Goal: Task Accomplishment & Management: Use online tool/utility

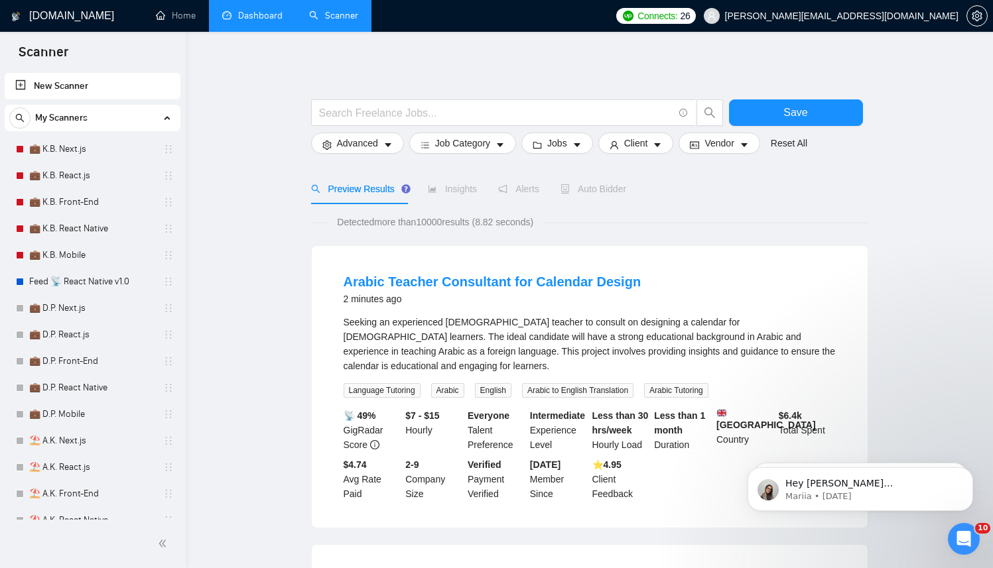
click at [250, 10] on link "Dashboard" at bounding box center [252, 15] width 60 height 11
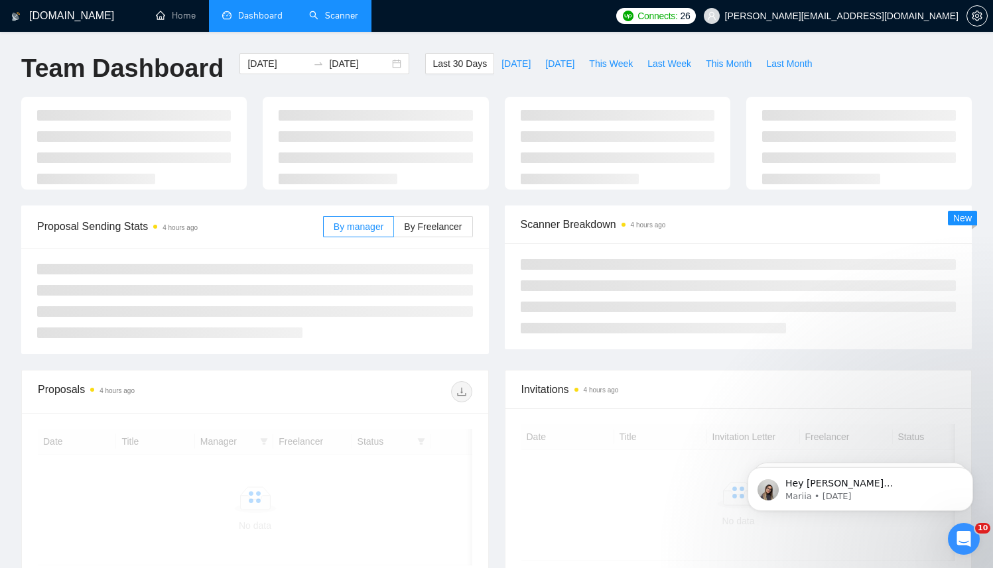
click at [312, 21] on link "Scanner" at bounding box center [333, 15] width 49 height 11
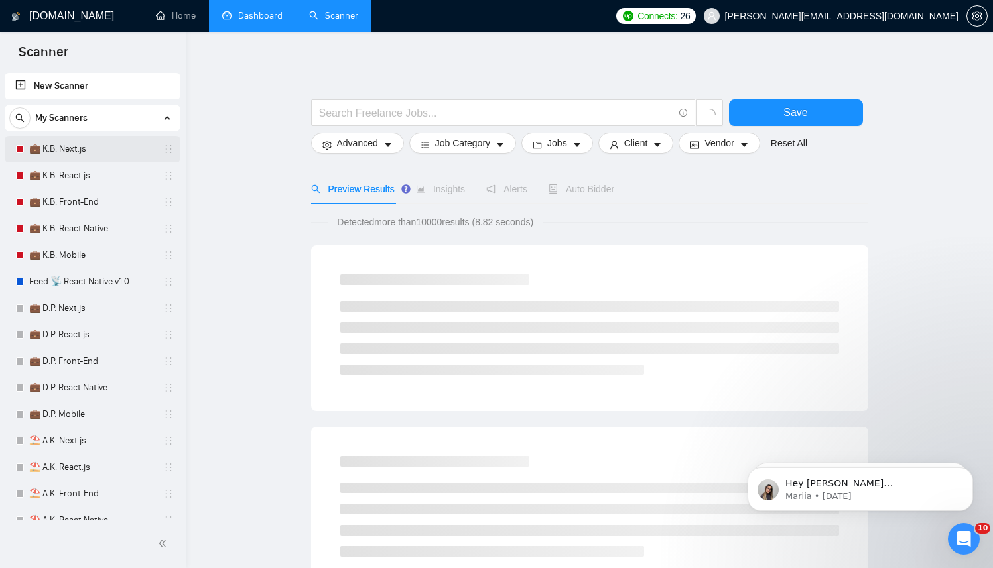
click at [55, 151] on link "💼 K.B. Next.js" at bounding box center [92, 149] width 126 height 27
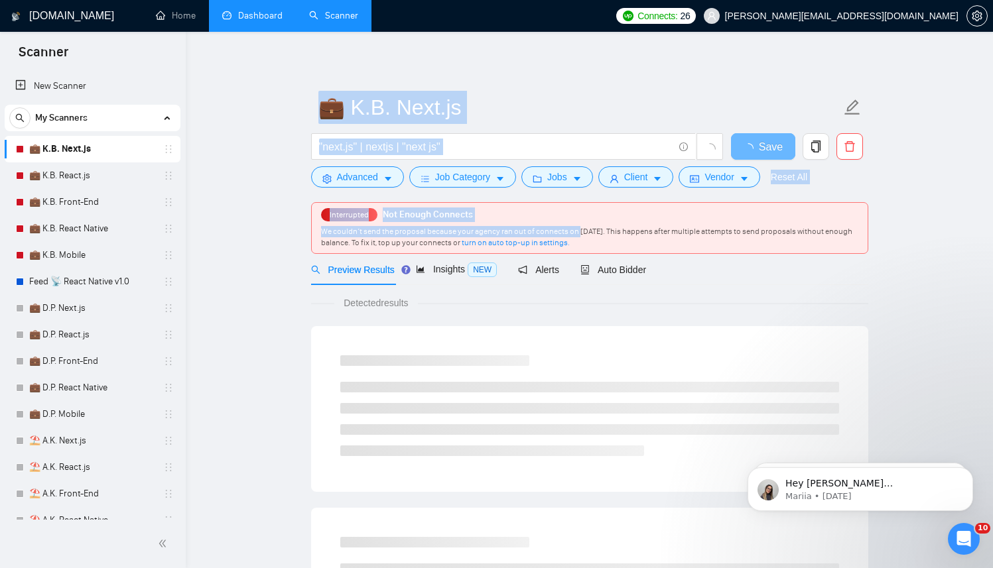
drag, startPoint x: 353, startPoint y: 212, endPoint x: 578, endPoint y: 231, distance: 225.7
click at [578, 231] on span "We couldn’t send the proposal because your agency ran out of connects on [DATE]…" at bounding box center [586, 237] width 531 height 21
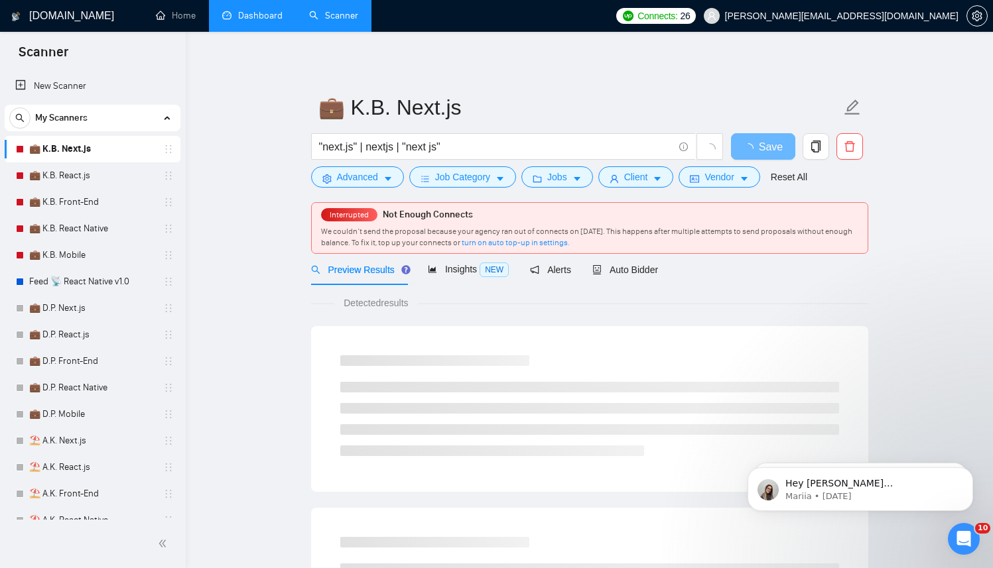
click at [281, 17] on link "Dashboard" at bounding box center [252, 15] width 60 height 11
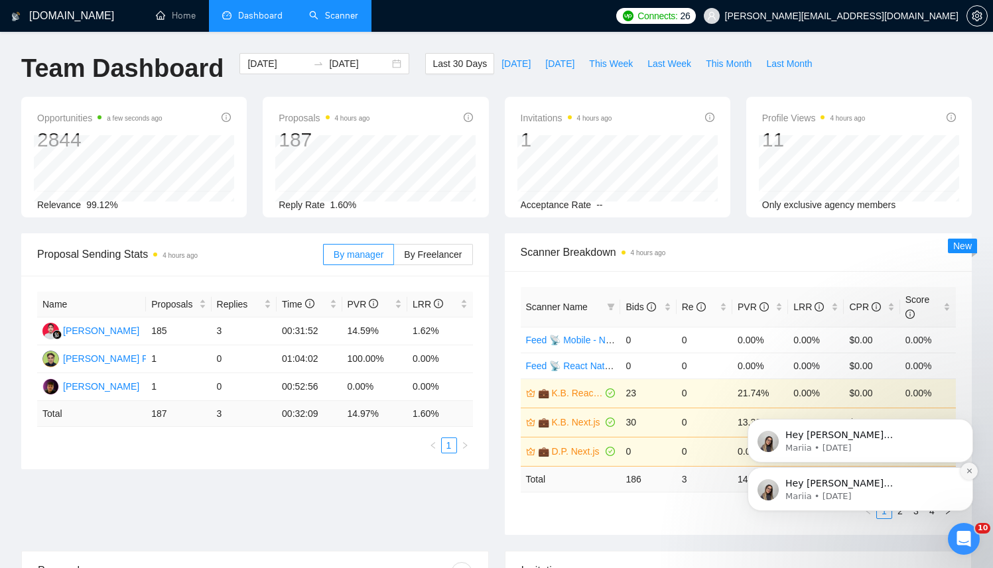
click at [969, 477] on button "Dismiss notification" at bounding box center [968, 471] width 17 height 17
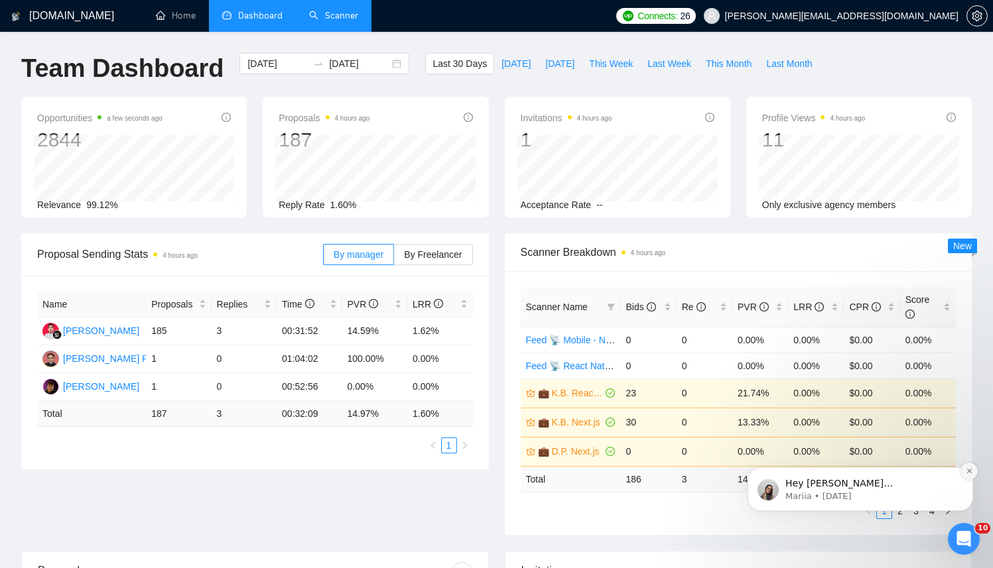
click at [968, 474] on icon "Dismiss notification" at bounding box center [969, 471] width 7 height 7
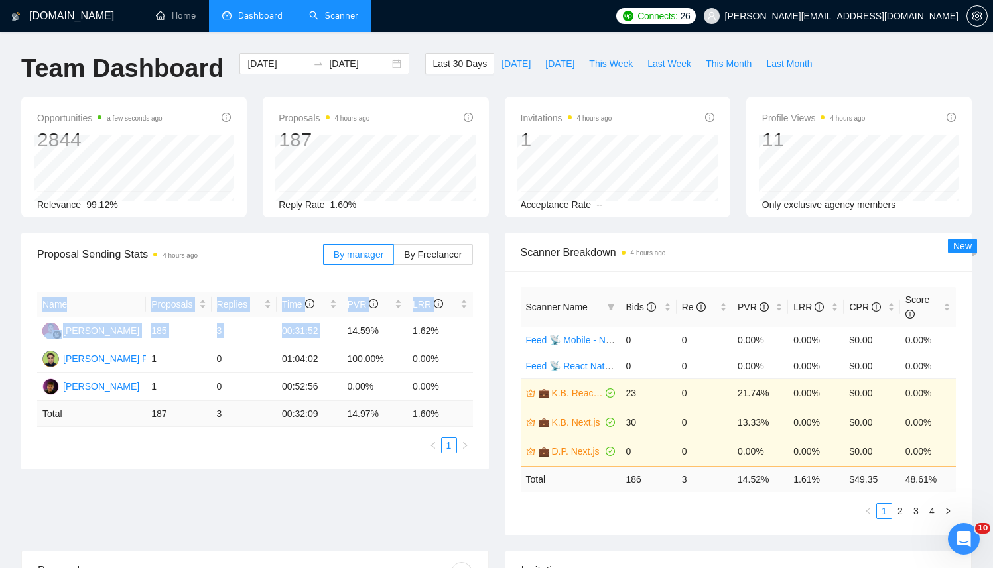
drag, startPoint x: 346, startPoint y: 330, endPoint x: 473, endPoint y: 336, distance: 126.9
click at [473, 336] on div "Name Proposals Replies Time PVR LRR Adam Kadafi 185 3 00:31:52 14.59% 1.62% Dmy…" at bounding box center [255, 373] width 468 height 194
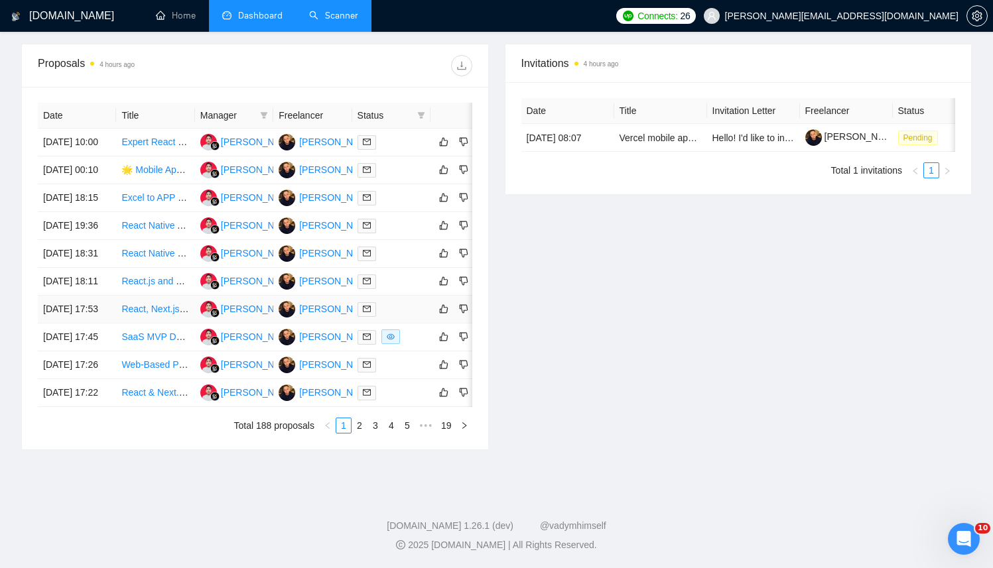
scroll to position [462, 0]
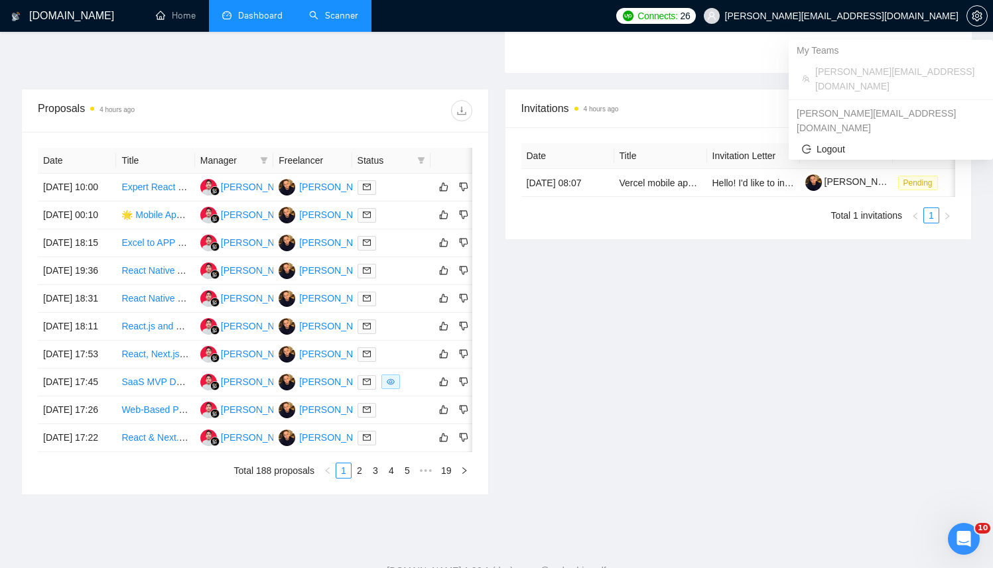
click at [917, 16] on span "[PERSON_NAME][EMAIL_ADDRESS][DOMAIN_NAME]" at bounding box center [841, 16] width 233 height 0
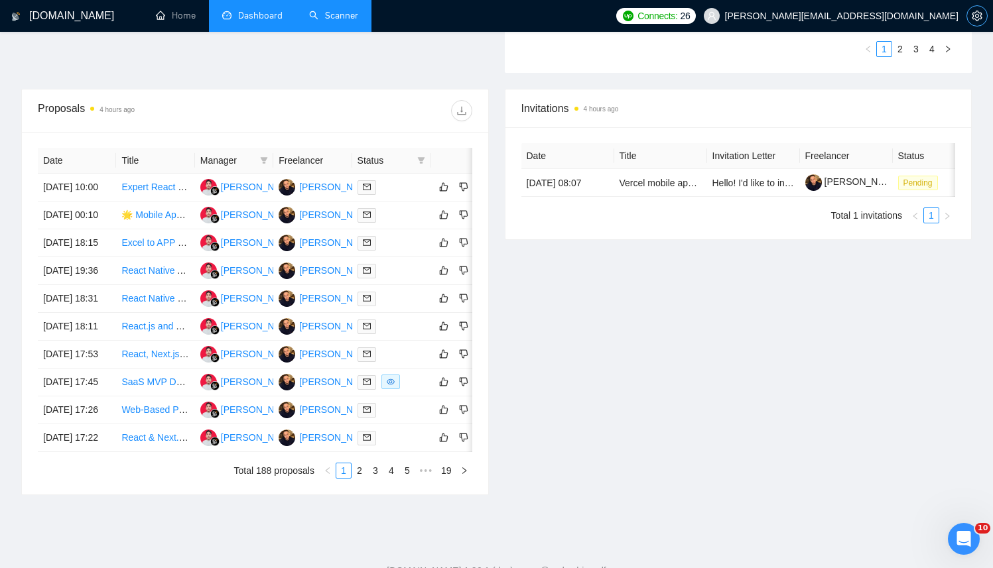
click at [976, 19] on icon "setting" at bounding box center [977, 16] width 11 height 11
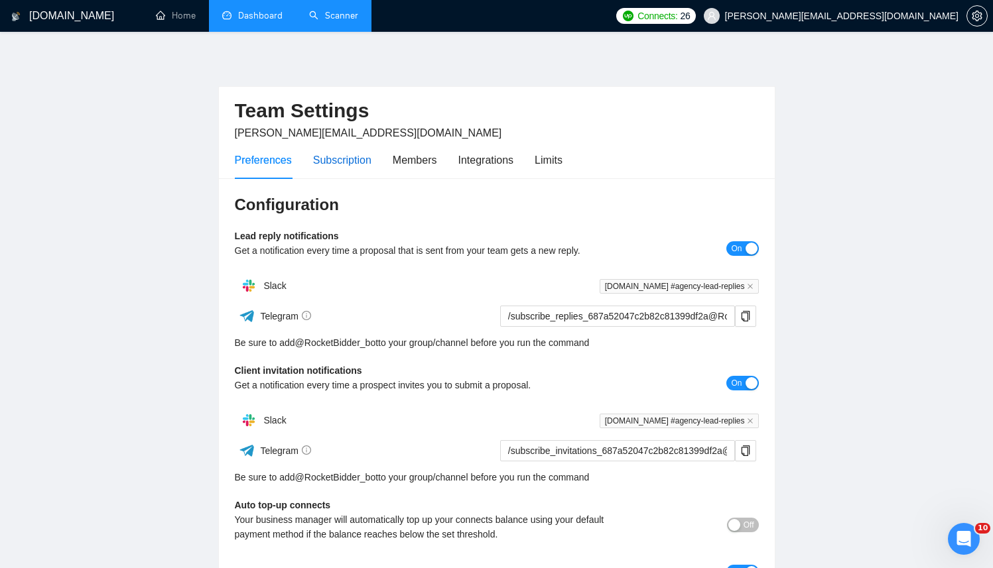
click at [321, 161] on div "Subscription" at bounding box center [342, 160] width 58 height 17
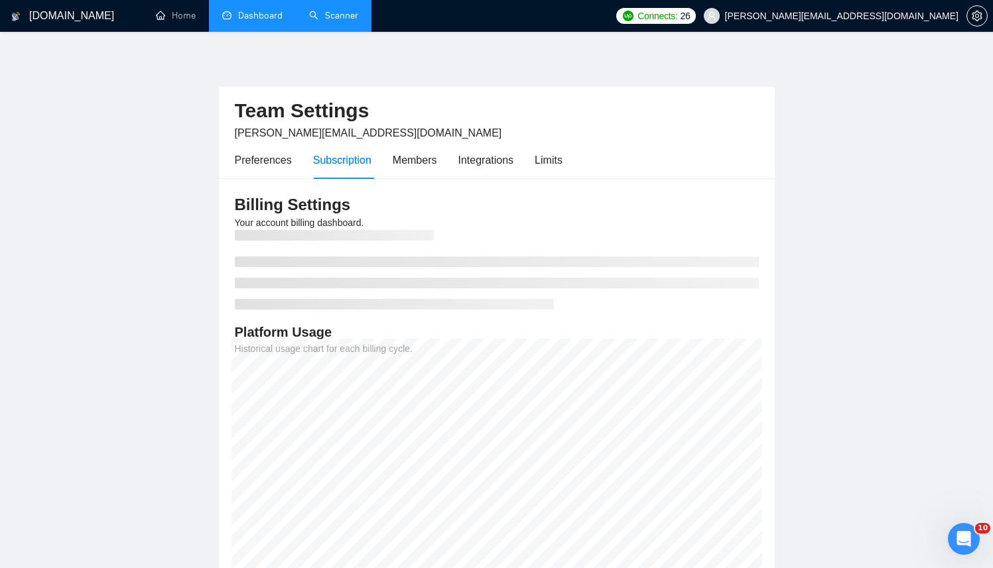
scroll to position [105, 0]
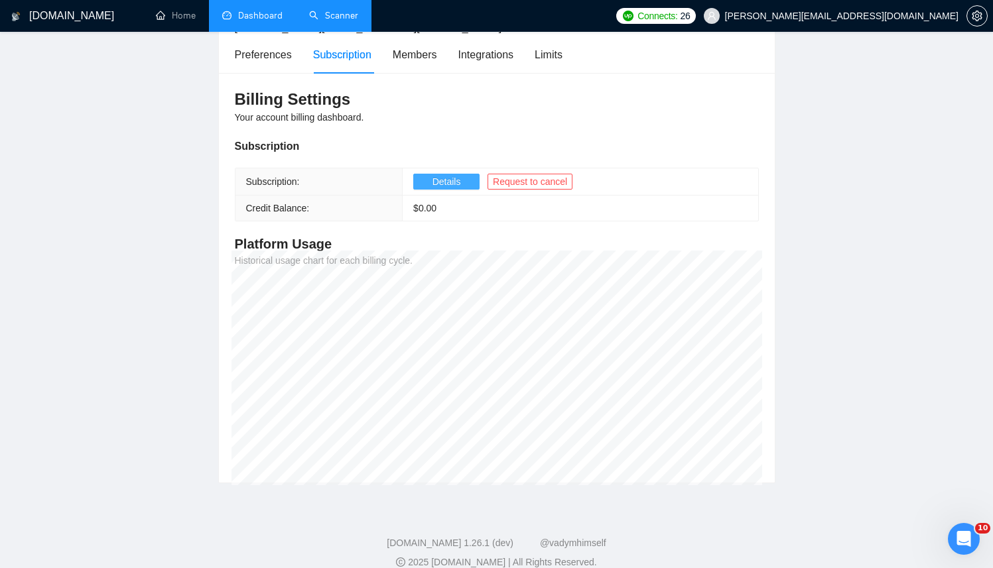
click at [419, 181] on button "Details" at bounding box center [446, 182] width 66 height 16
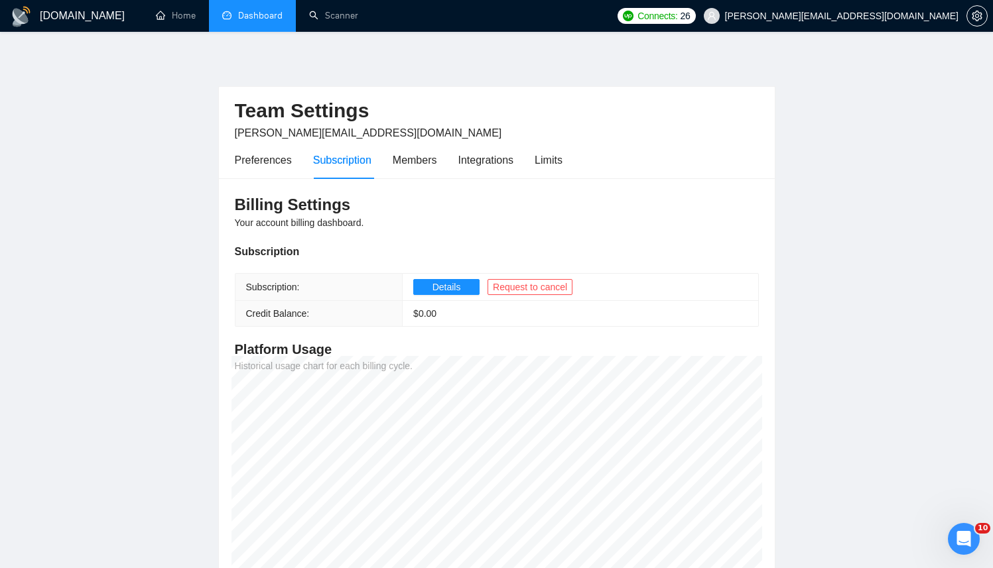
click at [251, 10] on link "Dashboard" at bounding box center [252, 15] width 60 height 11
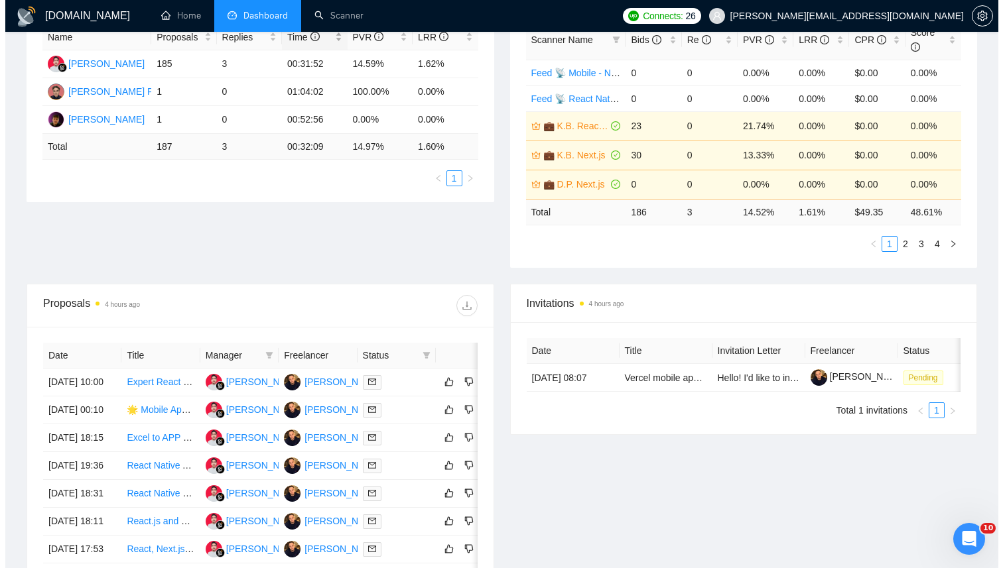
scroll to position [269, 0]
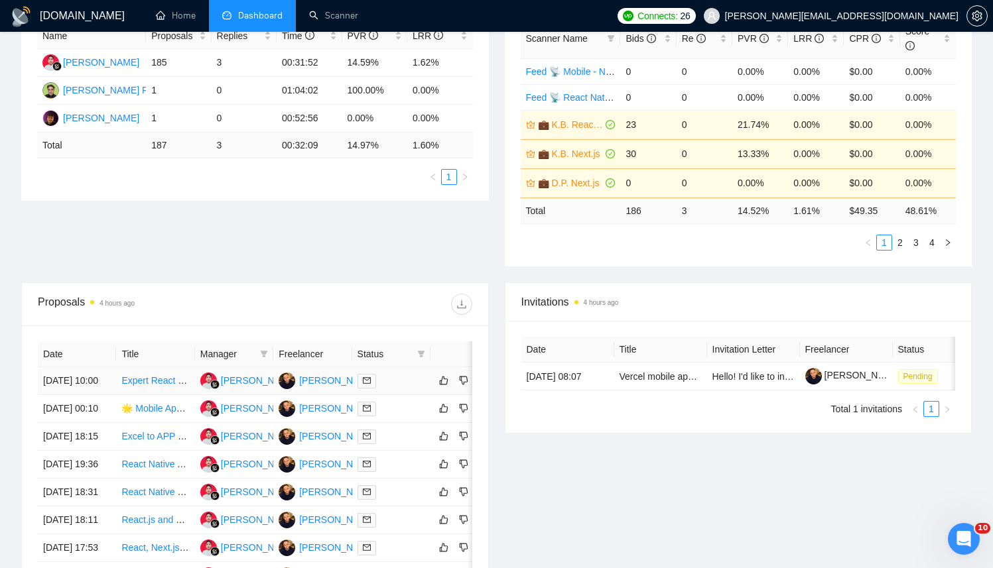
click at [426, 383] on td at bounding box center [391, 381] width 78 height 28
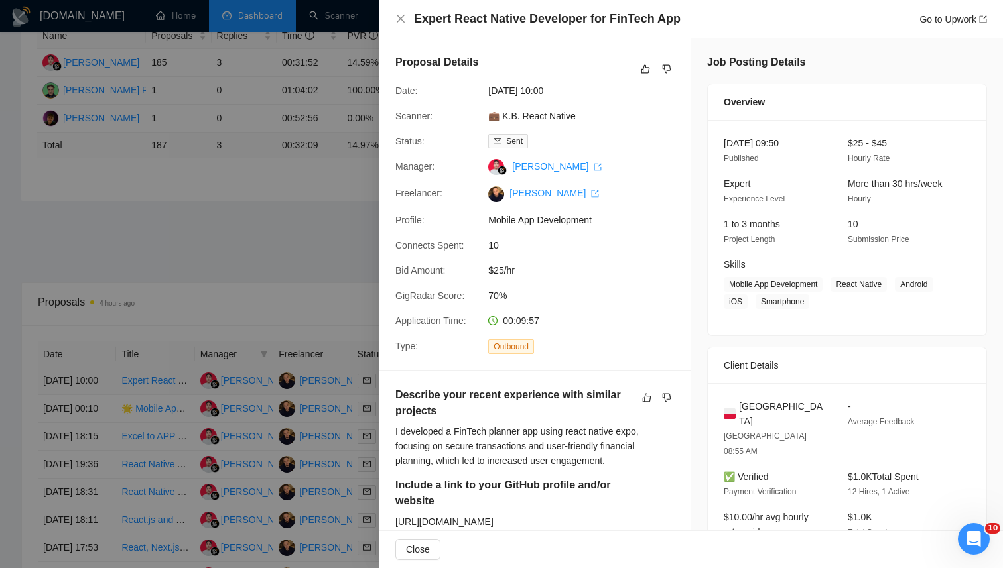
click at [426, 383] on div "Expert React Native Developer for FinTech App Go to Upwork Proposal Details Dat…" at bounding box center [501, 284] width 1003 height 568
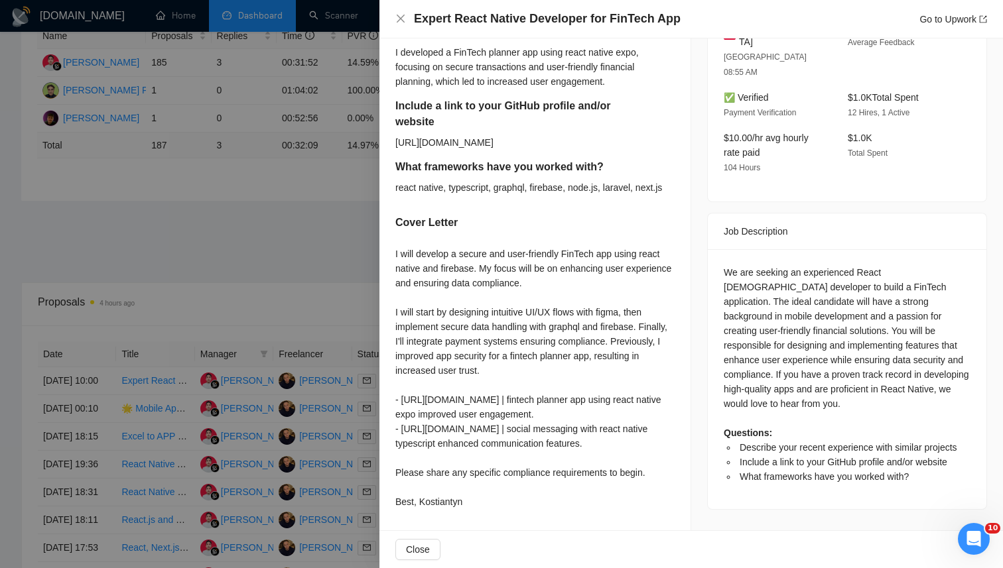
scroll to position [437, 0]
click at [292, 88] on div at bounding box center [501, 284] width 1003 height 568
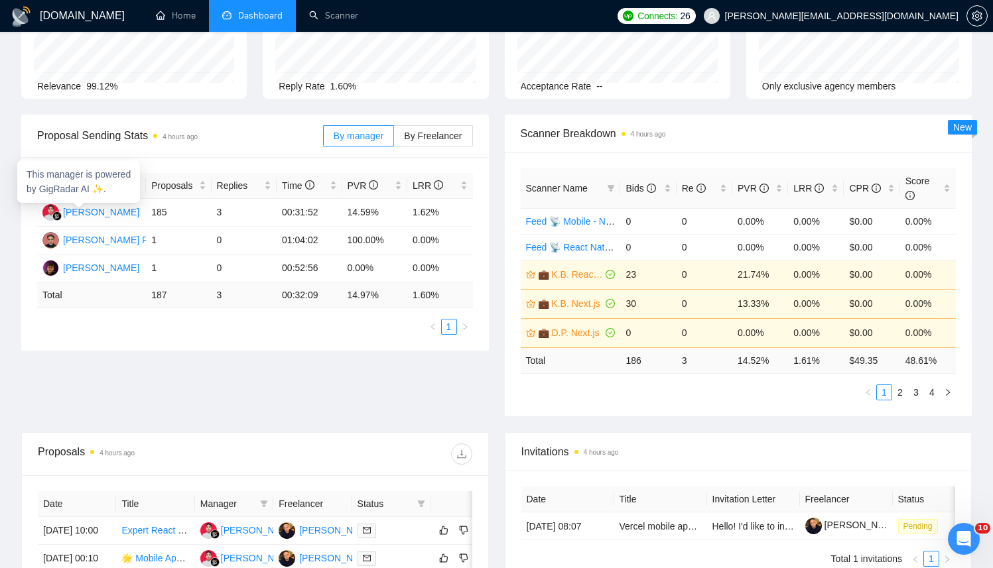
scroll to position [0, 0]
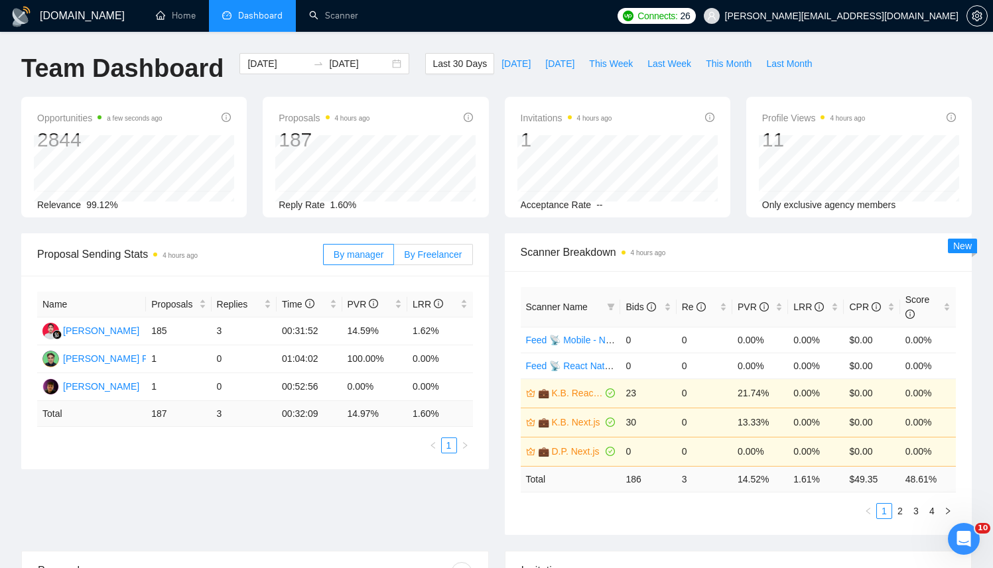
click at [423, 256] on span "By Freelancer" at bounding box center [433, 254] width 58 height 11
click at [394, 258] on input "By Freelancer" at bounding box center [394, 258] width 0 height 0
click at [334, 258] on span "By manager" at bounding box center [359, 254] width 50 height 11
click at [324, 258] on input "By manager" at bounding box center [324, 258] width 0 height 0
click at [415, 262] on label "By Freelancer" at bounding box center [433, 254] width 78 height 21
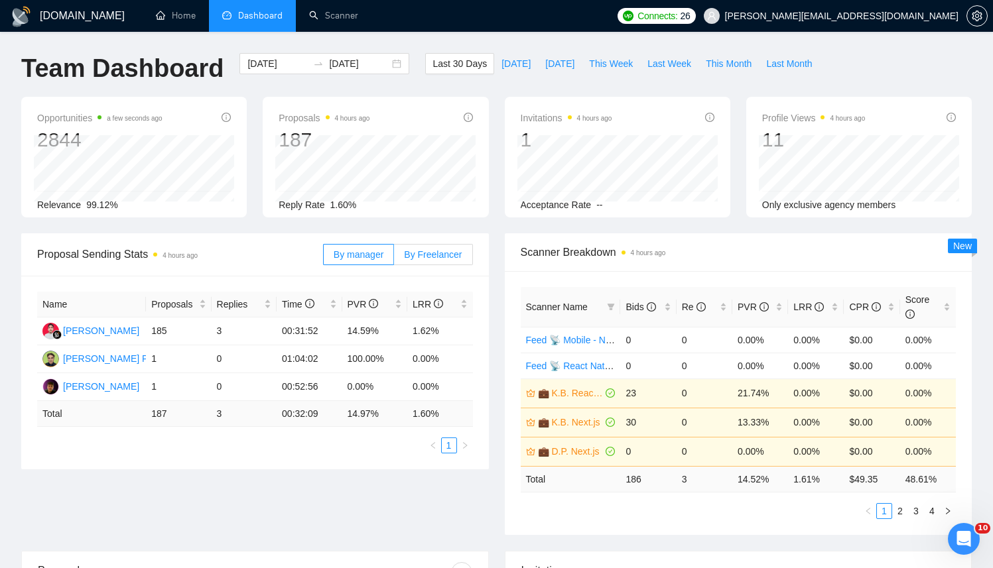
click at [394, 258] on input "By Freelancer" at bounding box center [394, 258] width 0 height 0
click at [340, 247] on label "By manager" at bounding box center [358, 254] width 71 height 21
click at [324, 258] on input "By manager" at bounding box center [324, 258] width 0 height 0
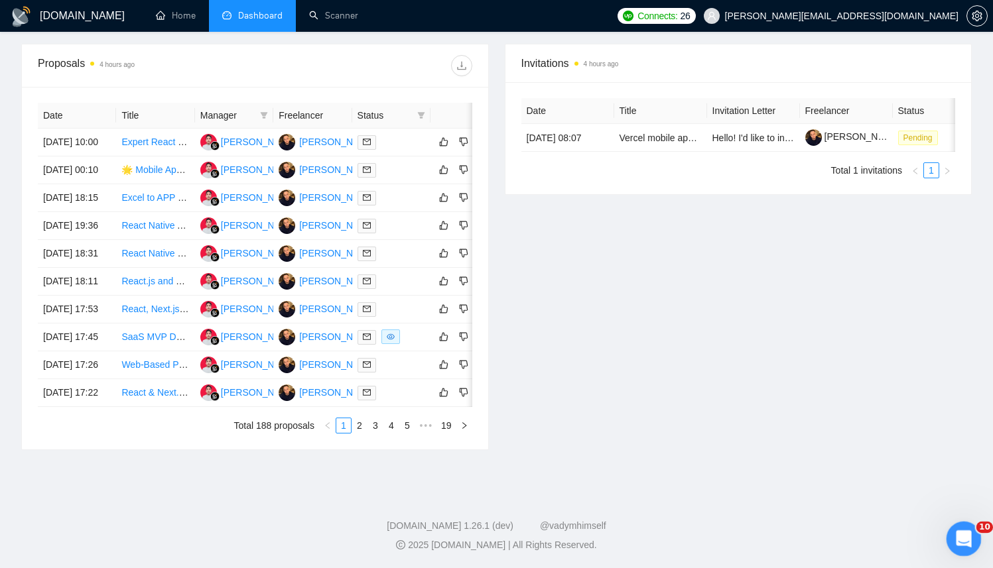
click at [976, 539] on div "Open Intercom Messenger" at bounding box center [962, 537] width 44 height 44
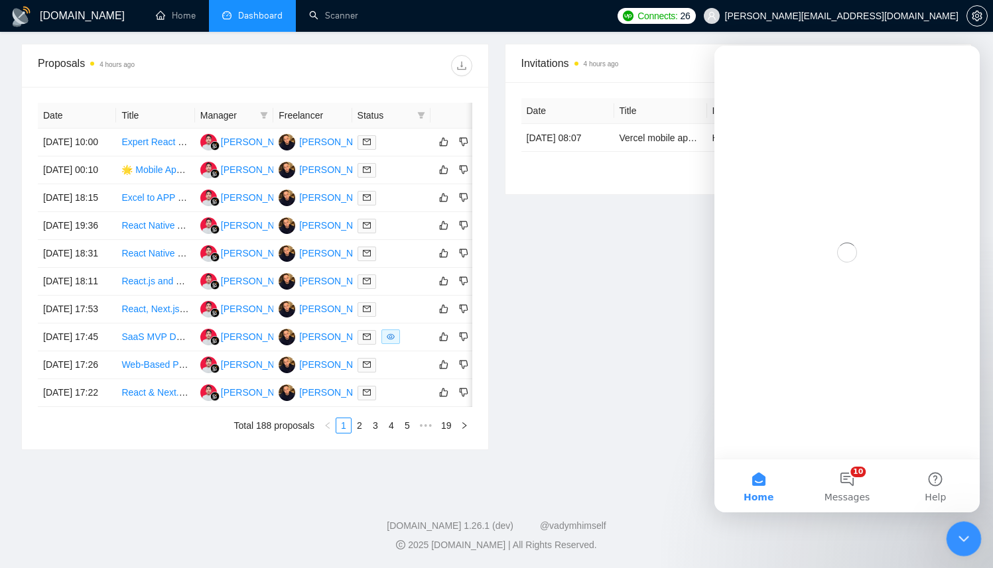
scroll to position [0, 0]
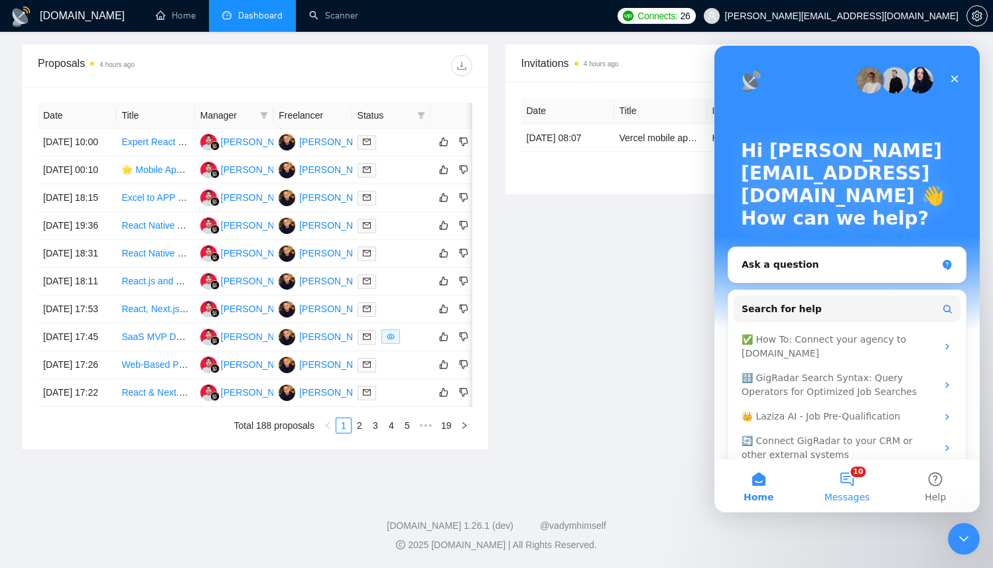
click at [830, 500] on span "Messages" at bounding box center [848, 497] width 46 height 9
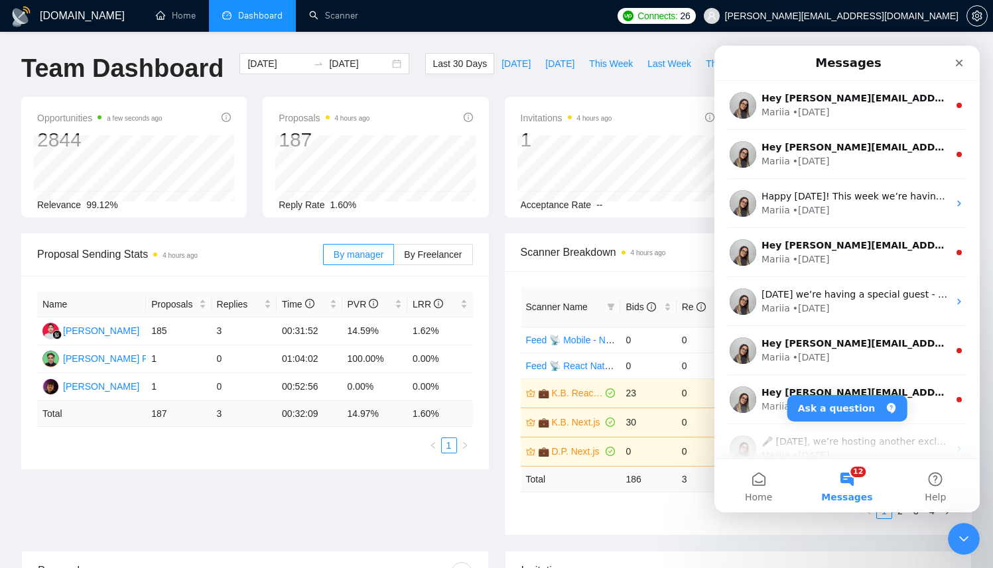
click at [833, 517] on ul "1 2 3 4" at bounding box center [739, 511] width 436 height 16
click at [848, 491] on button "12 Messages" at bounding box center [847, 486] width 88 height 53
click at [963, 537] on icon "Close Intercom Messenger" at bounding box center [961, 537] width 9 height 5
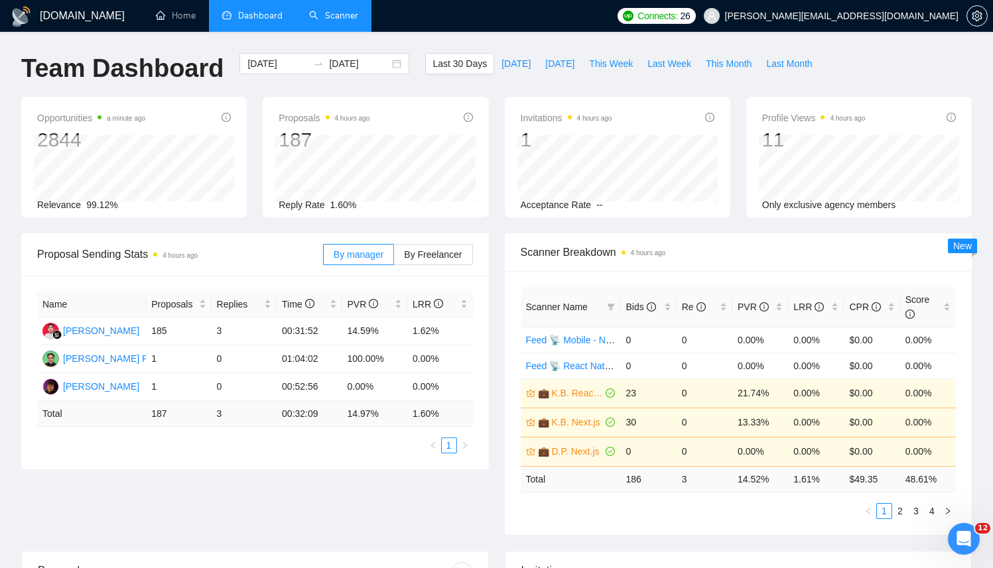
click at [321, 10] on link "Scanner" at bounding box center [333, 15] width 49 height 11
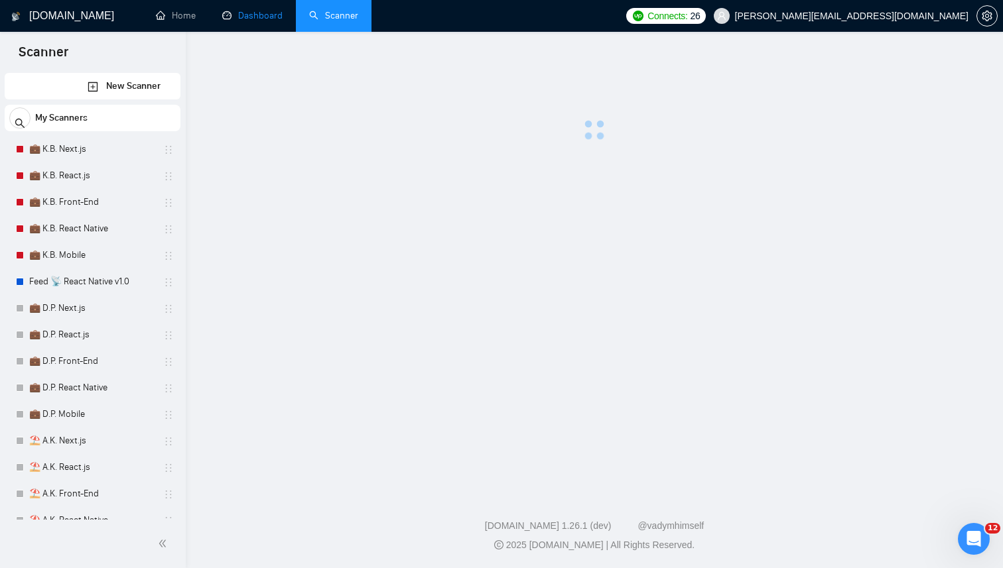
click at [230, 10] on link "Dashboard" at bounding box center [252, 15] width 60 height 11
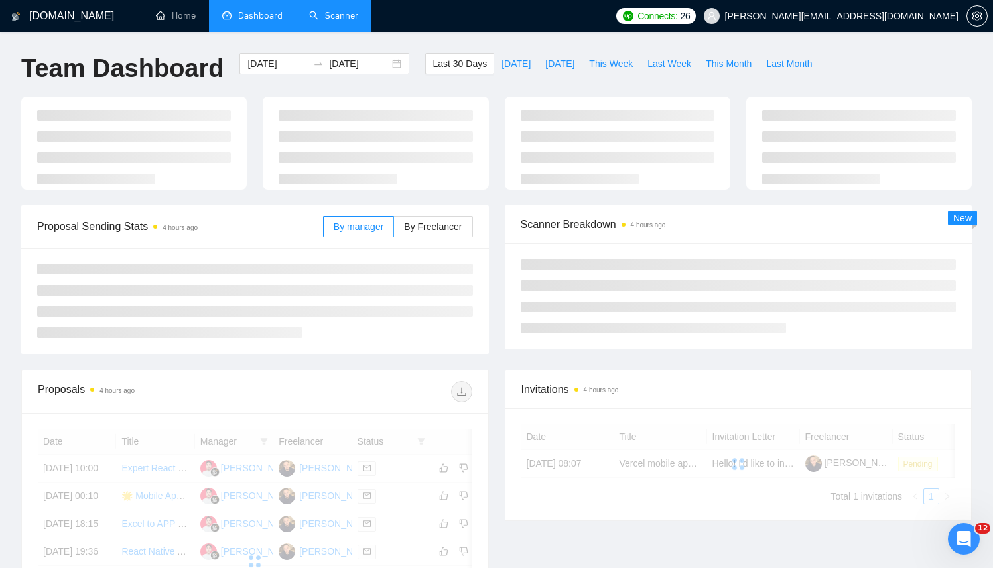
click at [326, 16] on link "Scanner" at bounding box center [333, 15] width 49 height 11
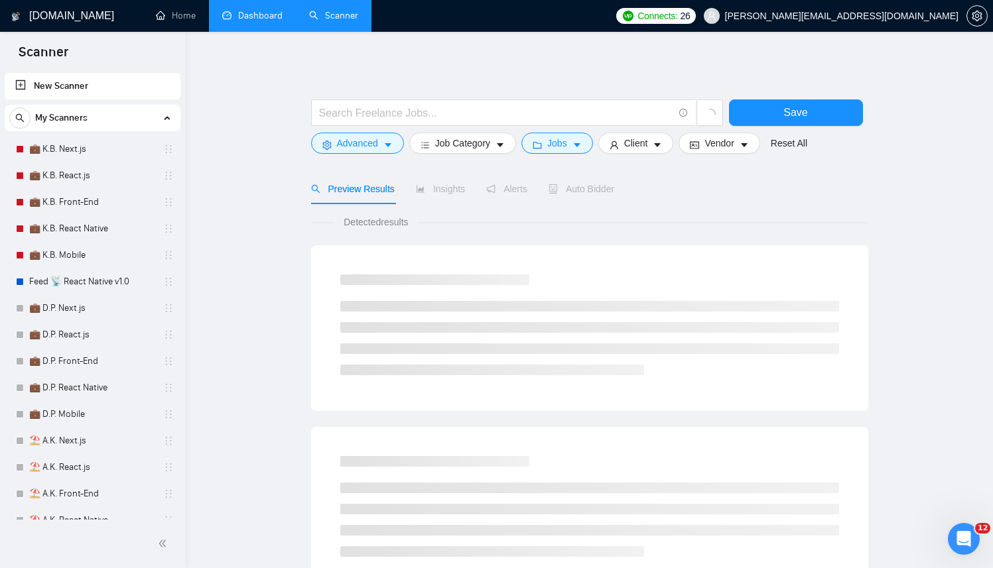
click at [245, 21] on link "Dashboard" at bounding box center [252, 15] width 60 height 11
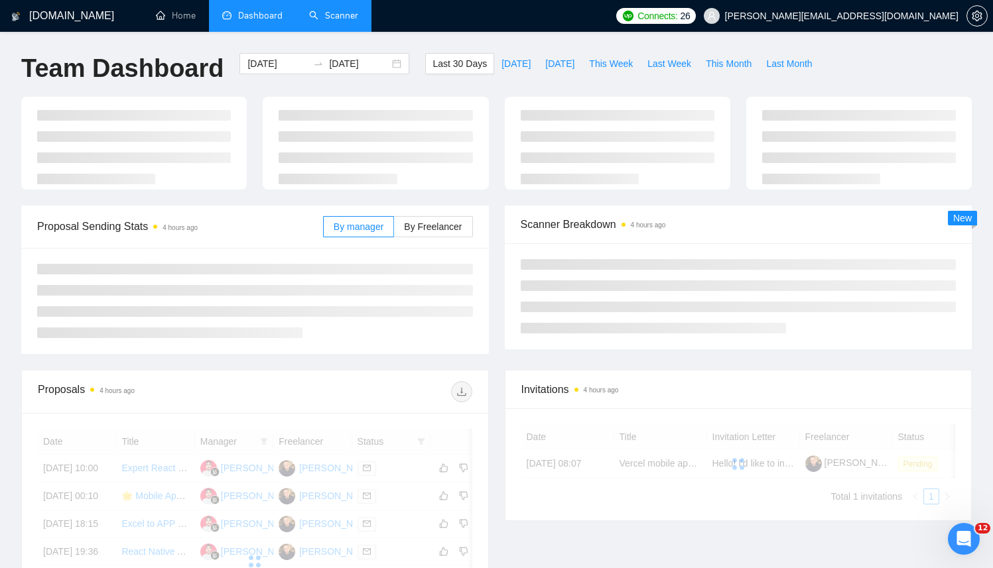
click at [309, 21] on link "Scanner" at bounding box center [333, 15] width 49 height 11
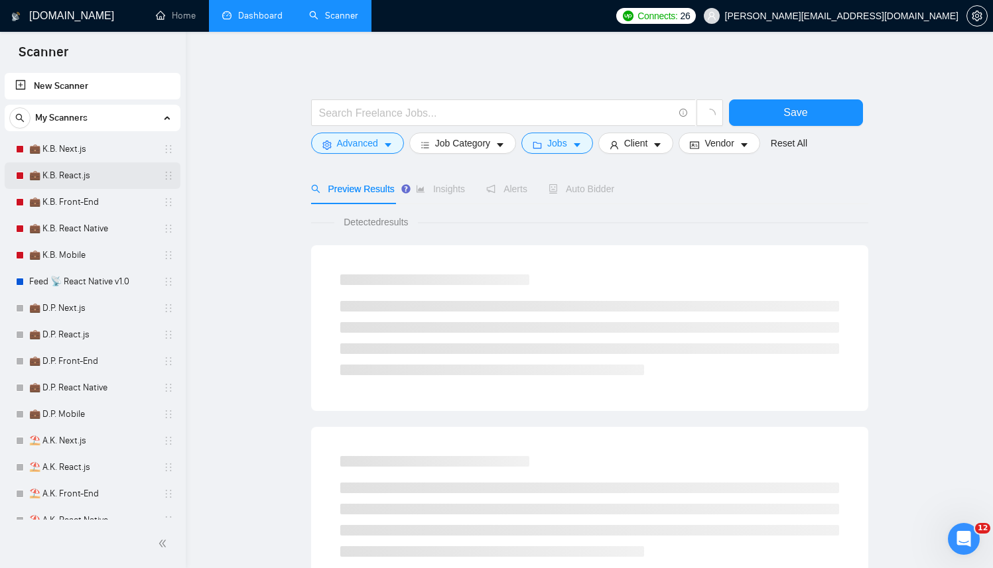
click at [52, 164] on link "💼 K.B. React.js" at bounding box center [92, 176] width 126 height 27
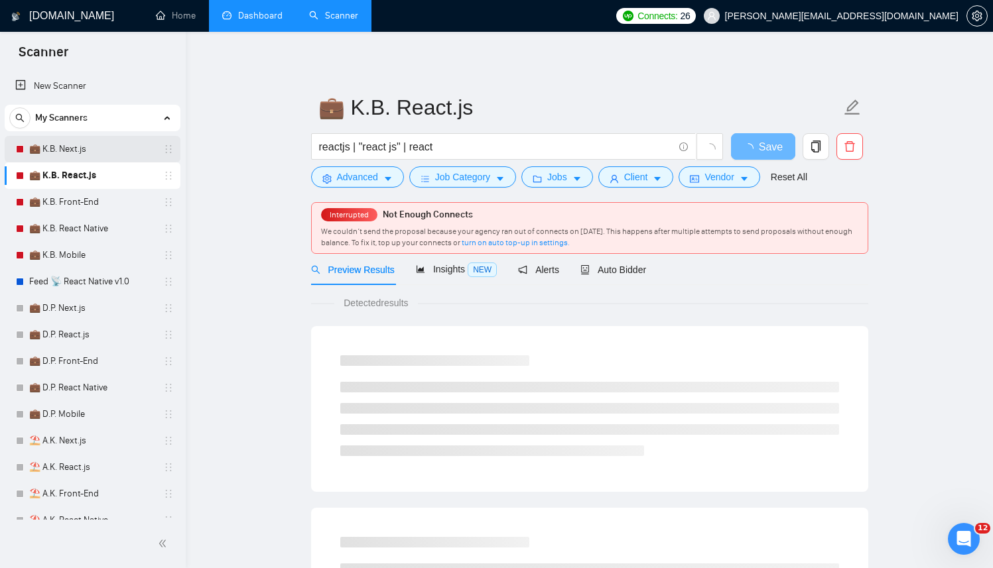
click at [76, 146] on link "💼 K.B. Next.js" at bounding box center [92, 149] width 126 height 27
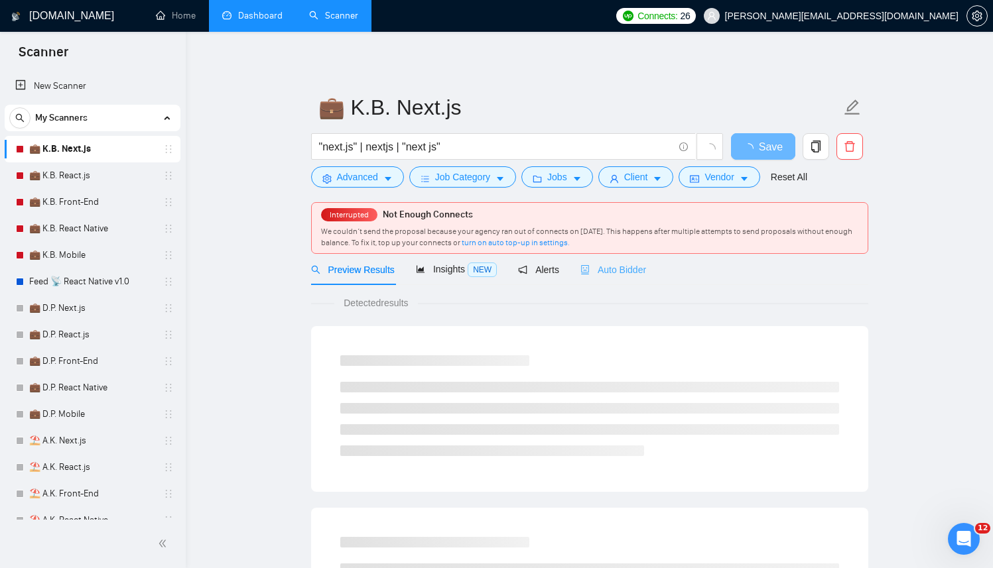
click at [641, 277] on div "Auto Bidder" at bounding box center [613, 269] width 66 height 31
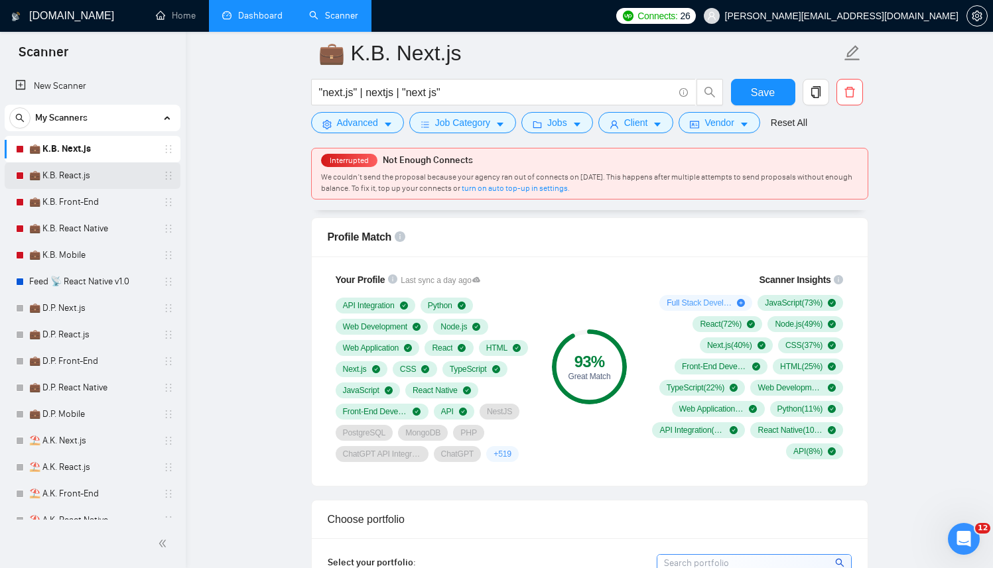
scroll to position [843, 0]
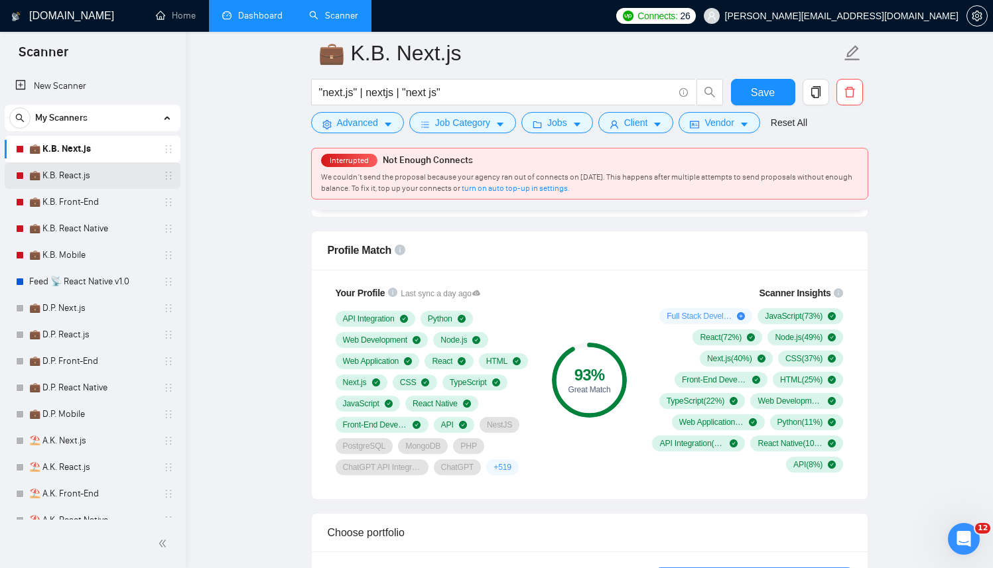
click at [52, 163] on link "💼 K.B. React.js" at bounding box center [92, 176] width 126 height 27
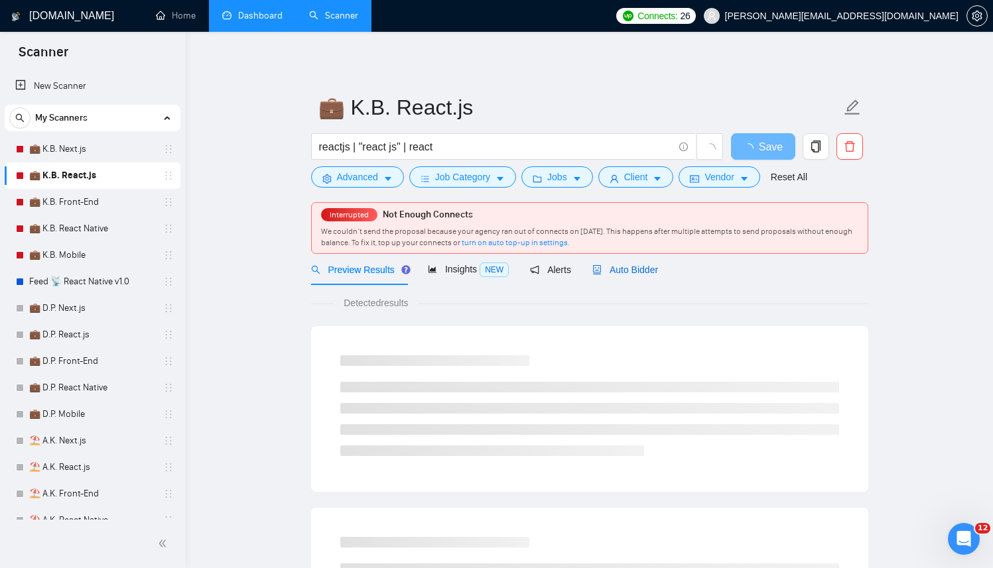
click at [635, 273] on span "Auto Bidder" at bounding box center [625, 270] width 66 height 11
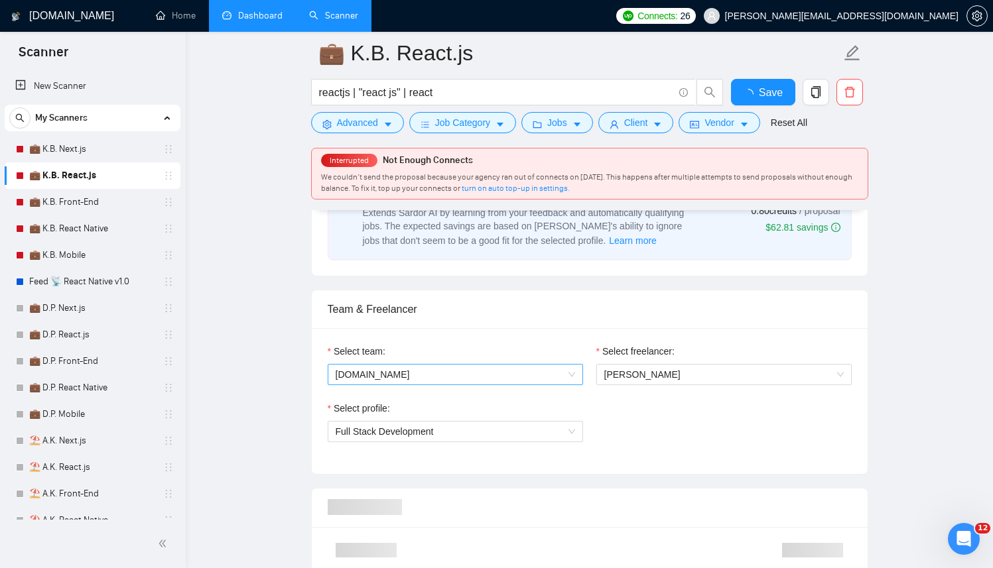
scroll to position [529, 0]
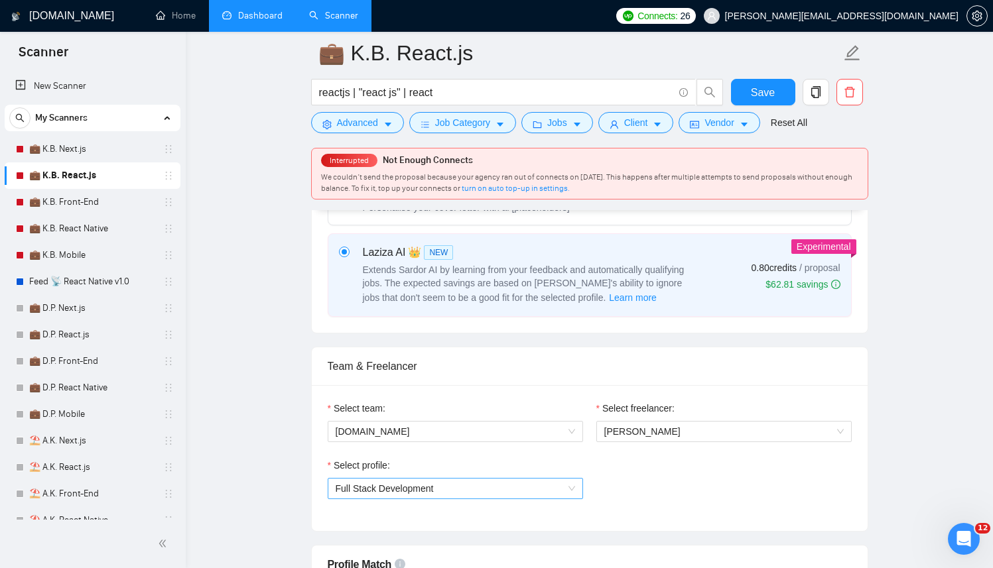
click at [363, 490] on span "Full Stack Development" at bounding box center [385, 489] width 98 height 11
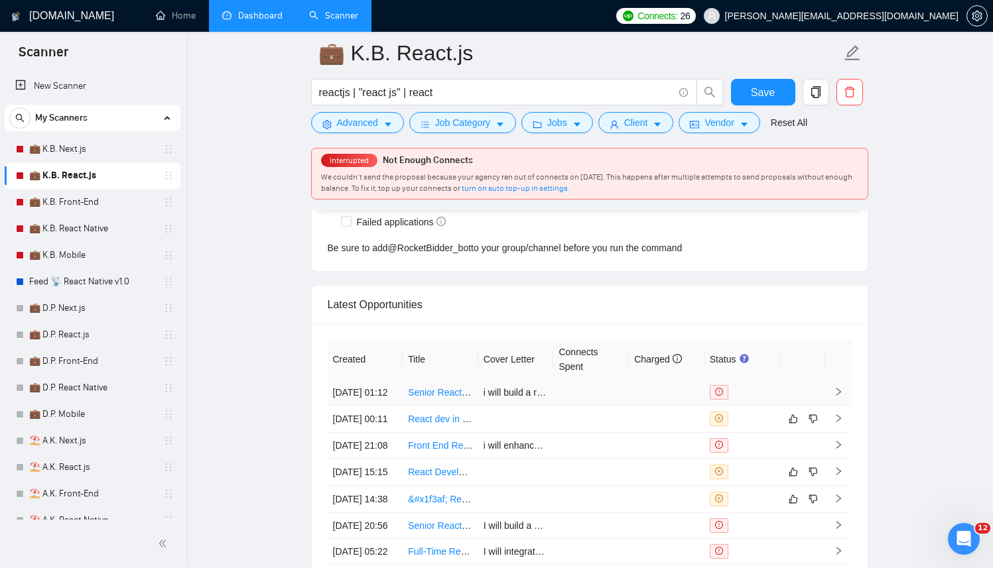
scroll to position [3367, 0]
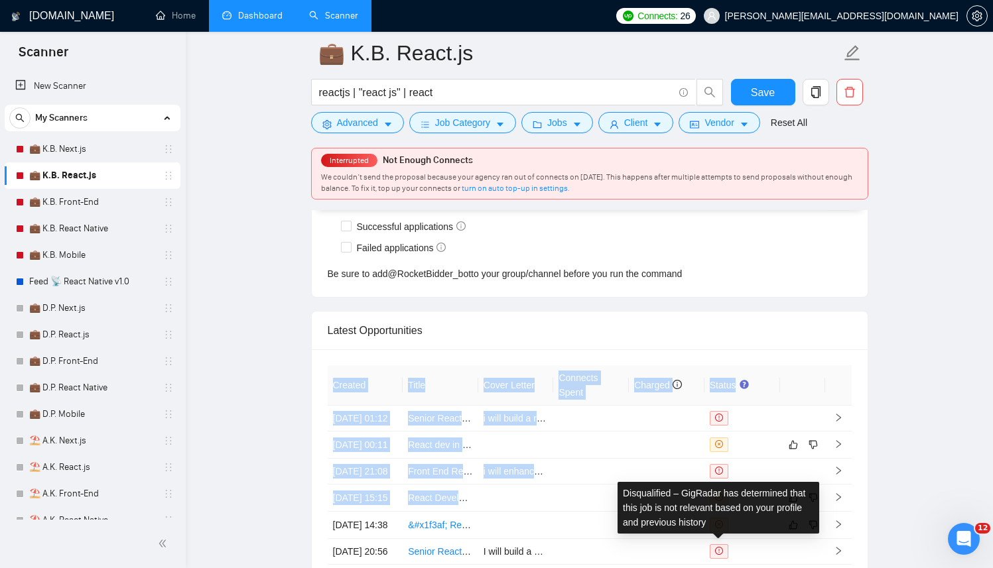
drag, startPoint x: 713, startPoint y: 539, endPoint x: 925, endPoint y: 423, distance: 241.9
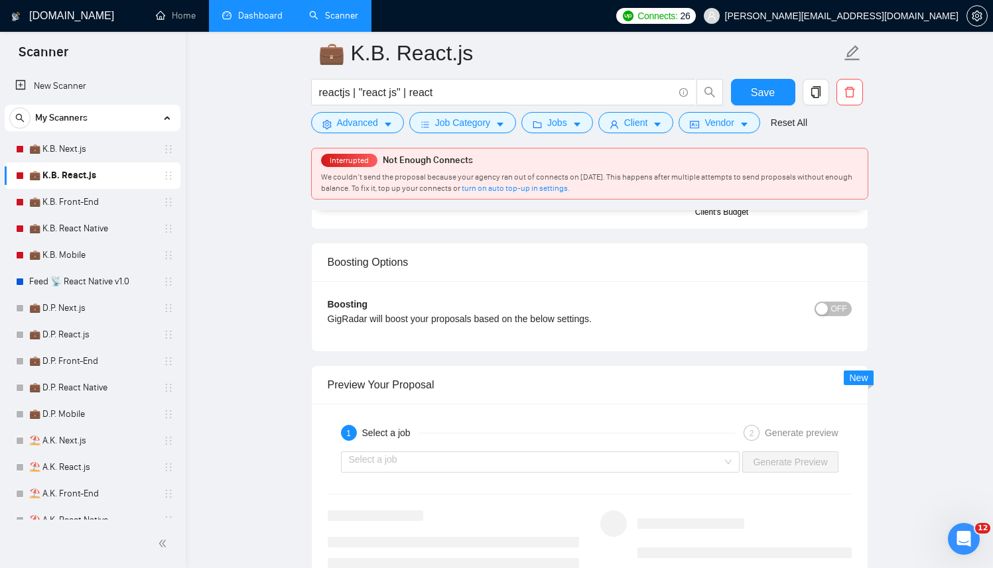
scroll to position [2397, 0]
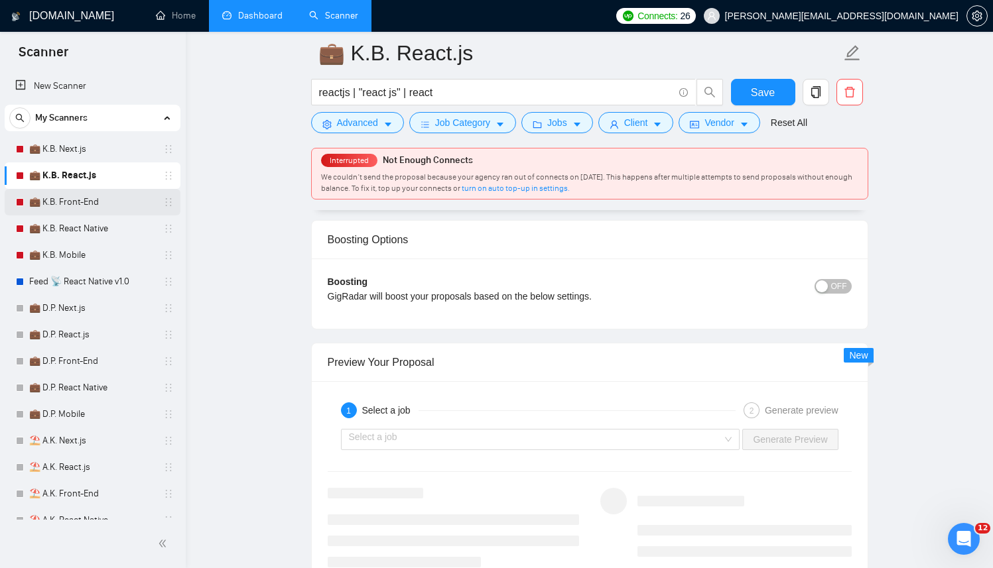
click at [125, 202] on link "💼 K.B. Front-End" at bounding box center [92, 202] width 126 height 27
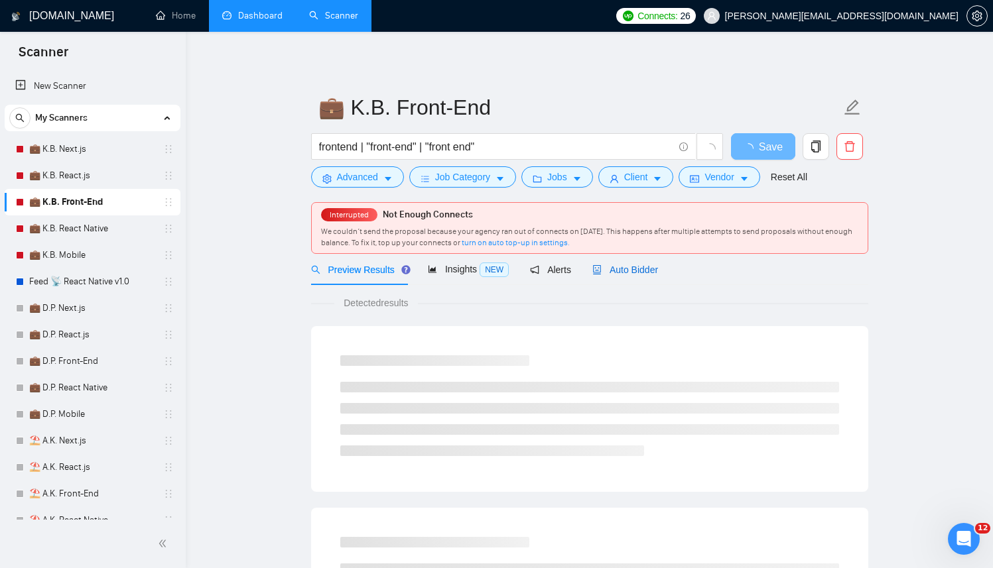
click at [631, 270] on span "Auto Bidder" at bounding box center [625, 270] width 66 height 11
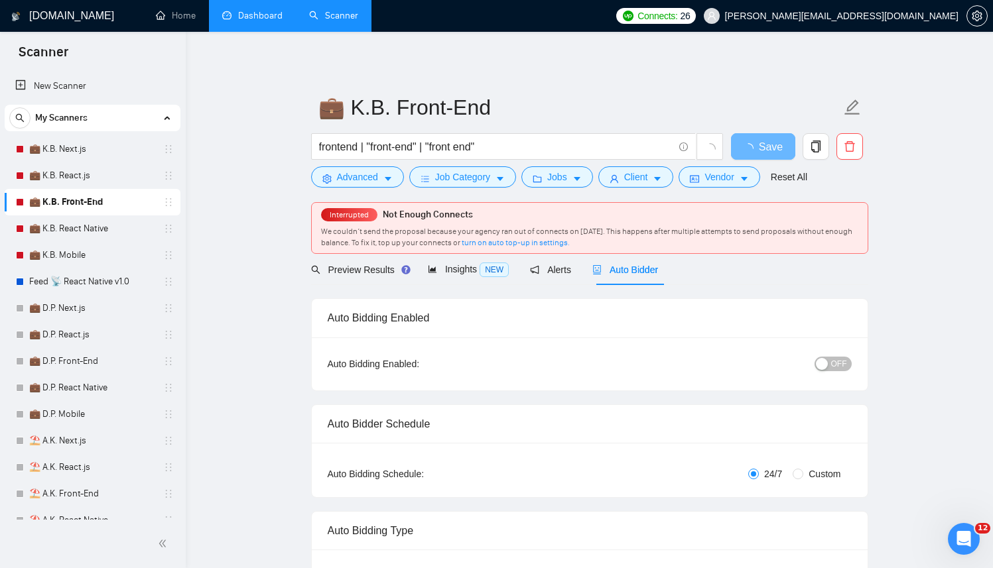
checkbox input "true"
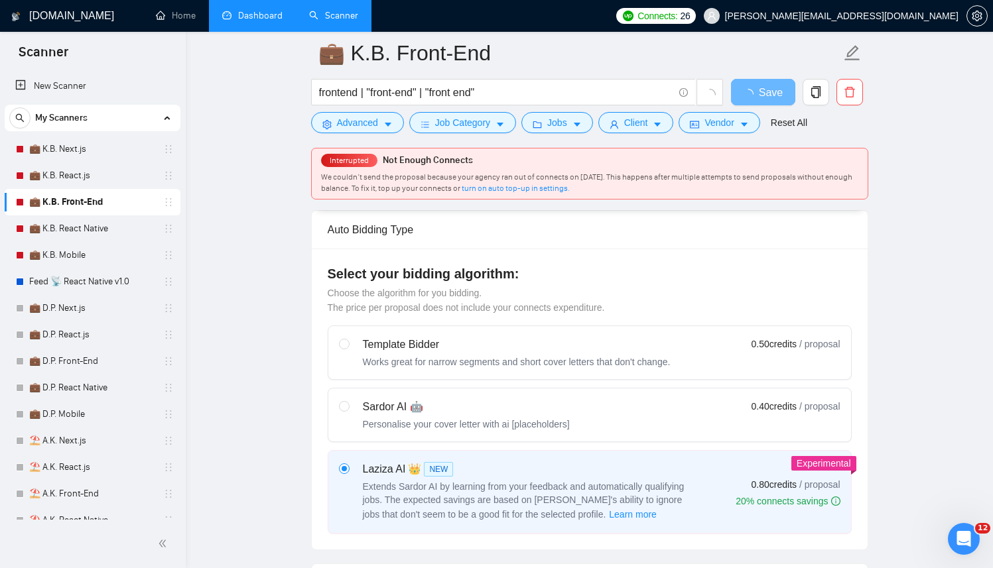
scroll to position [672, 0]
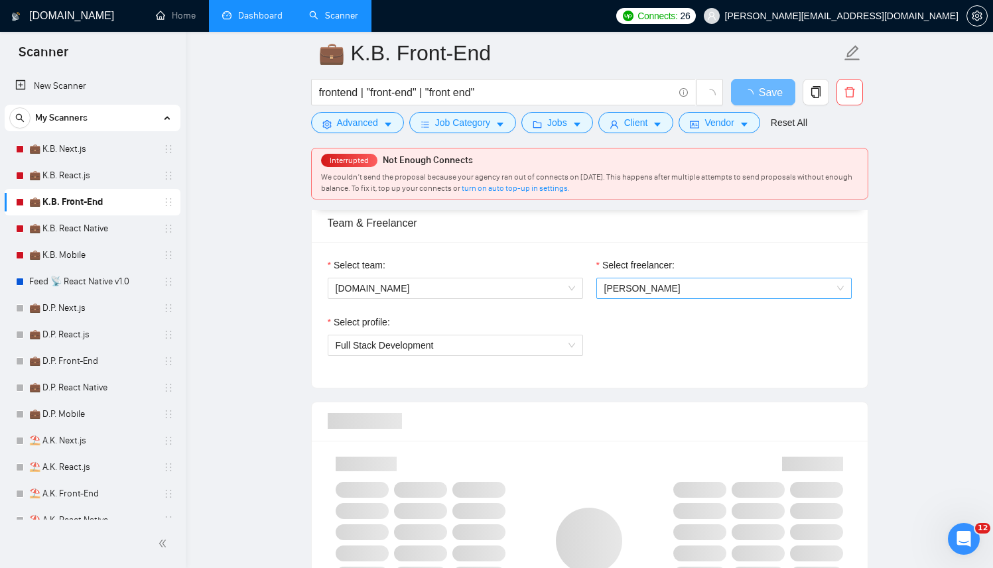
click at [667, 293] on span "[PERSON_NAME]" at bounding box center [642, 288] width 76 height 11
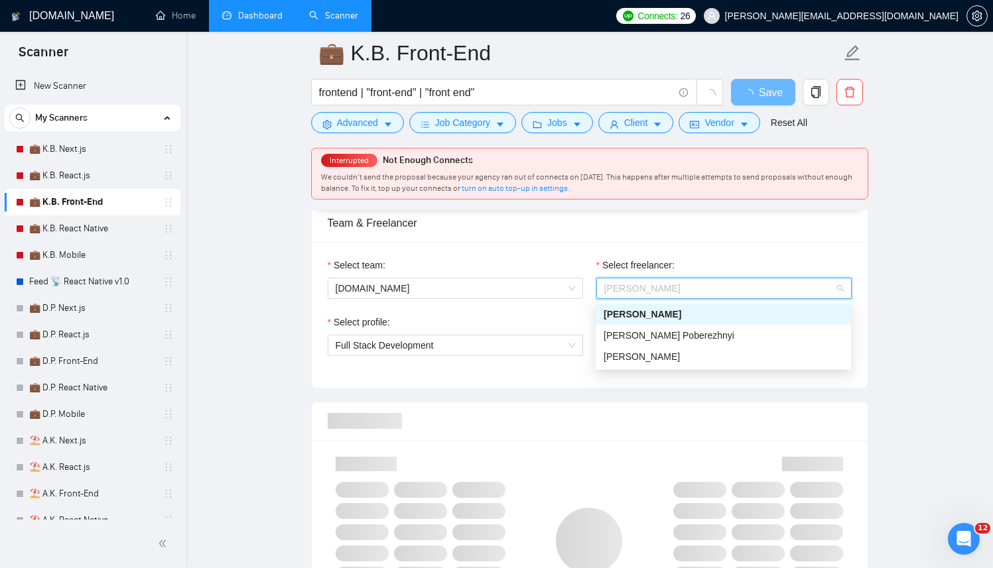
click at [657, 322] on div "[PERSON_NAME]" at bounding box center [723, 314] width 255 height 21
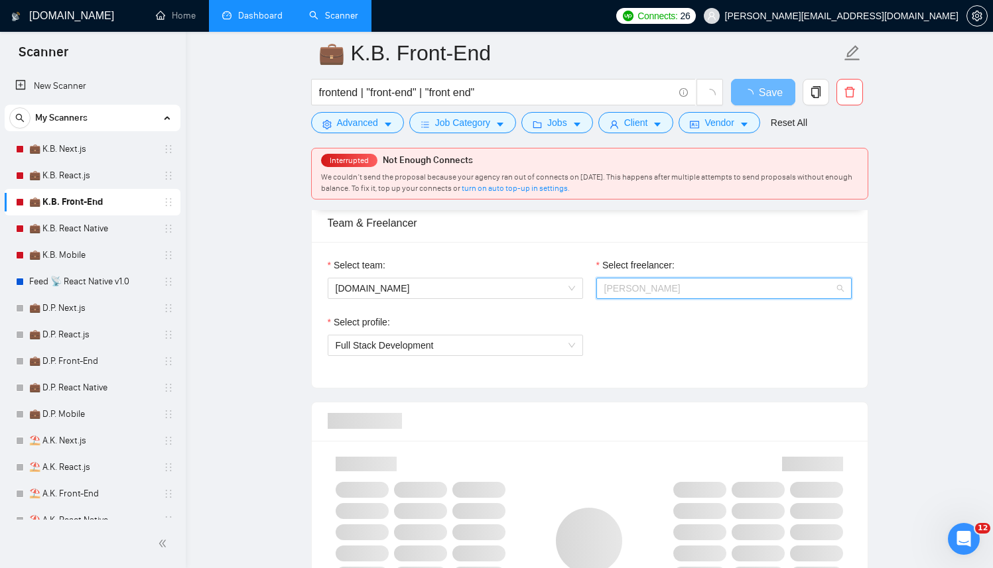
drag, startPoint x: 661, startPoint y: 280, endPoint x: 646, endPoint y: 316, distance: 38.9
click at [661, 281] on span "[PERSON_NAME]" at bounding box center [723, 289] width 239 height 20
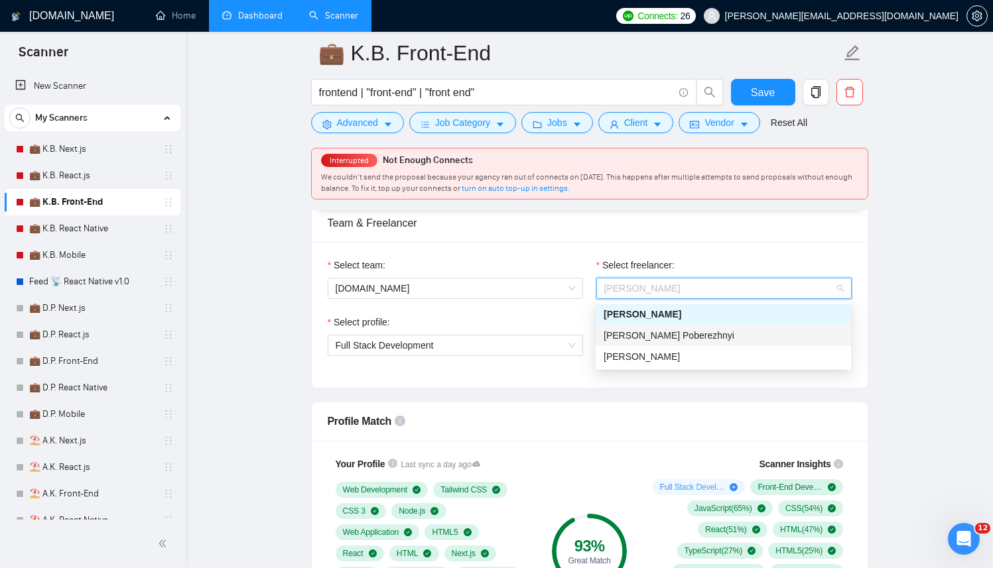
drag, startPoint x: 644, startPoint y: 322, endPoint x: 639, endPoint y: 334, distance: 13.4
click at [639, 334] on div "Kostiantyn Berehovyi Dmytro Poberezhnyi Anton Koroliuk" at bounding box center [723, 336] width 255 height 64
click at [639, 334] on span "[PERSON_NAME] Poberezhnyi" at bounding box center [669, 335] width 131 height 11
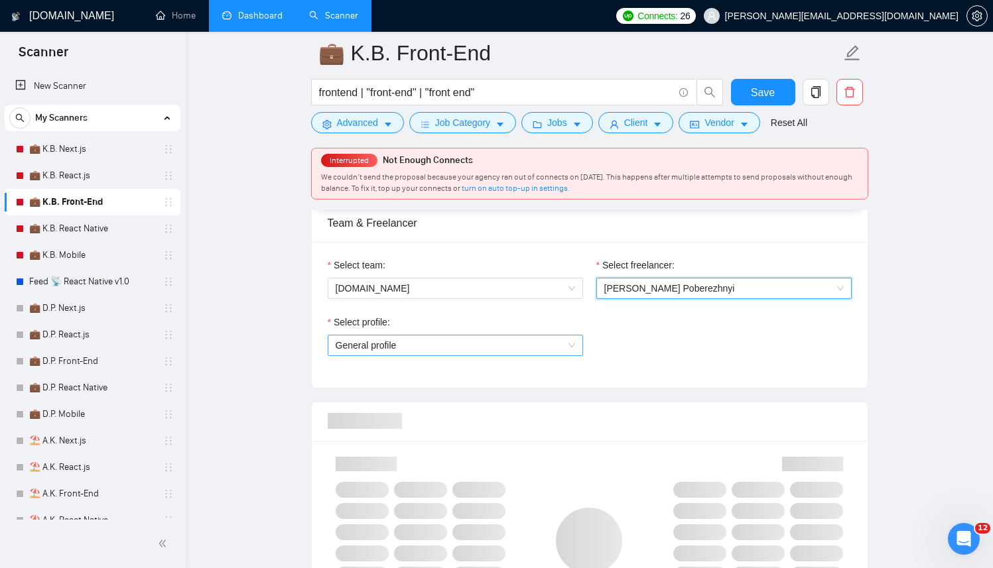
click at [501, 335] on div "General profile" at bounding box center [455, 345] width 255 height 21
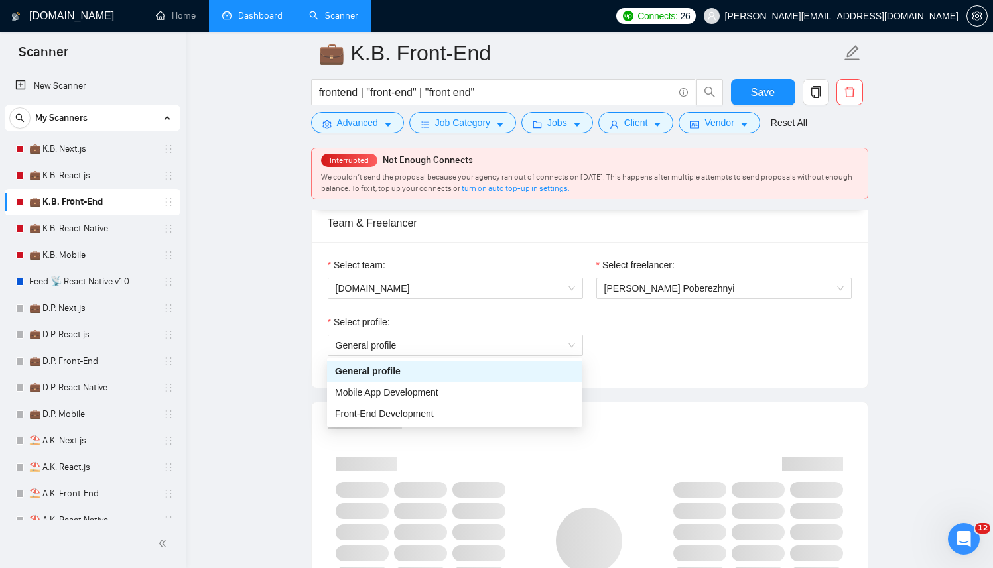
click at [674, 336] on div "Select profile: General profile" at bounding box center [589, 343] width 537 height 57
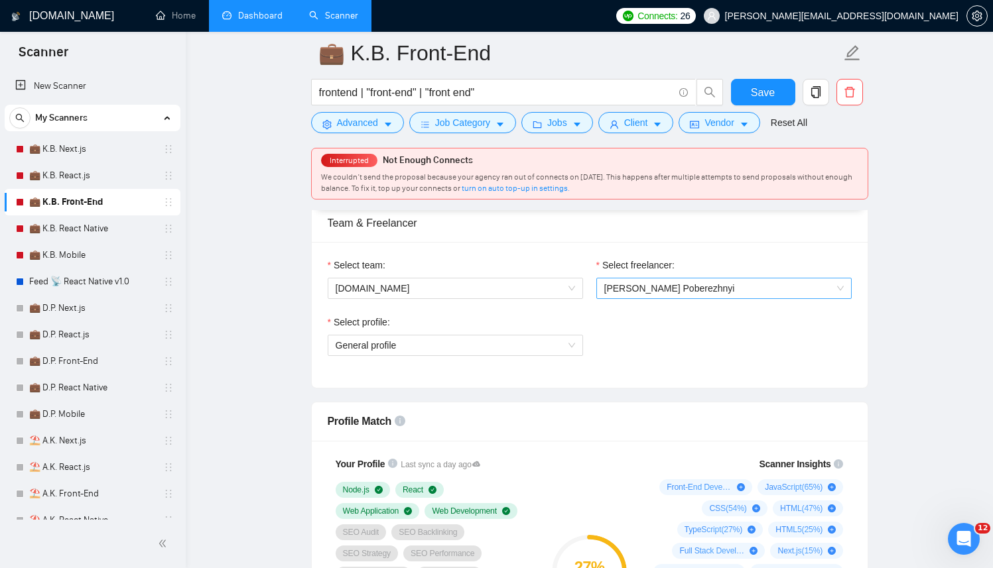
click at [681, 294] on span "[PERSON_NAME] Poberezhnyi" at bounding box center [723, 289] width 239 height 20
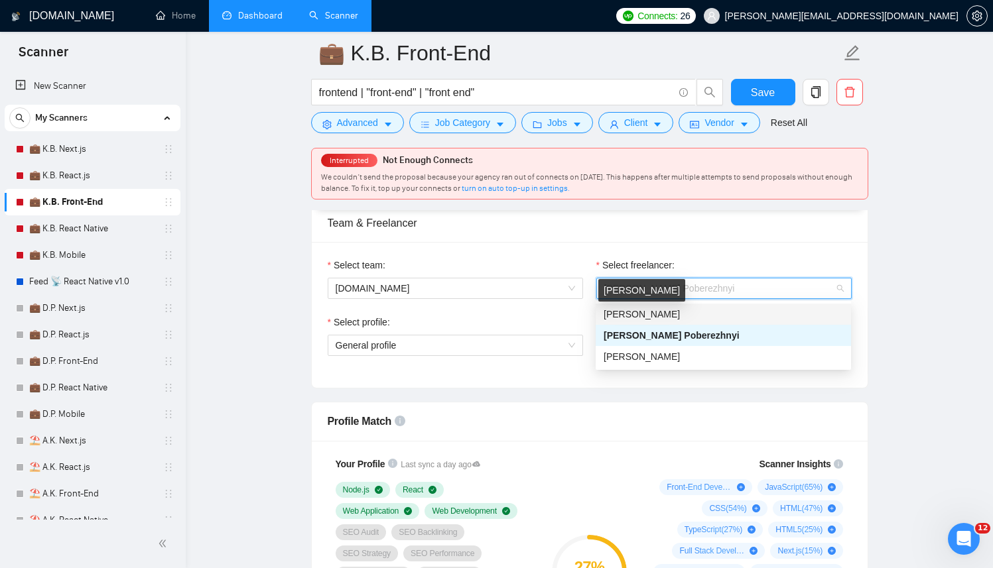
click at [663, 313] on span "[PERSON_NAME]" at bounding box center [642, 314] width 76 height 11
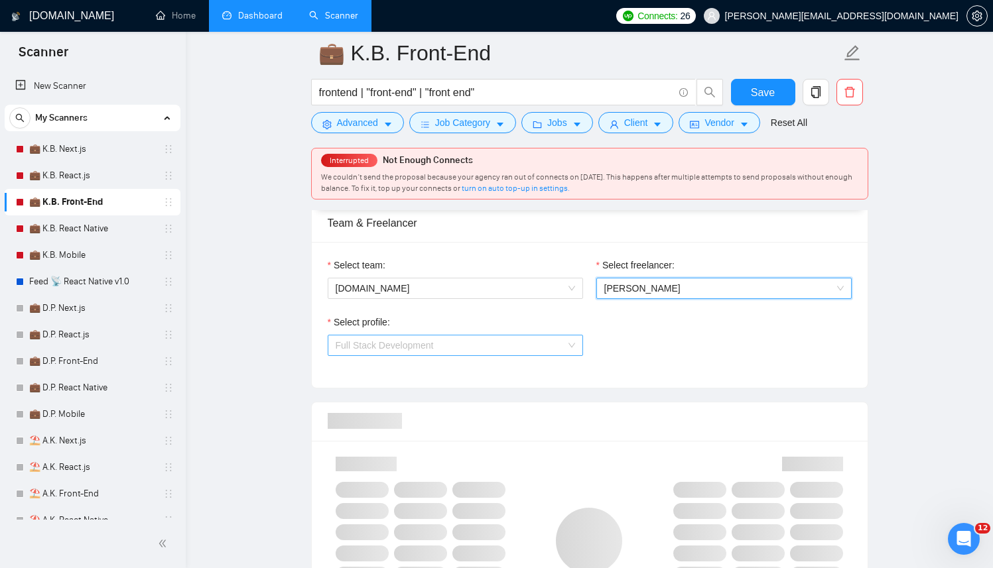
click at [480, 346] on span "Full Stack Development" at bounding box center [455, 346] width 239 height 20
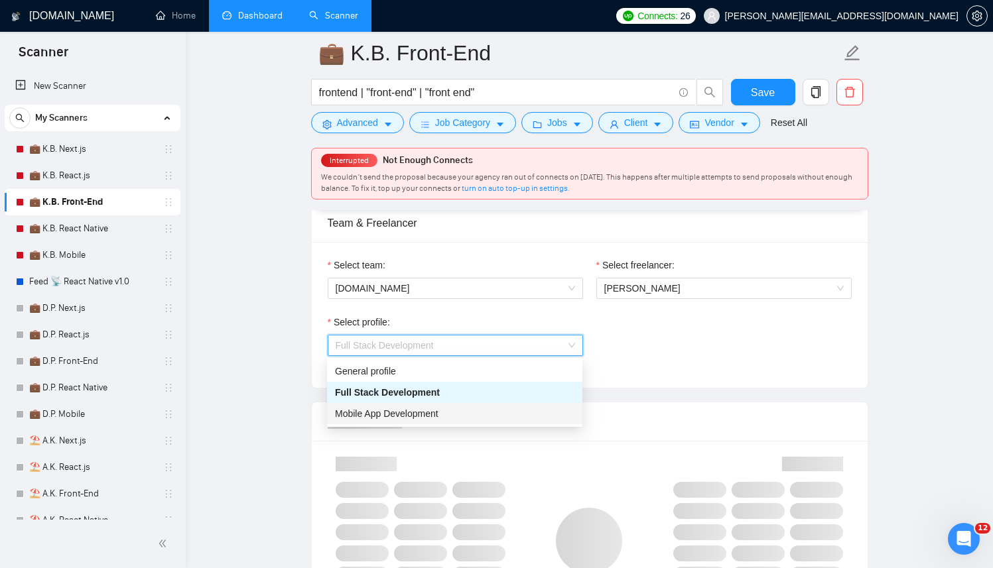
click at [393, 405] on div "Mobile App Development" at bounding box center [454, 413] width 255 height 21
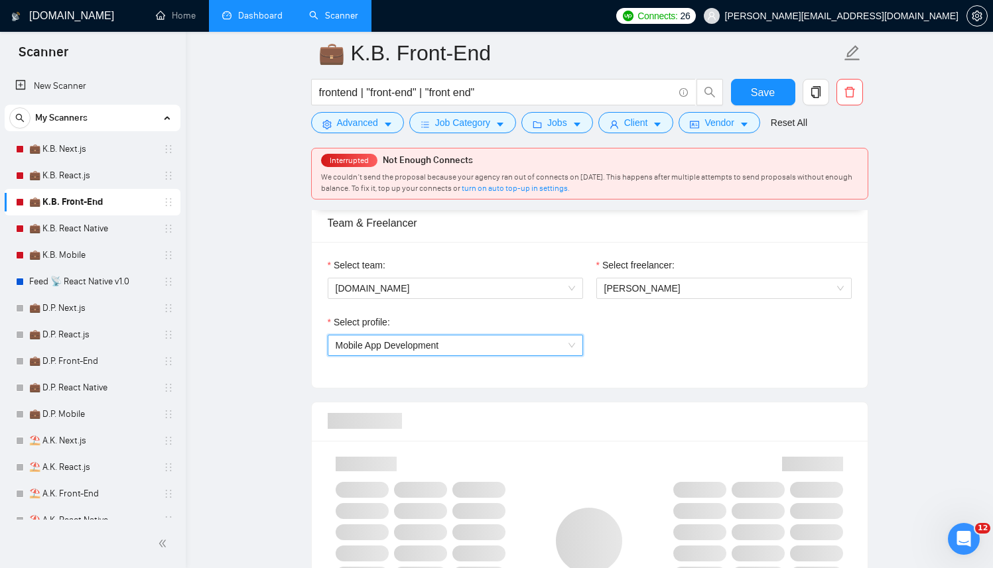
click at [421, 352] on span "Mobile App Development" at bounding box center [455, 346] width 239 height 20
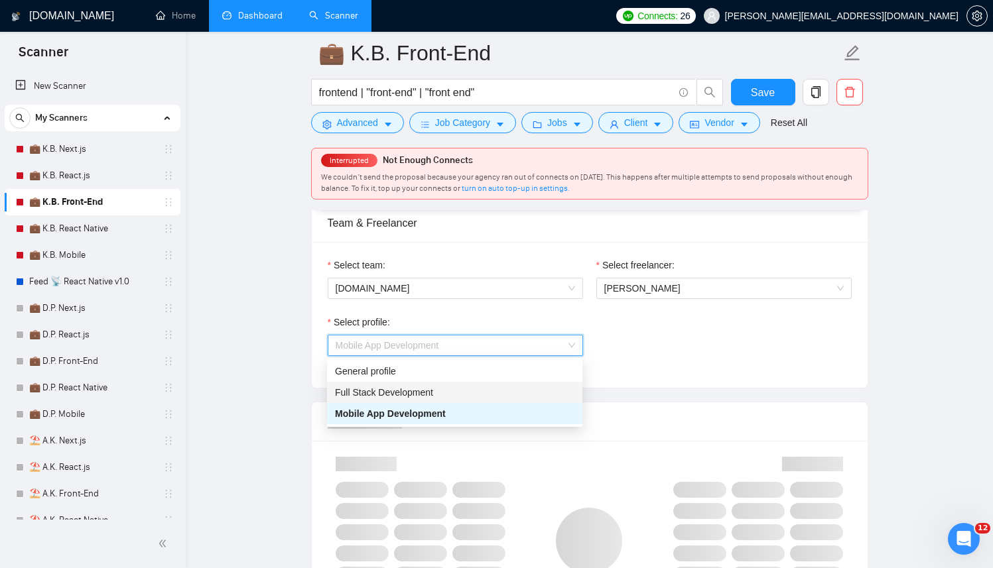
click at [397, 393] on span "Full Stack Development" at bounding box center [384, 392] width 98 height 11
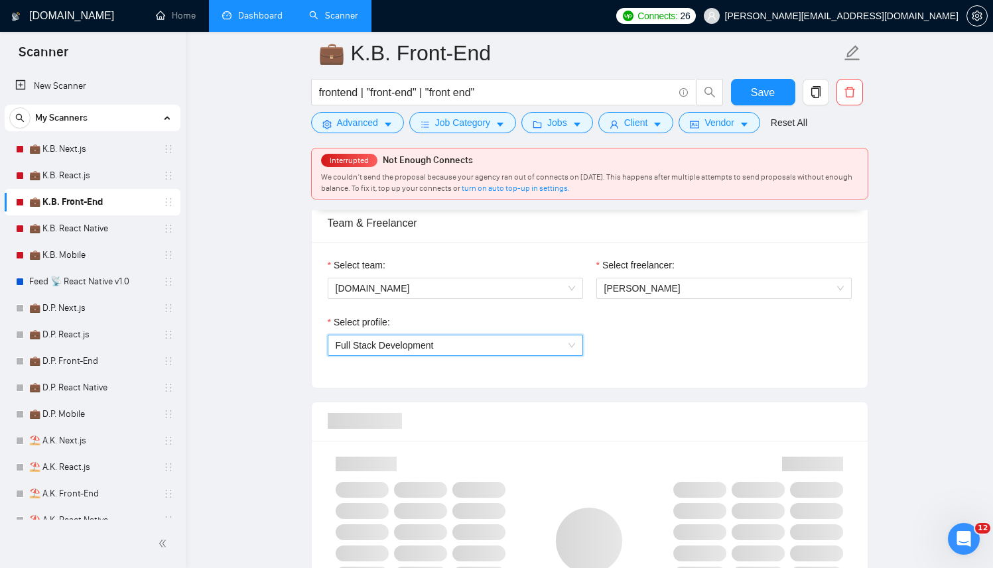
click at [699, 336] on div "Select profile: 1110580755107926016 Full Stack Development" at bounding box center [589, 343] width 537 height 57
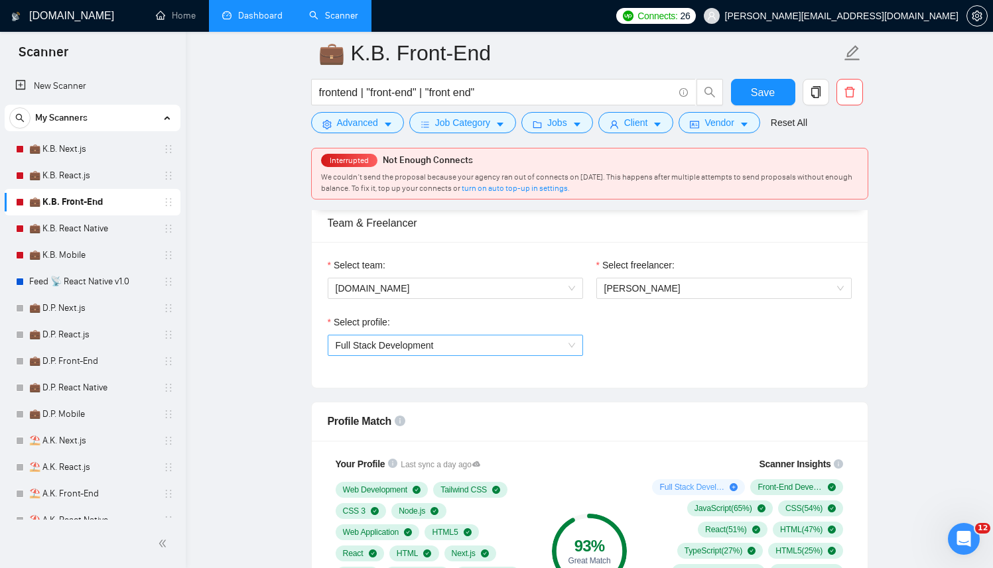
scroll to position [729, 0]
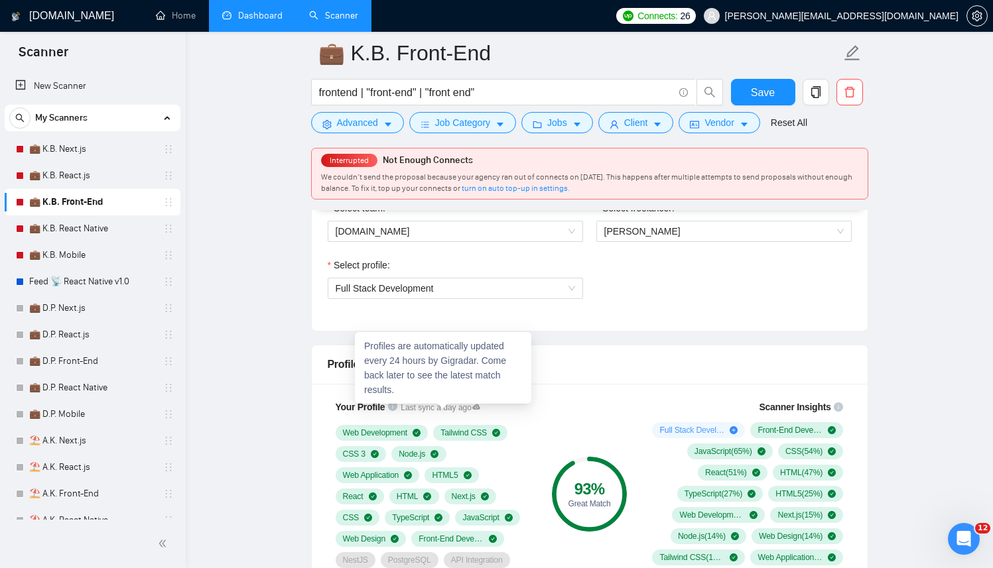
click at [480, 408] on icon at bounding box center [476, 407] width 8 height 5
click at [480, 409] on icon at bounding box center [476, 407] width 8 height 5
drag, startPoint x: 437, startPoint y: 384, endPoint x: 474, endPoint y: 357, distance: 46.0
click at [474, 357] on div "Profiles are automatically updated every 24 hours by Gigradar. Come back later …" at bounding box center [443, 368] width 176 height 72
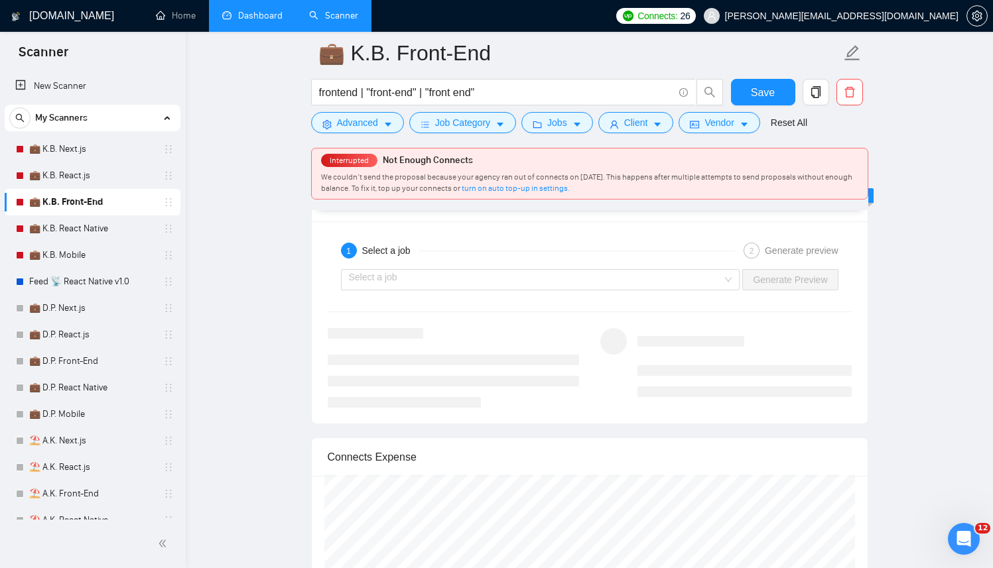
scroll to position [2499, 0]
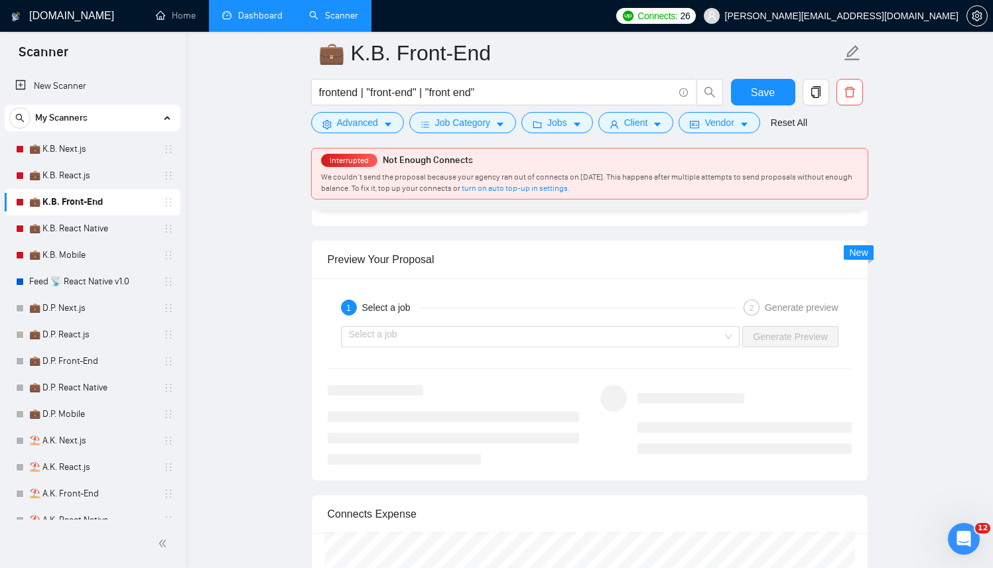
click at [415, 313] on div "Select a job" at bounding box center [390, 308] width 56 height 16
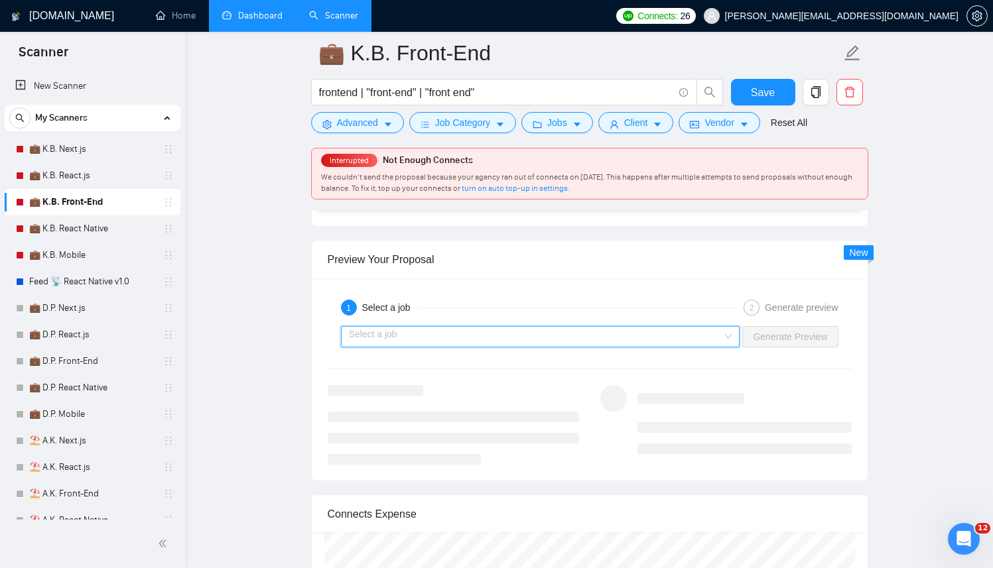
click at [409, 344] on input "search" at bounding box center [536, 337] width 374 height 20
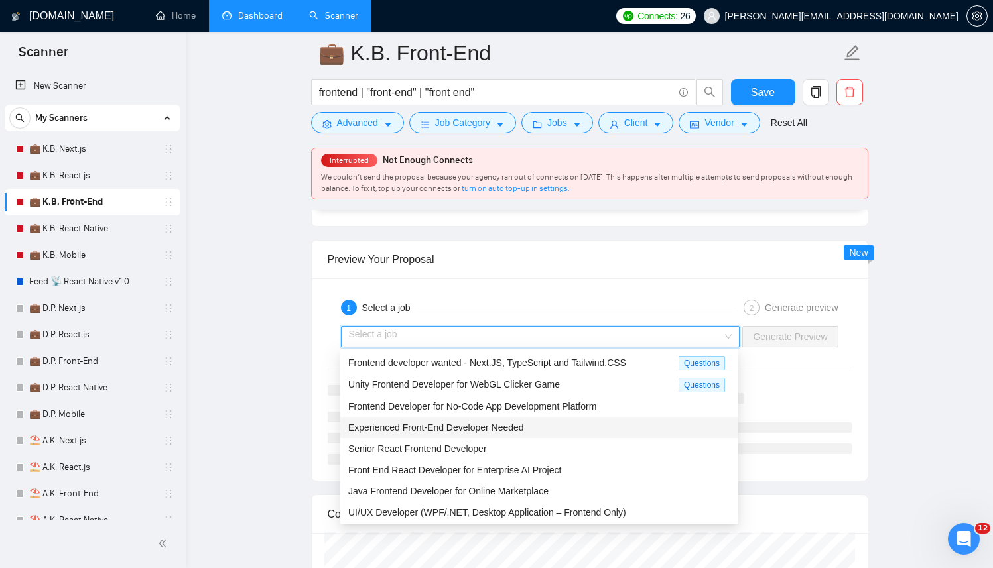
click at [407, 437] on div "Experienced Front-End Developer Needed" at bounding box center [539, 427] width 398 height 21
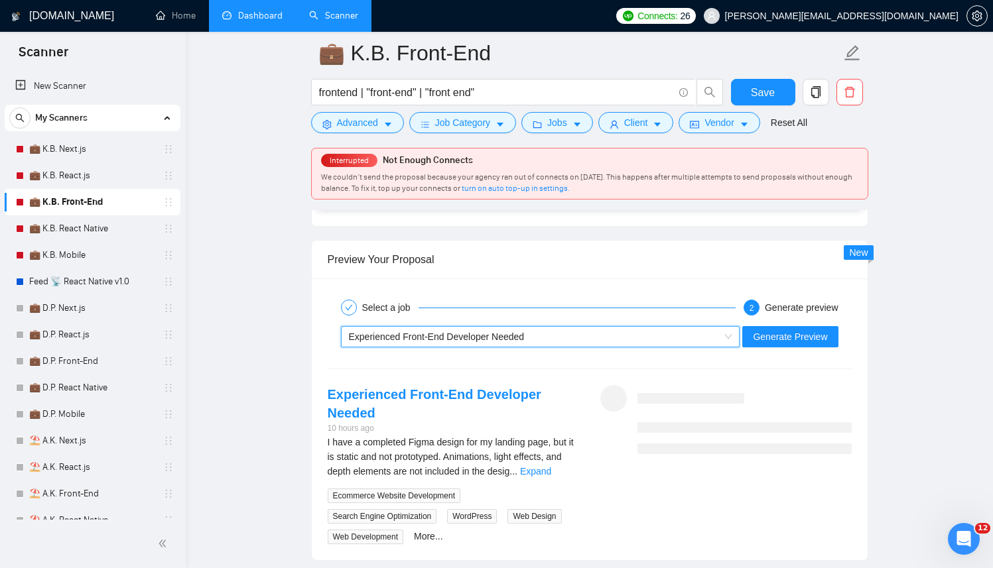
click at [615, 327] on div "Experienced Front-End Developer Needed" at bounding box center [534, 337] width 371 height 20
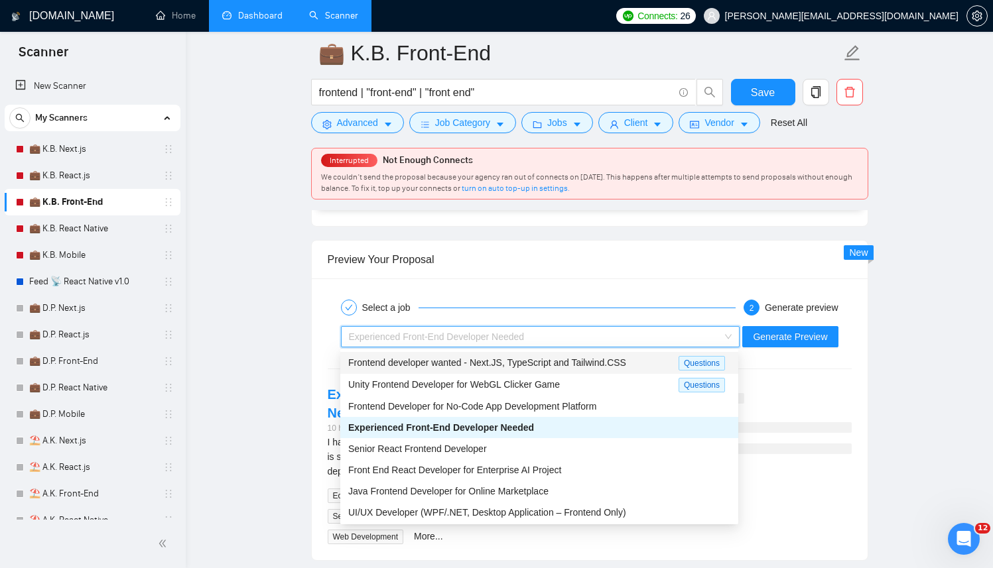
drag, startPoint x: 404, startPoint y: 367, endPoint x: 441, endPoint y: 365, distance: 37.2
click at [404, 367] on span "Frontend developer wanted - Next.JS, TypeScript and Tailwind.CSS" at bounding box center [487, 363] width 278 height 11
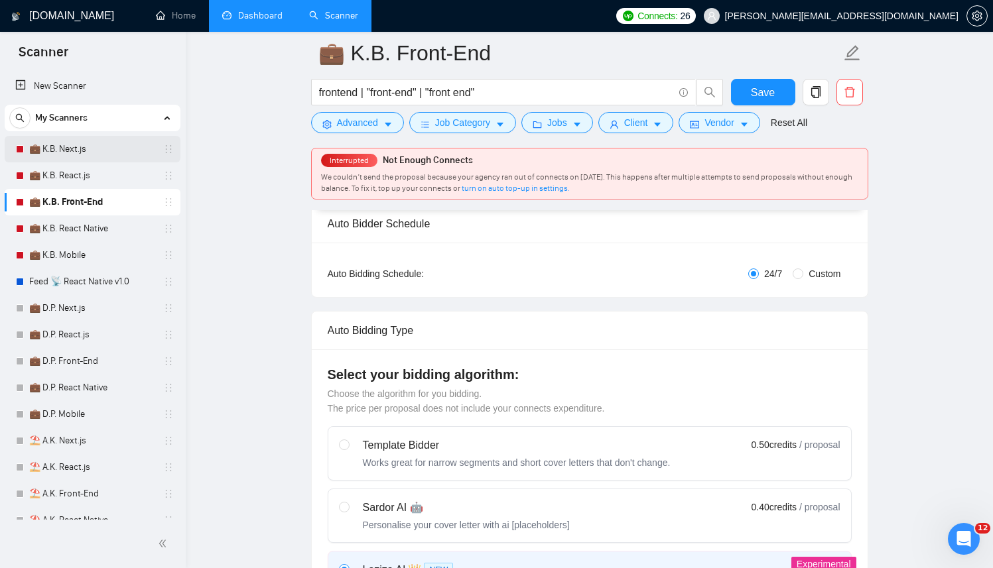
scroll to position [0, 0]
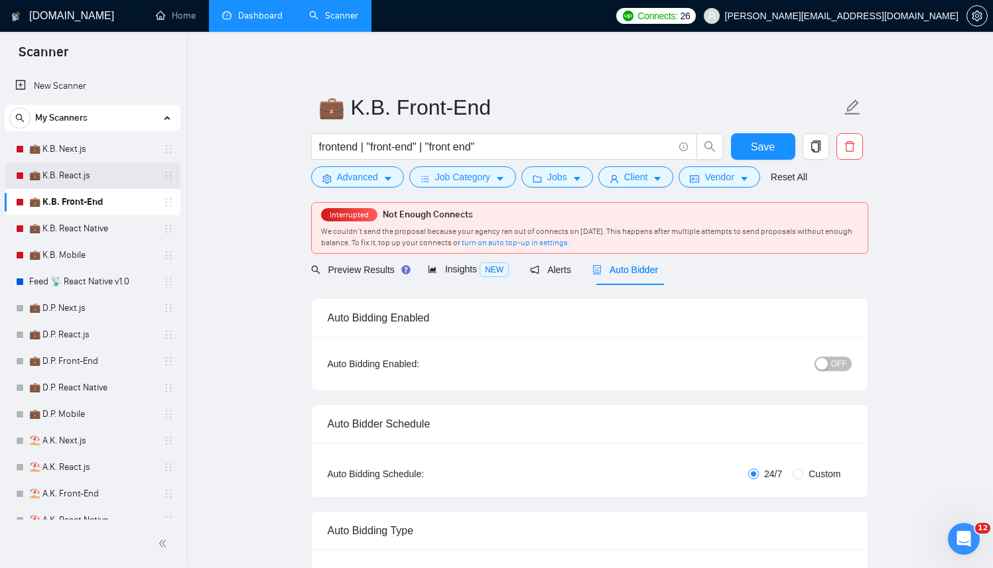
click at [97, 163] on link "💼 K.B. React.js" at bounding box center [92, 176] width 126 height 27
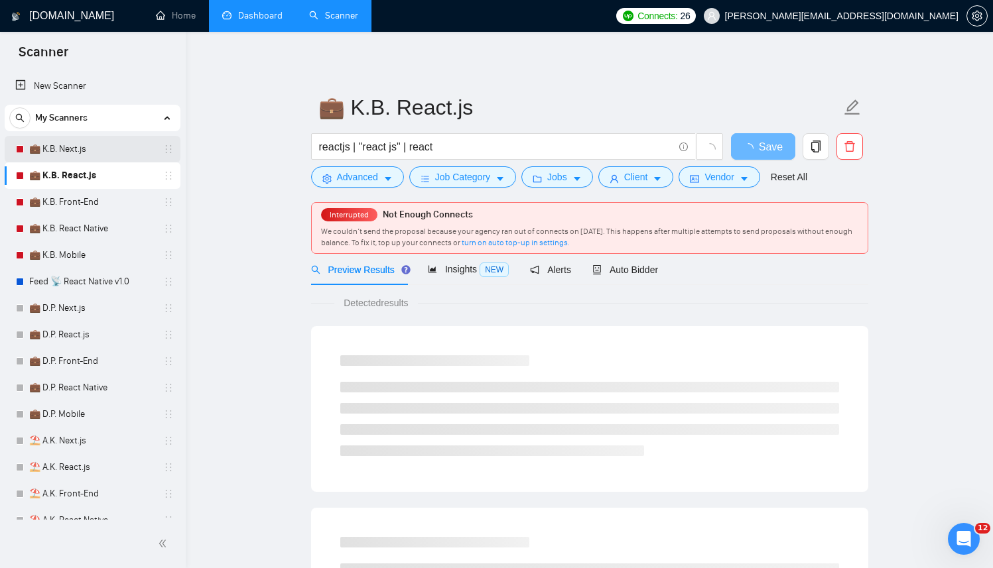
click at [92, 151] on link "💼 K.B. Next.js" at bounding box center [92, 149] width 126 height 27
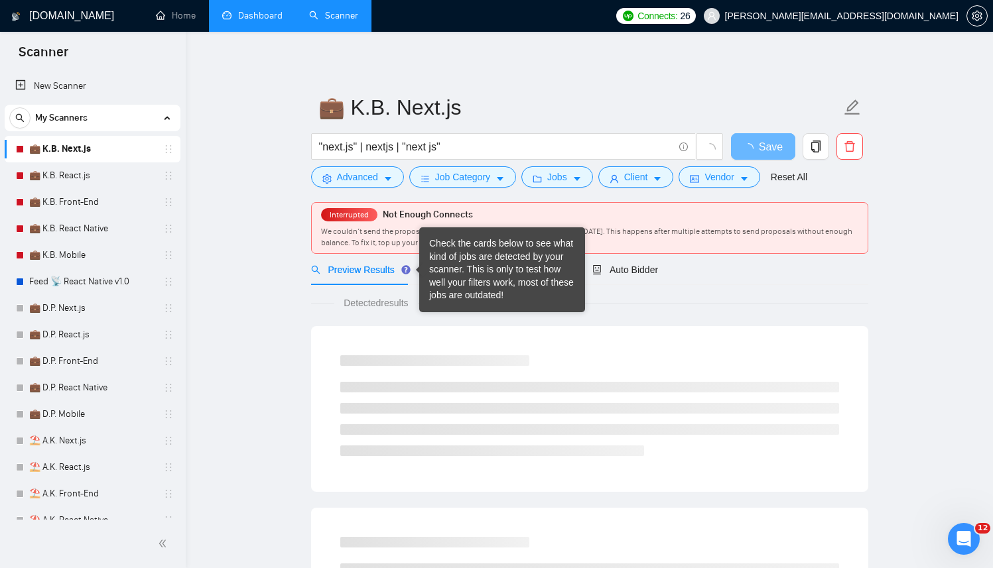
click at [465, 266] on div "Check the cards below to see what kind of jobs are detected by your scanner. Th…" at bounding box center [502, 269] width 146 height 65
click at [632, 275] on div "Auto Bidder" at bounding box center [625, 270] width 66 height 15
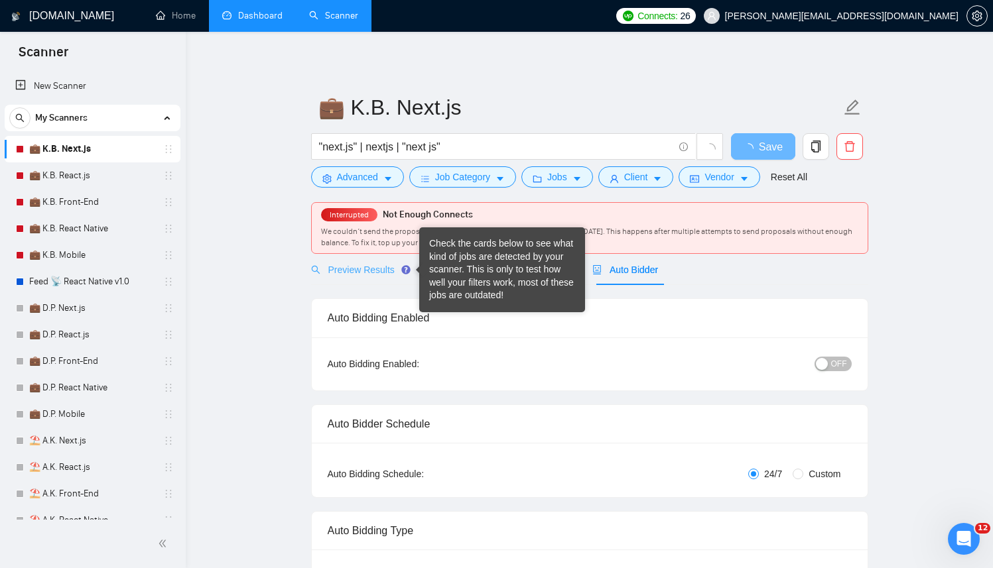
click at [405, 269] on icon "Tooltip anchor" at bounding box center [405, 269] width 9 height 9
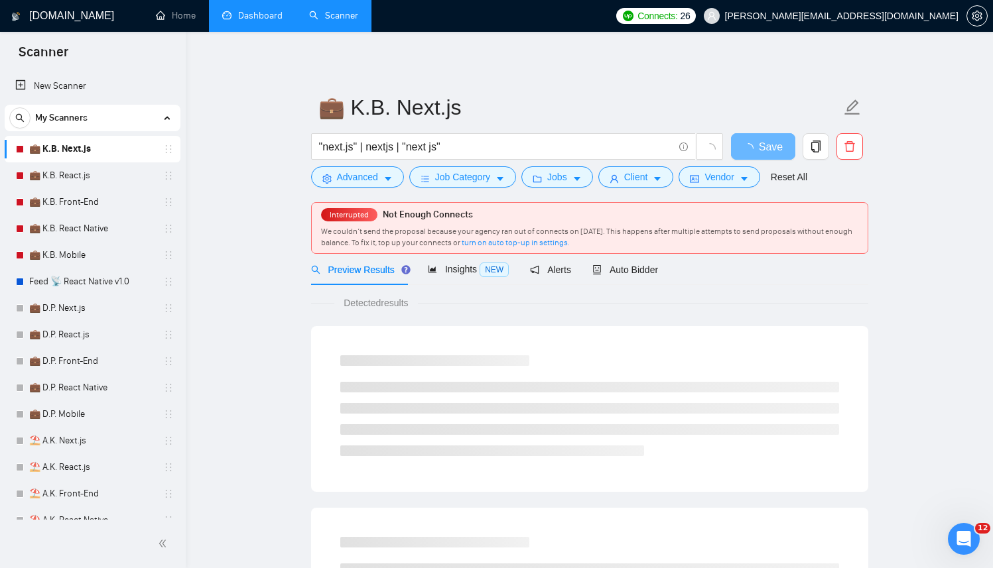
drag, startPoint x: 345, startPoint y: 300, endPoint x: 474, endPoint y: 296, distance: 128.8
click at [474, 296] on div "Detected results" at bounding box center [589, 303] width 557 height 15
click at [495, 273] on span "NEW" at bounding box center [494, 270] width 29 height 15
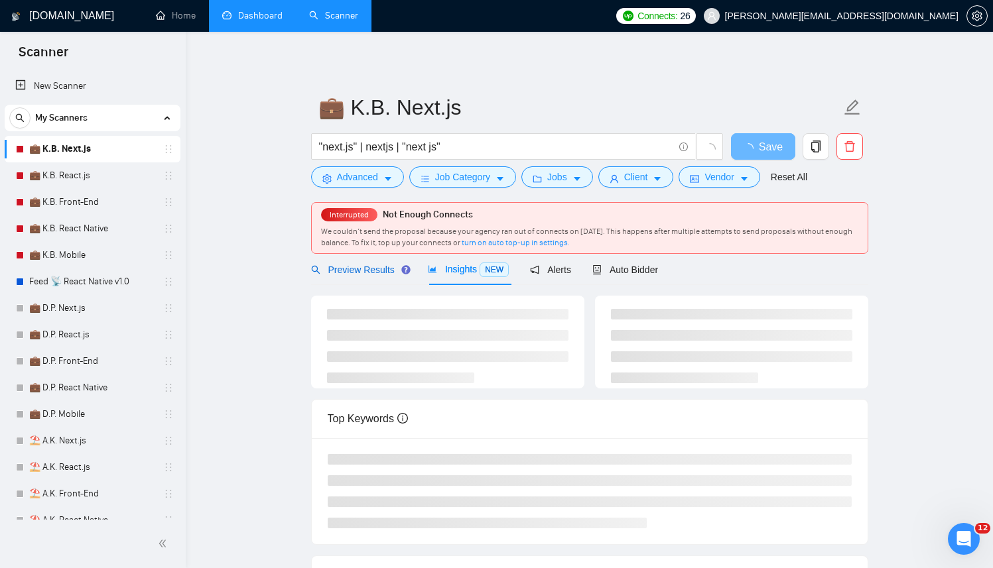
click at [377, 273] on span "Preview Results" at bounding box center [359, 270] width 96 height 11
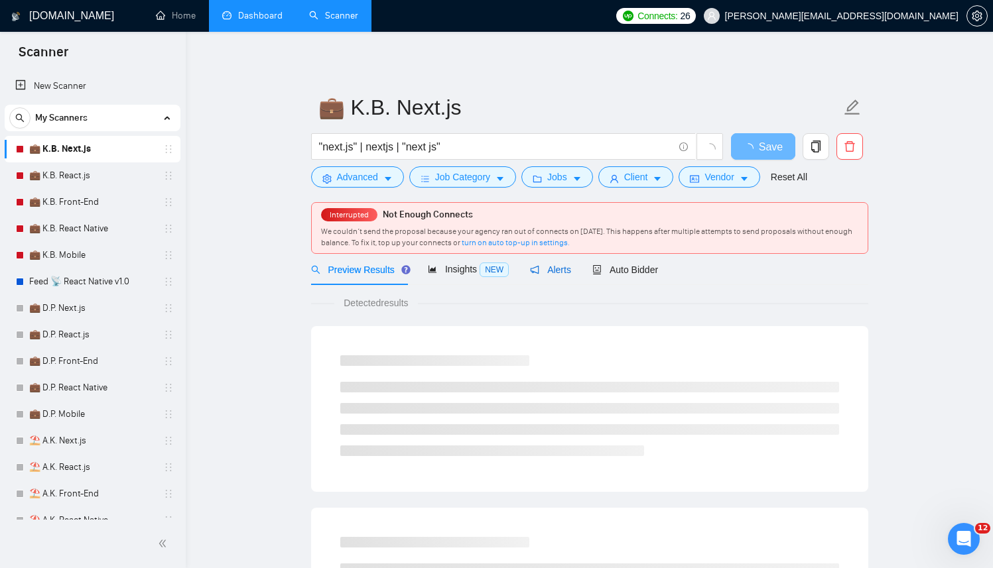
click at [558, 273] on span "Alerts" at bounding box center [550, 270] width 41 height 11
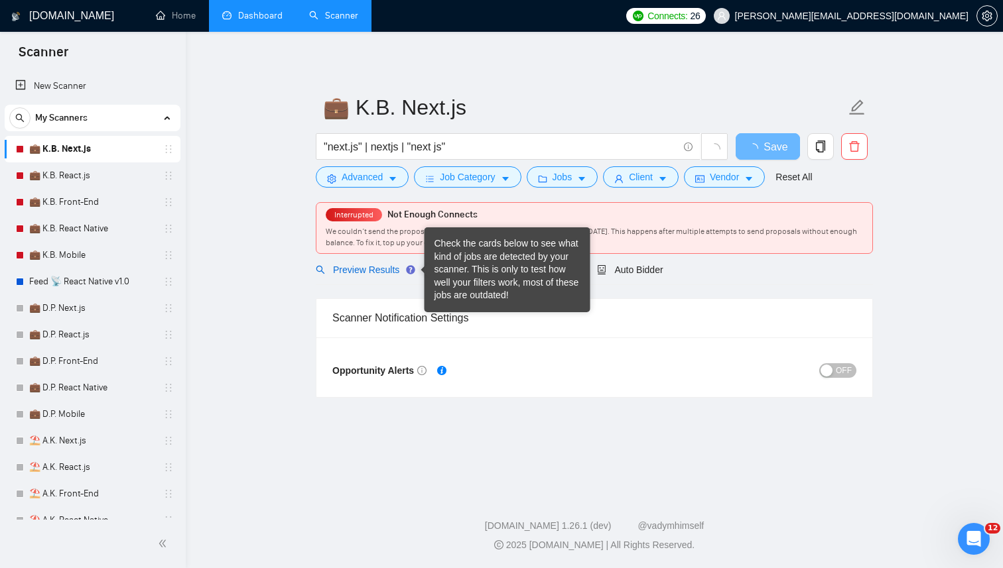
click at [350, 273] on span "Preview Results" at bounding box center [364, 270] width 96 height 11
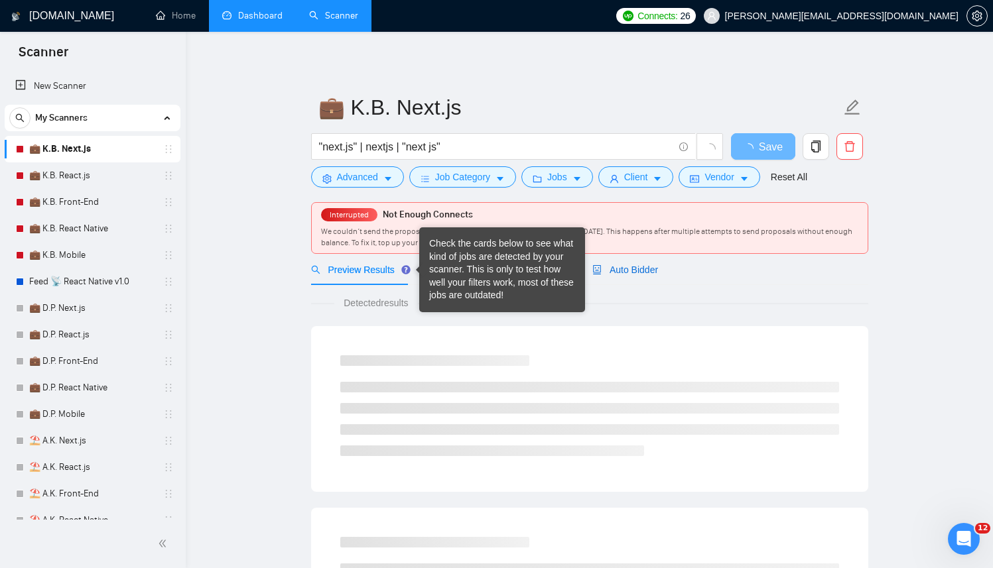
click at [651, 273] on span "Auto Bidder" at bounding box center [625, 270] width 66 height 11
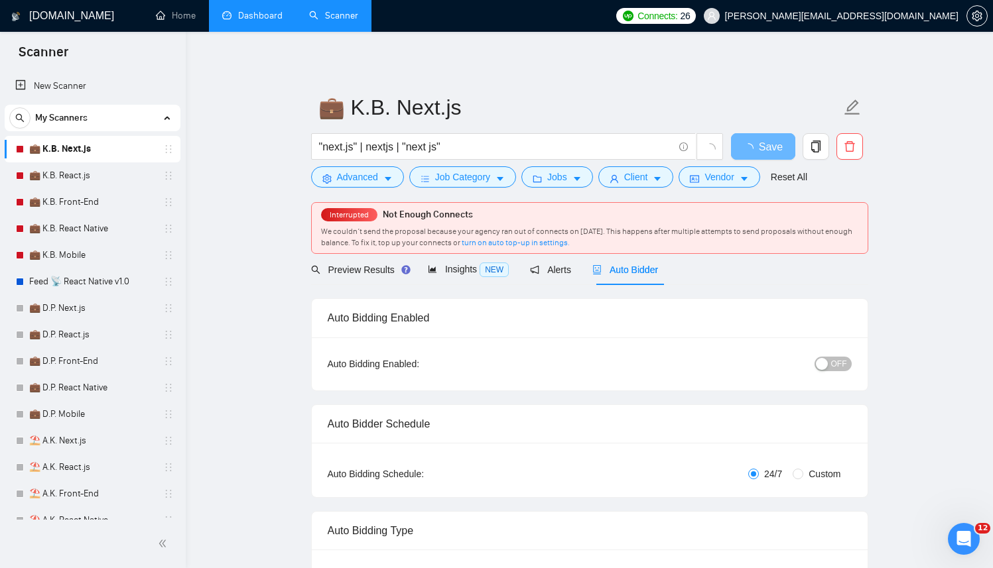
checkbox input "true"
click at [337, 269] on span "Preview Results" at bounding box center [359, 270] width 96 height 11
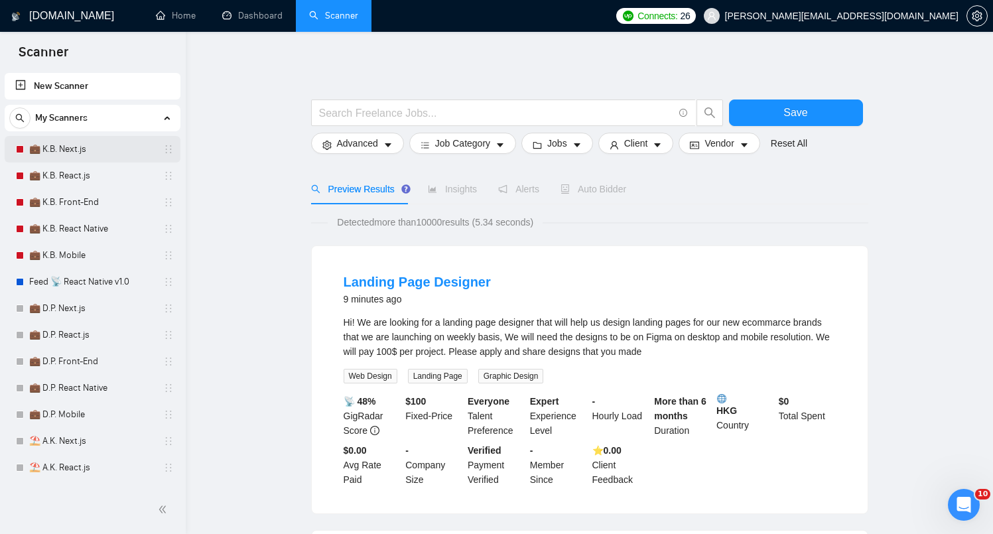
click at [125, 143] on link "💼 K.B. Next.js" at bounding box center [92, 149] width 126 height 27
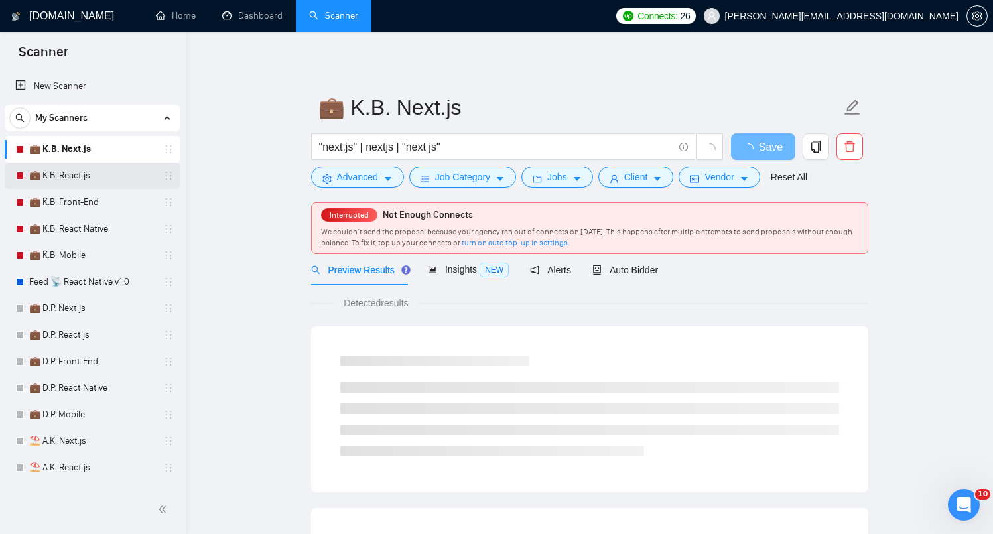
click at [82, 172] on link "💼 K.B. React.js" at bounding box center [92, 176] width 126 height 27
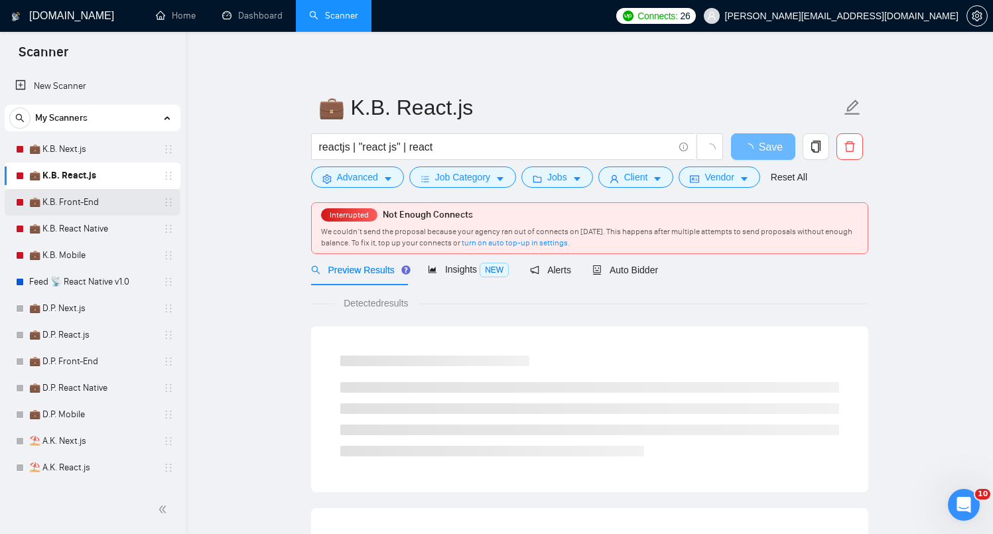
click at [74, 209] on link "💼 K.B. Front-End" at bounding box center [92, 202] width 126 height 27
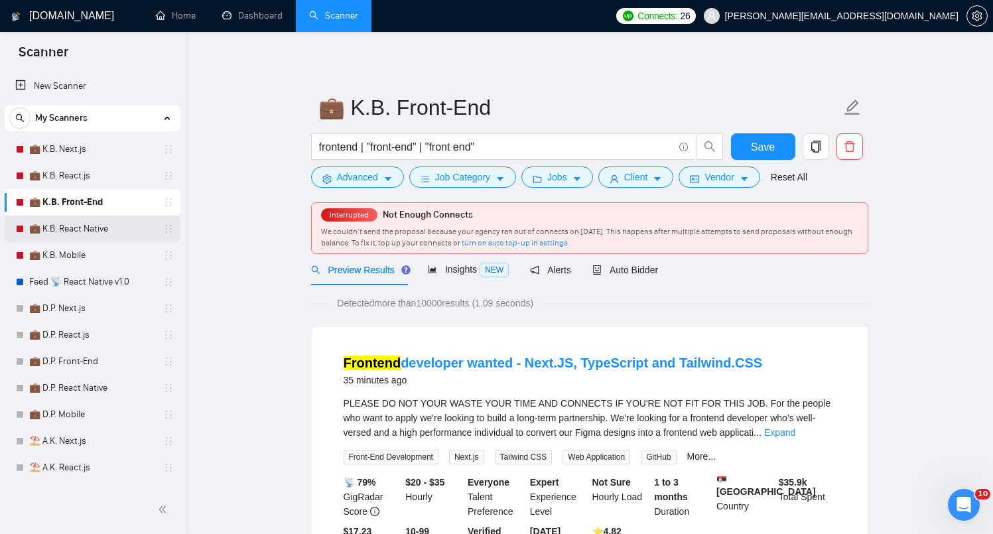
click at [71, 230] on link "💼 K.B. React Native" at bounding box center [92, 229] width 126 height 27
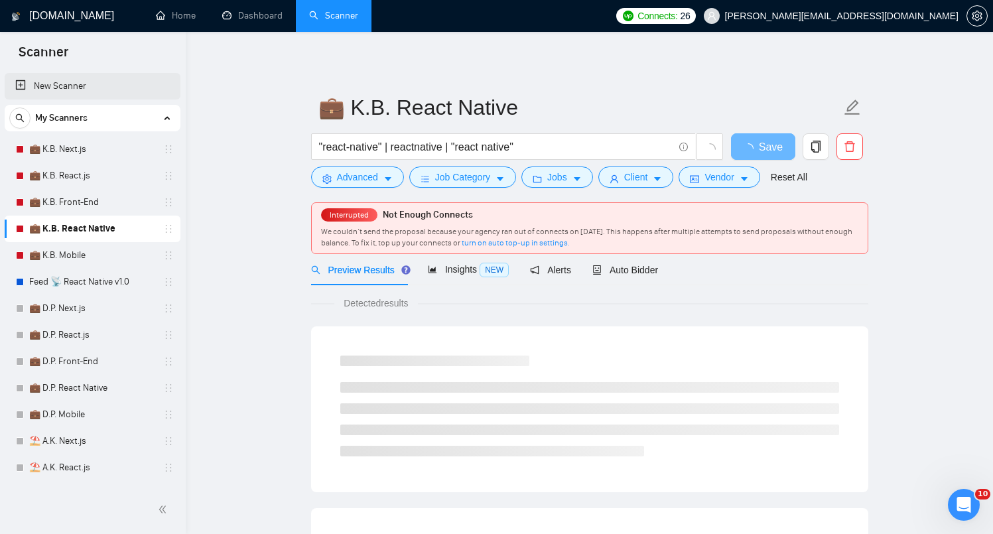
click at [84, 86] on link "New Scanner" at bounding box center [92, 86] width 155 height 27
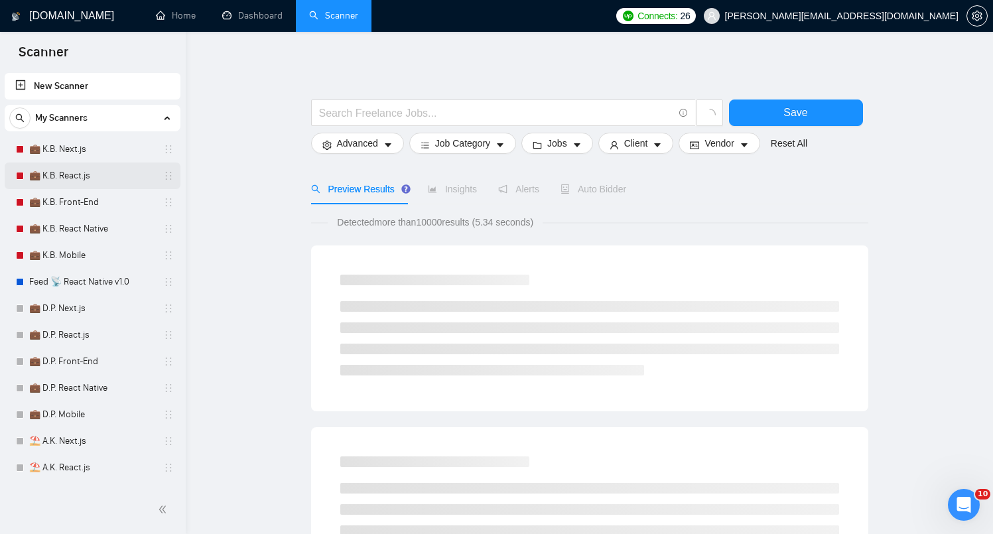
click at [84, 188] on link "💼 K.B. React.js" at bounding box center [92, 176] width 126 height 27
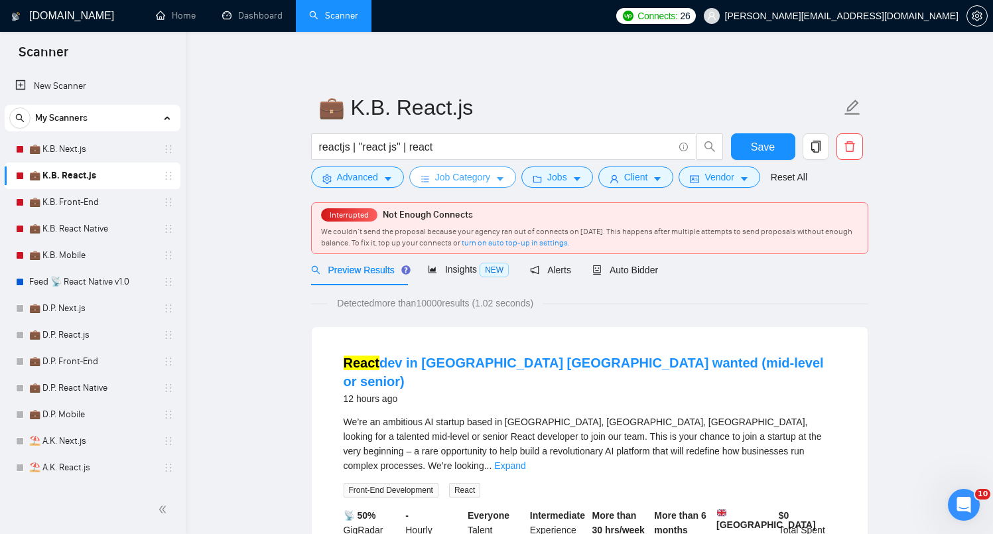
click at [414, 171] on button "Job Category" at bounding box center [462, 176] width 107 height 21
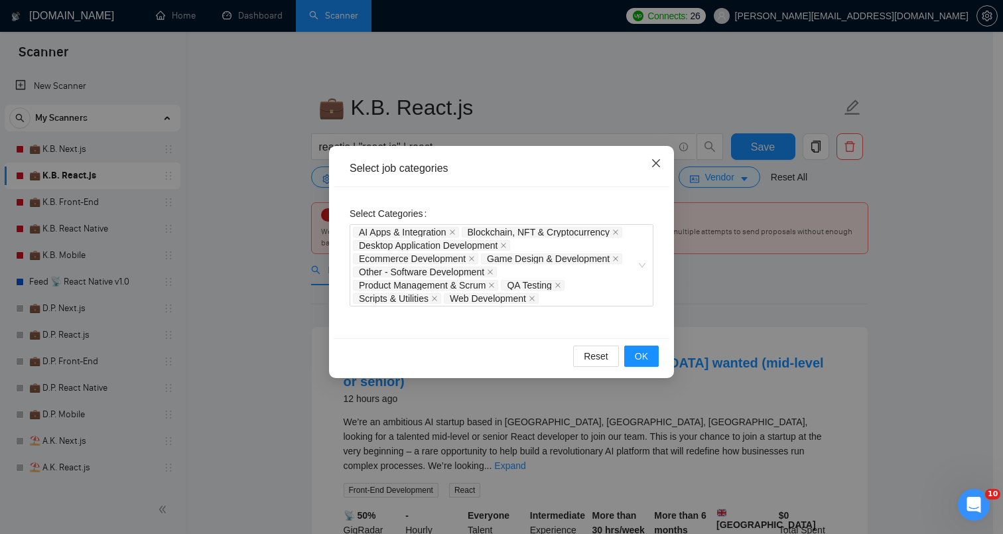
click at [659, 167] on icon "close" at bounding box center [656, 163] width 8 height 8
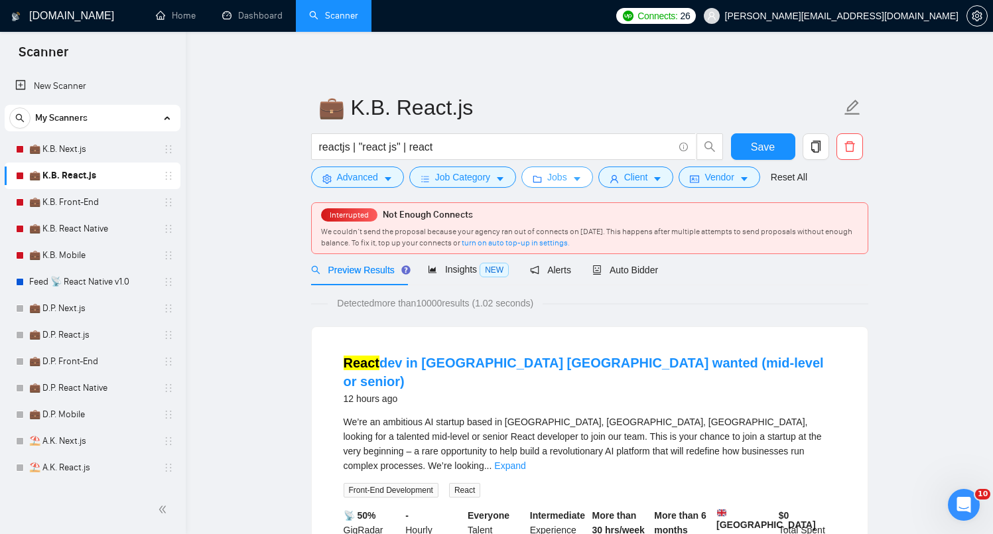
click at [574, 167] on button "Jobs" at bounding box center [557, 176] width 72 height 21
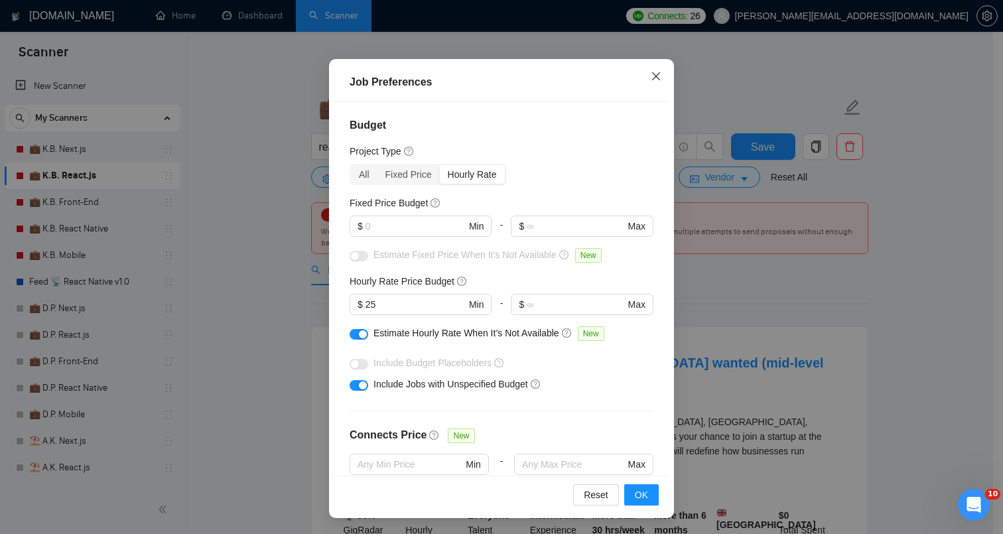
click at [652, 74] on icon "close" at bounding box center [656, 76] width 11 height 11
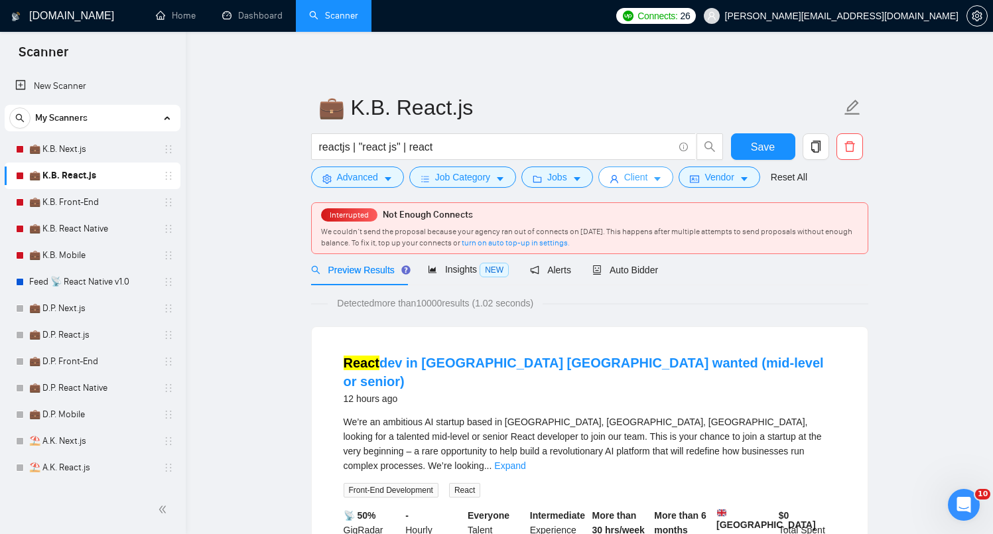
click at [624, 175] on button "Client" at bounding box center [636, 176] width 76 height 21
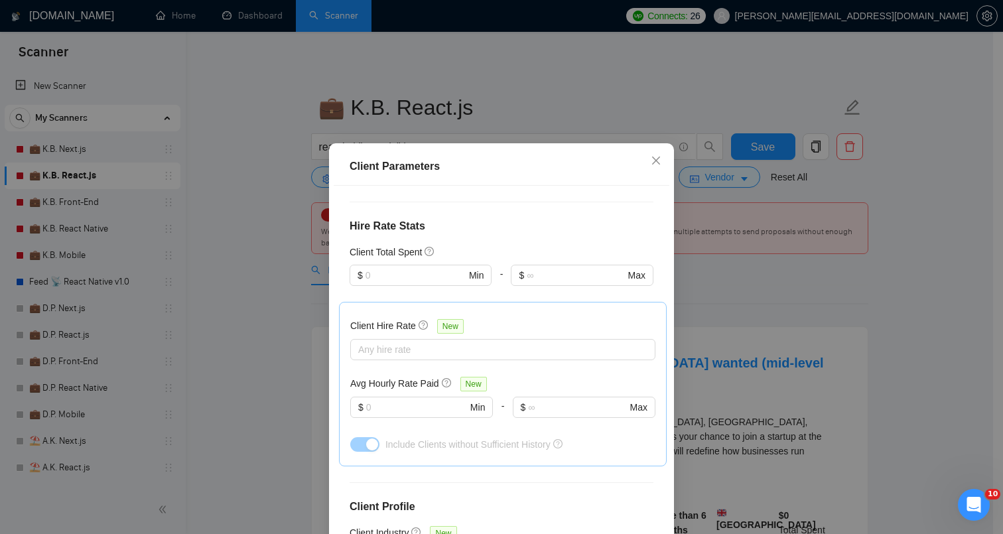
scroll to position [508, 0]
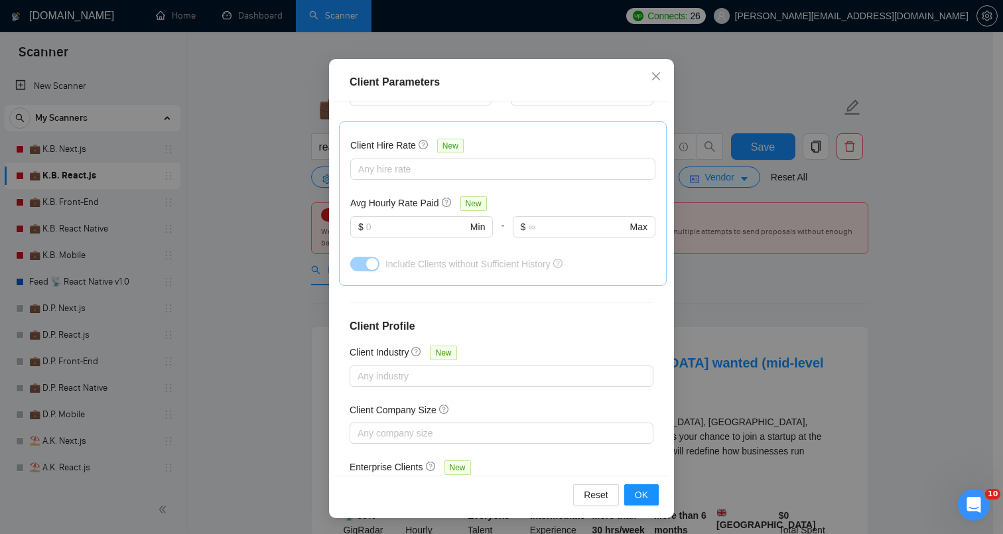
click at [264, 275] on div "Client Parameters Client Location Include Client Countries [GEOGRAPHIC_DATA] [G…" at bounding box center [501, 267] width 1003 height 534
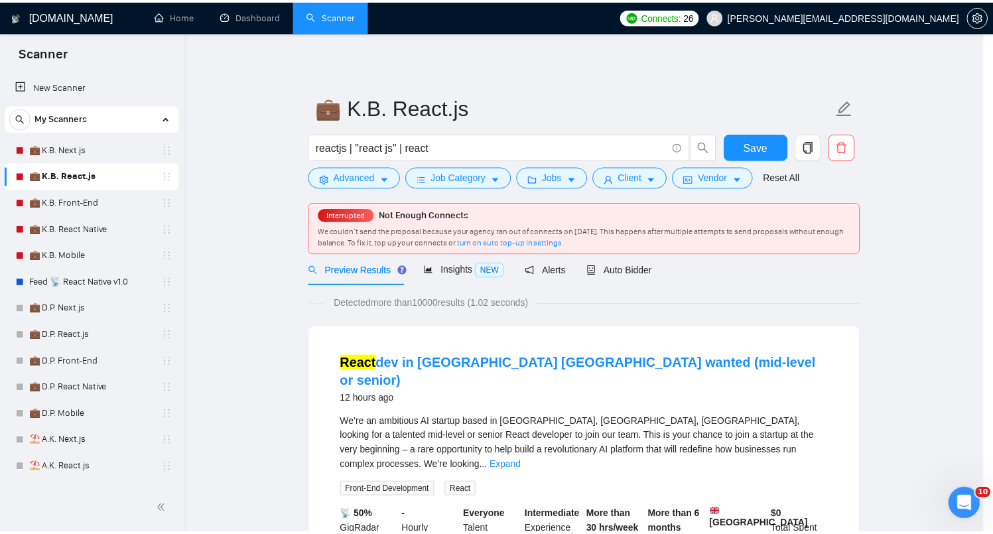
scroll to position [20, 0]
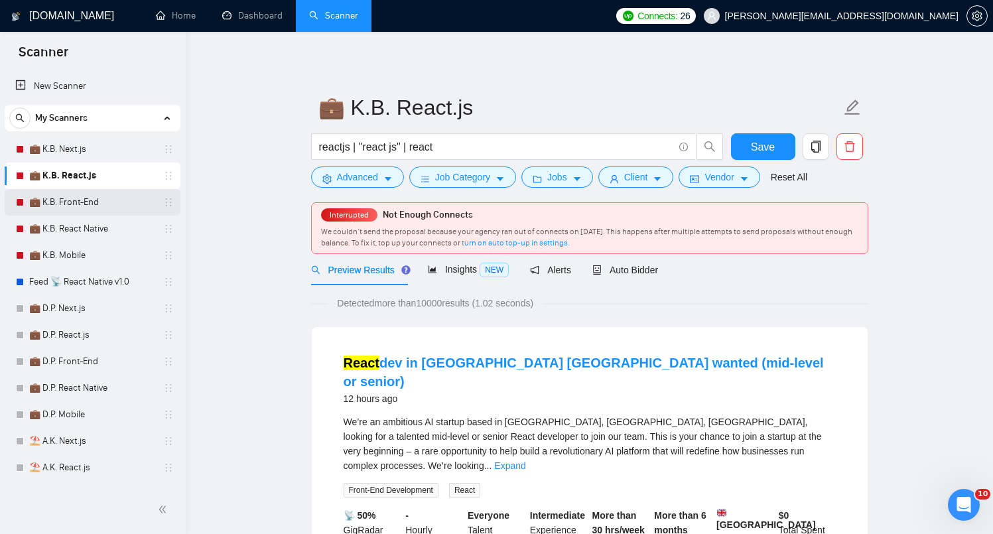
click at [93, 200] on link "💼 K.B. Front-End" at bounding box center [92, 202] width 126 height 27
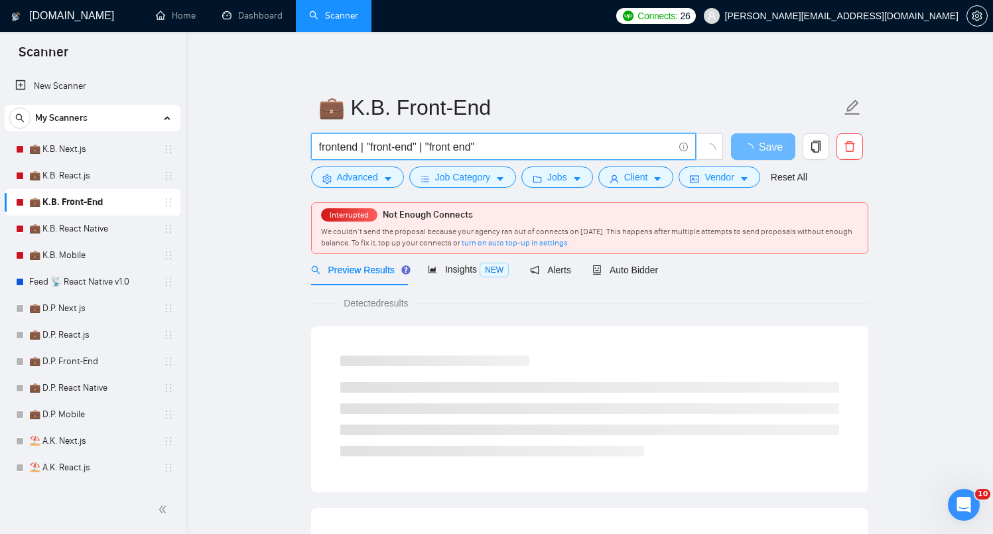
drag, startPoint x: 520, startPoint y: 145, endPoint x: 295, endPoint y: 145, distance: 225.5
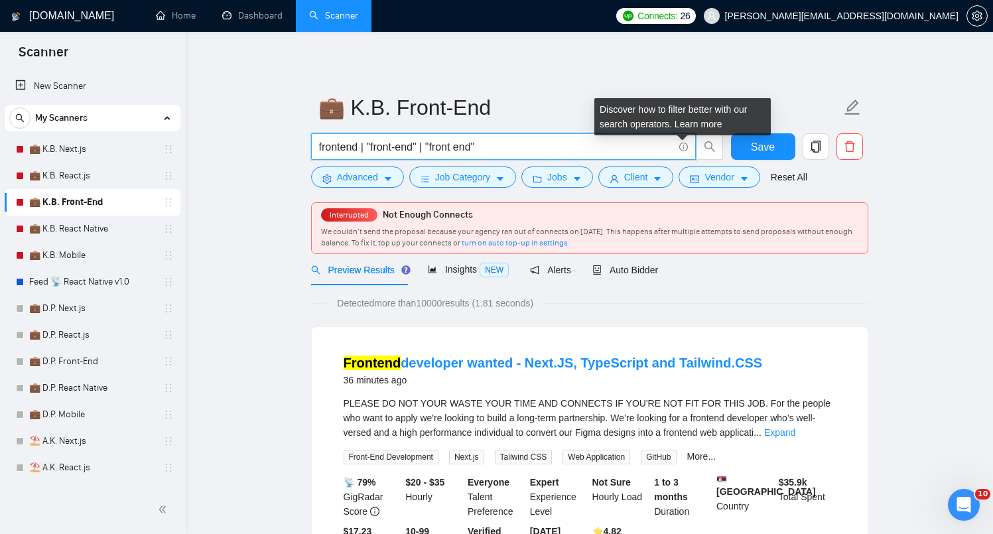
click at [685, 149] on icon "info-circle" at bounding box center [683, 147] width 9 height 9
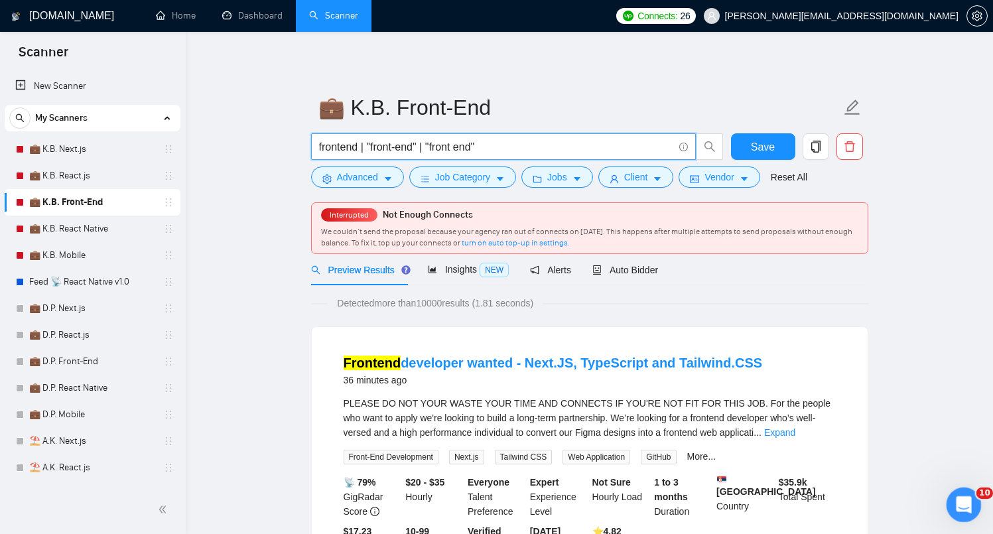
click at [966, 495] on icon "Open Intercom Messenger" at bounding box center [962, 503] width 22 height 22
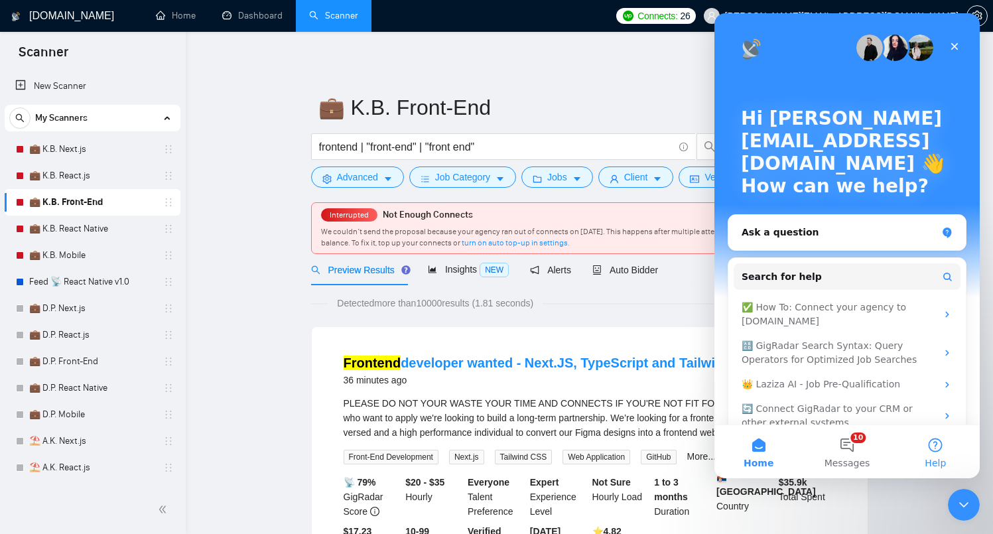
click at [945, 458] on span "Help" at bounding box center [935, 462] width 21 height 9
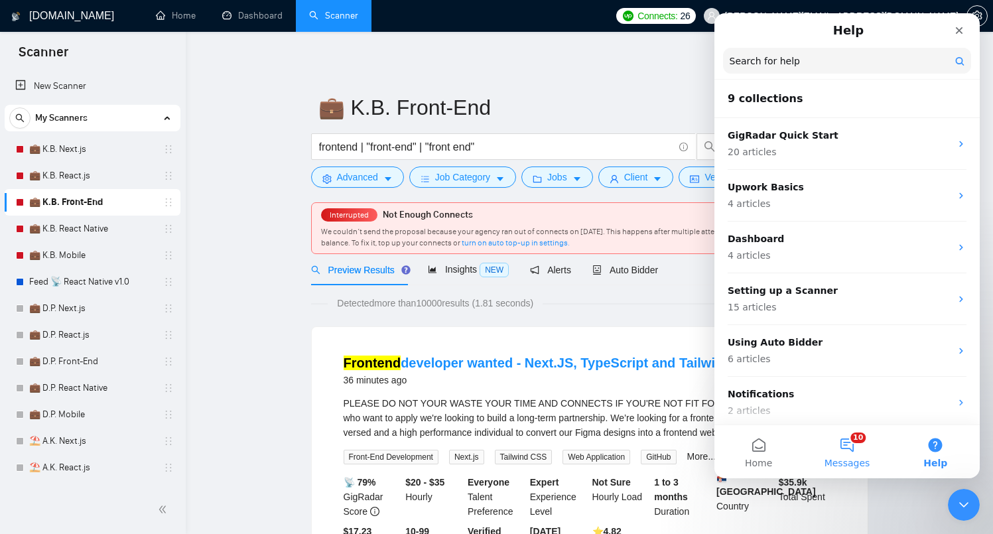
click at [842, 445] on button "10 Messages" at bounding box center [847, 451] width 88 height 53
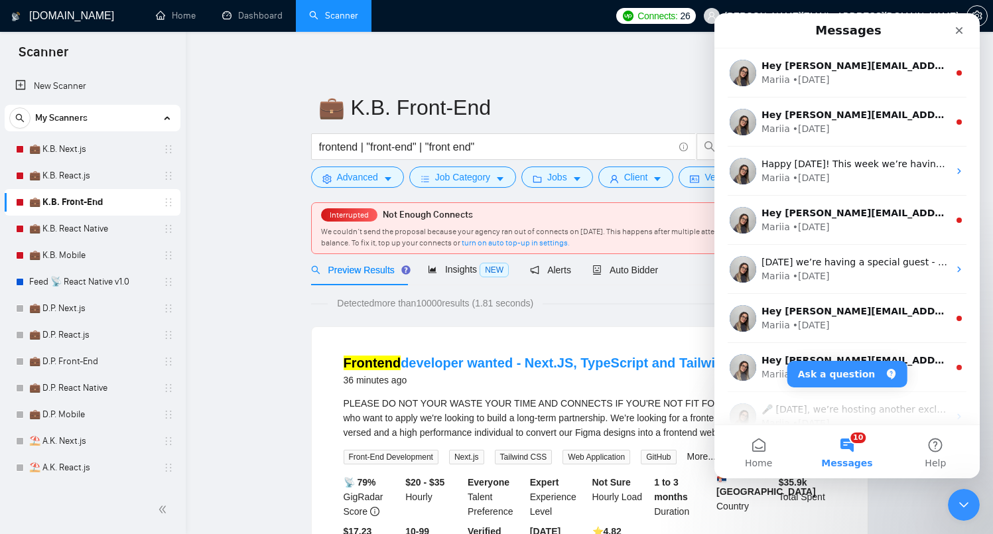
click at [957, 19] on div "Close" at bounding box center [959, 31] width 24 height 24
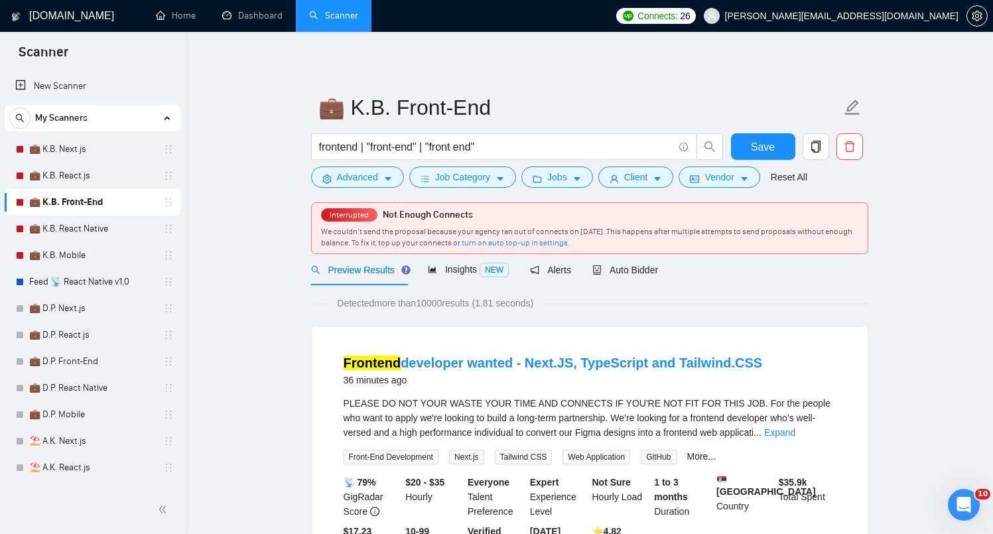
click at [527, 148] on input "frontend | "front-end" | "front end"" at bounding box center [496, 147] width 354 height 17
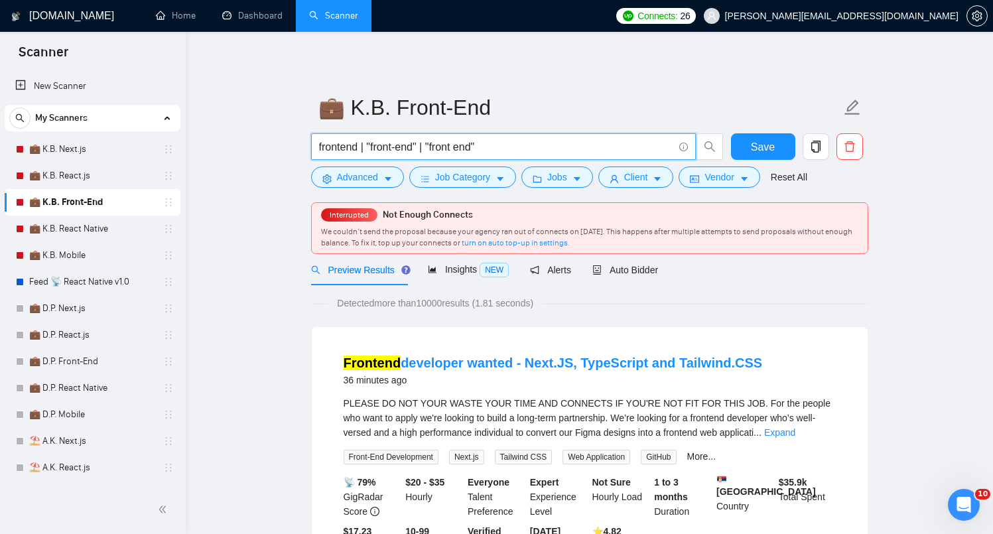
drag, startPoint x: 428, startPoint y: 144, endPoint x: 421, endPoint y: 144, distance: 7.3
click at [421, 144] on input "frontend | "front-end" | "front end"" at bounding box center [496, 147] width 354 height 17
click at [521, 147] on input "frontend | "front-end" | "front end"" at bounding box center [496, 147] width 354 height 17
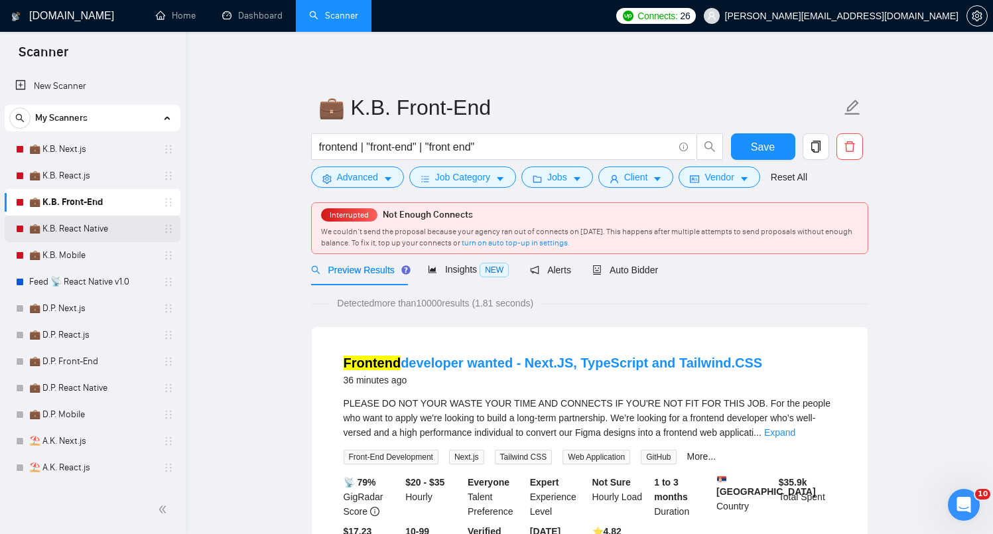
click at [93, 236] on link "💼 K.B. React Native" at bounding box center [92, 229] width 126 height 27
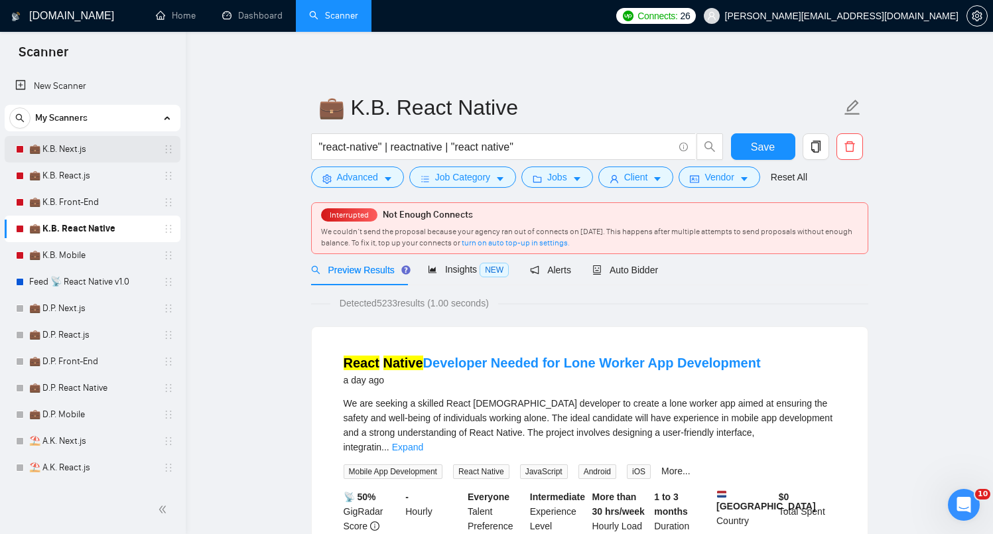
click at [62, 159] on link "💼 K.B. Next.js" at bounding box center [92, 149] width 126 height 27
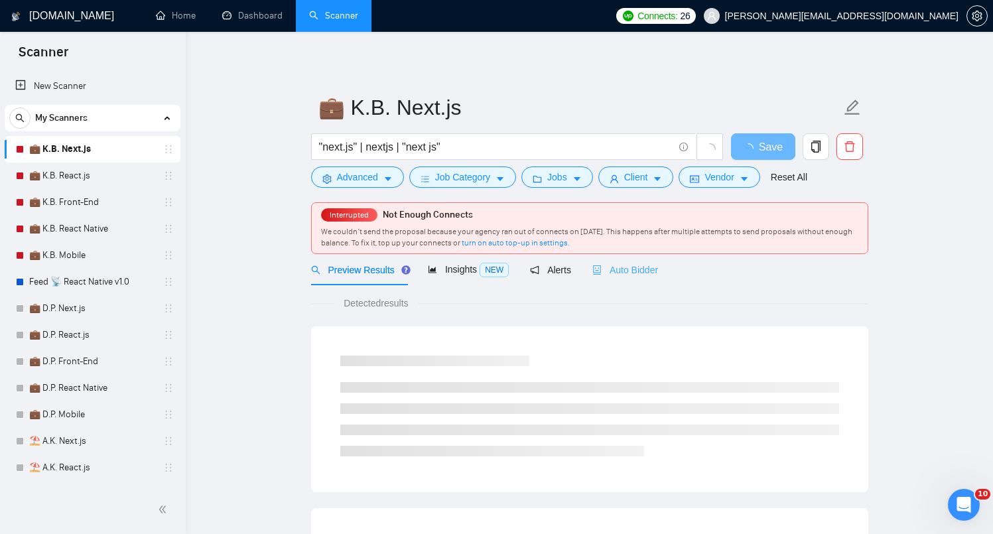
click at [651, 279] on div "Auto Bidder" at bounding box center [625, 269] width 66 height 31
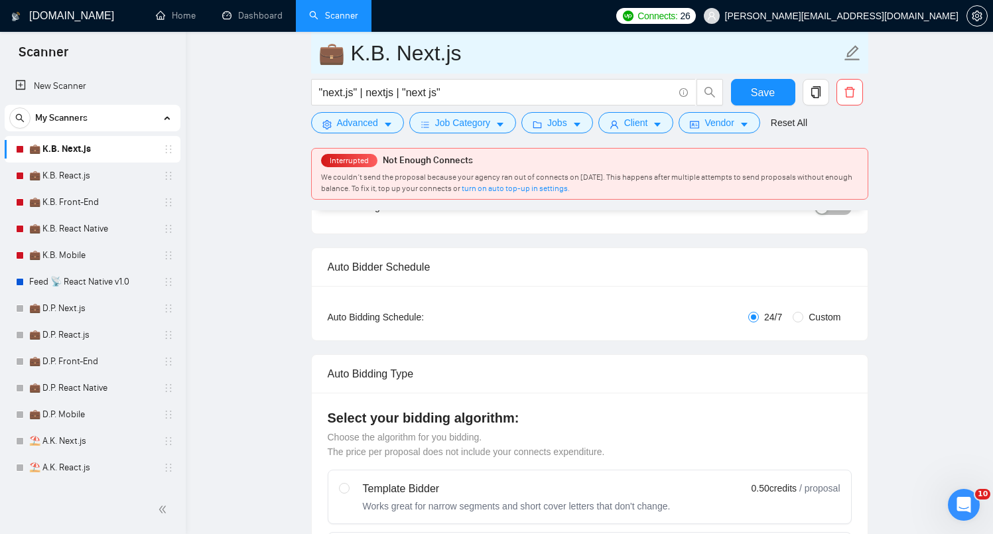
scroll to position [167, 0]
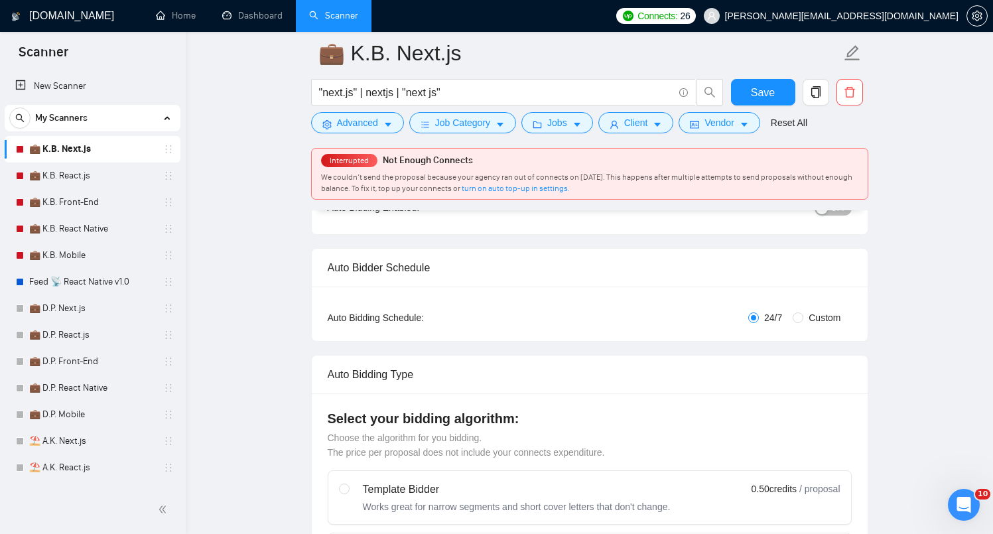
click at [805, 324] on div "Auto Bidding Type: Automated (recommended) Semi-automated Auto Bidding Schedule…" at bounding box center [590, 314] width 556 height 54
click at [808, 318] on span "Custom" at bounding box center [824, 317] width 42 height 15
click at [803, 318] on input "Custom" at bounding box center [798, 317] width 11 height 11
radio input "true"
radio input "false"
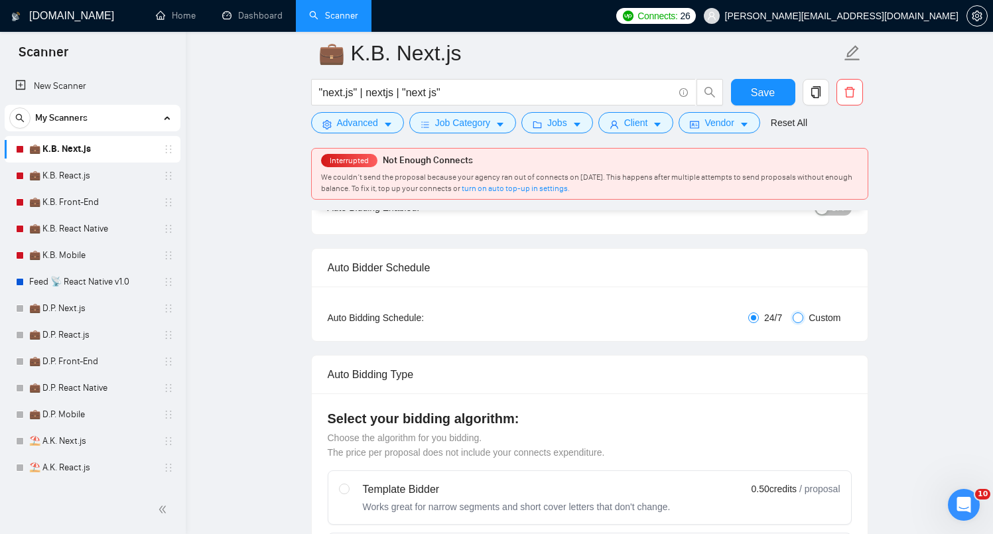
checkbox input "true"
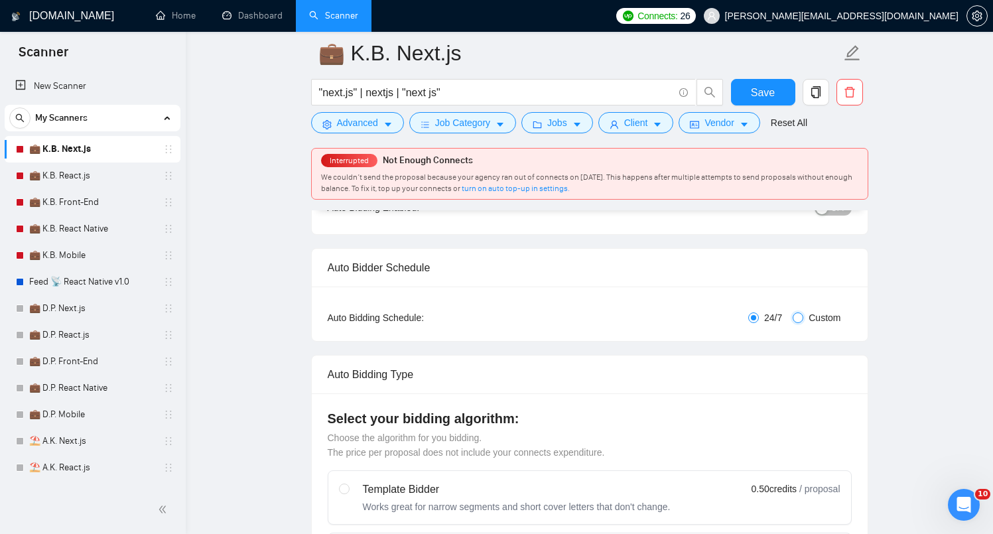
checkbox input "true"
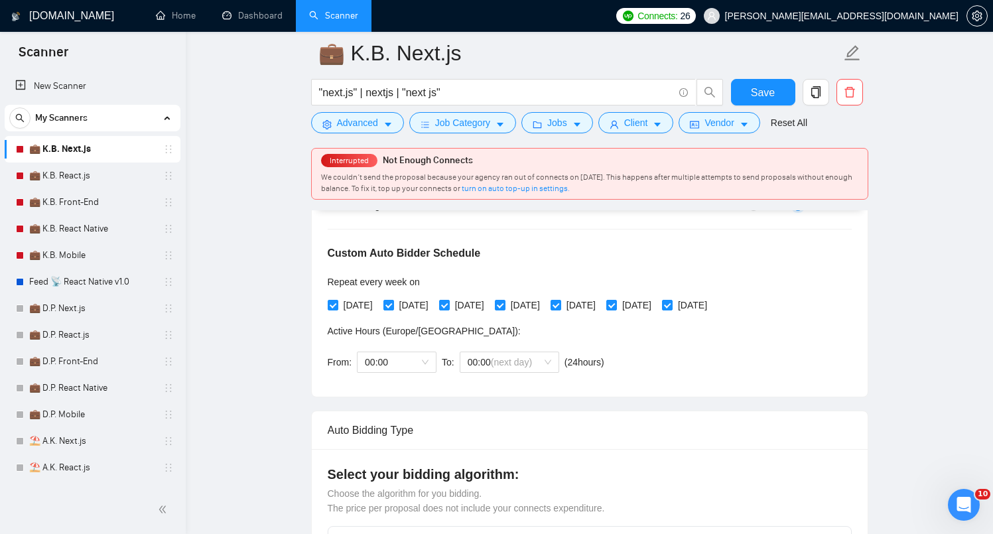
scroll to position [259, 0]
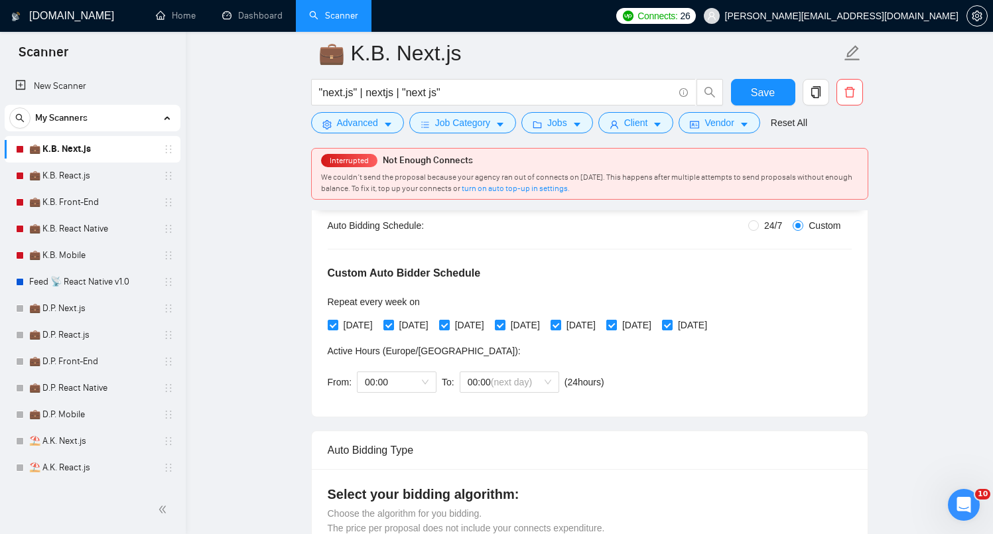
click at [616, 328] on input "[DATE]" at bounding box center [610, 324] width 9 height 9
checkbox input "false"
click at [712, 327] on span "[DATE]" at bounding box center [693, 325] width 40 height 15
click at [671, 327] on input "[DATE]" at bounding box center [666, 324] width 9 height 9
checkbox input "false"
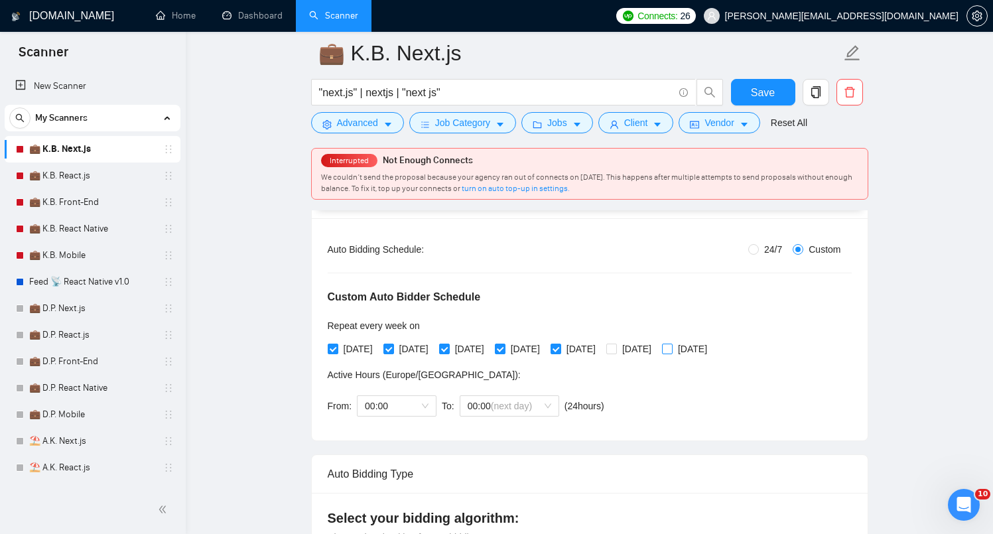
scroll to position [228, 0]
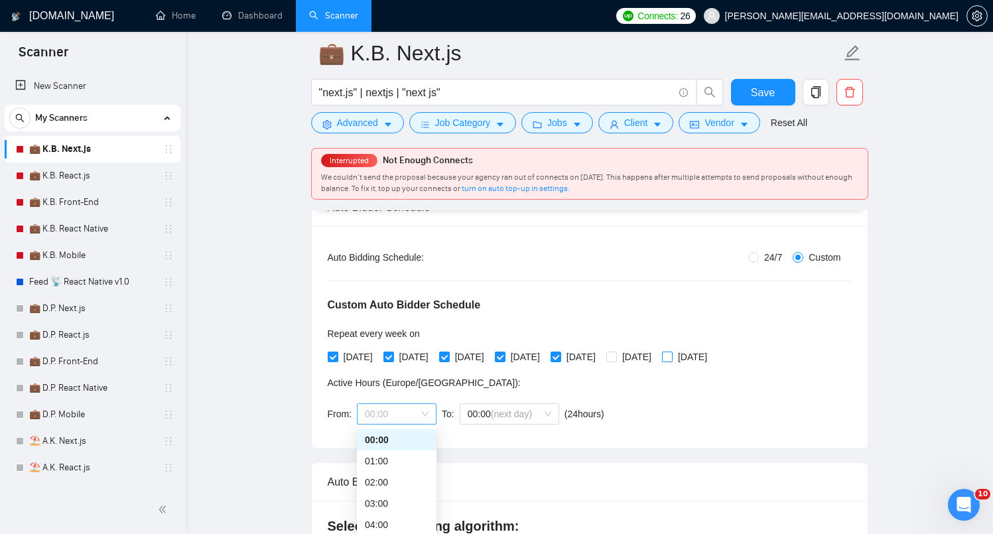
click at [384, 413] on span "00:00" at bounding box center [397, 414] width 64 height 20
click at [423, 437] on div "00:00" at bounding box center [397, 439] width 64 height 15
click at [532, 411] on span "(next day)" at bounding box center [511, 414] width 41 height 11
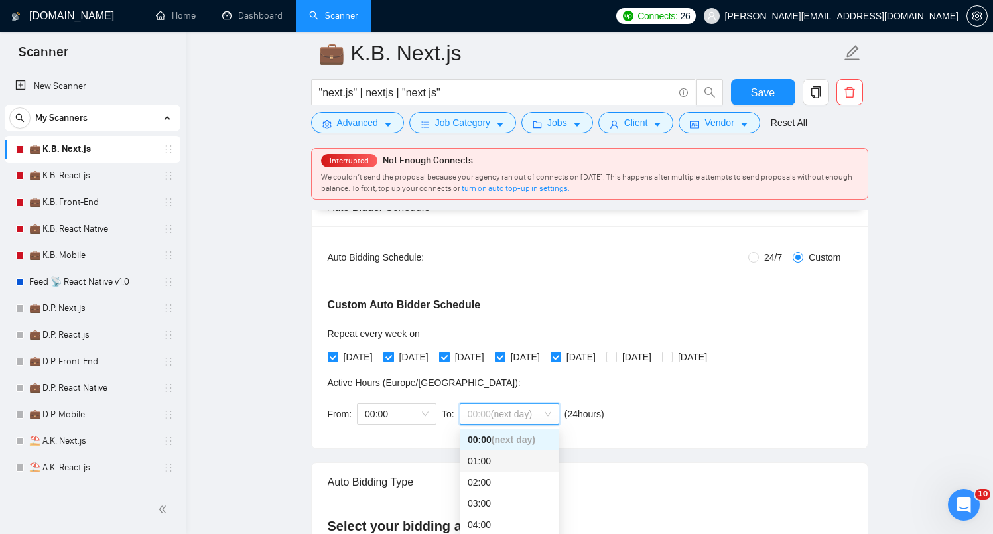
click at [509, 462] on div "01:00" at bounding box center [510, 461] width 84 height 15
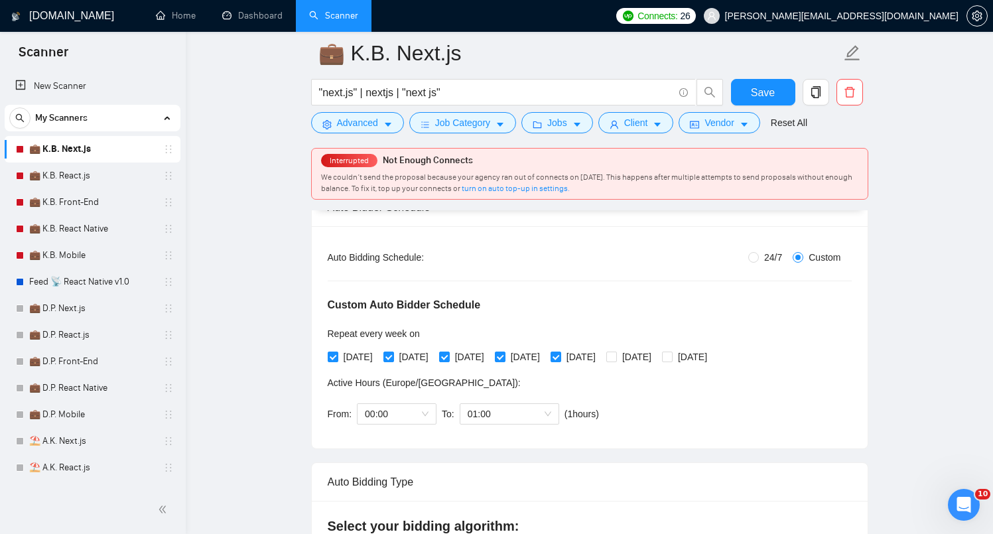
click at [621, 444] on div "Auto Bidding Type: Automated (recommended) Semi-automated Auto Bidding Schedule…" at bounding box center [590, 337] width 556 height 222
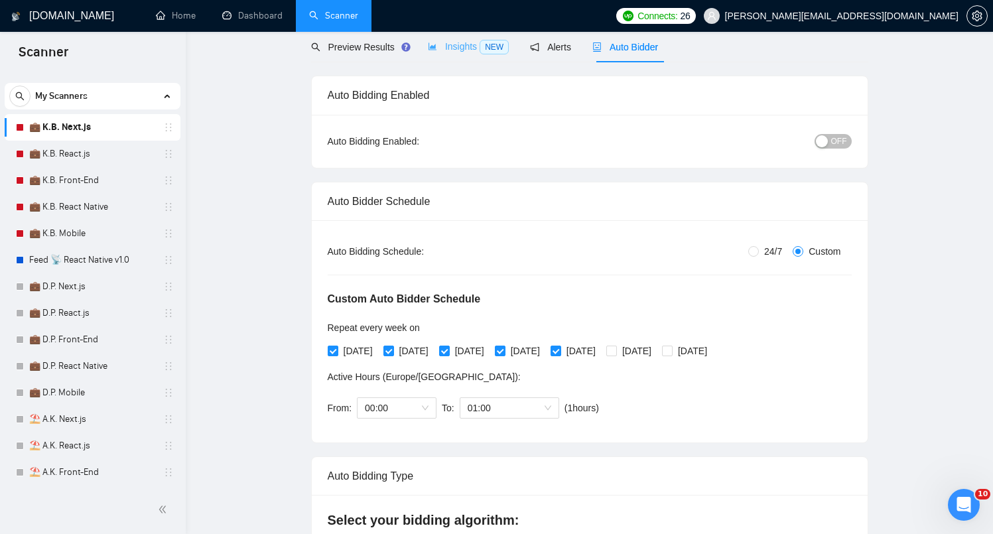
scroll to position [0, 0]
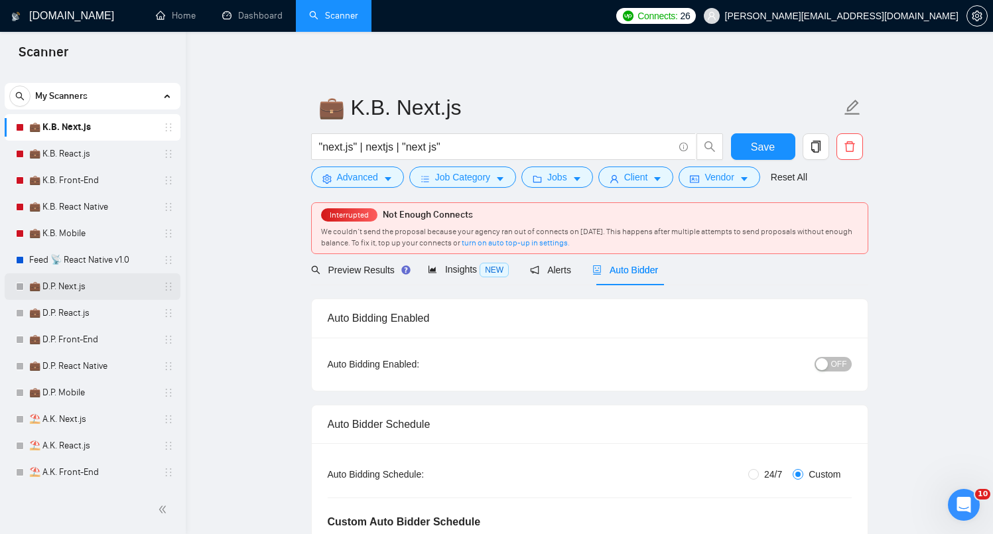
click at [76, 275] on link "💼 D.P. Next.js" at bounding box center [92, 286] width 126 height 27
click at [78, 255] on link "Feed 📡 React Native v1.0" at bounding box center [92, 260] width 126 height 27
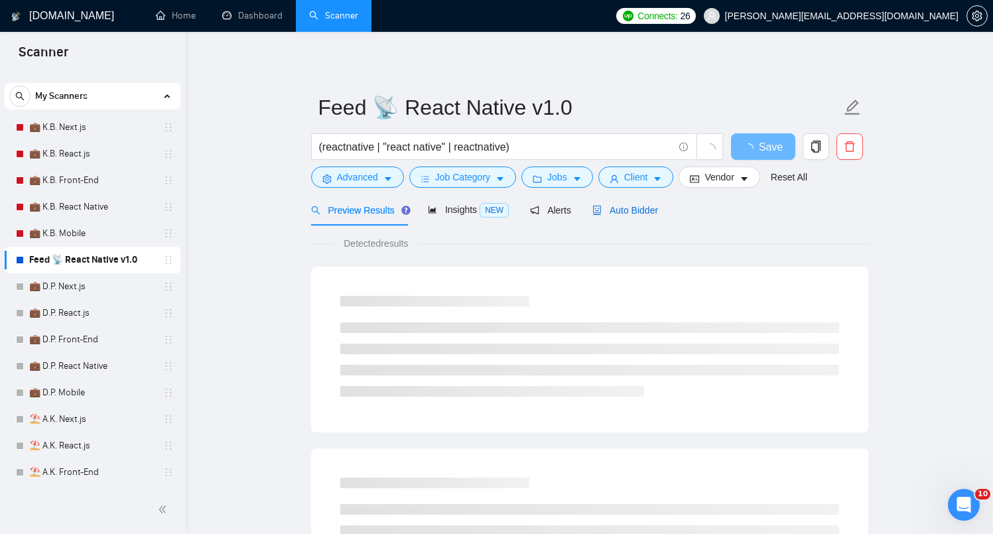
click at [640, 216] on div "Auto Bidder" at bounding box center [625, 210] width 66 height 15
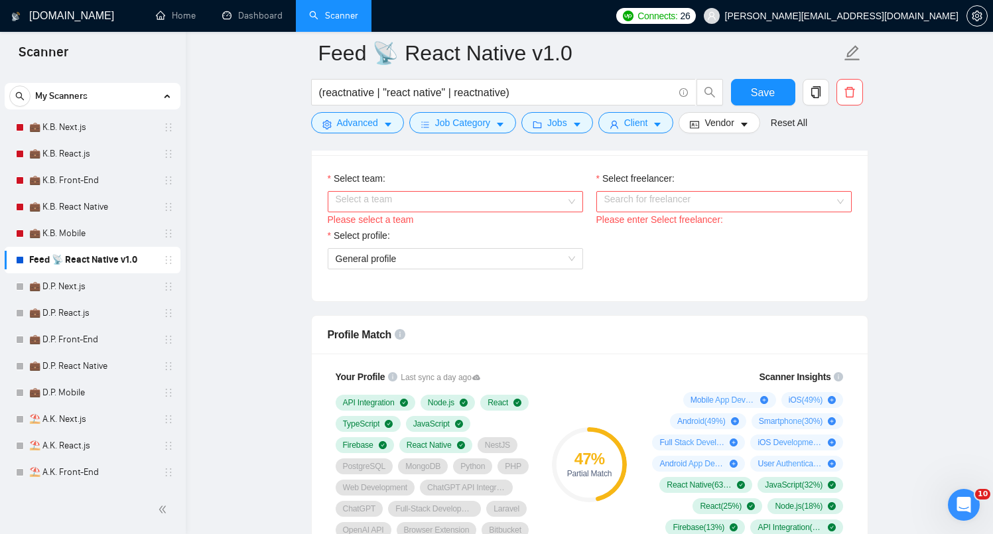
scroll to position [637, 0]
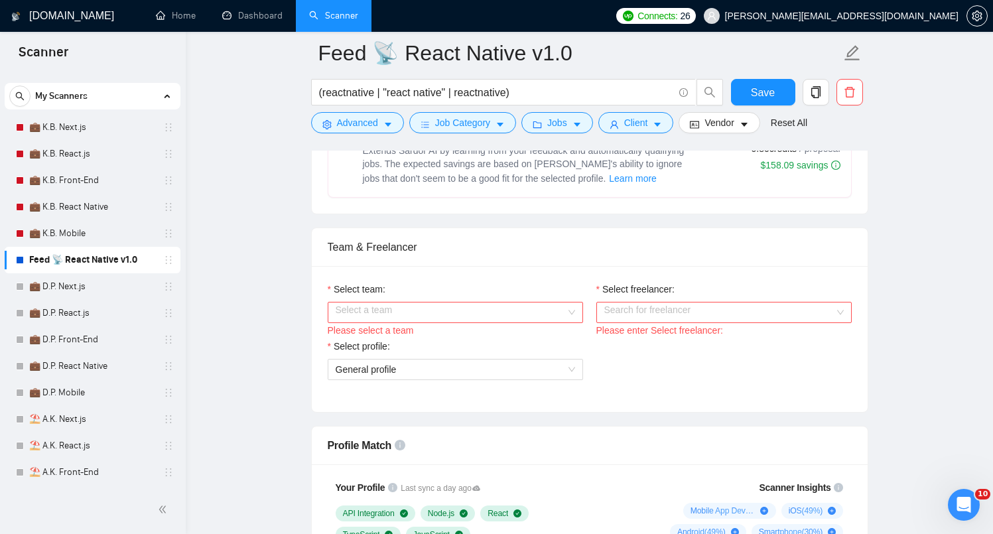
click at [388, 322] on input "Select team:" at bounding box center [451, 312] width 230 height 20
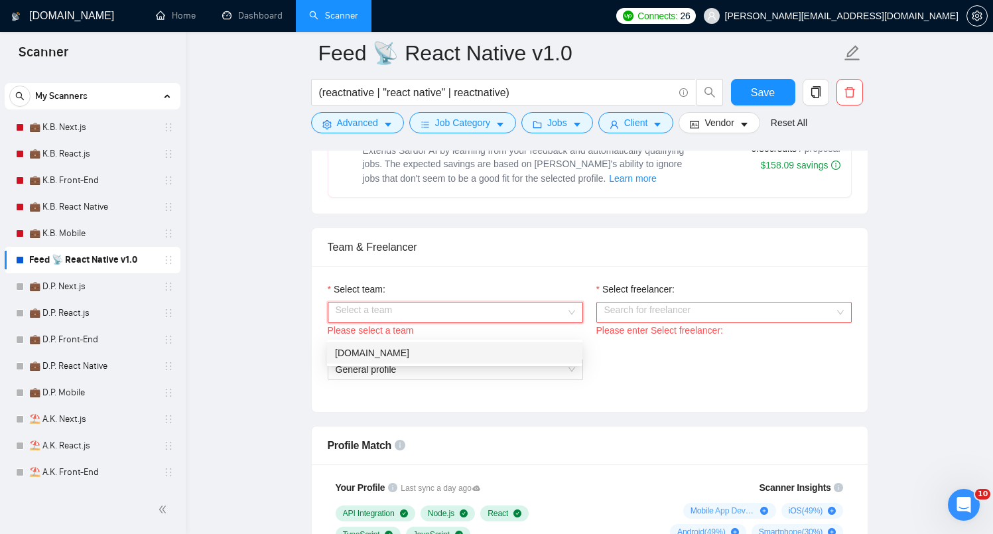
click at [381, 353] on div "[DOMAIN_NAME]" at bounding box center [454, 353] width 239 height 15
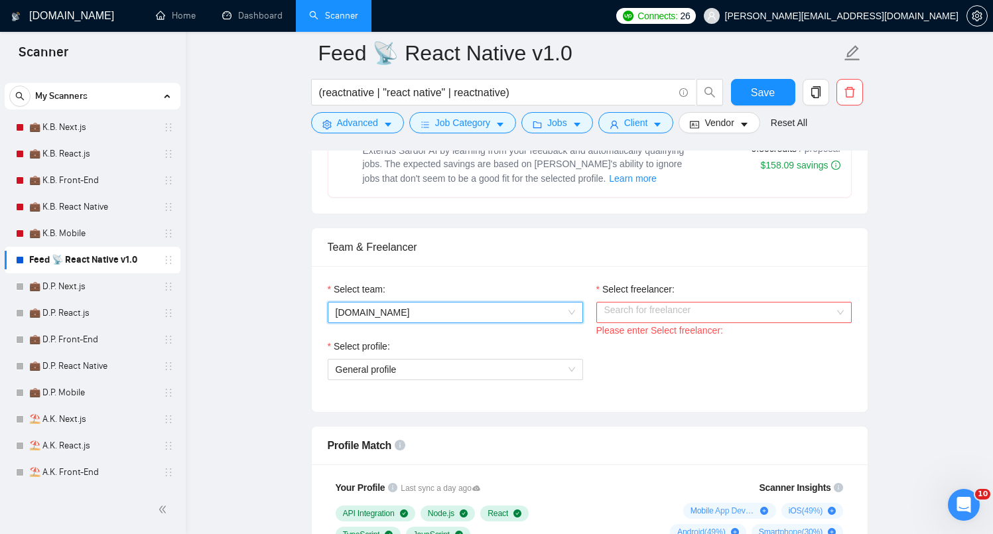
click at [627, 322] on input "Select freelancer:" at bounding box center [719, 312] width 230 height 20
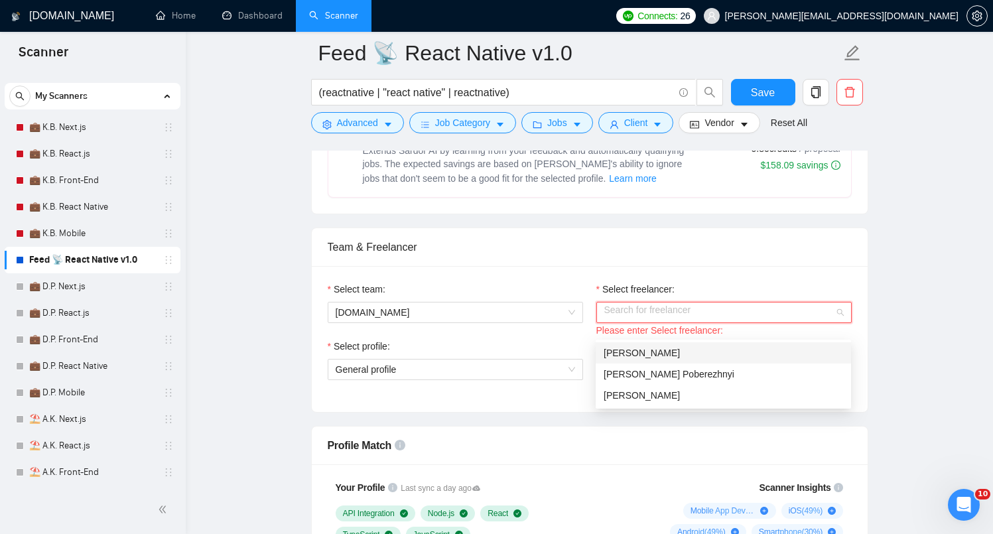
click at [639, 358] on div "[PERSON_NAME]" at bounding box center [723, 353] width 239 height 15
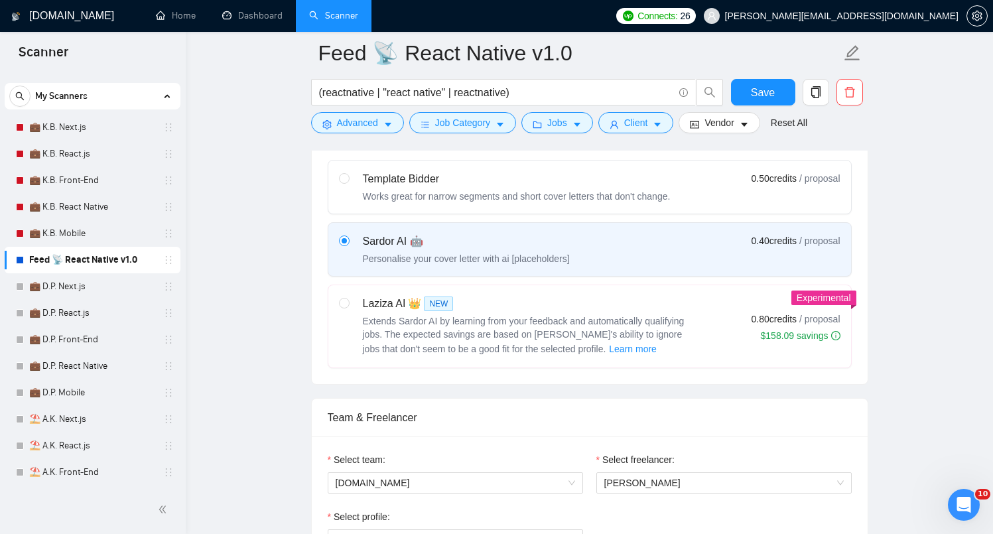
scroll to position [0, 0]
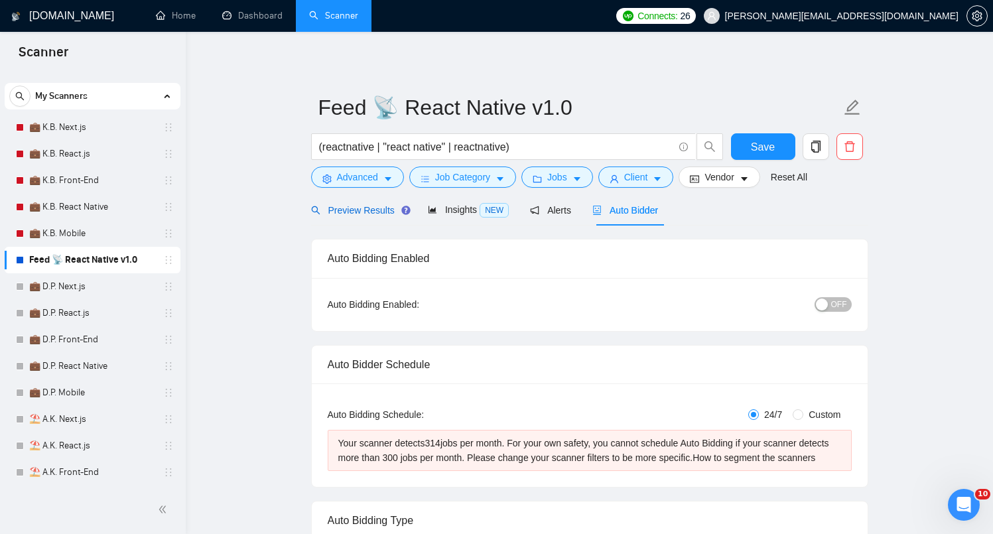
click at [354, 215] on span "Preview Results" at bounding box center [359, 210] width 96 height 11
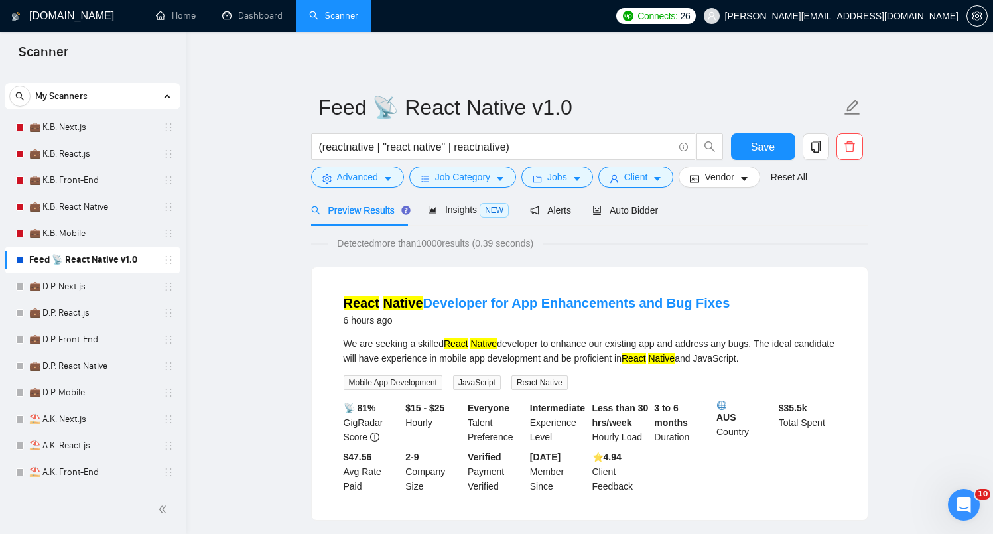
click at [590, 217] on div "Preview Results Insights NEW Alerts Auto Bidder" at bounding box center [485, 209] width 348 height 31
click at [602, 218] on div "Auto Bidder" at bounding box center [625, 209] width 66 height 31
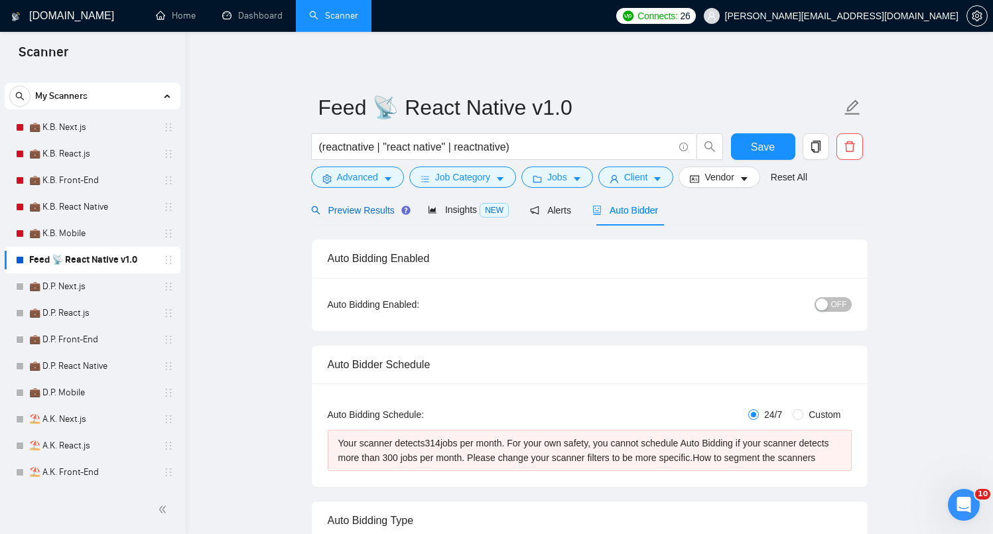
click at [344, 205] on span "Preview Results" at bounding box center [359, 210] width 96 height 11
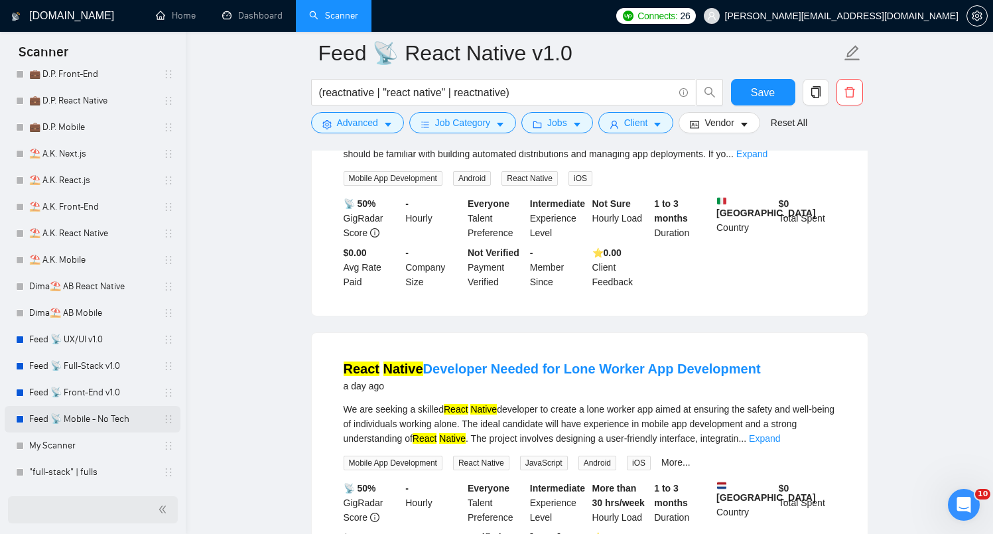
scroll to position [1958, 0]
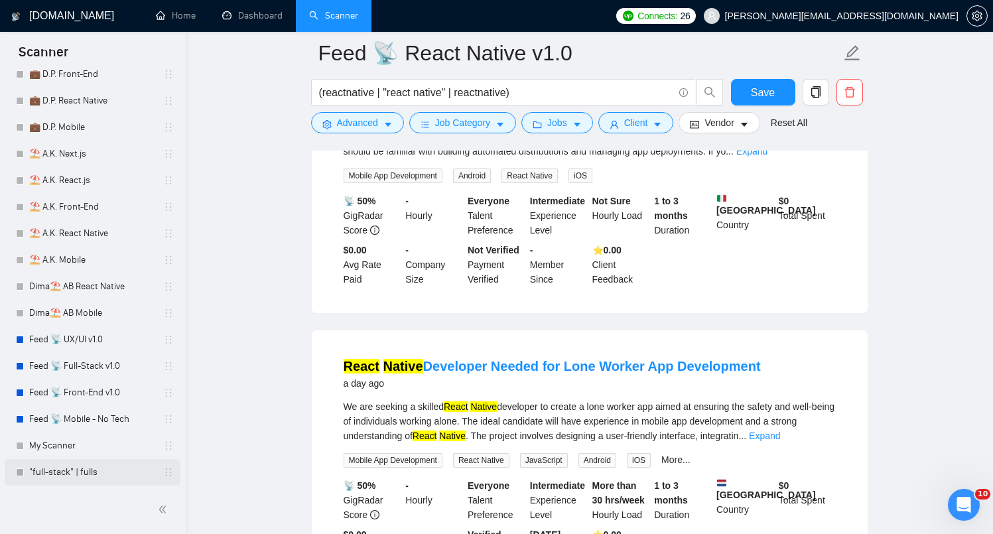
click at [64, 467] on link ""full-stack" | fulls" at bounding box center [92, 472] width 126 height 27
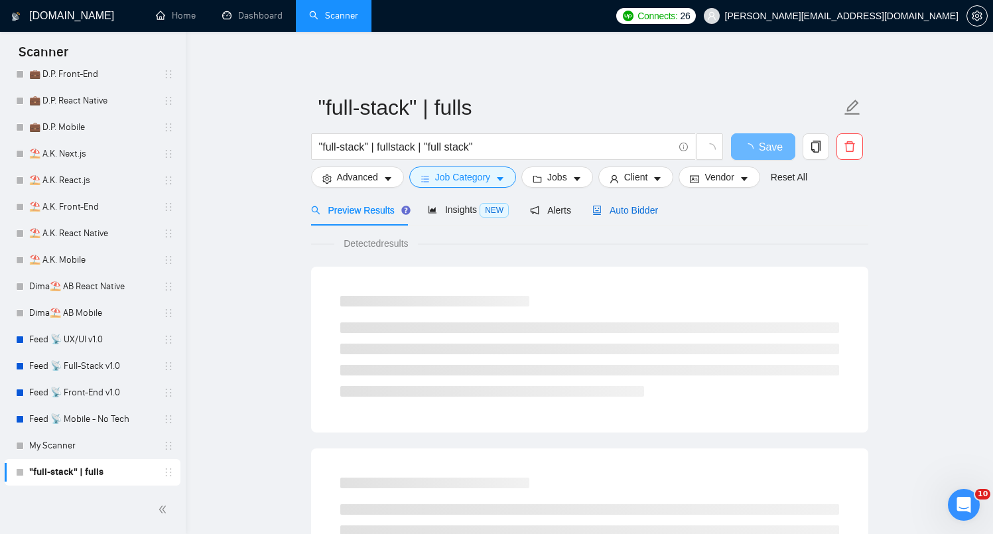
click at [658, 205] on span "Auto Bidder" at bounding box center [625, 210] width 66 height 11
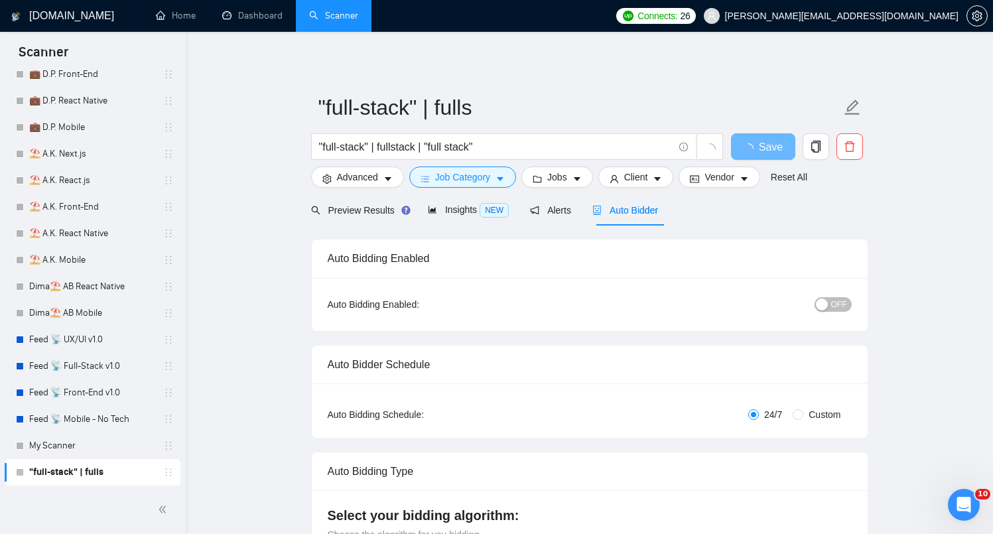
click at [830, 307] on button "OFF" at bounding box center [833, 304] width 37 height 15
click at [830, 307] on span "ON" at bounding box center [829, 304] width 12 height 15
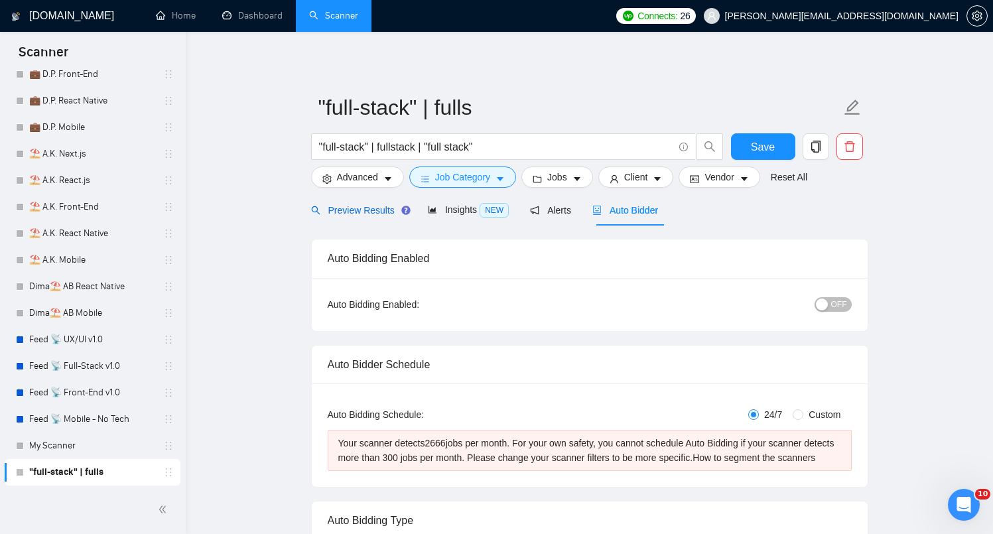
click at [338, 216] on div "Preview Results" at bounding box center [359, 210] width 96 height 15
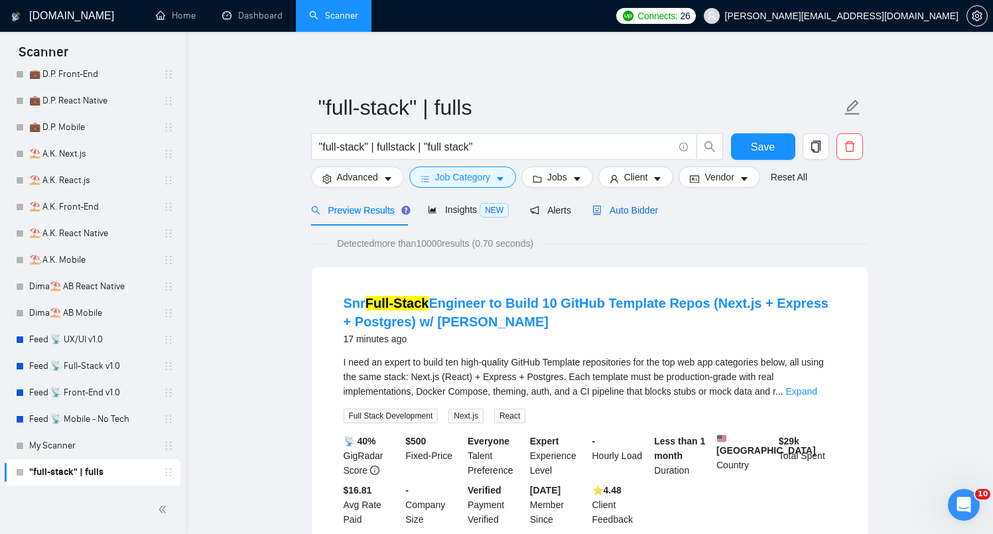
click at [637, 212] on span "Auto Bidder" at bounding box center [625, 210] width 66 height 11
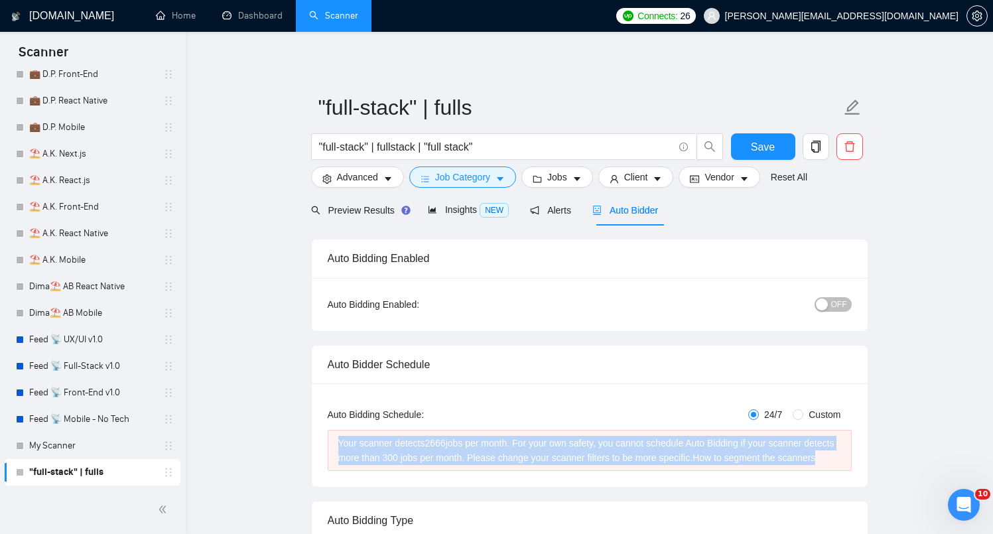
drag, startPoint x: 393, startPoint y: 452, endPoint x: 515, endPoint y: 472, distance: 123.8
click at [515, 471] on div "Your scanner detects 2666 jobs per month. For your own safety, you cannot sched…" at bounding box center [590, 450] width 524 height 41
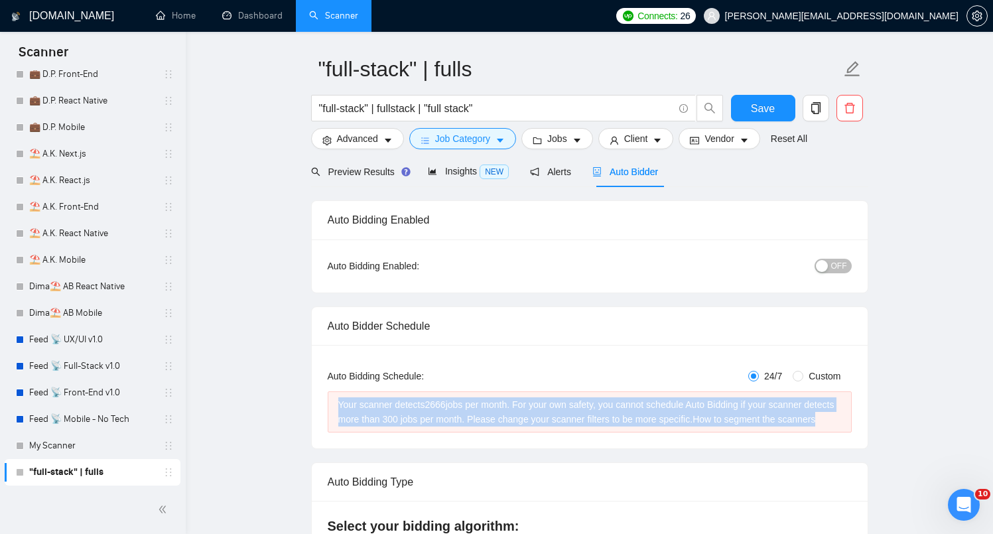
scroll to position [127, 0]
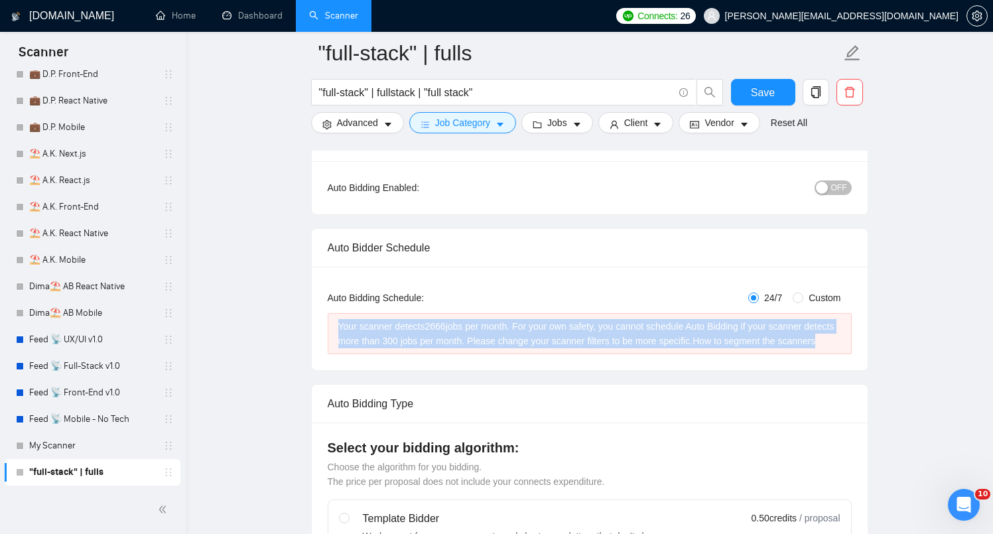
click at [436, 324] on div "Your scanner detects 2666 jobs per month. For your own safety, you cannot sched…" at bounding box center [589, 333] width 503 height 29
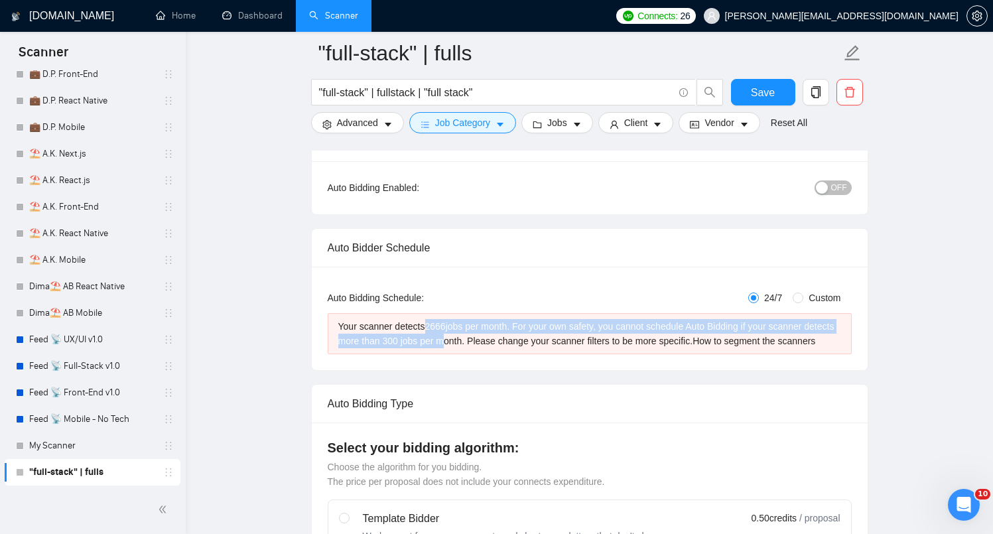
drag, startPoint x: 433, startPoint y: 326, endPoint x: 476, endPoint y: 341, distance: 45.1
click at [476, 341] on div "Your scanner detects 2666 jobs per month. For your own safety, you cannot sched…" at bounding box center [589, 333] width 503 height 29
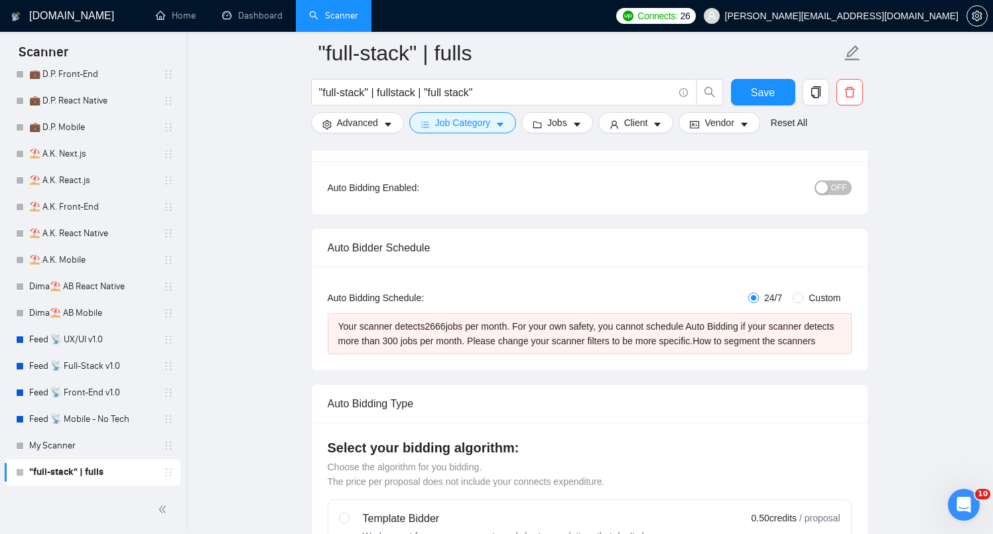
click at [477, 341] on div "Your scanner detects 2666 jobs per month. For your own safety, you cannot sched…" at bounding box center [589, 333] width 503 height 29
drag, startPoint x: 432, startPoint y: 325, endPoint x: 499, endPoint y: 326, distance: 66.3
click at [499, 326] on div "Your scanner detects 2666 jobs per month. For your own safety, you cannot sched…" at bounding box center [589, 333] width 503 height 29
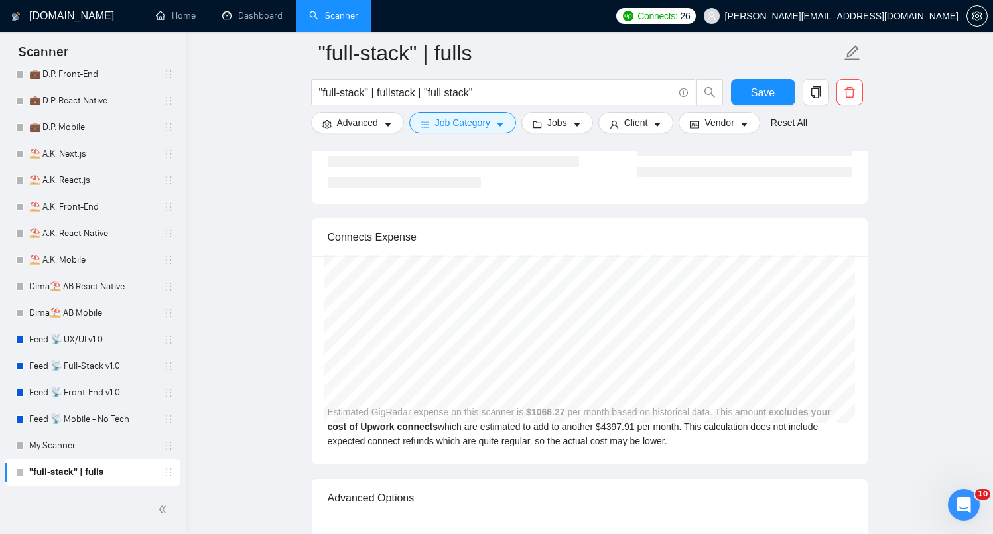
scroll to position [2661, 0]
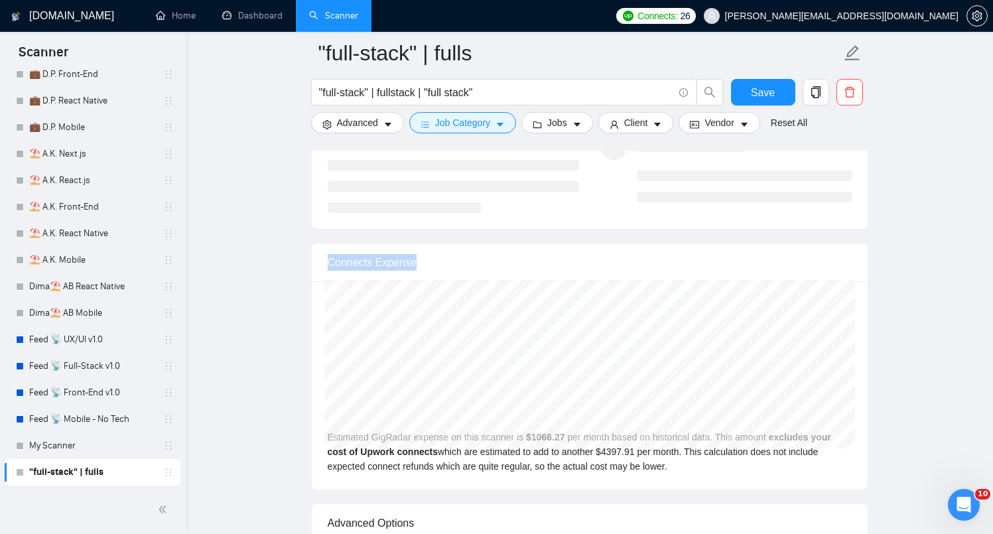
drag, startPoint x: 308, startPoint y: 283, endPoint x: 450, endPoint y: 290, distance: 141.4
click at [458, 281] on div "Connects Expense" at bounding box center [590, 262] width 524 height 38
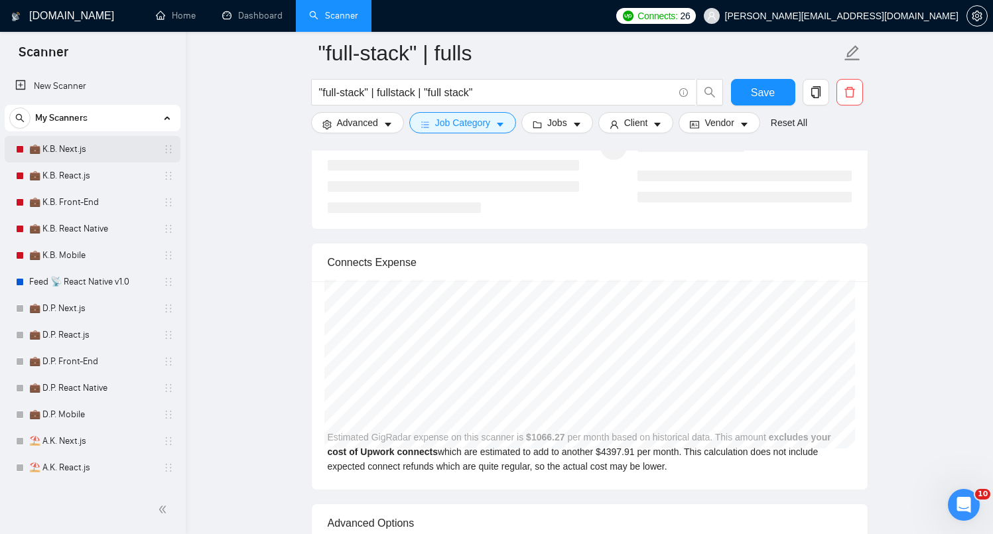
click at [87, 145] on link "💼 K.B. Next.js" at bounding box center [92, 149] width 126 height 27
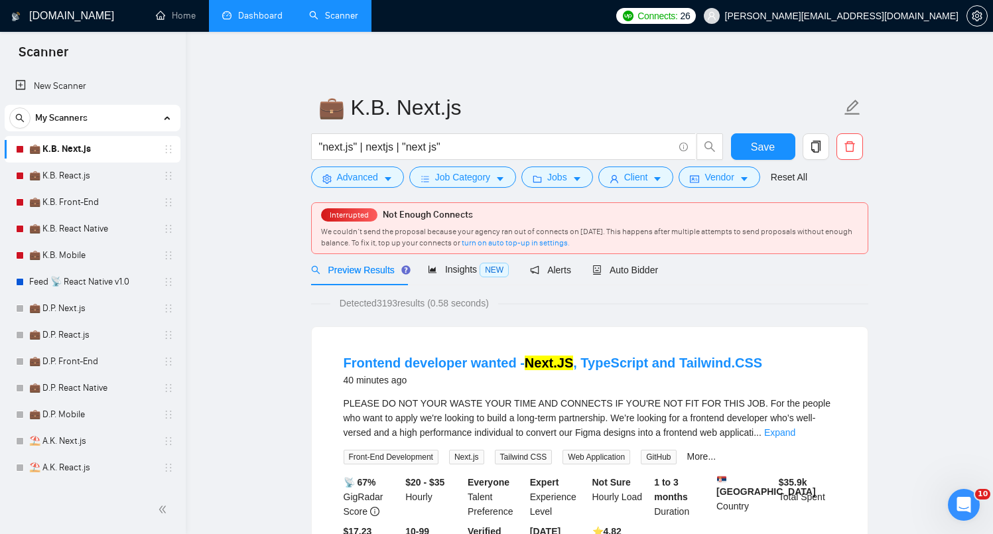
click at [265, 21] on link "Dashboard" at bounding box center [252, 15] width 60 height 11
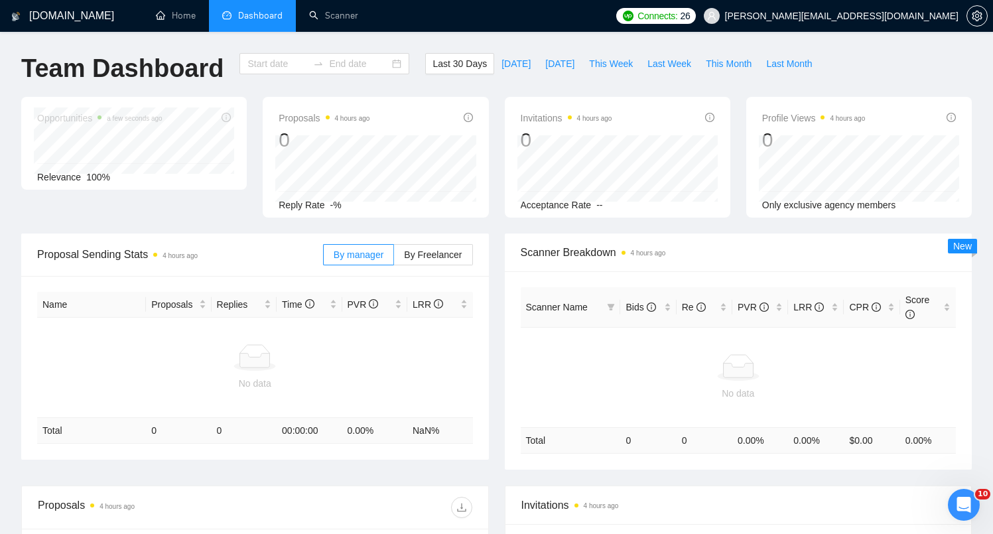
type input "[DATE]"
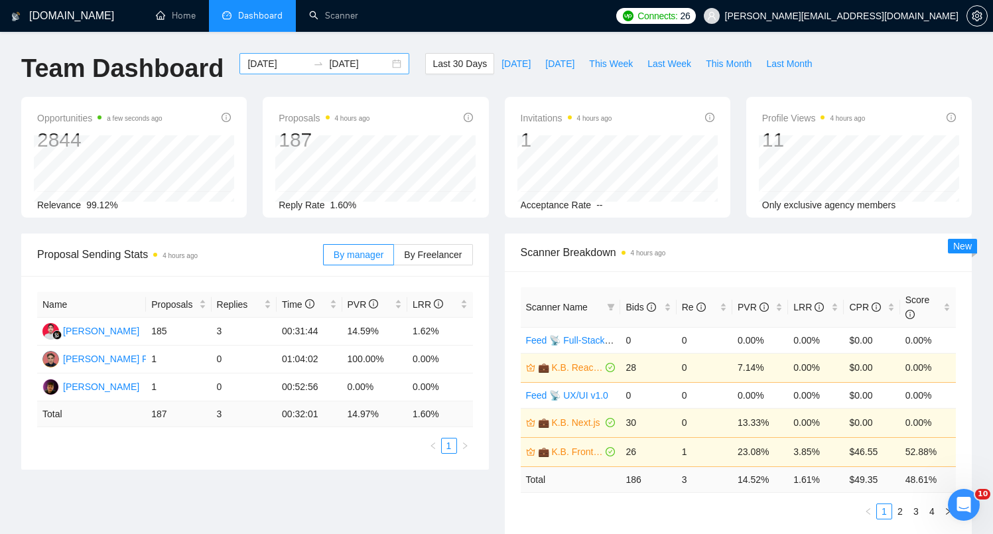
click at [289, 72] on div "[DATE] [DATE]" at bounding box center [324, 63] width 170 height 21
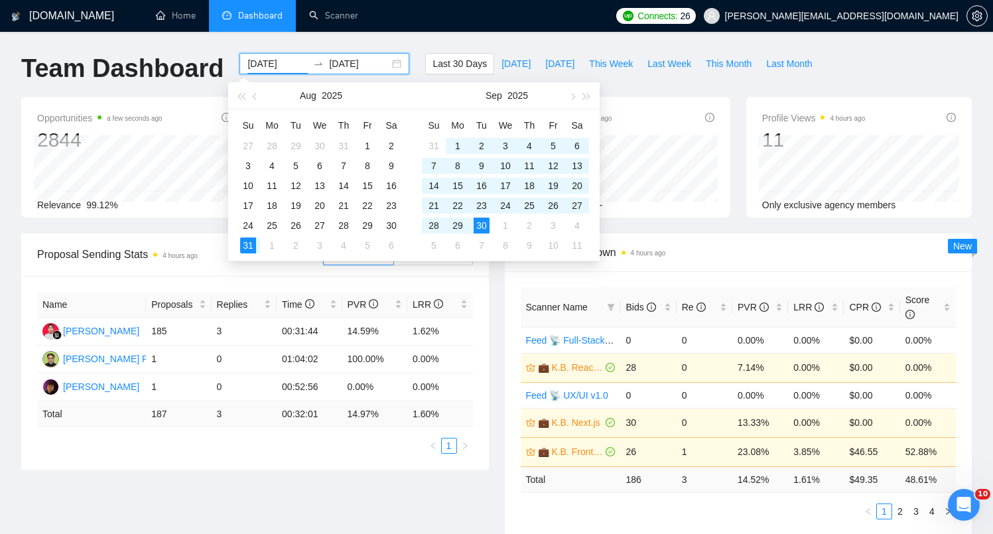
click at [291, 68] on input "[DATE]" at bounding box center [277, 63] width 60 height 15
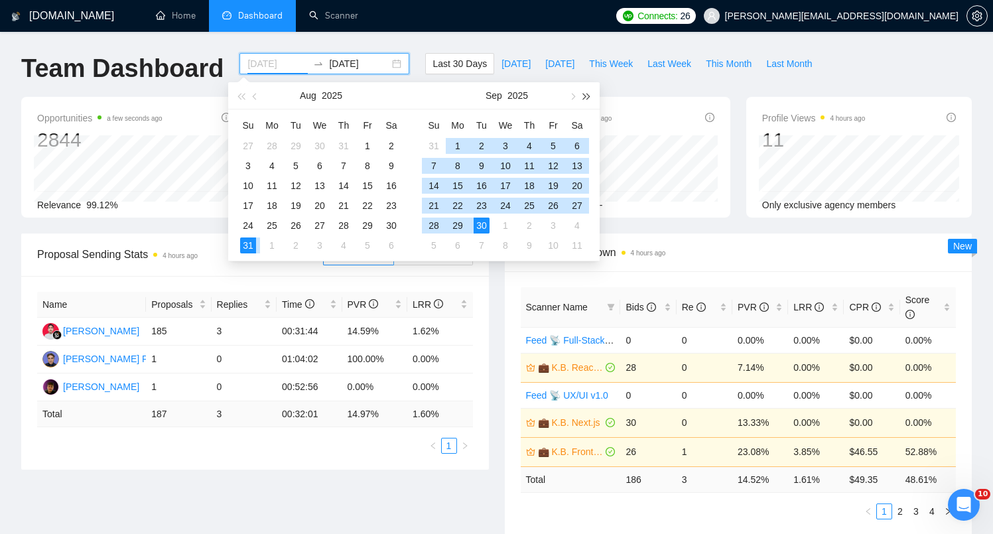
type input "[DATE]"
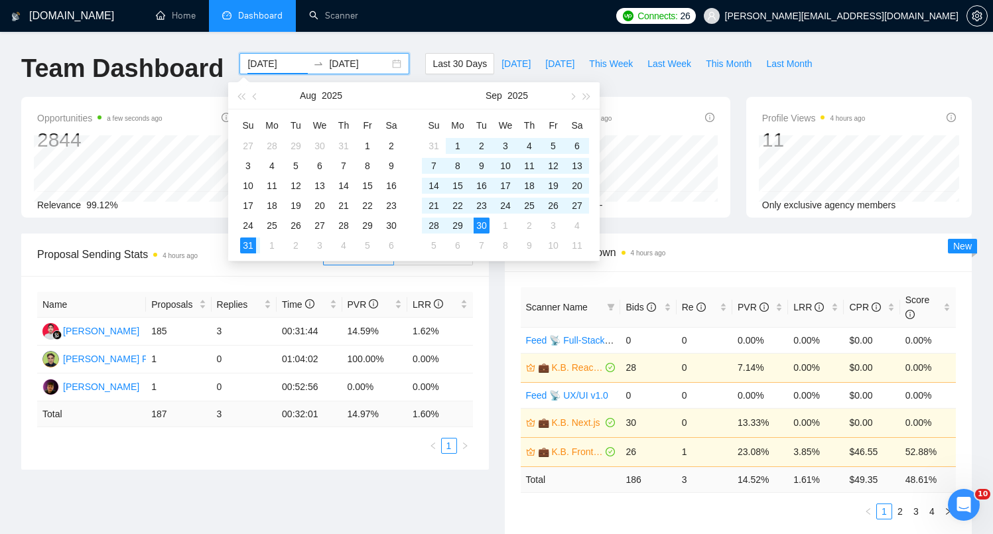
click at [911, 68] on div "Team Dashboard [DATE] [DATE] Last 30 Days [DATE] [DATE] This Week Last Week Thi…" at bounding box center [496, 75] width 966 height 44
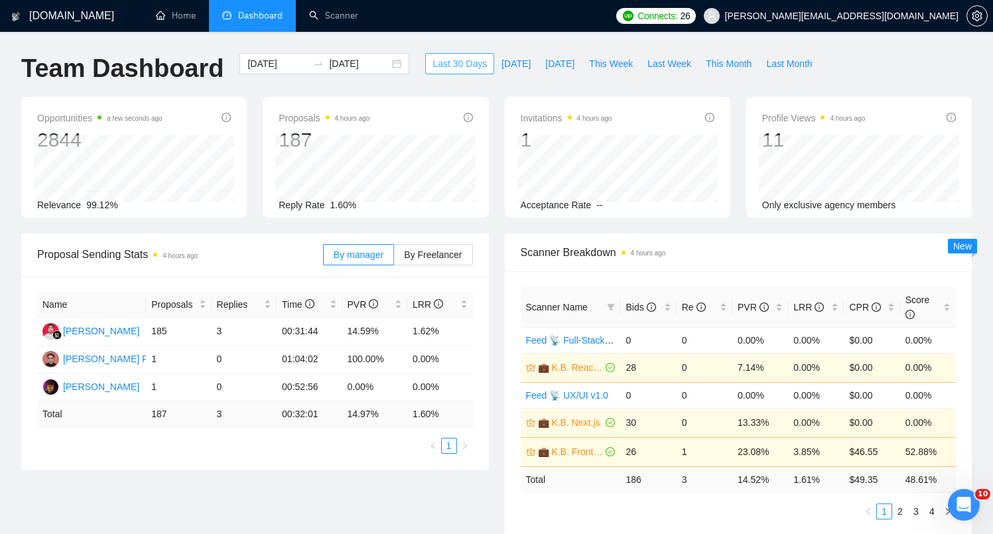
click at [458, 66] on span "Last 30 Days" at bounding box center [459, 63] width 54 height 15
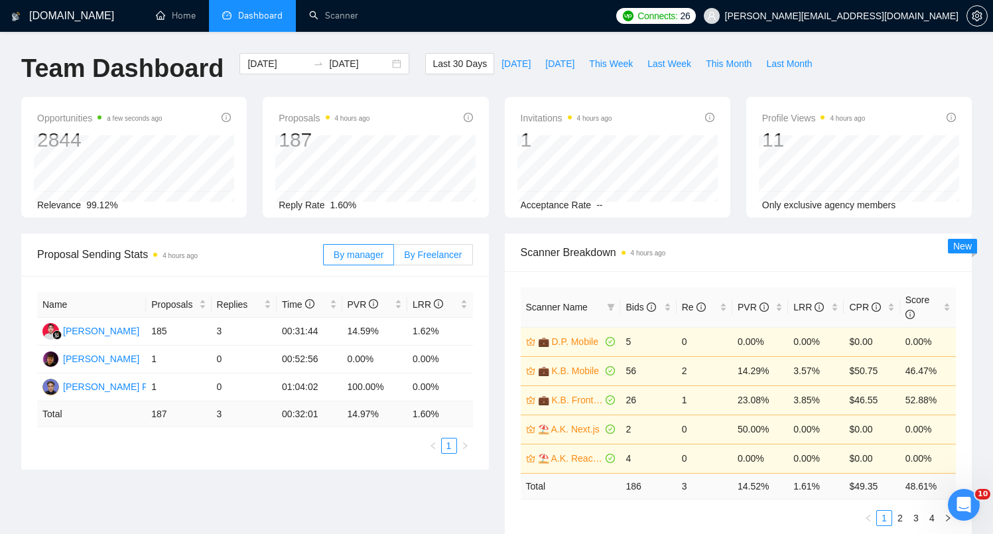
click at [425, 263] on label "By Freelancer" at bounding box center [433, 254] width 78 height 21
click at [394, 258] on input "By Freelancer" at bounding box center [394, 258] width 0 height 0
click at [364, 261] on label "By manager" at bounding box center [358, 254] width 71 height 21
click at [324, 258] on input "By manager" at bounding box center [324, 258] width 0 height 0
drag, startPoint x: 143, startPoint y: 330, endPoint x: 182, endPoint y: 334, distance: 39.9
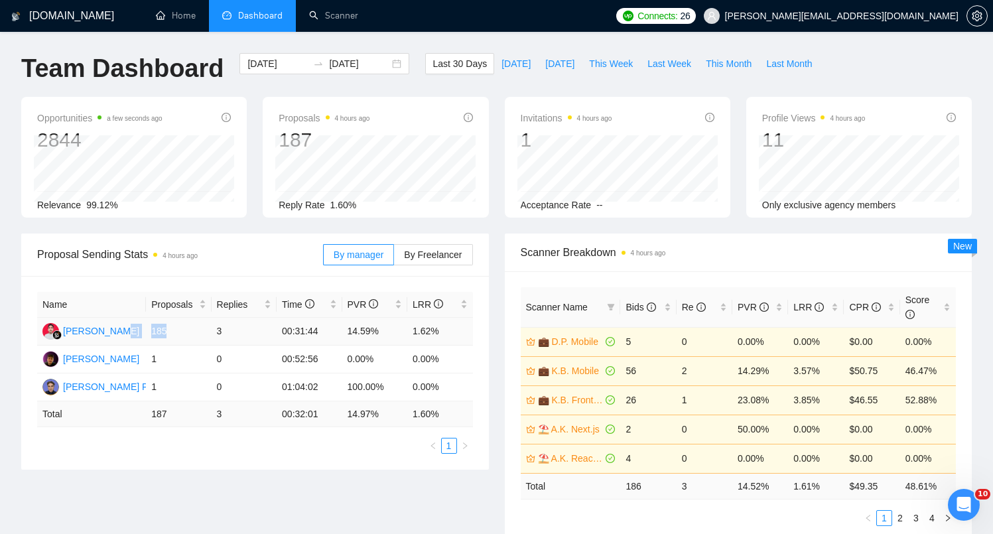
click at [182, 334] on tr "[PERSON_NAME] 185 3 00:31:44 14.59% 1.62%" at bounding box center [255, 332] width 436 height 28
click at [182, 334] on td "185" at bounding box center [178, 332] width 65 height 28
click at [976, 15] on icon "setting" at bounding box center [977, 16] width 10 height 11
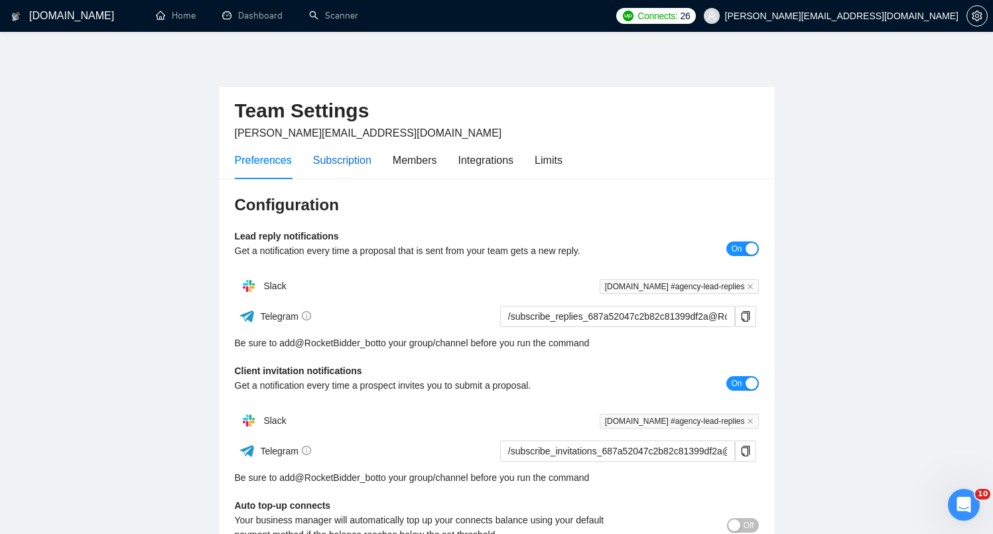
click at [362, 163] on div "Subscription" at bounding box center [342, 160] width 58 height 17
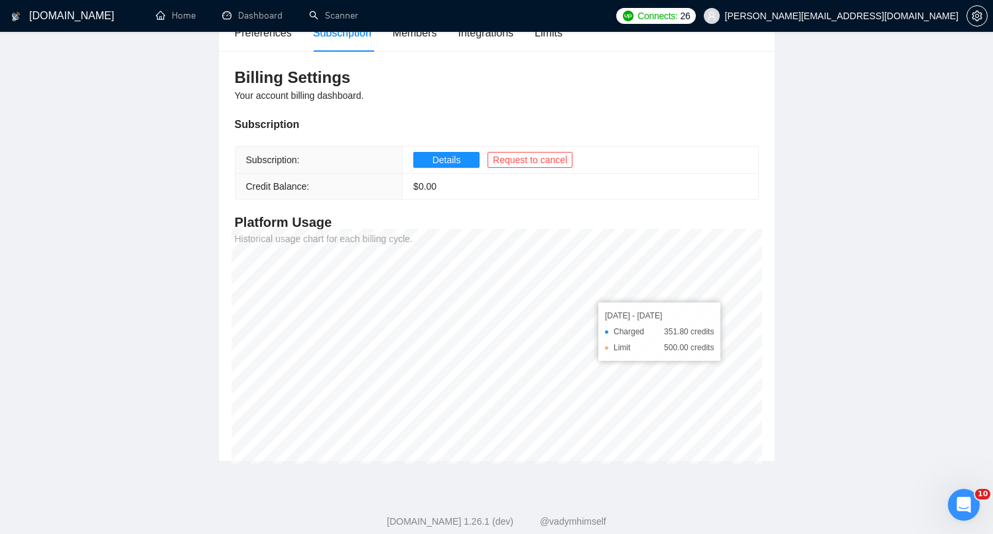
scroll to position [157, 0]
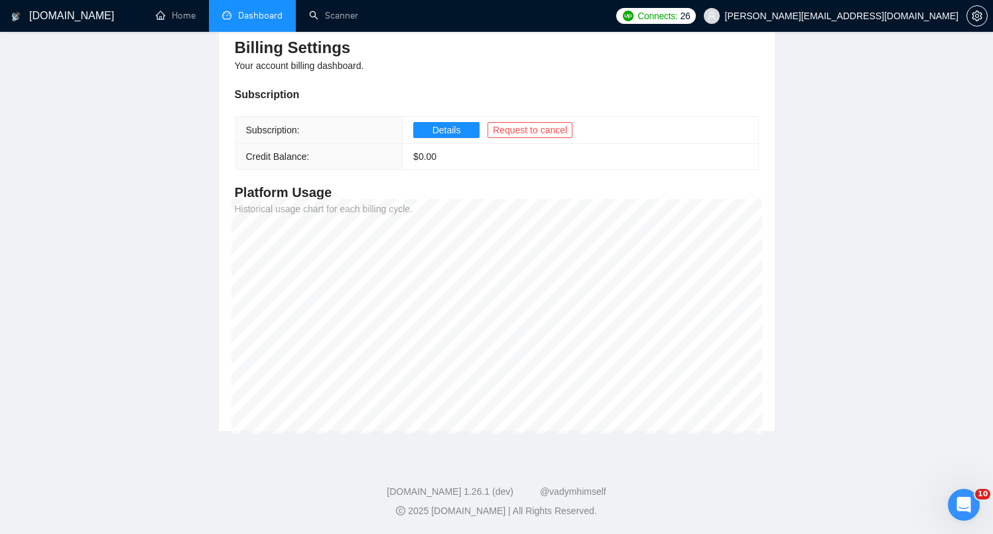
click at [259, 21] on link "Dashboard" at bounding box center [252, 15] width 60 height 11
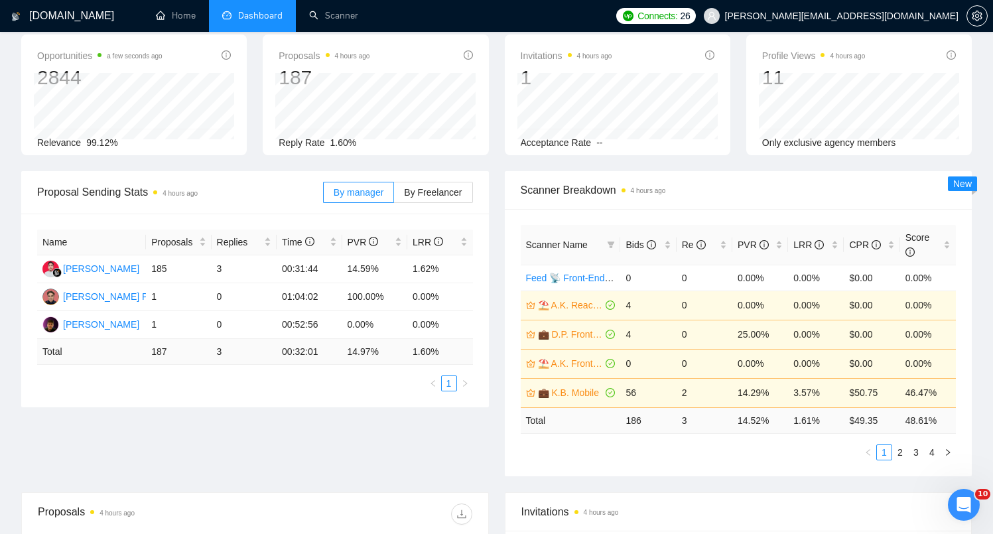
scroll to position [114, 0]
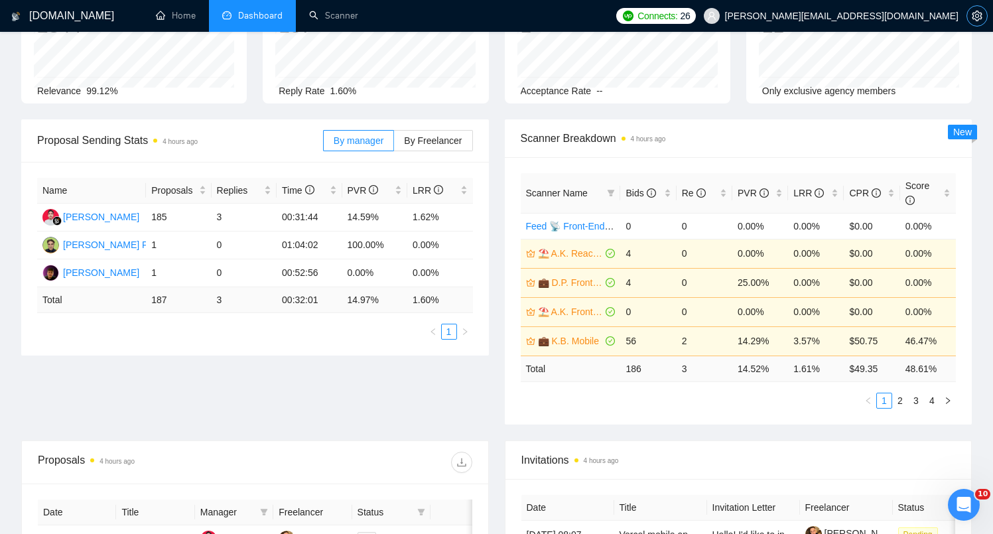
click at [982, 22] on button "button" at bounding box center [976, 15] width 21 height 21
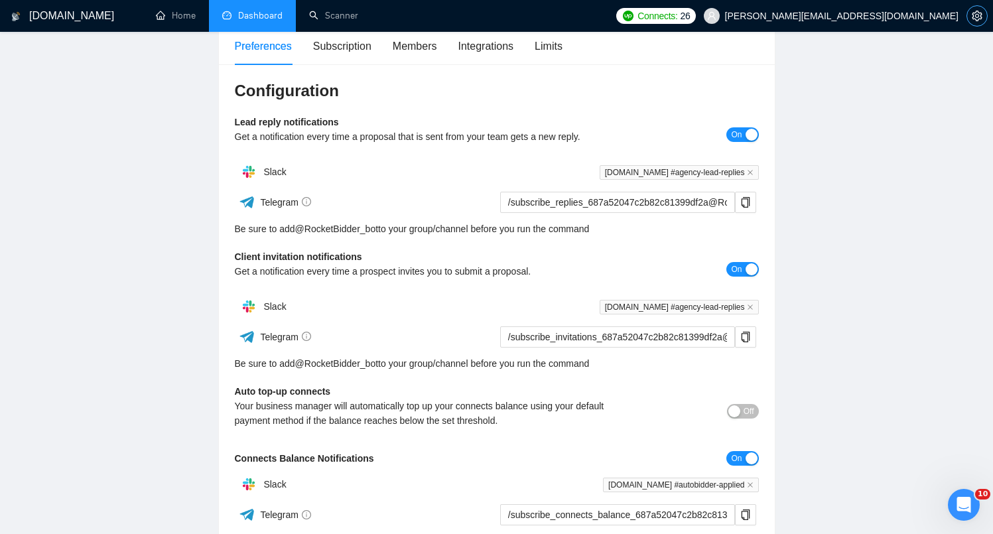
click at [982, 22] on button "button" at bounding box center [976, 15] width 21 height 21
click at [336, 54] on div "Subscription" at bounding box center [342, 46] width 58 height 38
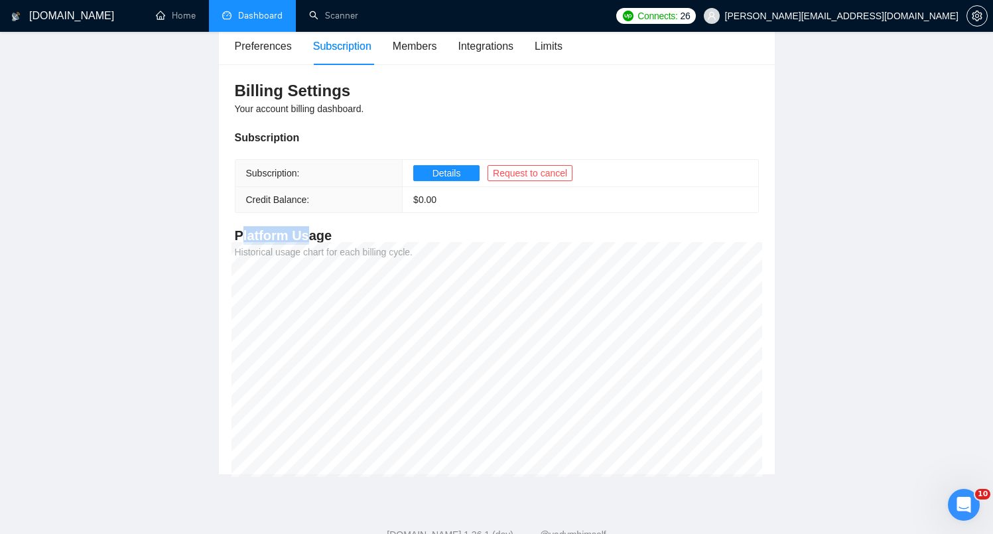
drag, startPoint x: 241, startPoint y: 237, endPoint x: 305, endPoint y: 237, distance: 63.7
click at [306, 237] on h4 "Platform Usage" at bounding box center [497, 235] width 524 height 19
click at [305, 237] on h4 "Platform Usage" at bounding box center [497, 235] width 524 height 19
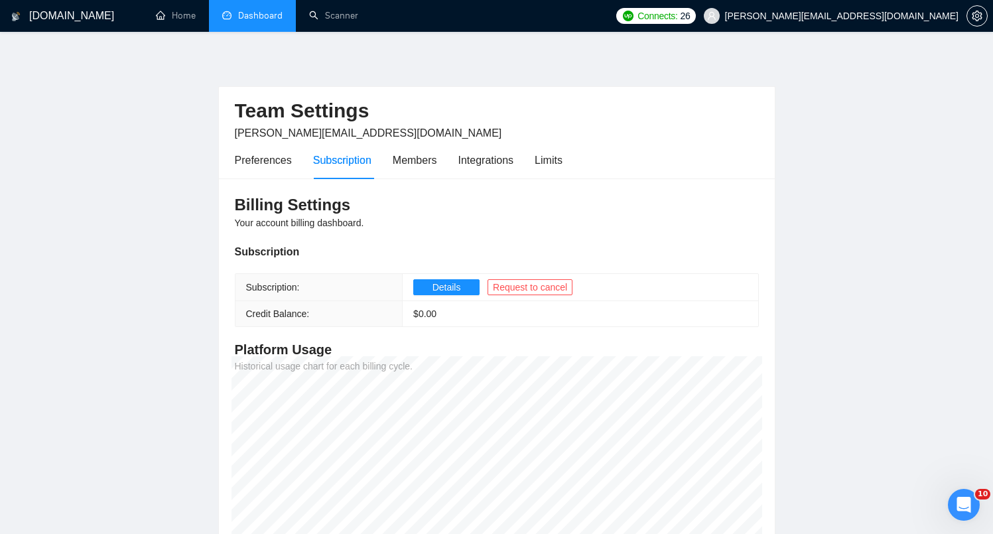
click at [250, 12] on link "Dashboard" at bounding box center [252, 15] width 60 height 11
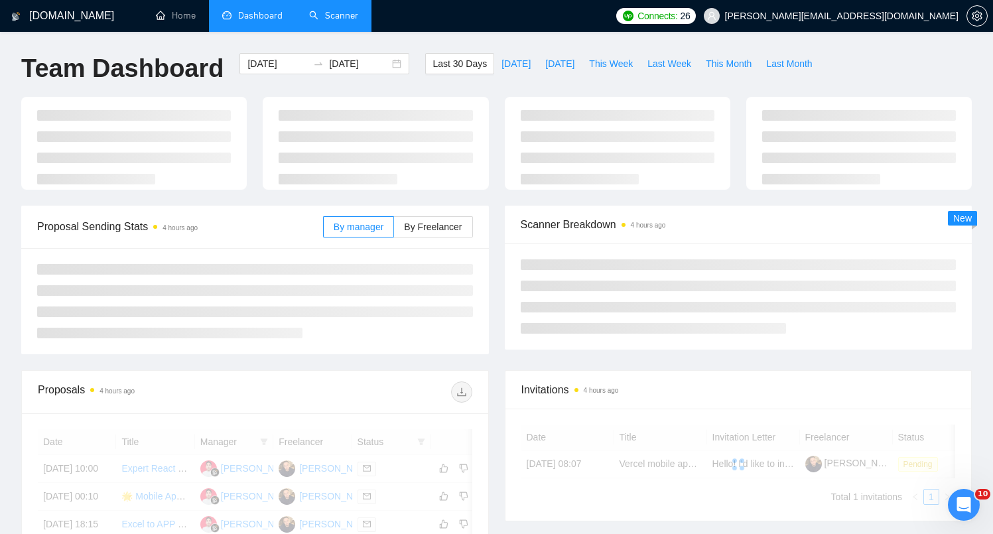
click at [344, 21] on link "Scanner" at bounding box center [333, 15] width 49 height 11
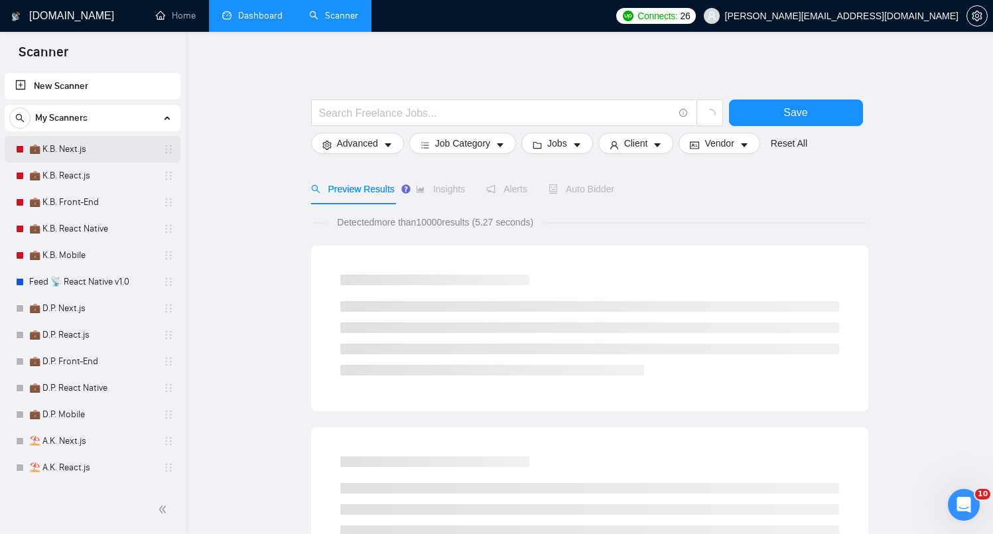
click at [79, 153] on link "💼 K.B. Next.js" at bounding box center [92, 149] width 126 height 27
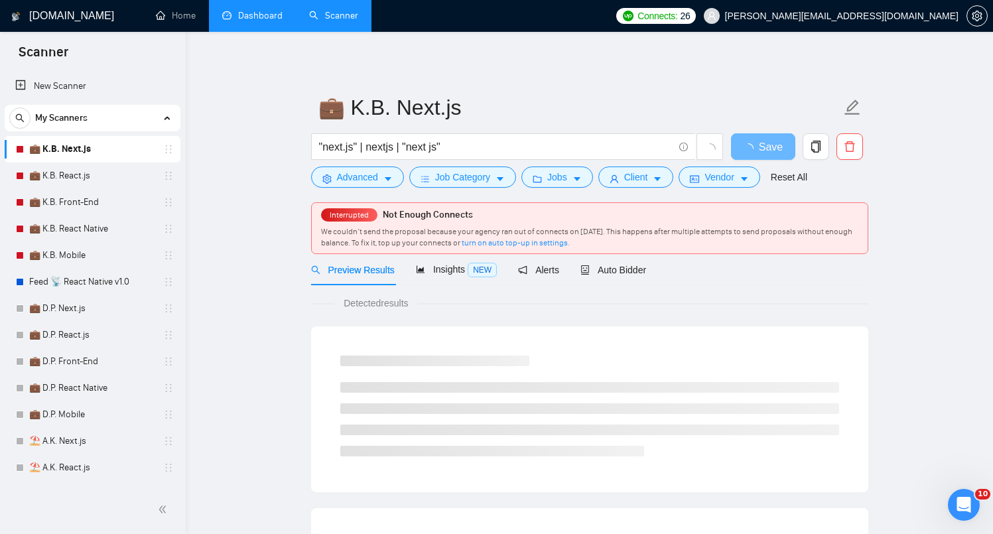
click at [651, 270] on div "Preview Results Insights NEW Alerts Auto Bidder" at bounding box center [589, 269] width 557 height 31
click at [626, 267] on span "Auto Bidder" at bounding box center [613, 270] width 66 height 11
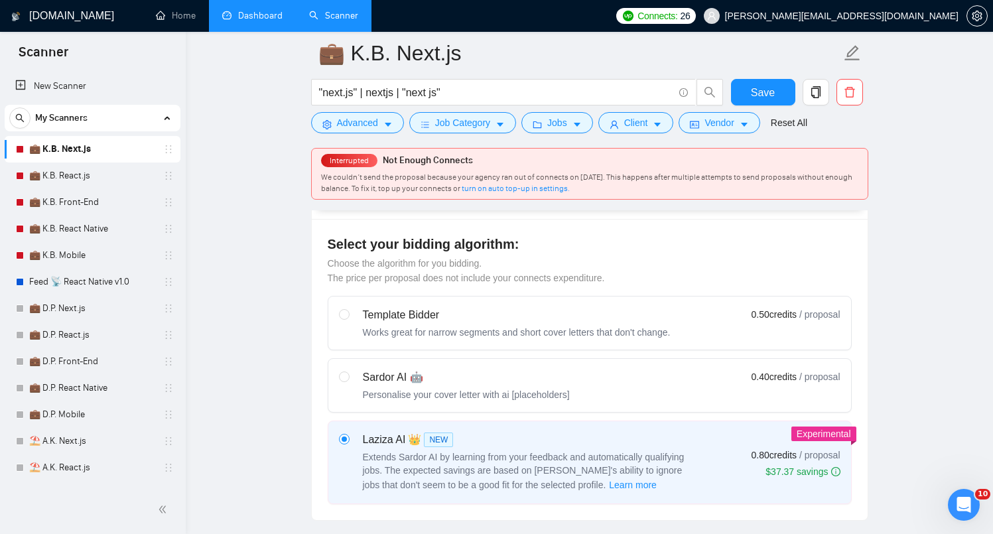
scroll to position [339, 0]
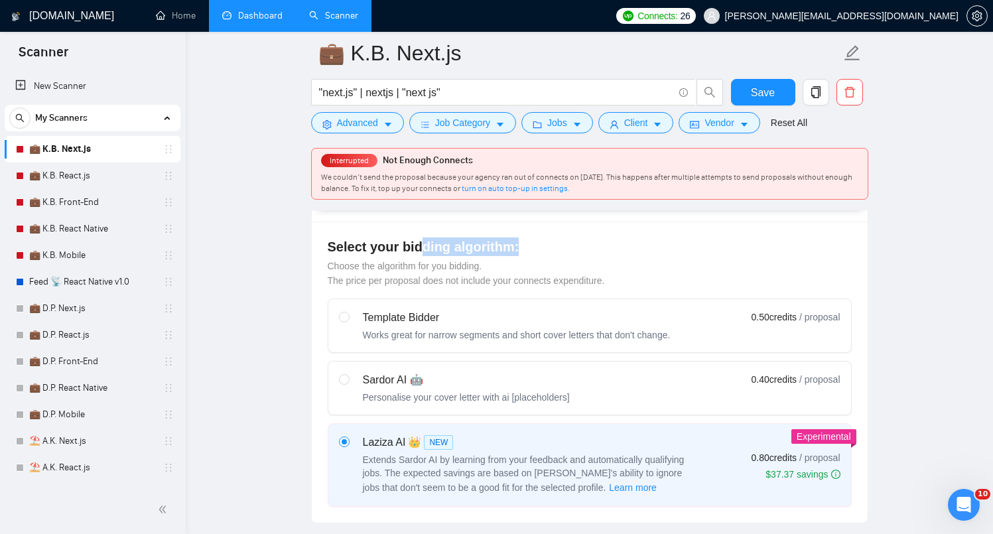
drag, startPoint x: 416, startPoint y: 243, endPoint x: 521, endPoint y: 242, distance: 104.8
click at [521, 242] on h4 "Select your bidding algorithm:" at bounding box center [590, 246] width 524 height 19
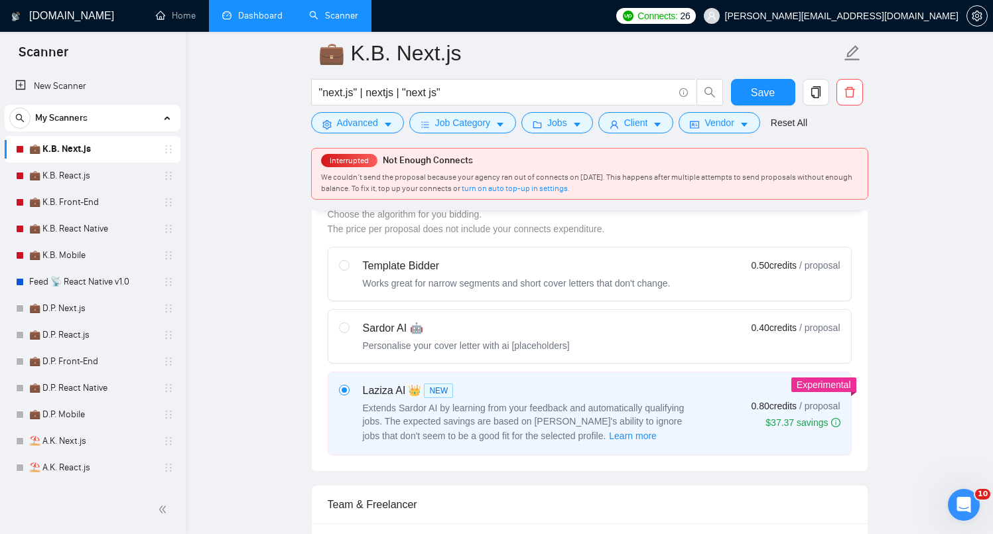
scroll to position [392, 0]
click at [722, 332] on div "Sardor AI 🤖 Personalise your cover letter with ai [placeholders] 0.40 credits /…" at bounding box center [589, 335] width 501 height 32
click at [348, 330] on input "radio" at bounding box center [343, 325] width 9 height 9
radio input "true"
radio input "false"
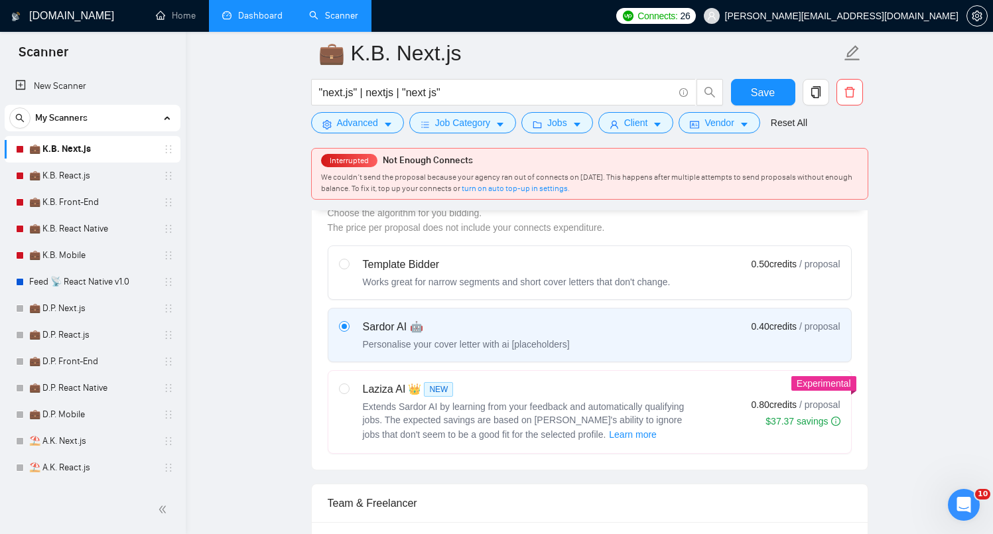
click at [473, 399] on div "Laziza AI 👑 NEW Extends Sardor AI by learning from your feedback and automatica…" at bounding box center [529, 411] width 332 height 61
click at [348, 393] on input "radio" at bounding box center [343, 387] width 9 height 9
radio input "true"
radio input "false"
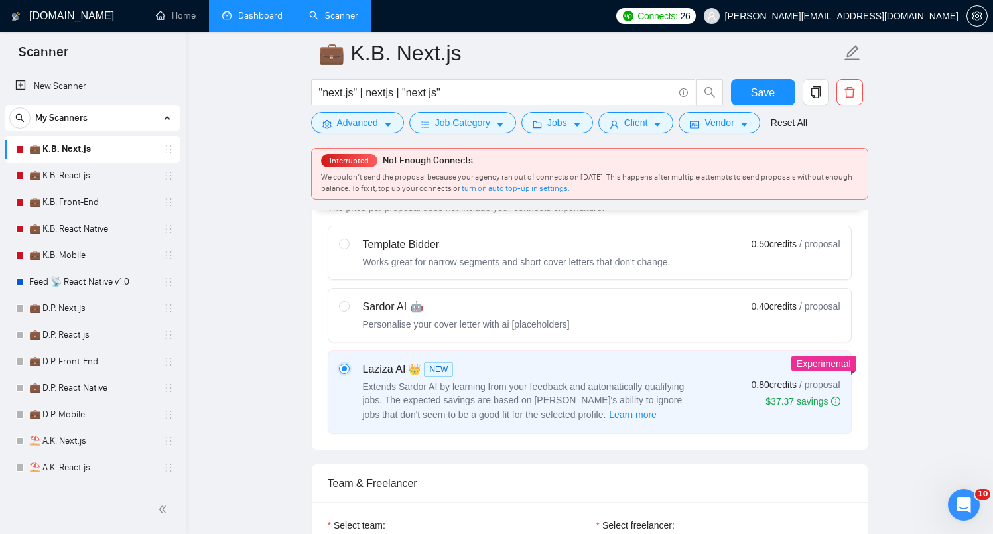
scroll to position [427, 0]
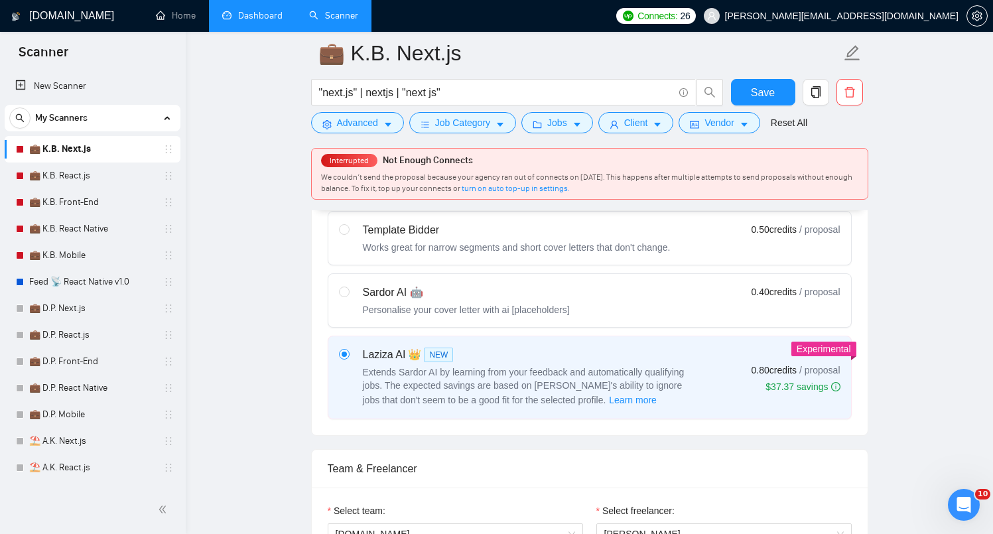
click at [222, 11] on link "Dashboard" at bounding box center [252, 15] width 60 height 11
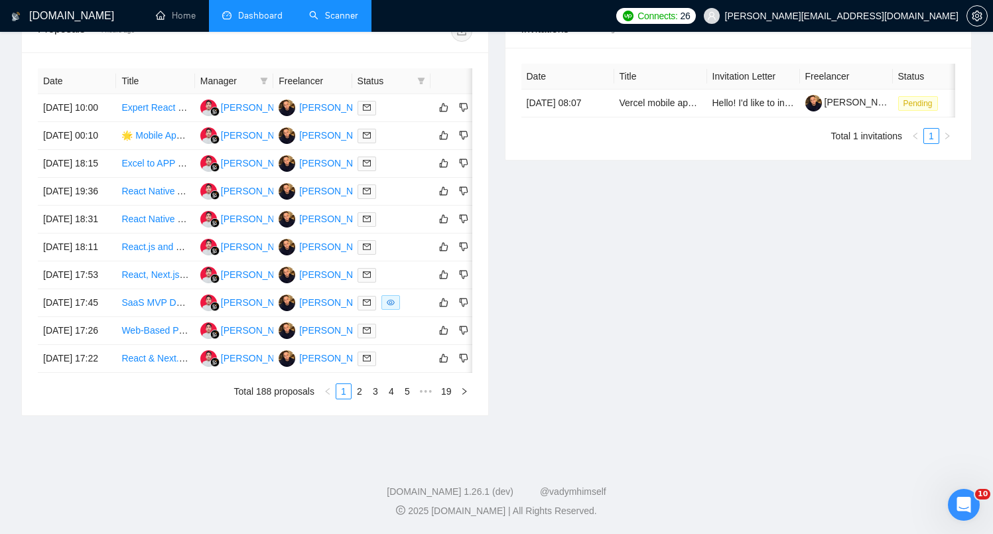
type input "[DATE]"
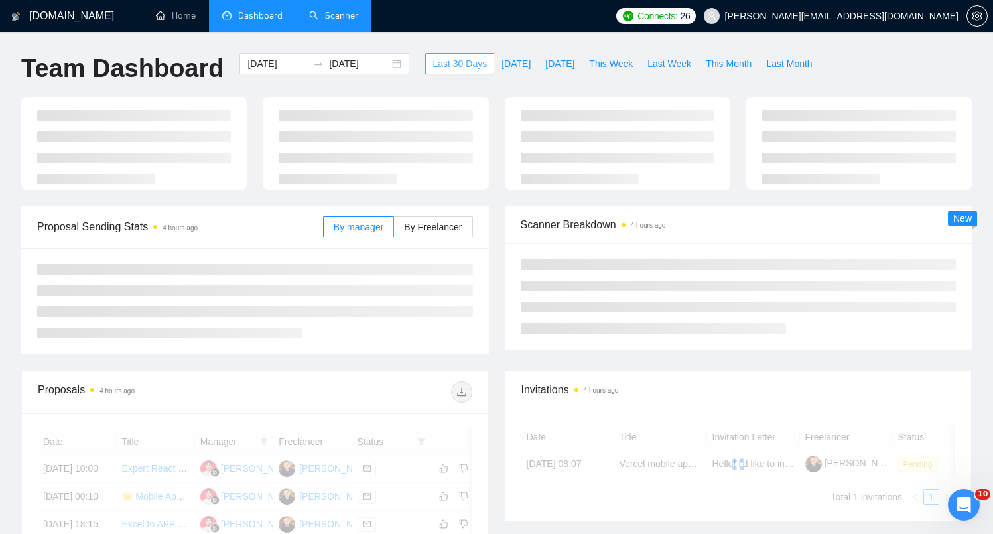
click at [437, 61] on span "Last 30 Days" at bounding box center [459, 63] width 54 height 15
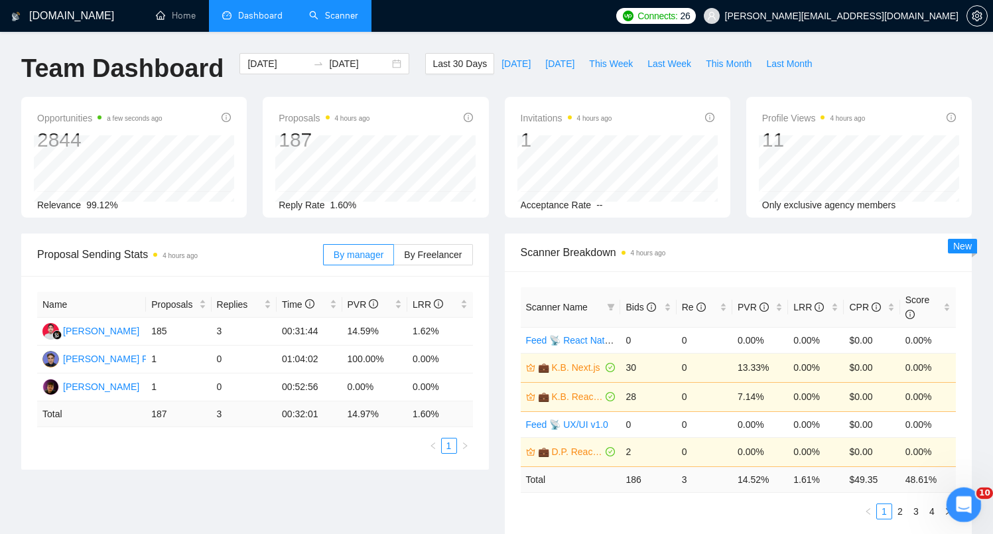
click at [972, 506] on div "Open Intercom Messenger" at bounding box center [962, 503] width 44 height 44
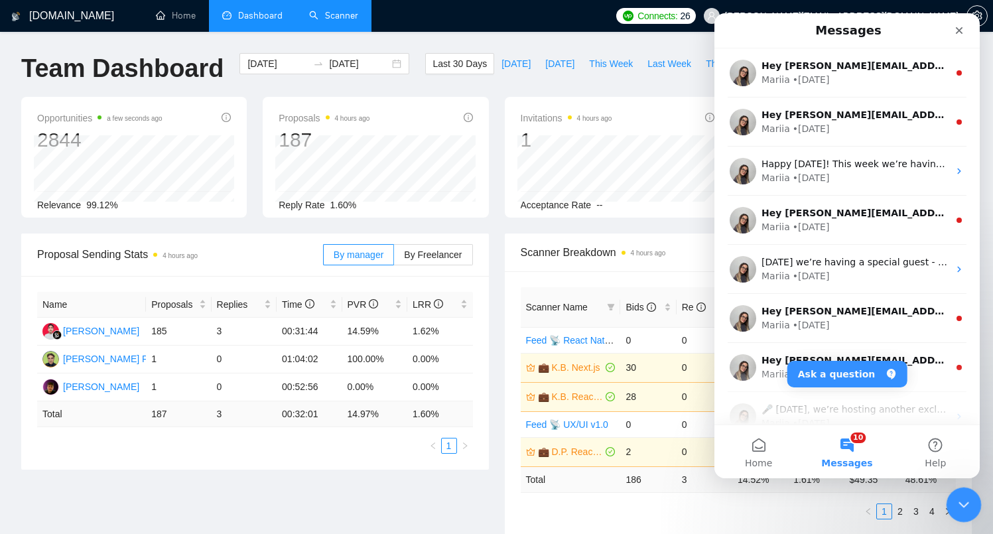
click at [969, 501] on icon "Close Intercom Messenger" at bounding box center [962, 503] width 16 height 16
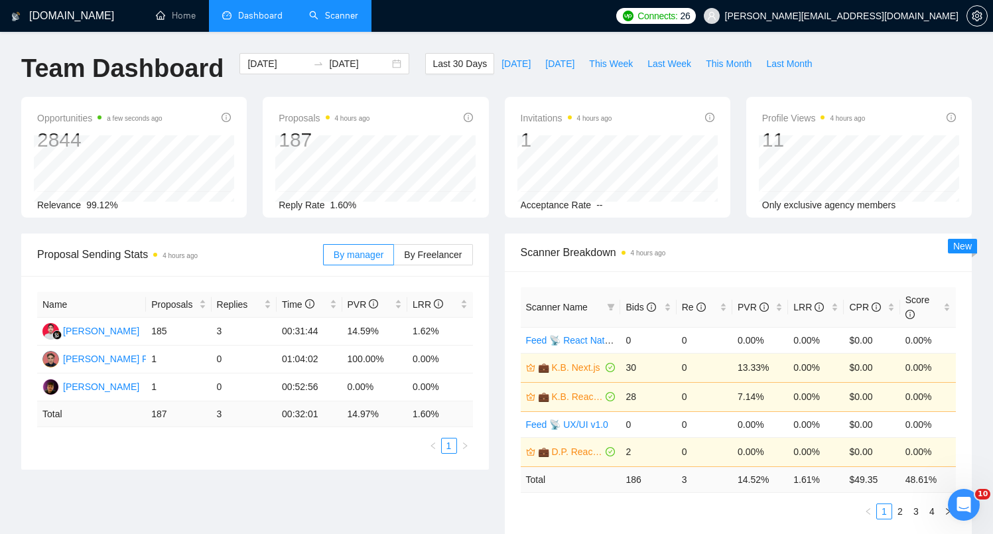
click at [334, 10] on link "Scanner" at bounding box center [333, 15] width 49 height 11
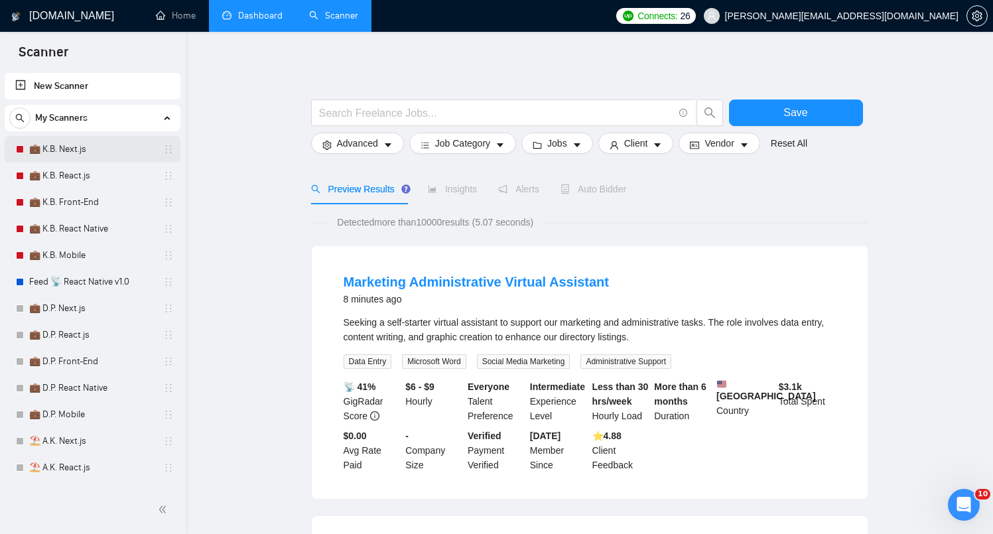
click at [60, 153] on link "💼 K.B. Next.js" at bounding box center [92, 149] width 126 height 27
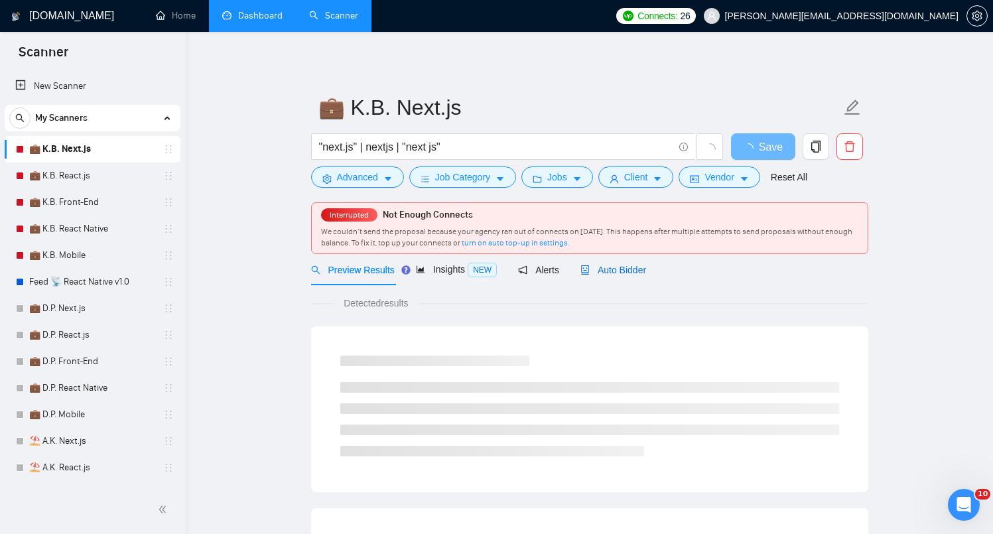
click at [641, 265] on span "Auto Bidder" at bounding box center [613, 270] width 66 height 11
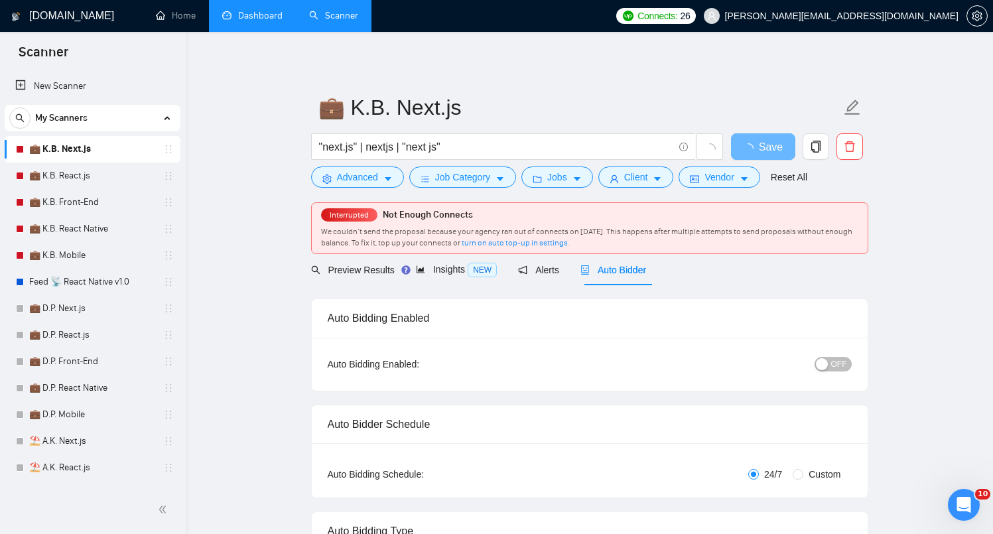
checkbox input "true"
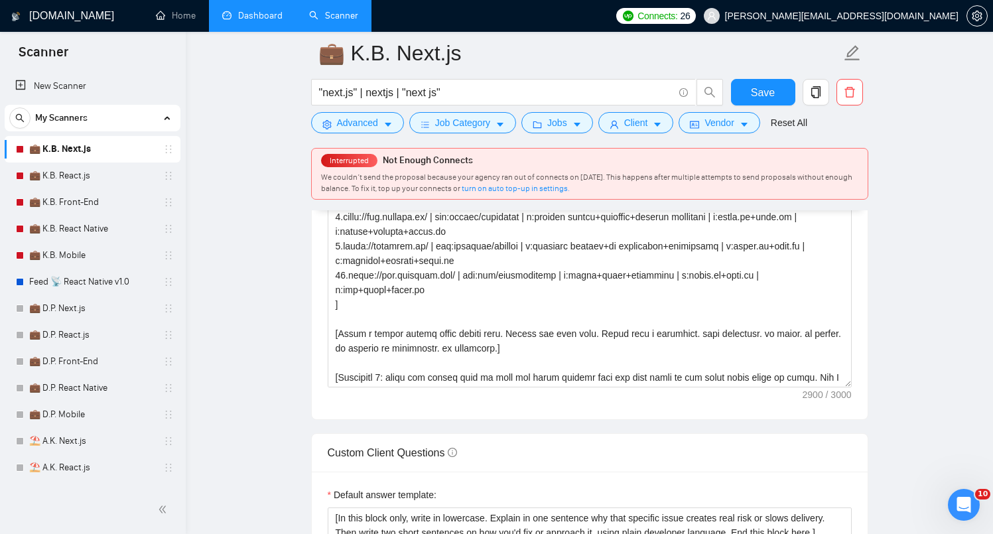
scroll to position [113, 0]
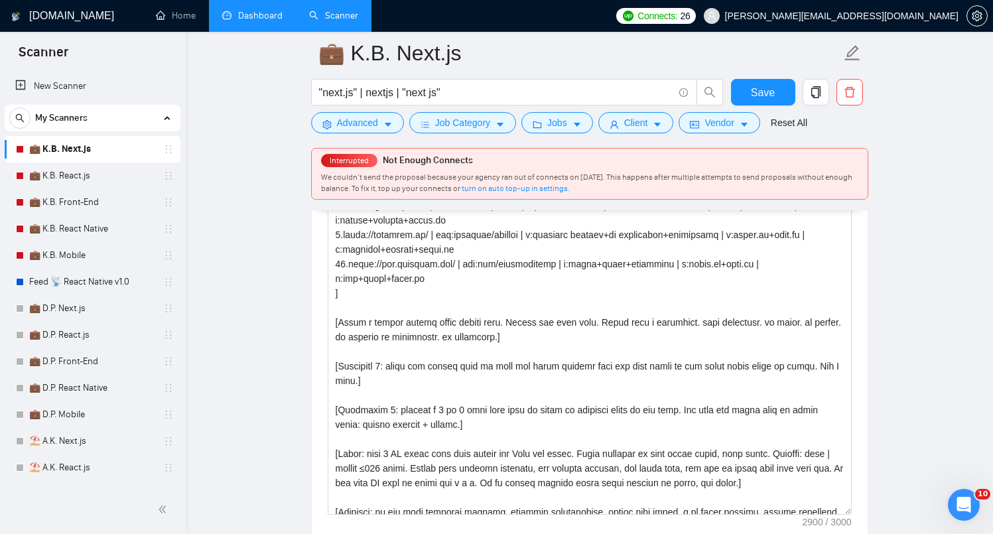
drag, startPoint x: 845, startPoint y: 406, endPoint x: 874, endPoint y: 533, distance: 130.0
click at [876, 533] on main "💼 K.B. Next.js "next.js" | nextjs | "next js" Save Advanced Job Category Jobs C…" at bounding box center [589, 444] width 765 height 4157
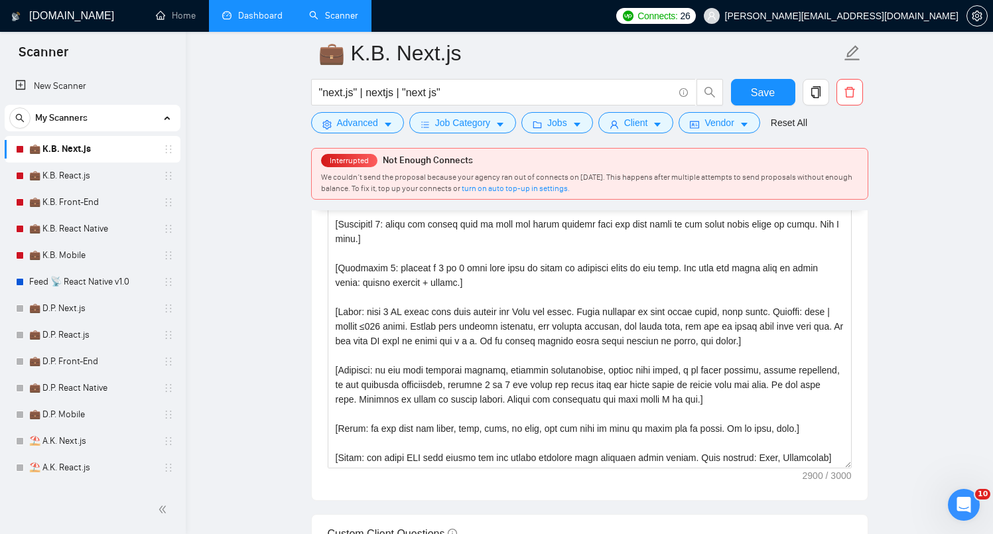
scroll to position [68, 0]
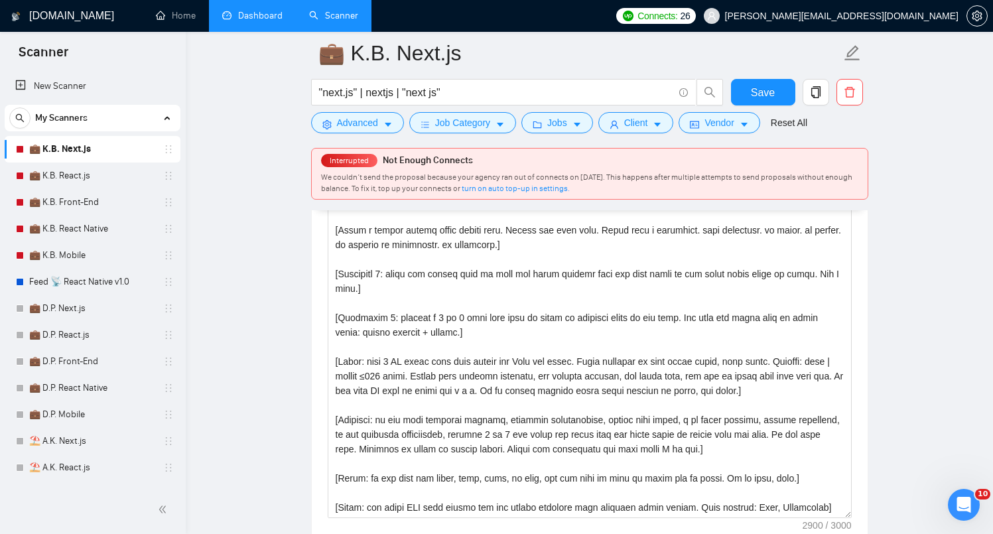
drag, startPoint x: 849, startPoint y: 364, endPoint x: 901, endPoint y: 533, distance: 176.9
click at [901, 533] on main "💼 K.B. Next.js "next.js" | nextjs | "next js" Save Advanced Job Category Jobs C…" at bounding box center [589, 363] width 765 height 4326
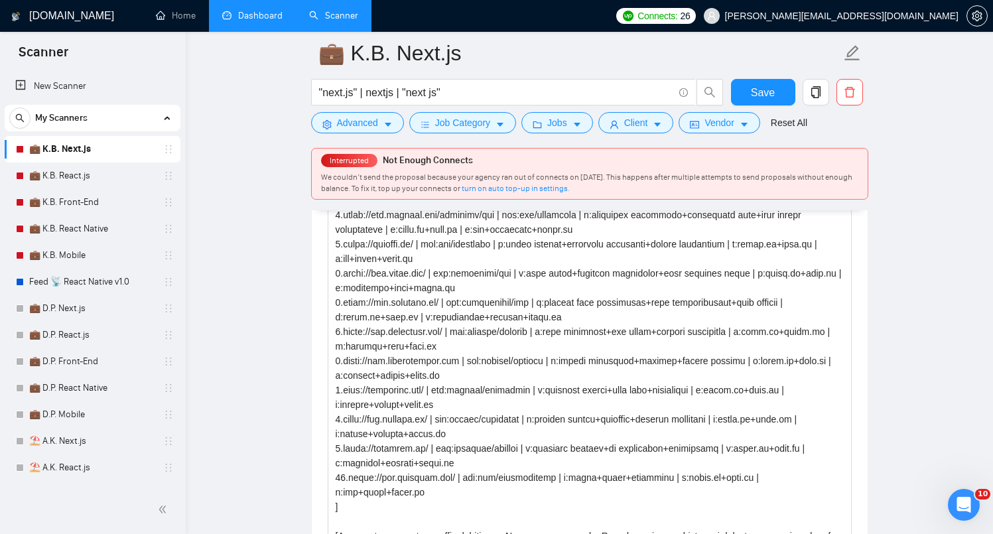
scroll to position [1579, 0]
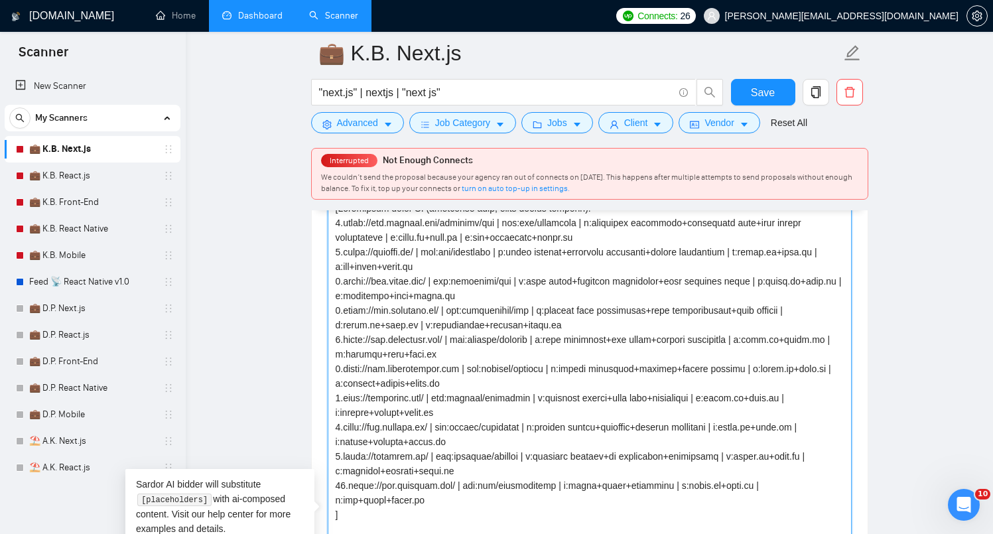
drag, startPoint x: 342, startPoint y: 258, endPoint x: 583, endPoint y: 341, distance: 255.3
click at [583, 338] on textarea "Cover letter template:" at bounding box center [590, 495] width 524 height 595
drag, startPoint x: 347, startPoint y: 254, endPoint x: 695, endPoint y: 345, distance: 359.9
click at [696, 345] on textarea "Cover letter template:" at bounding box center [590, 495] width 524 height 595
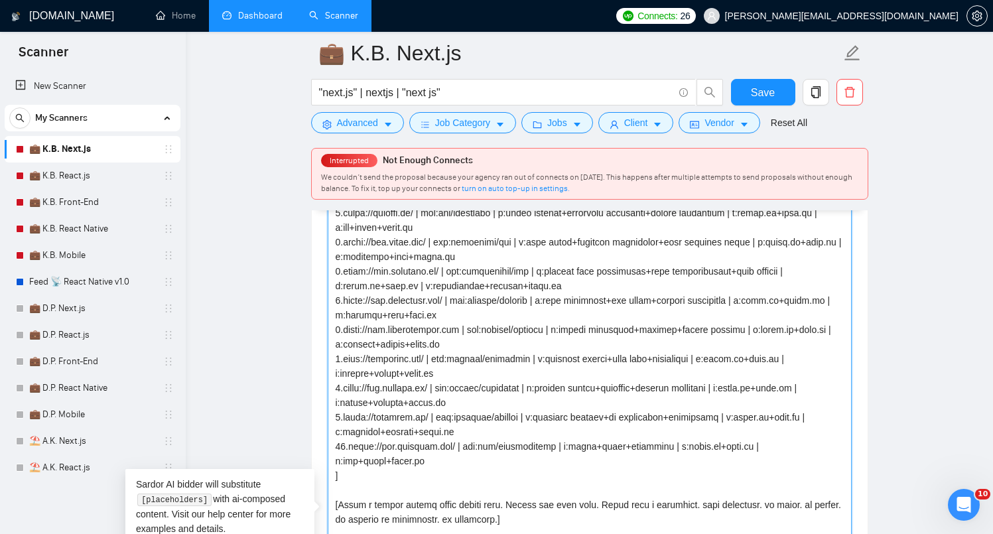
click at [410, 289] on textarea "Cover letter template:" at bounding box center [590, 495] width 524 height 595
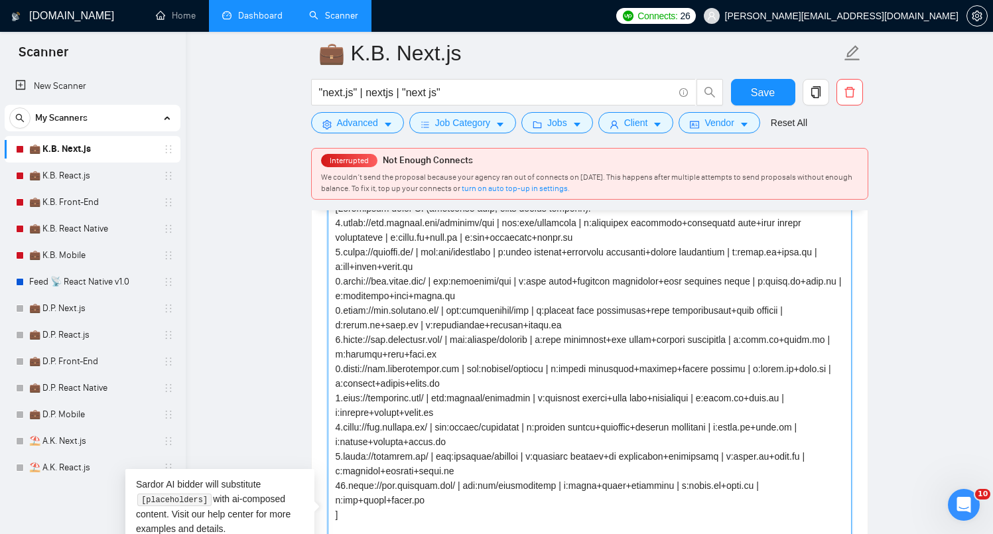
drag, startPoint x: 364, startPoint y: 264, endPoint x: 606, endPoint y: 291, distance: 243.6
click at [608, 291] on textarea "Cover letter template:" at bounding box center [590, 495] width 524 height 595
click at [606, 291] on textarea "Cover letter template:" at bounding box center [590, 495] width 524 height 595
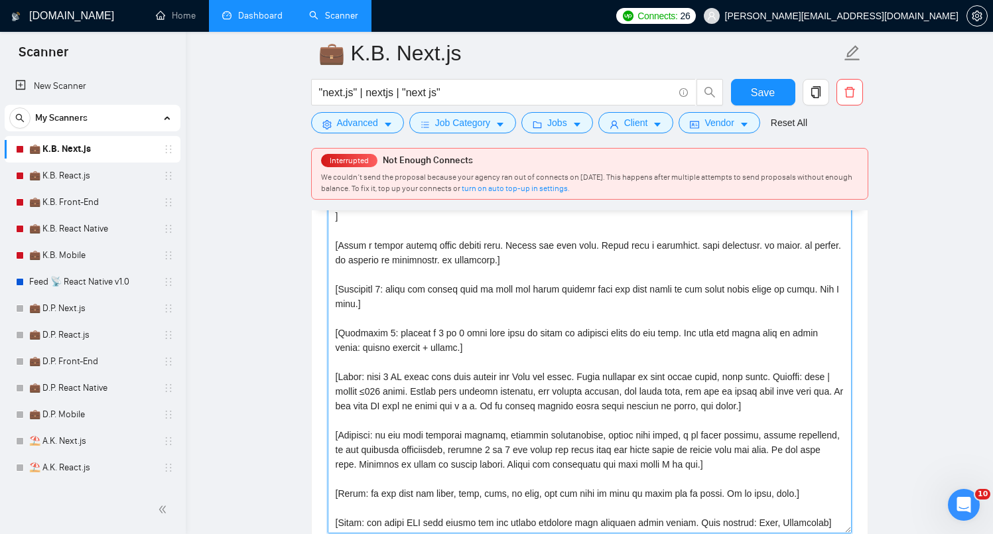
scroll to position [1837, 0]
click at [606, 291] on textarea "Cover letter template:" at bounding box center [590, 236] width 524 height 595
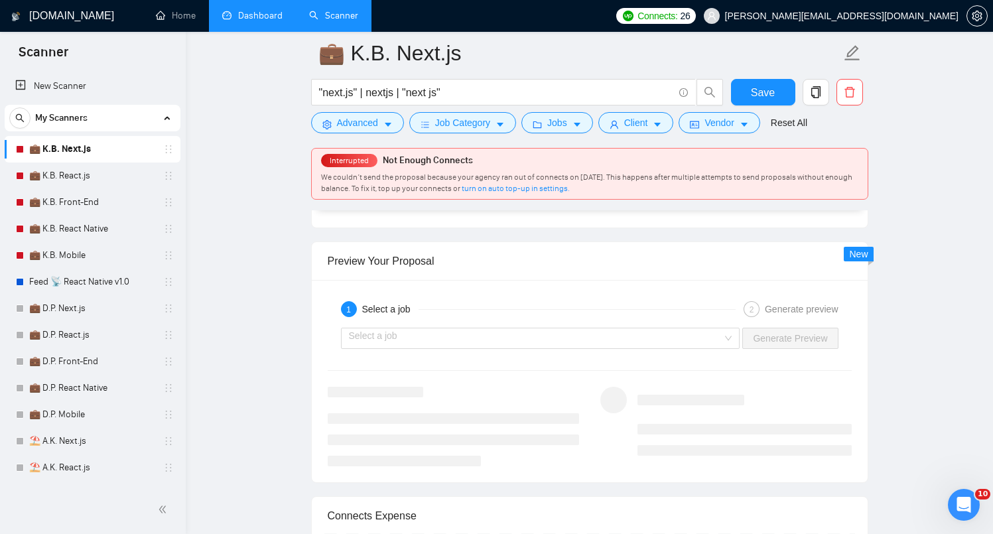
scroll to position [2801, 0]
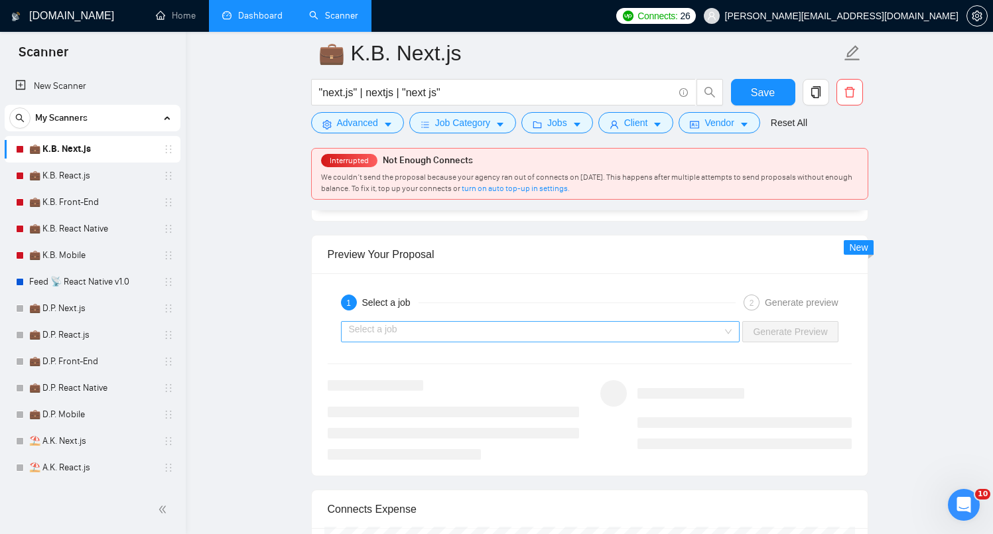
click at [401, 342] on input "search" at bounding box center [536, 332] width 374 height 20
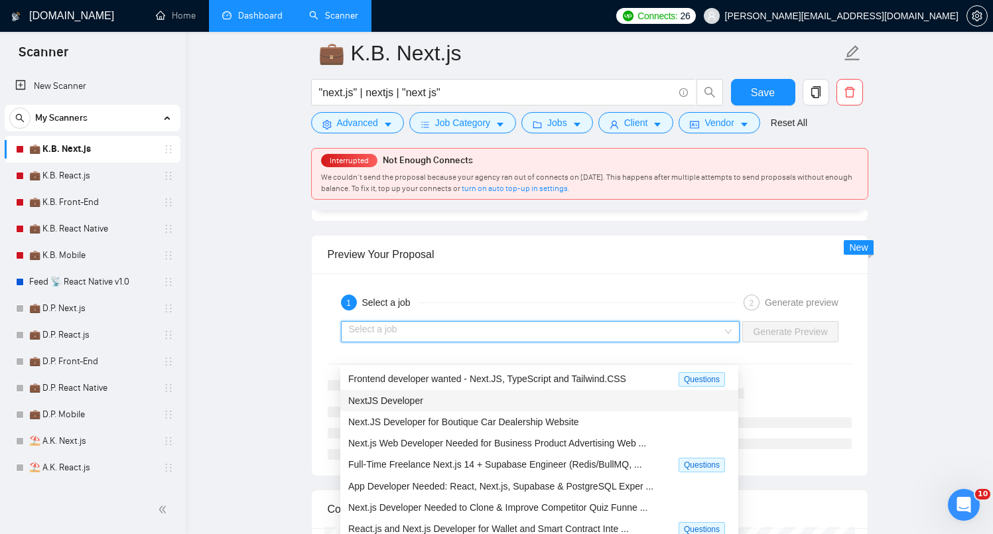
click at [399, 393] on div "NextJS Developer" at bounding box center [539, 400] width 382 height 15
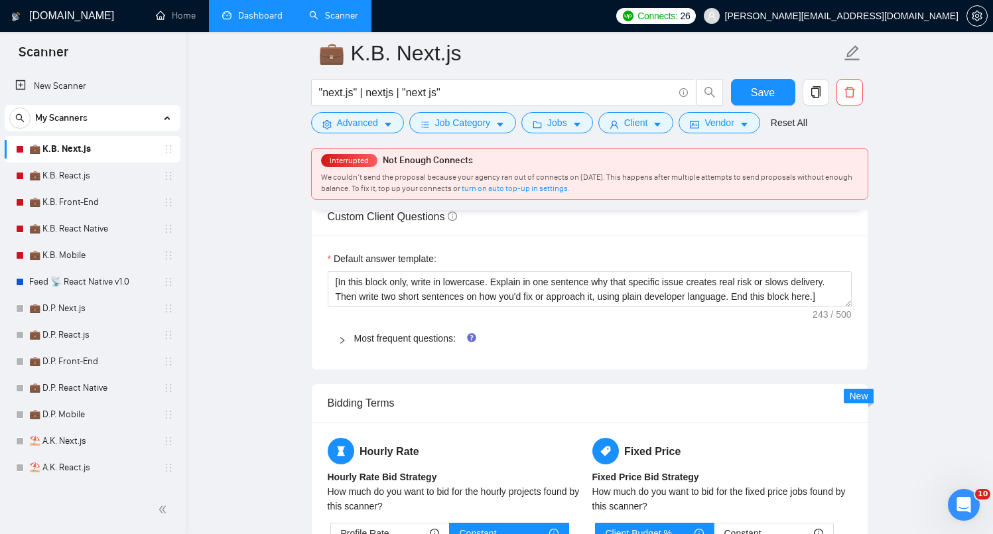
scroll to position [2221, 0]
click at [413, 343] on link "Most frequent questions:" at bounding box center [404, 337] width 101 height 11
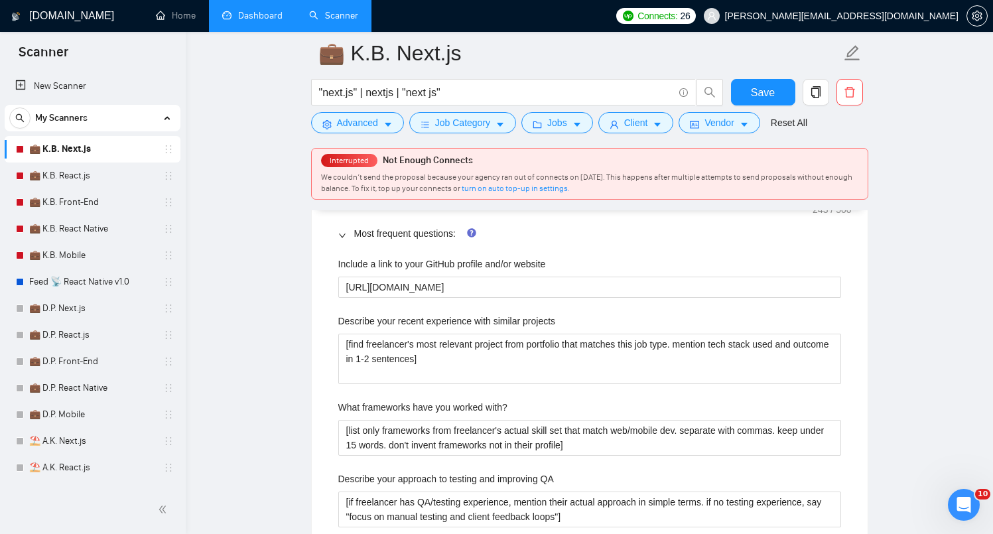
scroll to position [2331, 0]
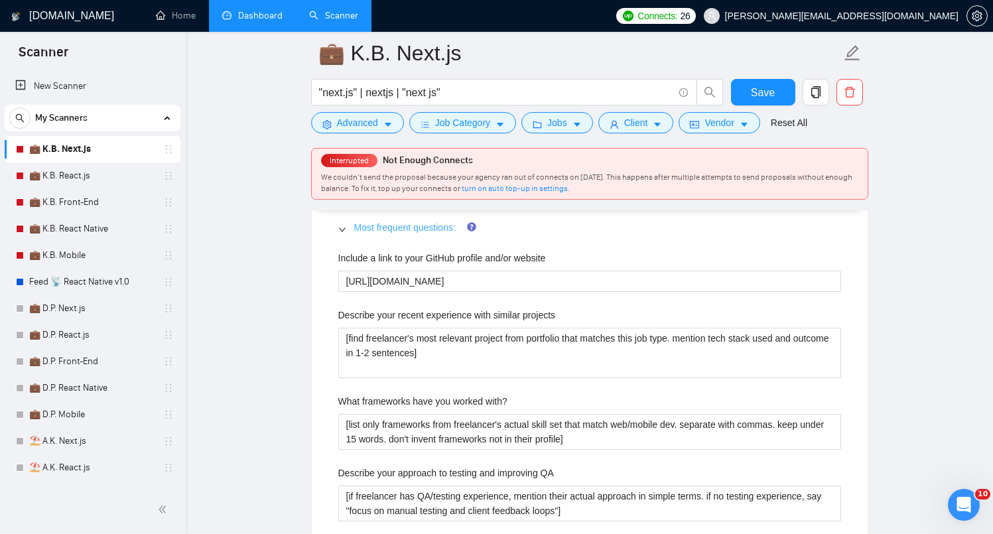
click at [385, 233] on link "Most frequent questions:" at bounding box center [404, 227] width 101 height 11
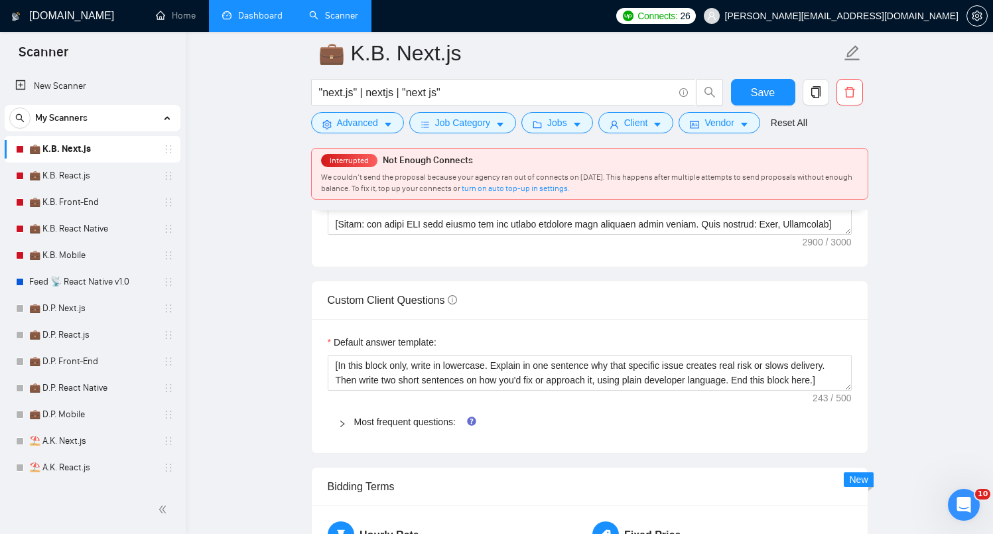
scroll to position [2000, 0]
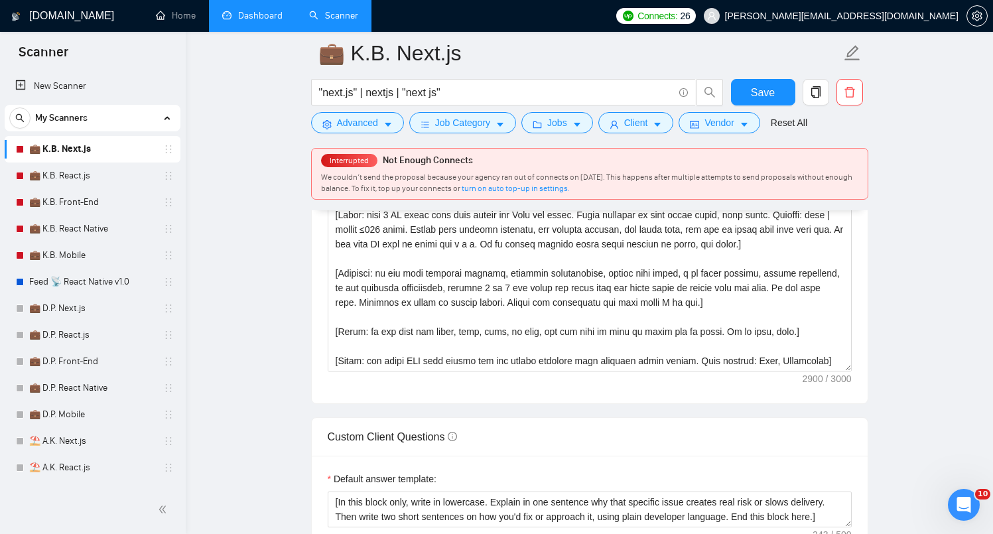
click at [677, 19] on span "Connects:" at bounding box center [657, 16] width 40 height 15
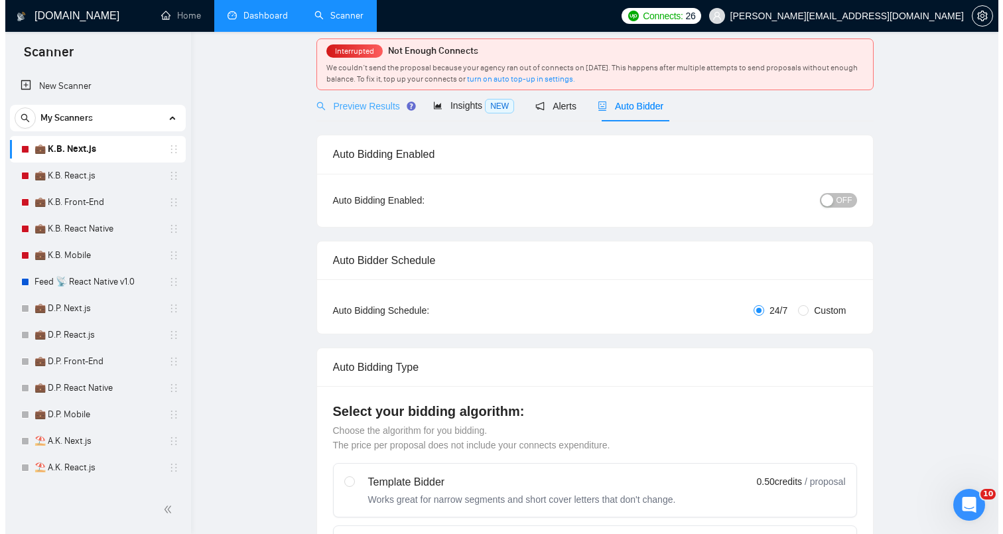
scroll to position [0, 0]
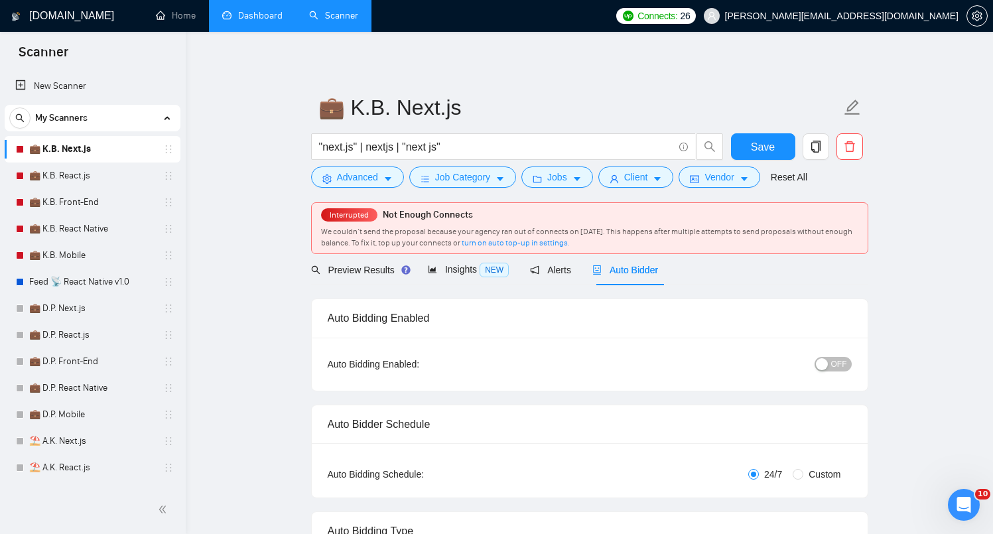
click at [369, 275] on span "Preview Results" at bounding box center [359, 270] width 96 height 11
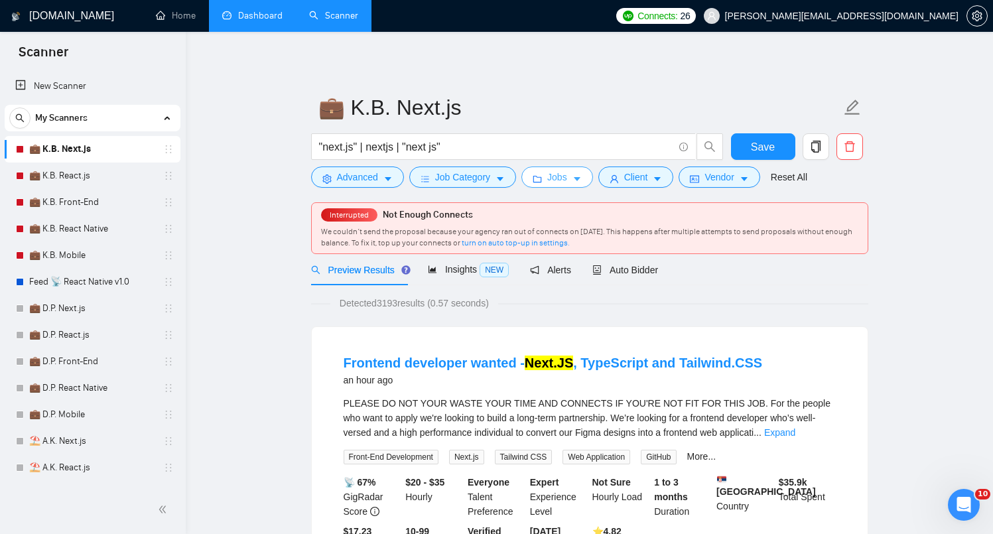
click at [549, 172] on button "Jobs" at bounding box center [557, 176] width 72 height 21
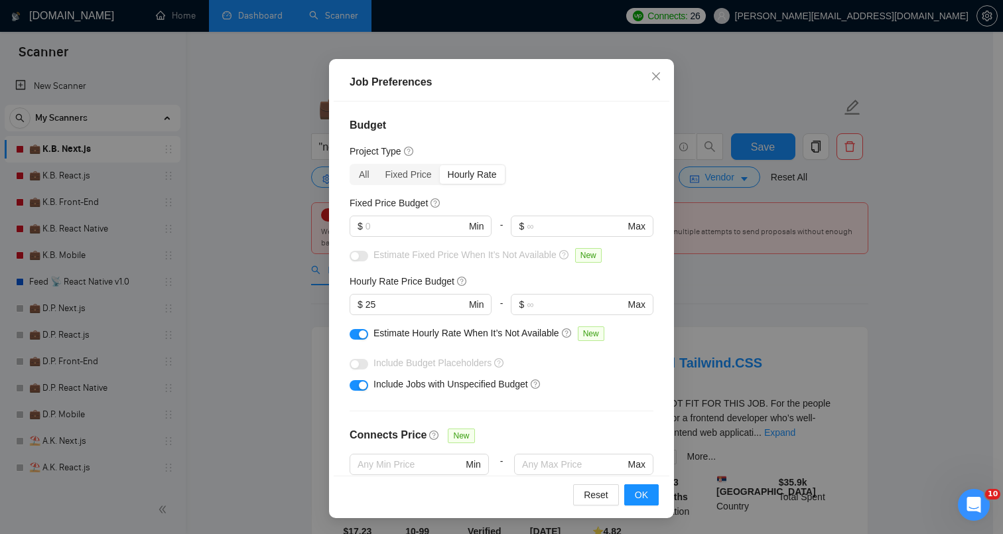
click at [732, 244] on div "Job Preferences Budget Project Type All Fixed Price Hourly Rate Fixed Price Bud…" at bounding box center [501, 267] width 1003 height 534
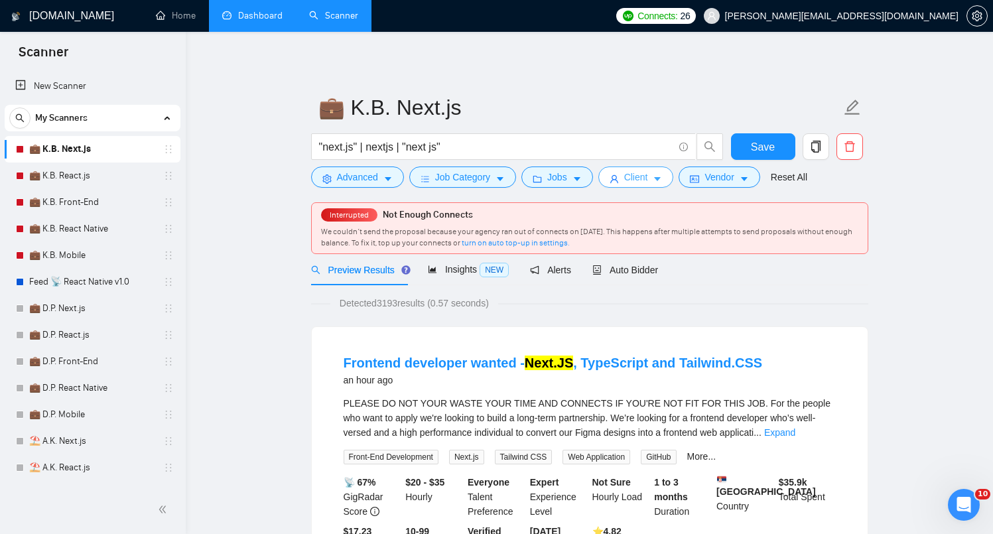
click at [626, 176] on button "Client" at bounding box center [636, 176] width 76 height 21
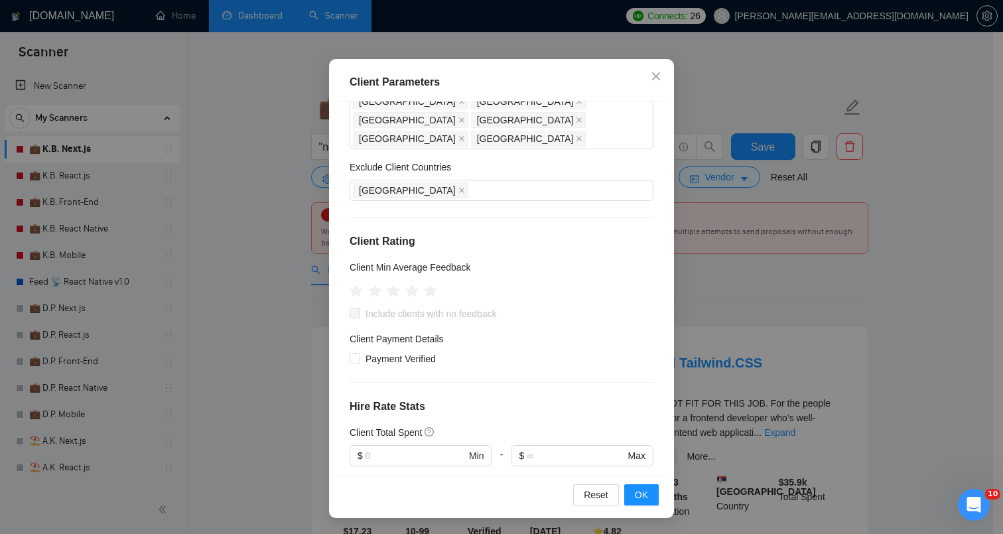
scroll to position [122, 0]
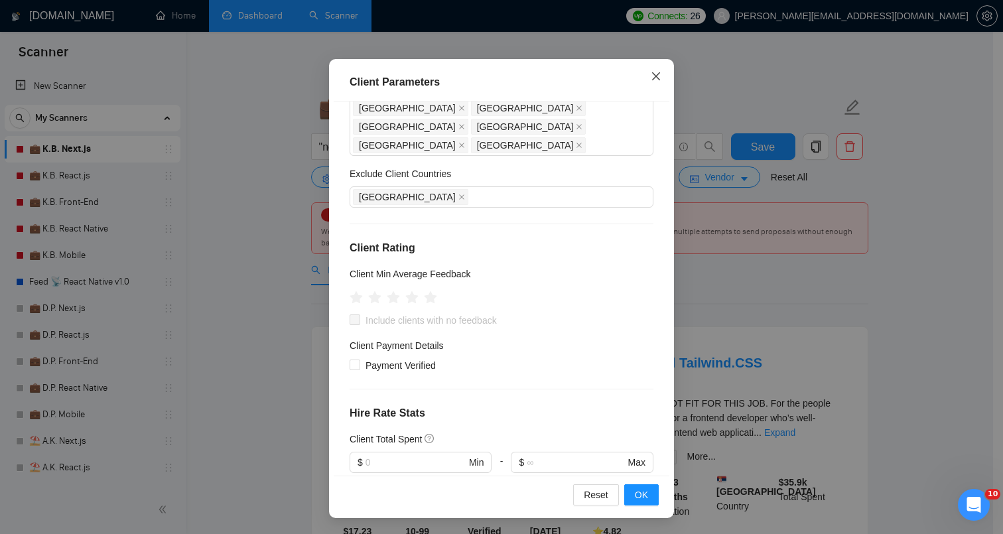
click at [651, 82] on icon "close" at bounding box center [656, 76] width 11 height 11
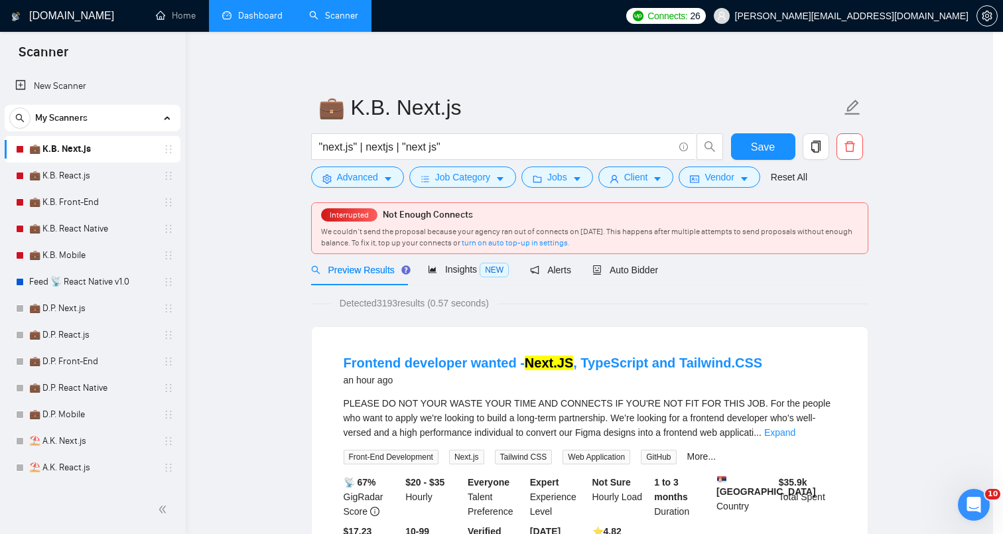
scroll to position [20, 0]
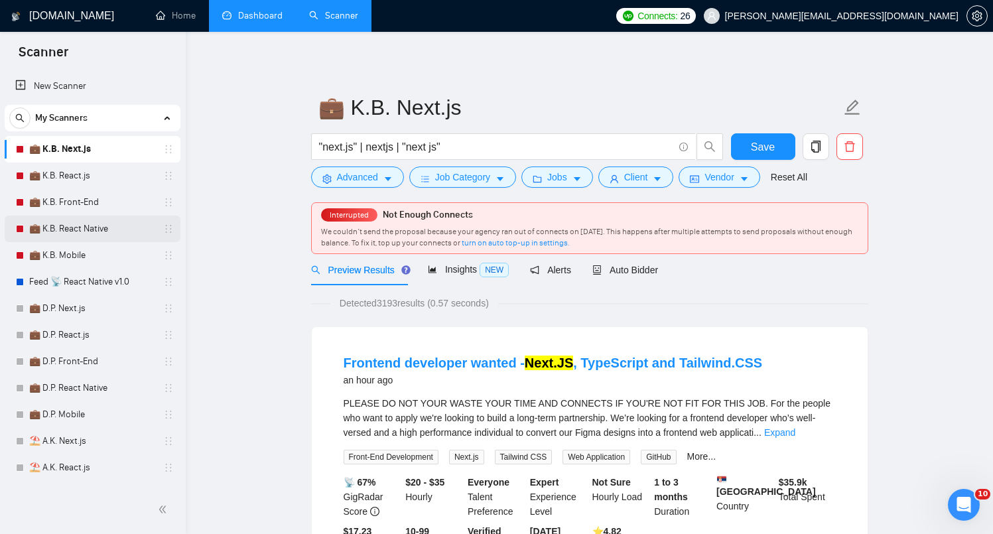
click at [82, 225] on link "💼 K.B. React Native" at bounding box center [92, 229] width 126 height 27
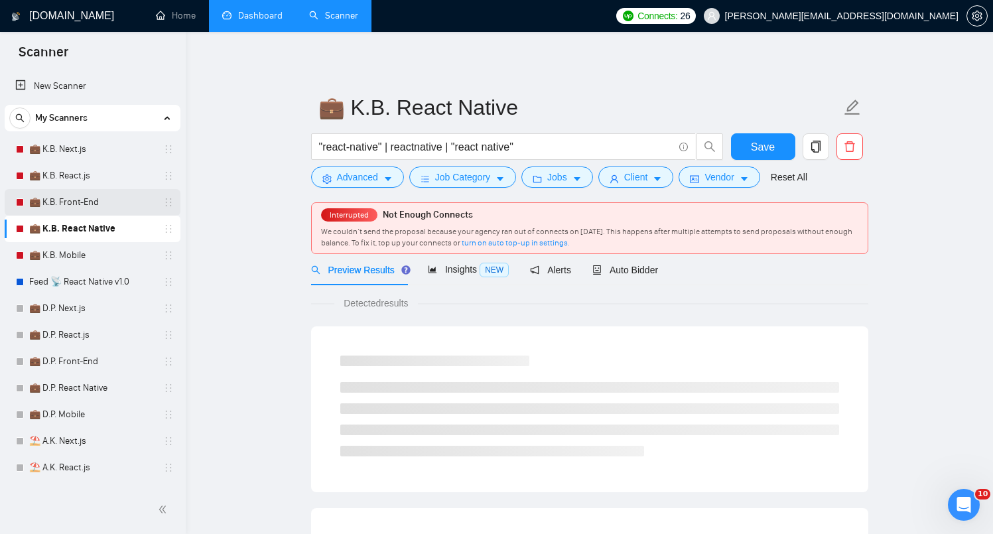
click at [91, 207] on link "💼 K.B. Front-End" at bounding box center [92, 202] width 126 height 27
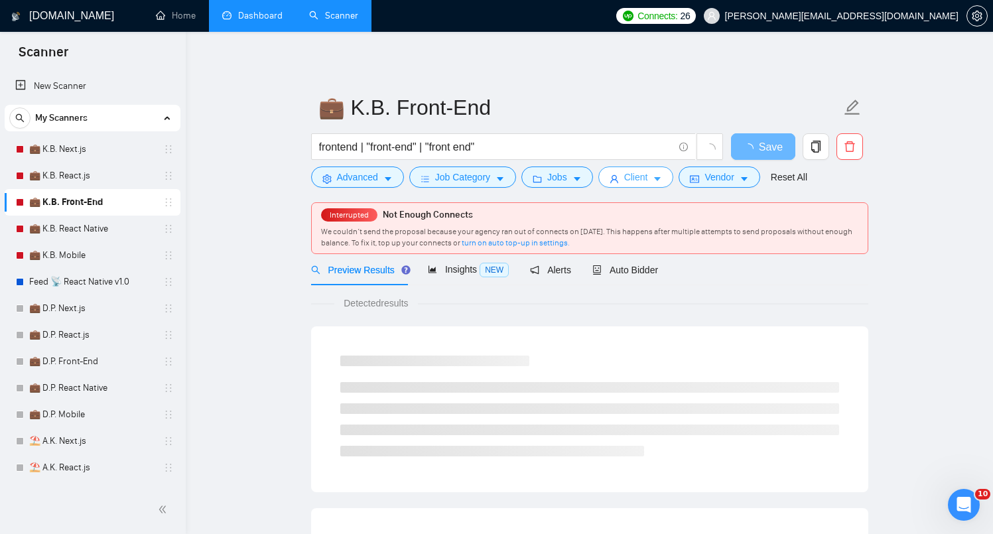
click at [630, 182] on span "Client" at bounding box center [636, 177] width 24 height 15
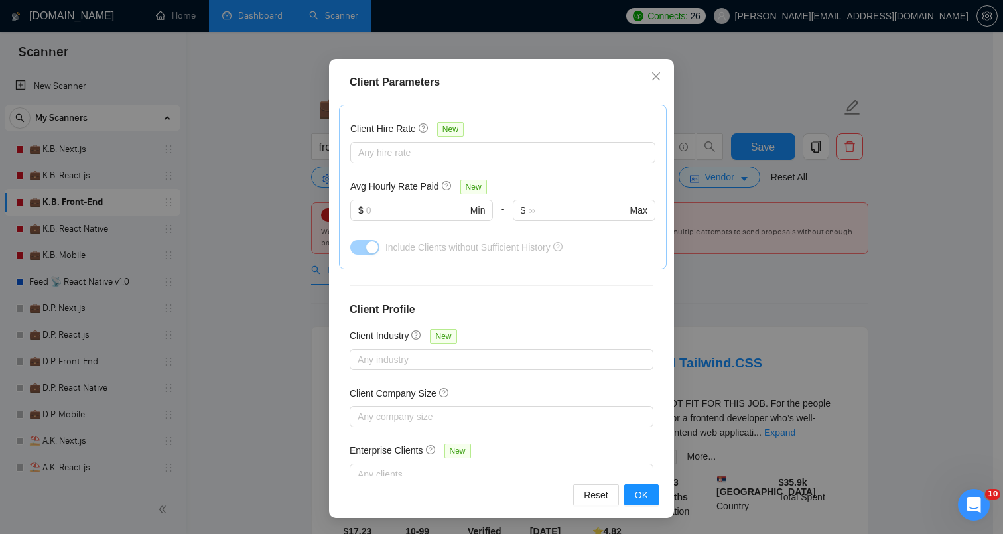
scroll to position [508, 0]
click at [627, 497] on button "OK" at bounding box center [641, 494] width 34 height 21
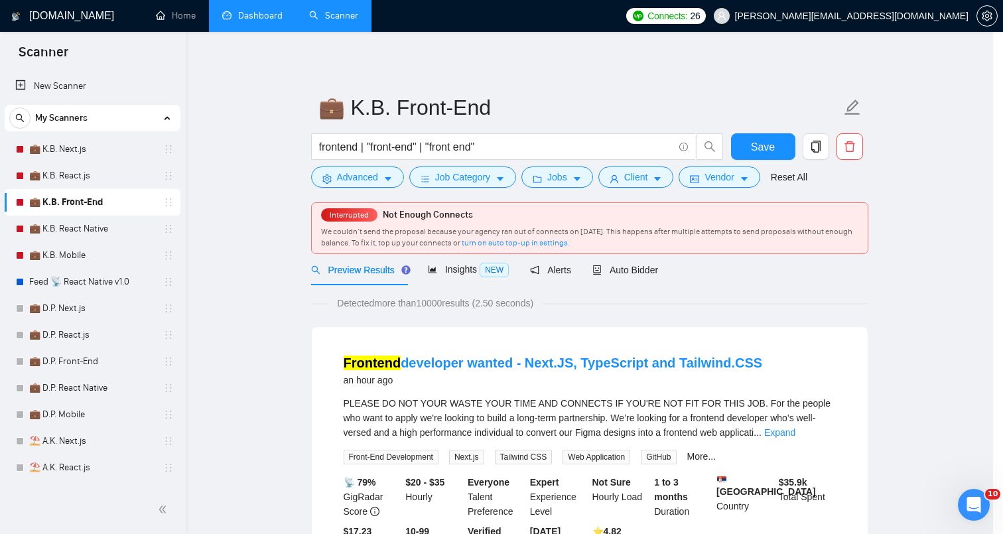
scroll to position [20, 0]
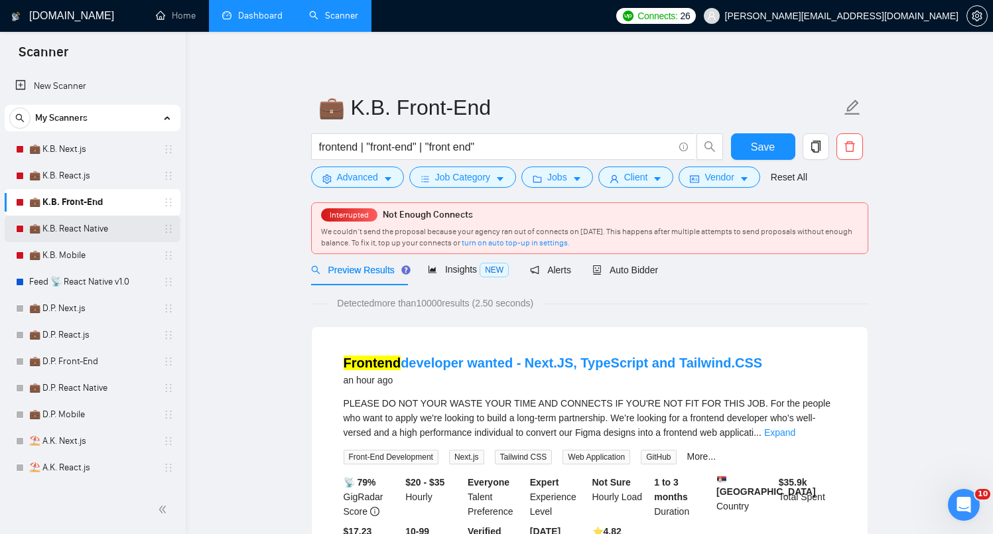
click at [66, 224] on link "💼 K.B. React Native" at bounding box center [92, 229] width 126 height 27
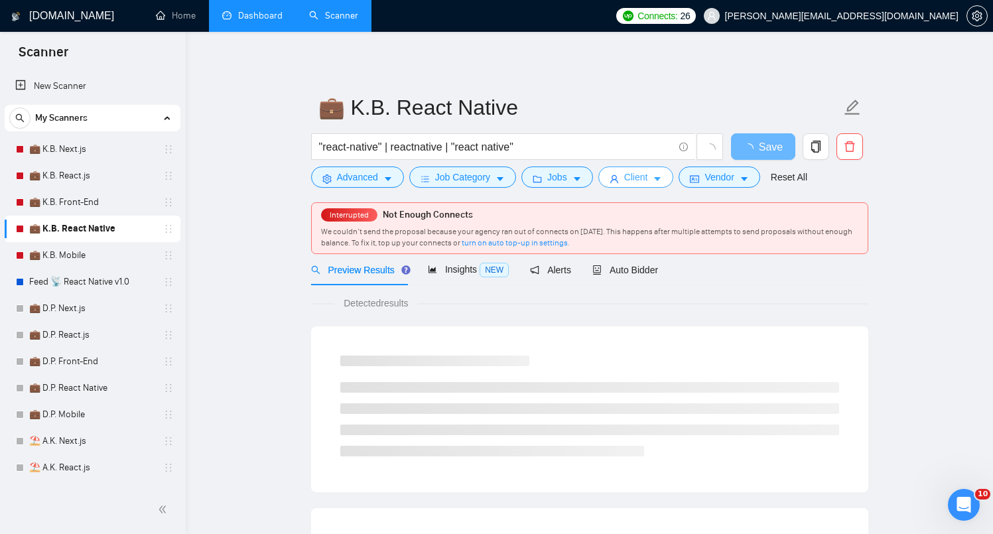
click at [635, 177] on span "Client" at bounding box center [636, 177] width 24 height 15
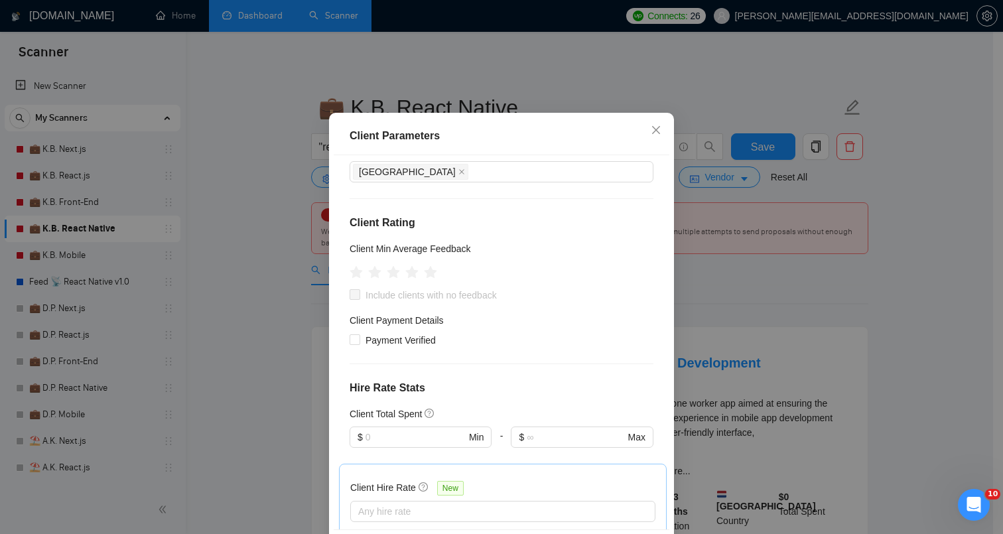
scroll to position [508, 0]
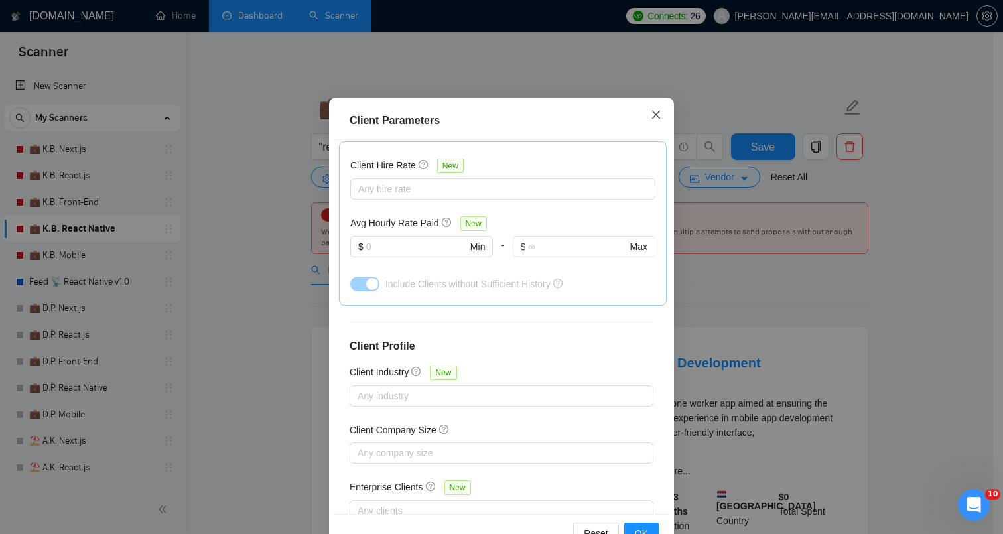
click at [638, 113] on span "Close" at bounding box center [656, 116] width 36 height 36
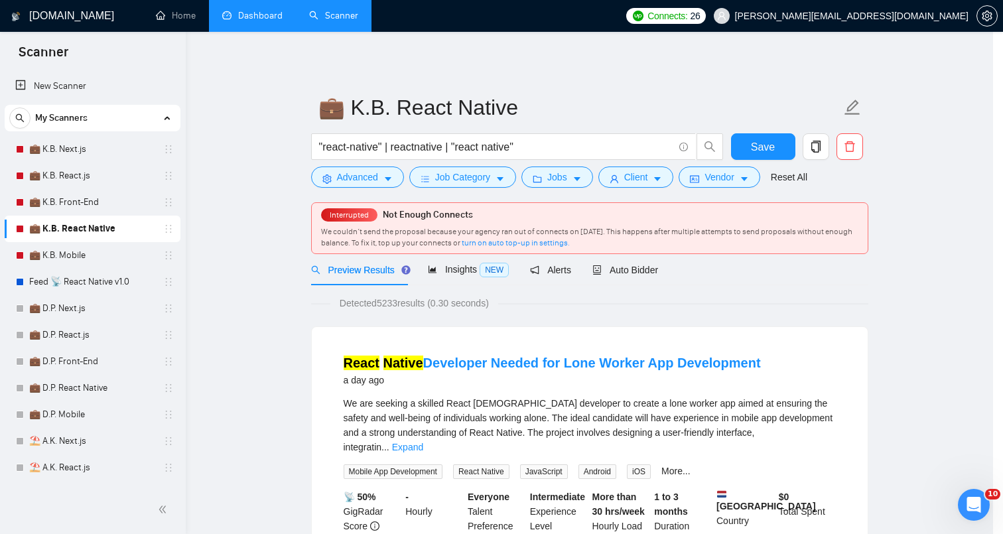
scroll to position [20, 0]
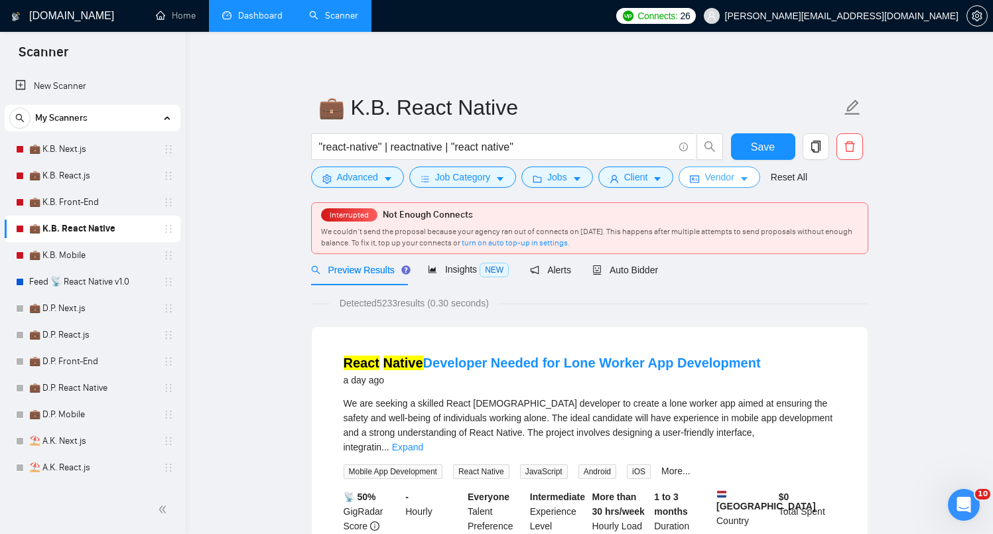
click at [703, 167] on button "Vendor" at bounding box center [719, 176] width 81 height 21
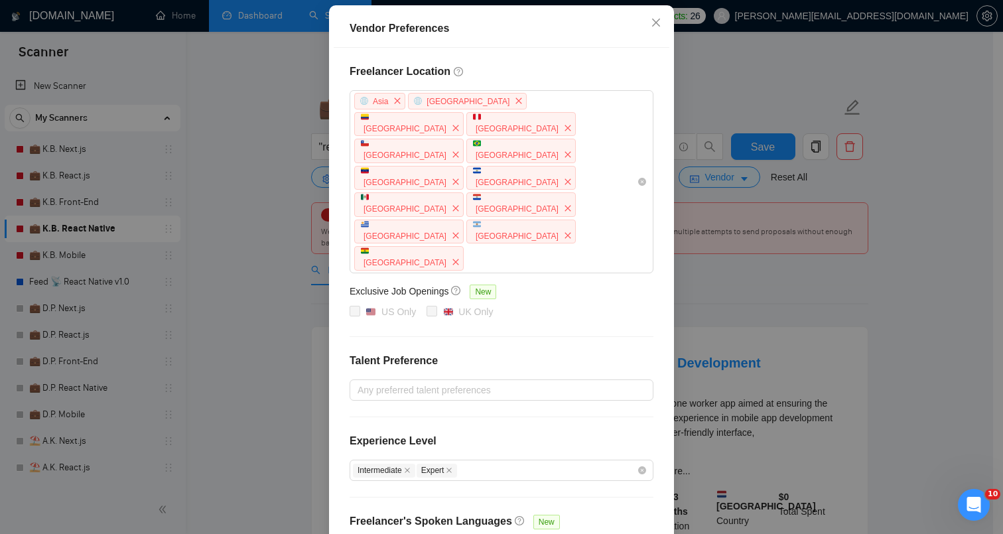
click at [783, 336] on div "Vendor Preferences Freelancer Location [GEOGRAPHIC_DATA] [GEOGRAPHIC_DATA] [GEO…" at bounding box center [501, 267] width 1003 height 534
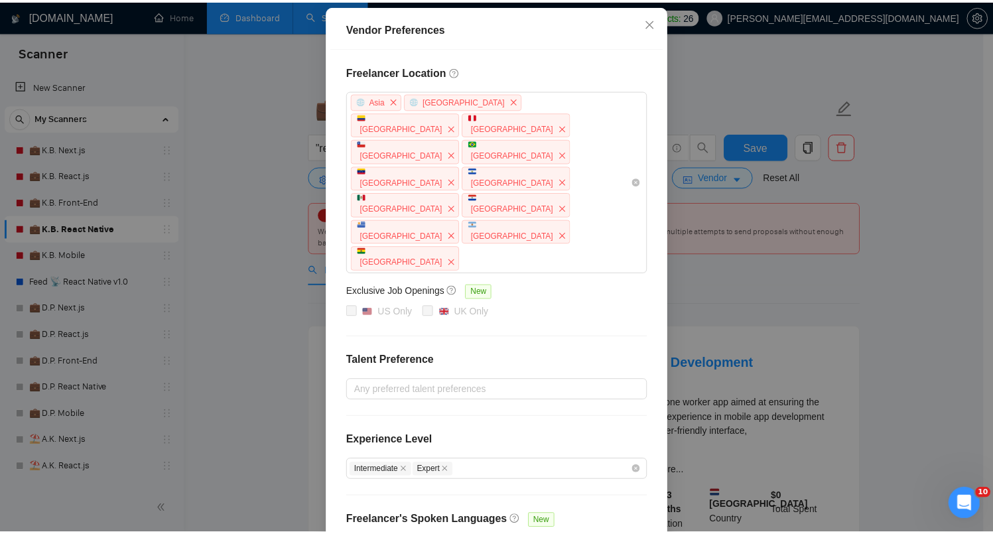
scroll to position [74, 0]
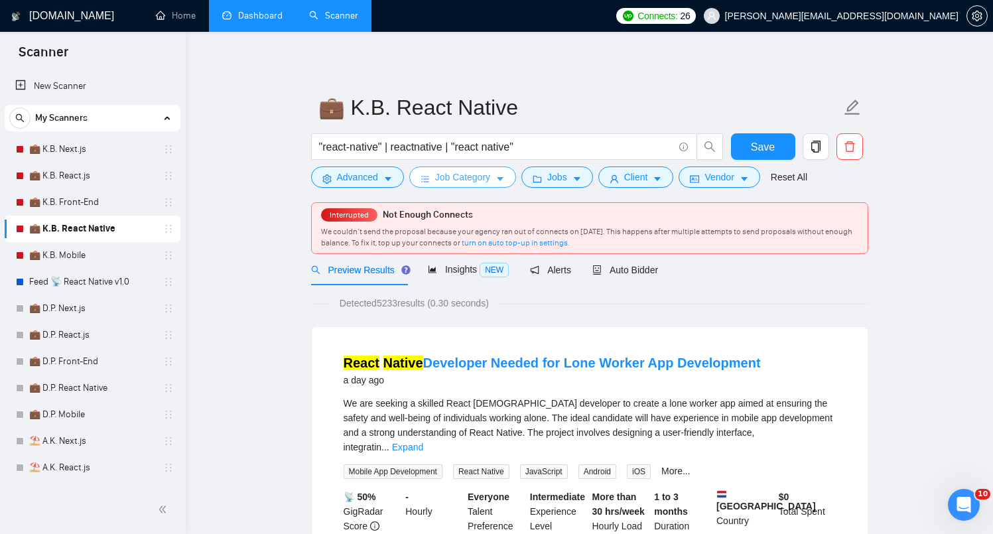
click at [462, 183] on span "Job Category" at bounding box center [462, 177] width 55 height 15
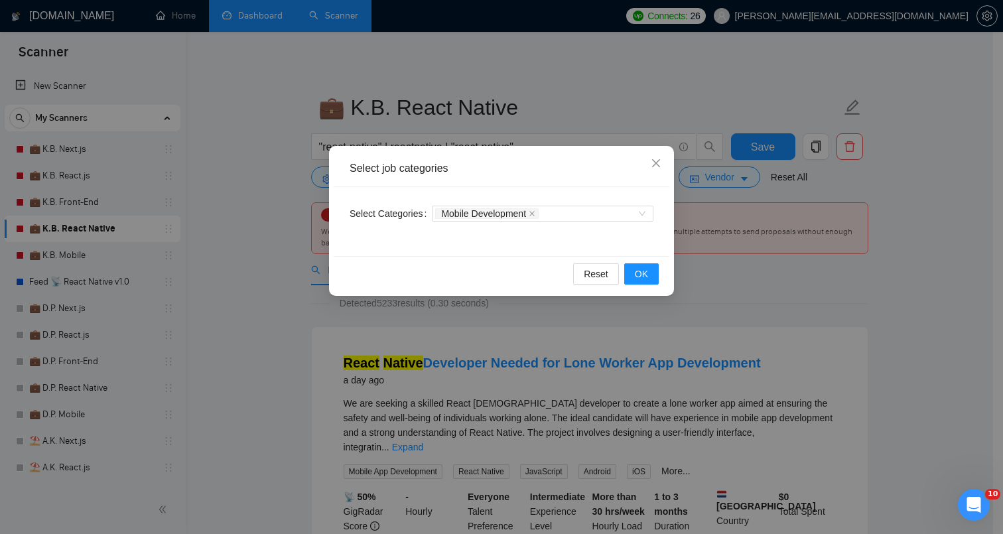
click at [768, 252] on div "Select job categories Select Categories Mobile Development Reset OK" at bounding box center [501, 267] width 1003 height 534
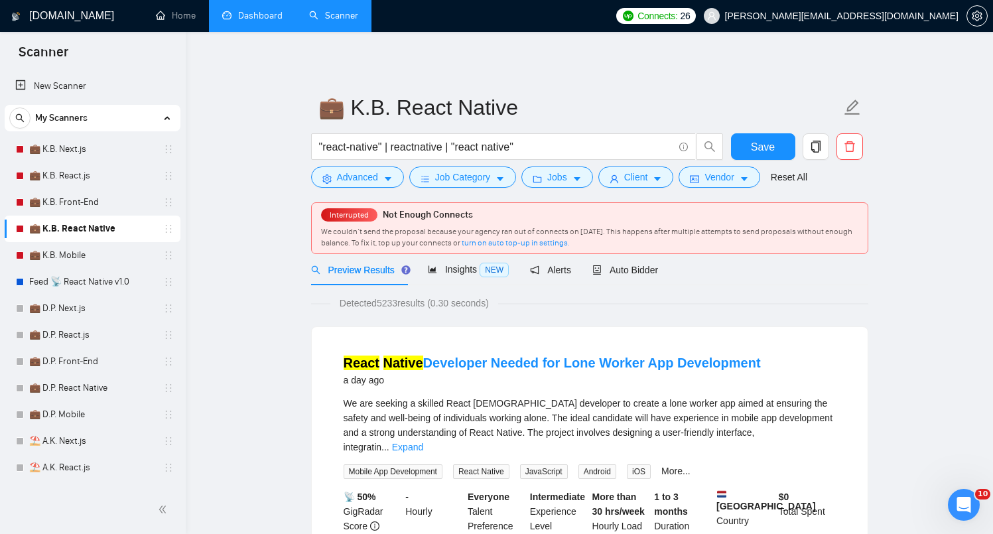
click at [361, 275] on span "Preview Results" at bounding box center [359, 270] width 96 height 11
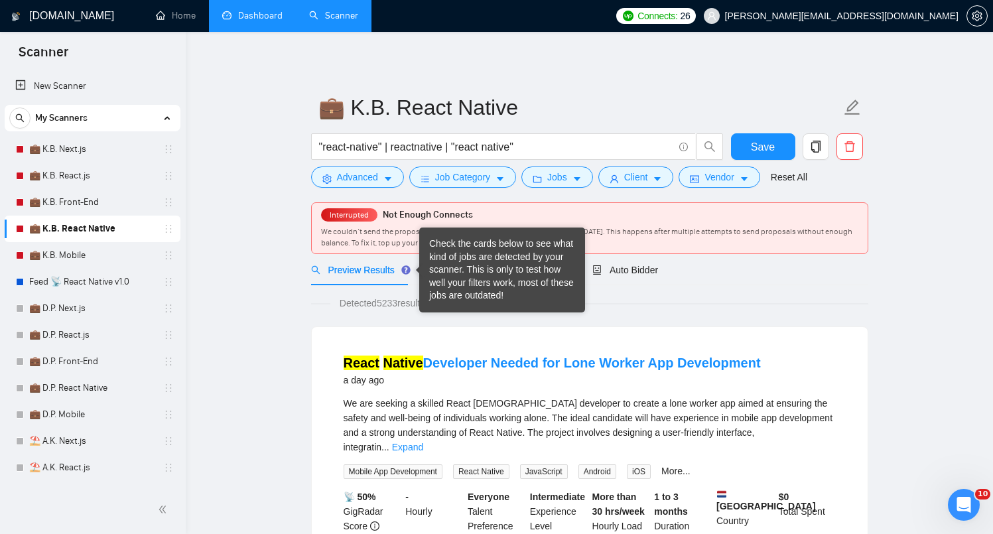
click at [647, 247] on div "We couldn’t send the proposal because your agency ran out of connects on [DATE]…" at bounding box center [589, 237] width 537 height 23
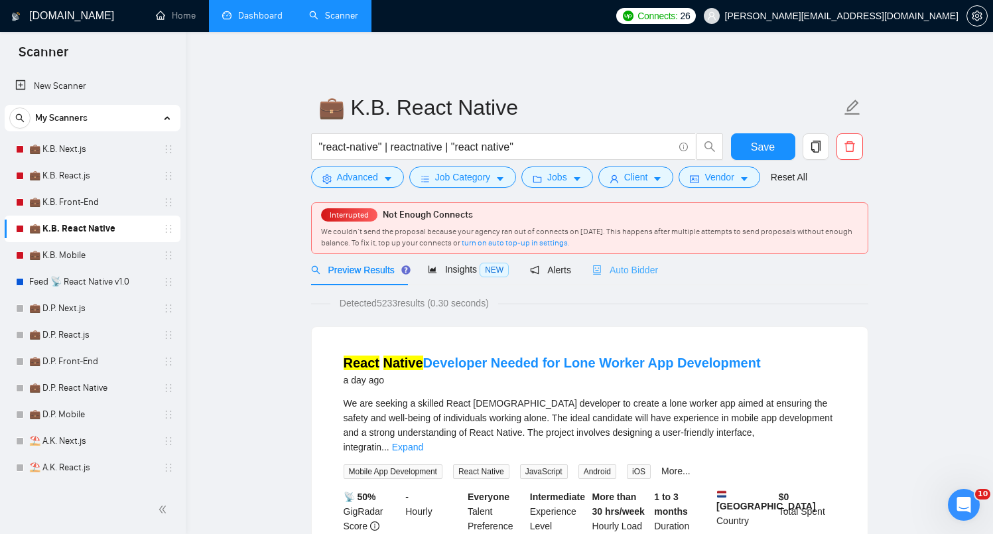
click at [644, 257] on div "Auto Bidder" at bounding box center [625, 269] width 66 height 31
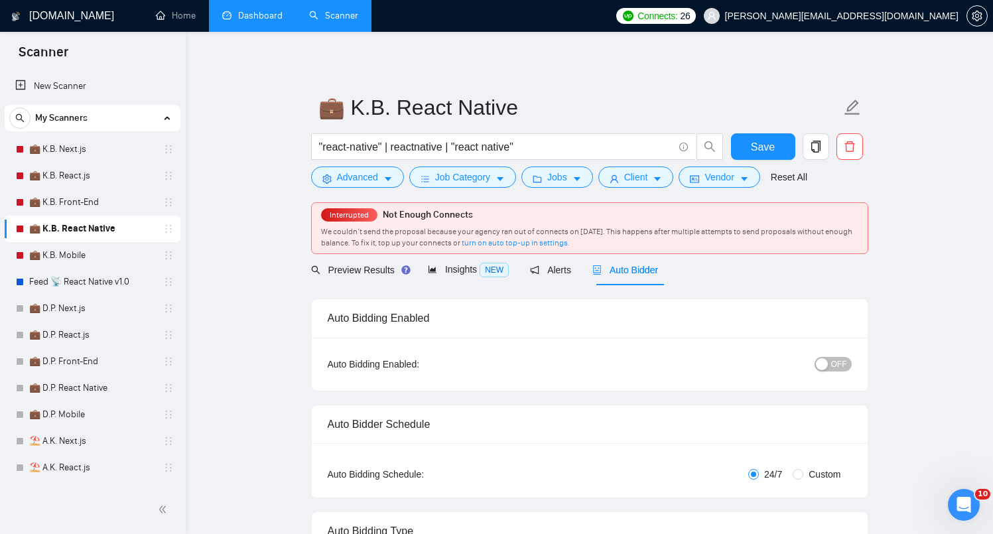
click at [352, 266] on span "Preview Results" at bounding box center [359, 270] width 96 height 11
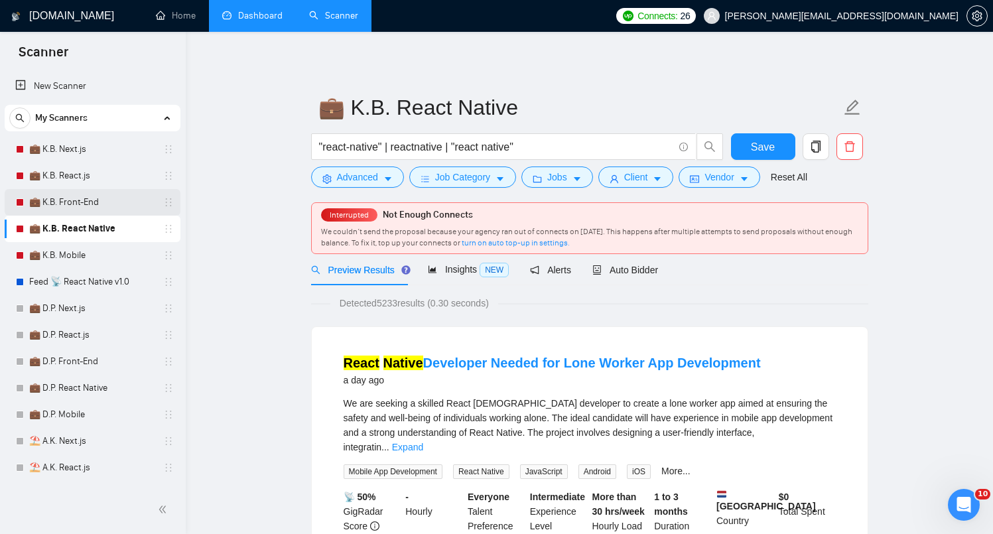
click at [111, 192] on link "💼 K.B. Front-End" at bounding box center [92, 202] width 126 height 27
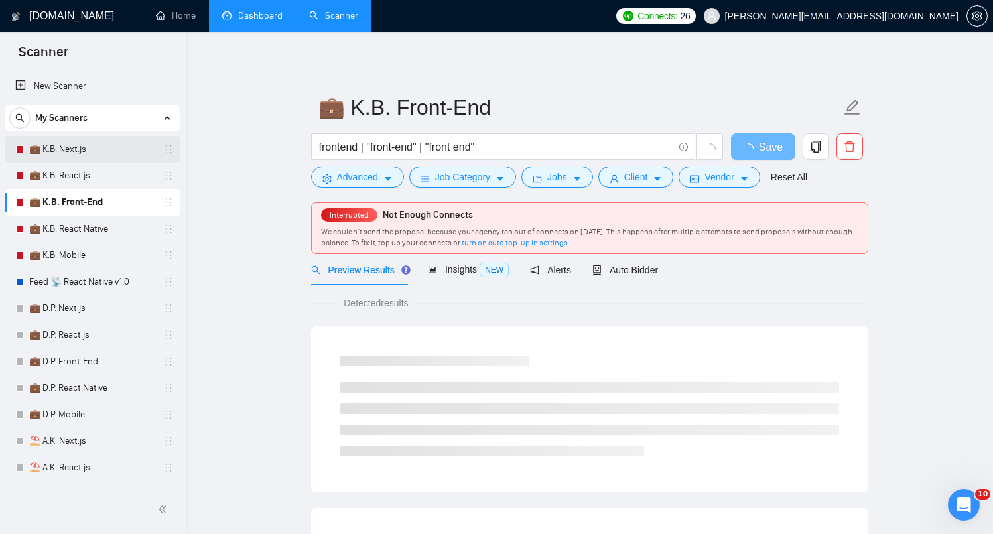
click at [100, 155] on link "💼 K.B. Next.js" at bounding box center [92, 149] width 126 height 27
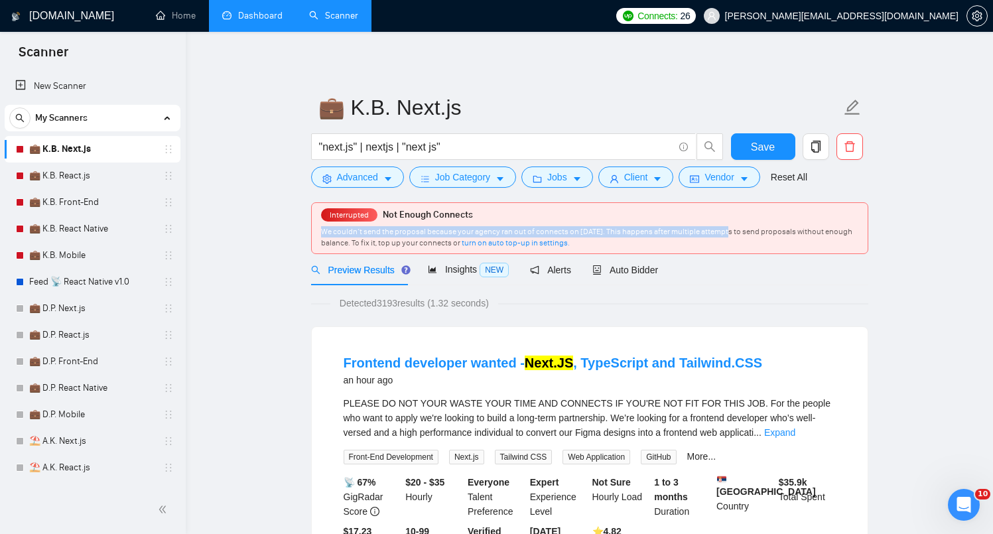
drag, startPoint x: 700, startPoint y: 228, endPoint x: 721, endPoint y: 232, distance: 20.9
click at [721, 232] on div "Interrupted Not Enough Connects We couldn’t send the proposal because your agen…" at bounding box center [590, 228] width 556 height 50
click at [721, 232] on span "We couldn’t send the proposal because your agency ran out of connects on [DATE]…" at bounding box center [586, 237] width 531 height 21
drag, startPoint x: 543, startPoint y: 218, endPoint x: 724, endPoint y: 226, distance: 181.3
click at [724, 226] on div "Interrupted Not Enough Connects We couldn’t send the proposal because your agen…" at bounding box center [590, 228] width 556 height 50
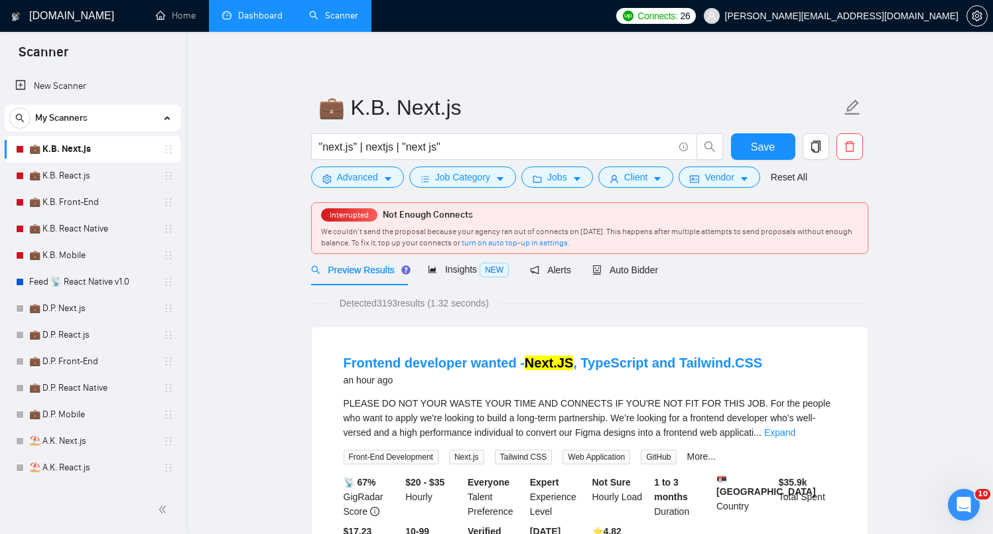
click at [724, 226] on div "Interrupted Not Enough Connects We couldn’t send the proposal because your agen…" at bounding box center [590, 228] width 556 height 50
drag, startPoint x: 574, startPoint y: 230, endPoint x: 633, endPoint y: 230, distance: 59.0
click at [633, 230] on span "We couldn’t send the proposal because your agency ran out of connects on [DATE]…" at bounding box center [586, 237] width 531 height 21
click at [624, 230] on span "We couldn’t send the proposal because your agency ran out of connects on [DATE]…" at bounding box center [586, 237] width 531 height 21
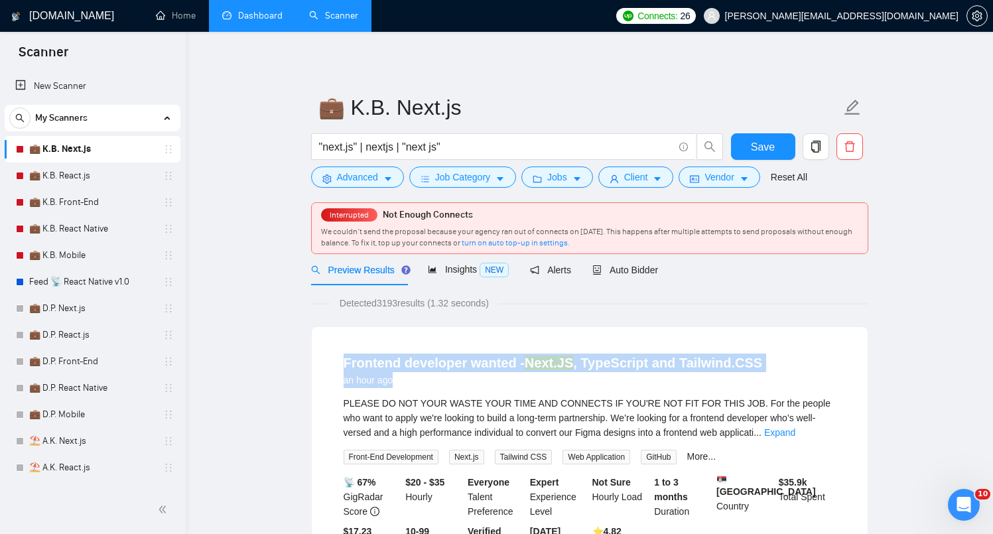
drag, startPoint x: 441, startPoint y: 360, endPoint x: 822, endPoint y: 371, distance: 380.9
click at [822, 371] on div "Frontend developer wanted - Next.JS , TypeScript and Tailwind.CSS an hour ago P…" at bounding box center [590, 460] width 556 height 267
click at [58, 155] on link "💼 K.B. Next.js" at bounding box center [92, 149] width 126 height 27
click at [269, 17] on link "Dashboard" at bounding box center [252, 15] width 60 height 11
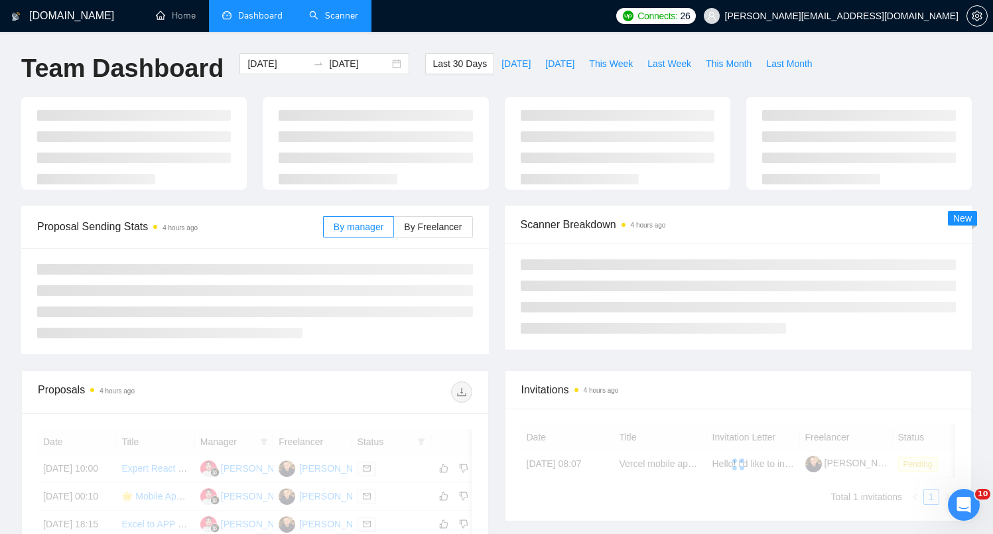
click at [677, 17] on span "Connects:" at bounding box center [657, 16] width 40 height 15
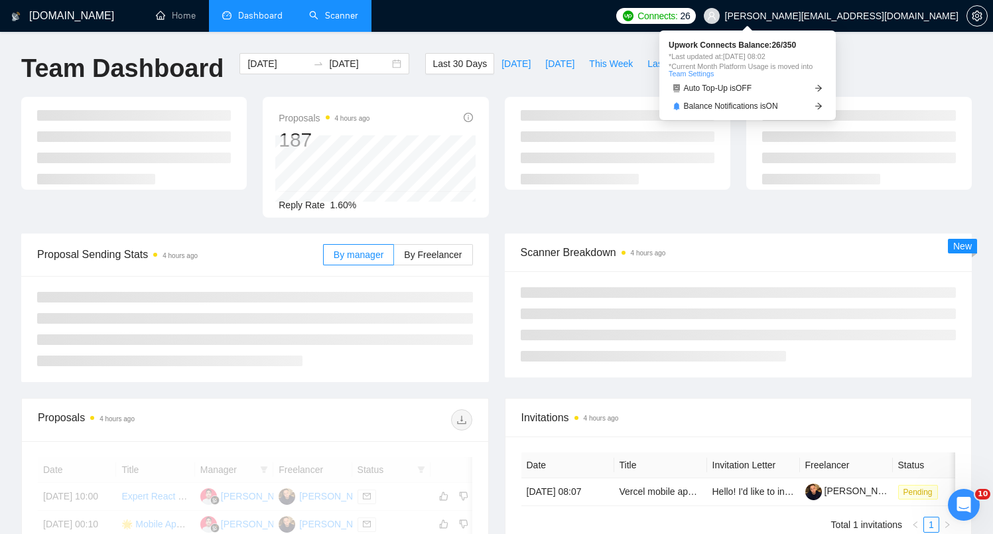
click at [677, 19] on span "Connects:" at bounding box center [657, 16] width 40 height 15
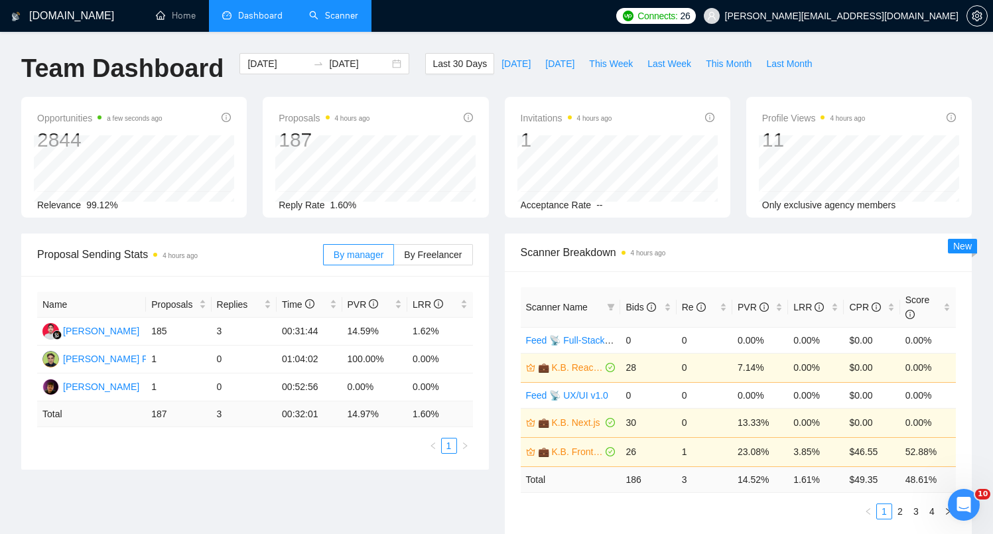
click at [309, 20] on link "Scanner" at bounding box center [333, 15] width 49 height 11
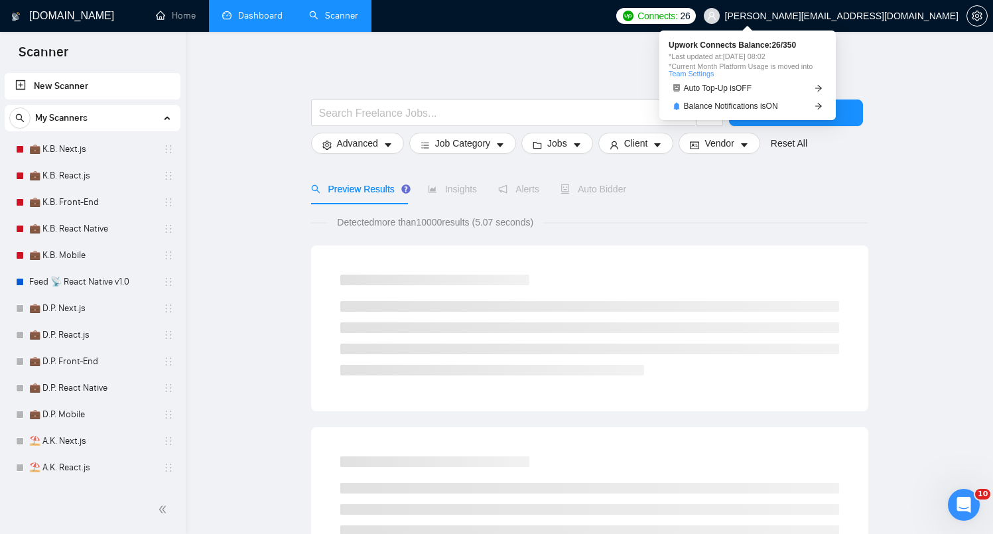
click at [677, 17] on span "Connects:" at bounding box center [657, 16] width 40 height 15
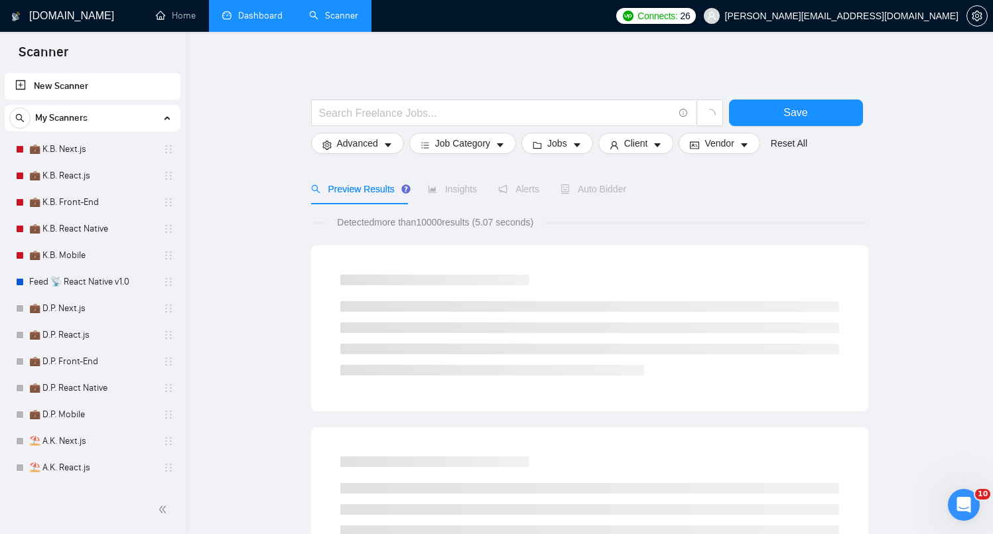
click at [754, 25] on div "Connects: 26 [PERSON_NAME][EMAIL_ADDRESS][DOMAIN_NAME]" at bounding box center [801, 16] width 371 height 32
click at [677, 21] on span "Connects:" at bounding box center [657, 16] width 40 height 15
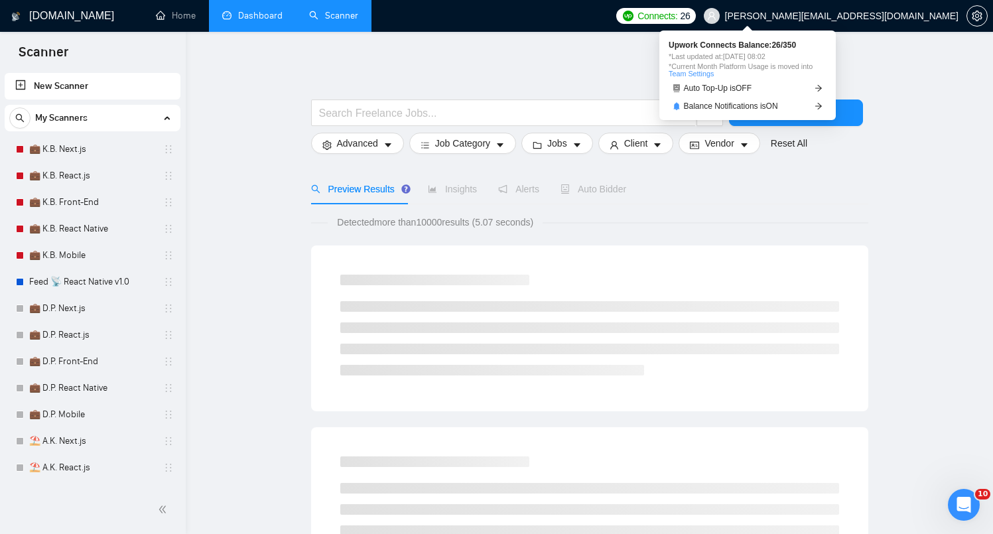
click at [677, 9] on span "Connects:" at bounding box center [657, 16] width 40 height 15
click at [677, 10] on span "Connects:" at bounding box center [657, 16] width 40 height 15
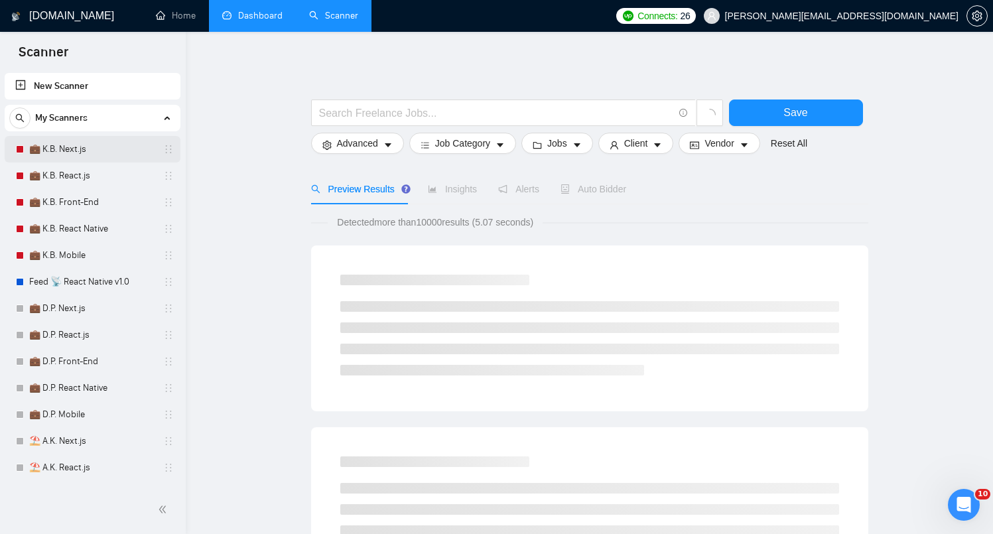
click at [77, 160] on link "💼 K.B. Next.js" at bounding box center [92, 149] width 126 height 27
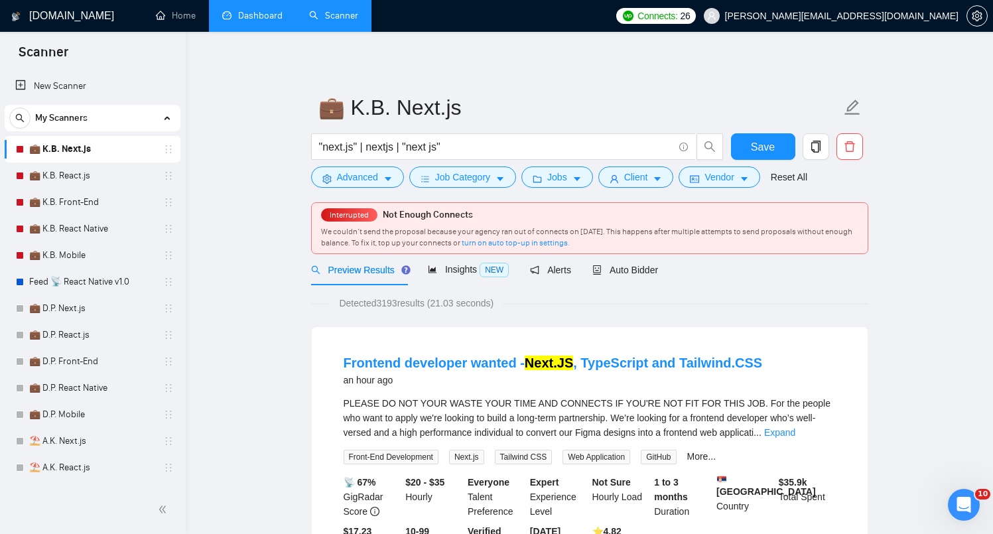
click at [610, 302] on div "Detected 3193 results (21.03 seconds)" at bounding box center [589, 303] width 557 height 15
click at [646, 273] on span "Auto Bidder" at bounding box center [625, 270] width 66 height 11
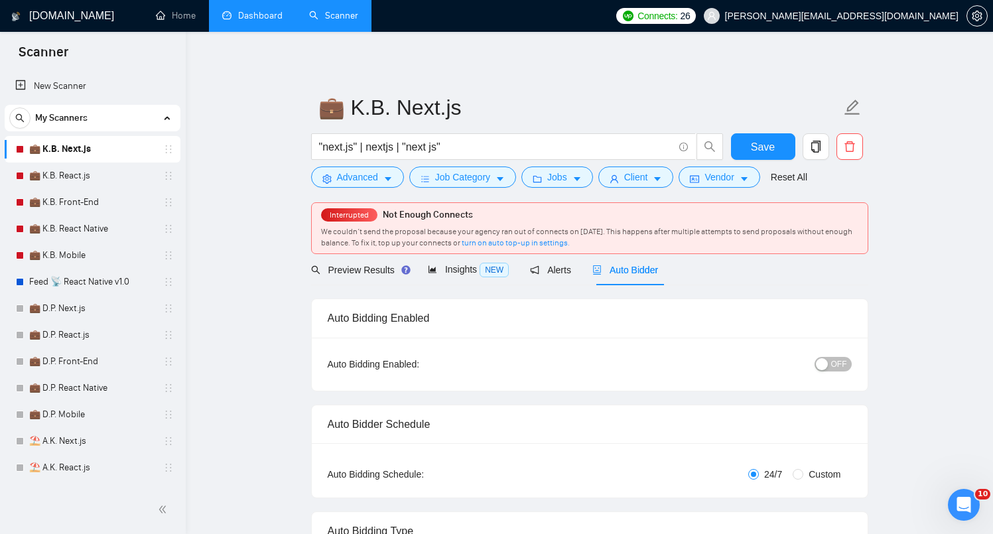
click at [829, 372] on div "OFF" at bounding box center [764, 364] width 174 height 21
click at [834, 368] on span "OFF" at bounding box center [839, 364] width 16 height 15
click at [752, 145] on span "Save" at bounding box center [763, 147] width 24 height 17
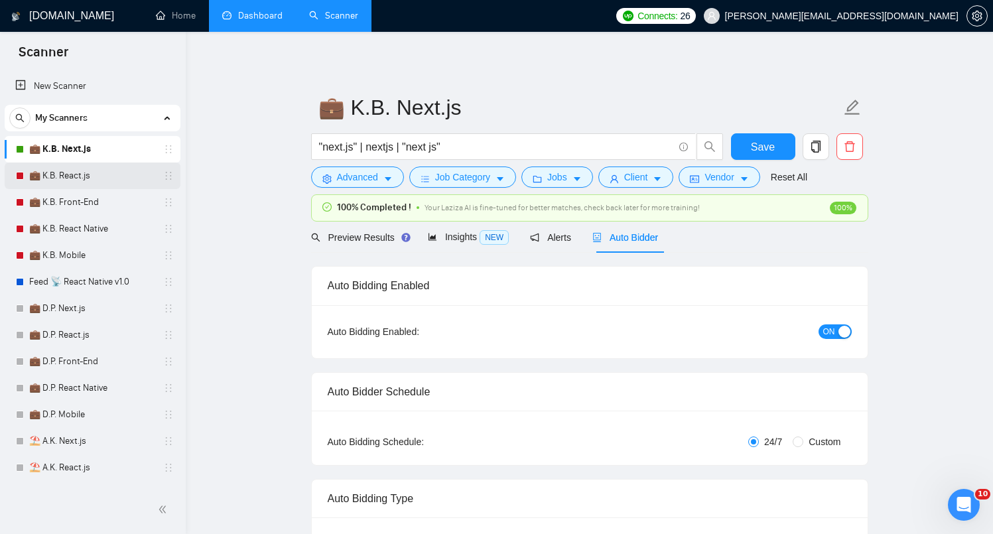
click at [53, 182] on link "💼 K.B. React.js" at bounding box center [92, 176] width 126 height 27
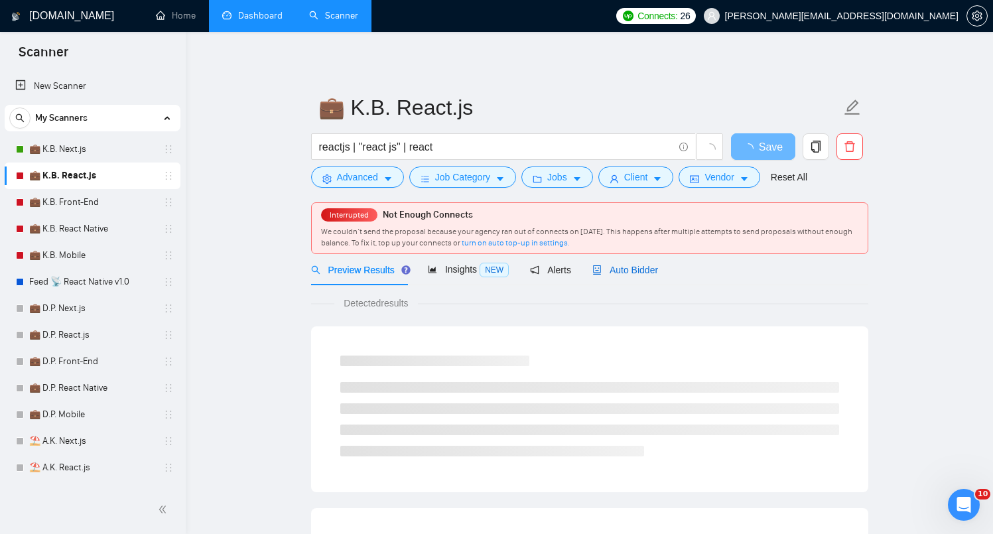
click at [643, 263] on div "Auto Bidder" at bounding box center [625, 270] width 66 height 15
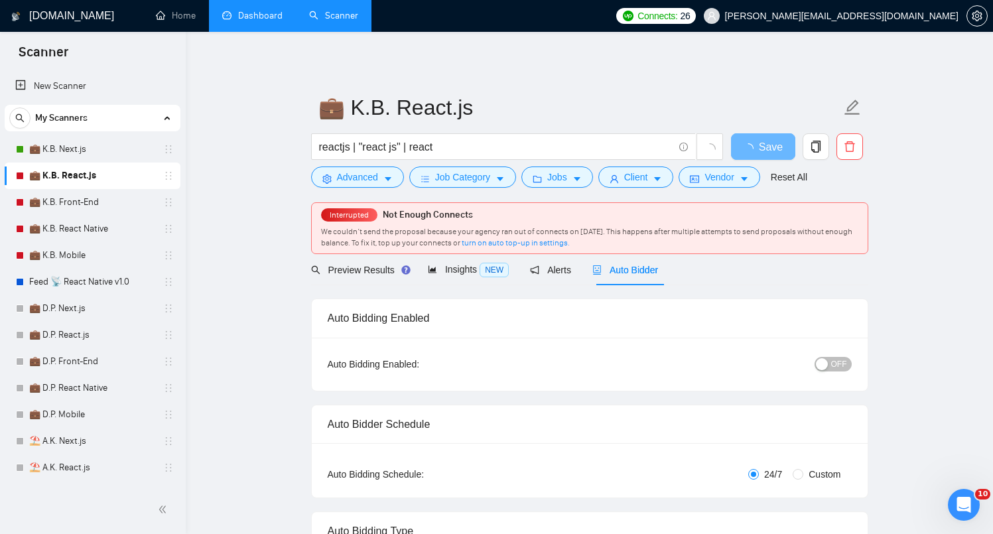
checkbox input "true"
click at [836, 367] on span "OFF" at bounding box center [839, 364] width 16 height 15
click at [766, 139] on span "Save" at bounding box center [763, 147] width 24 height 17
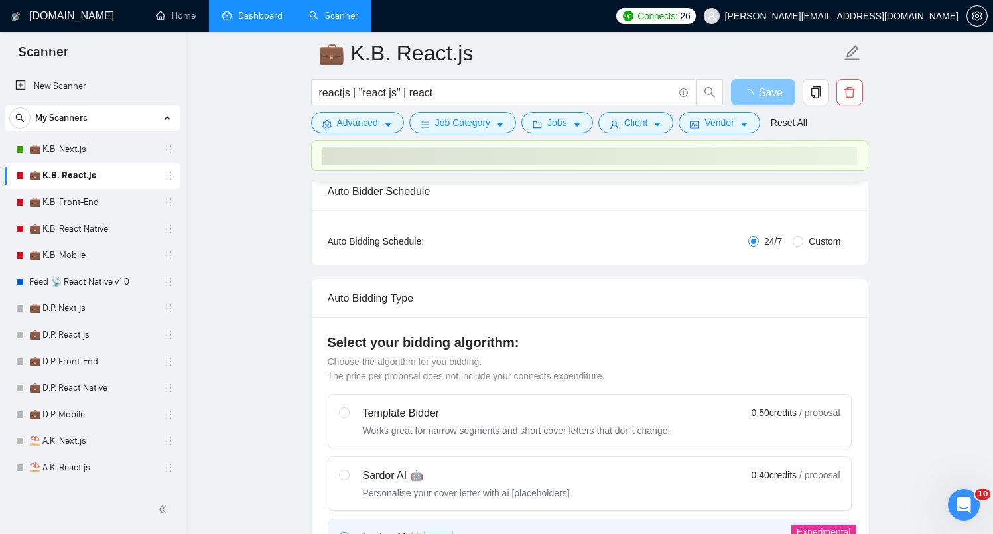
scroll to position [220, 0]
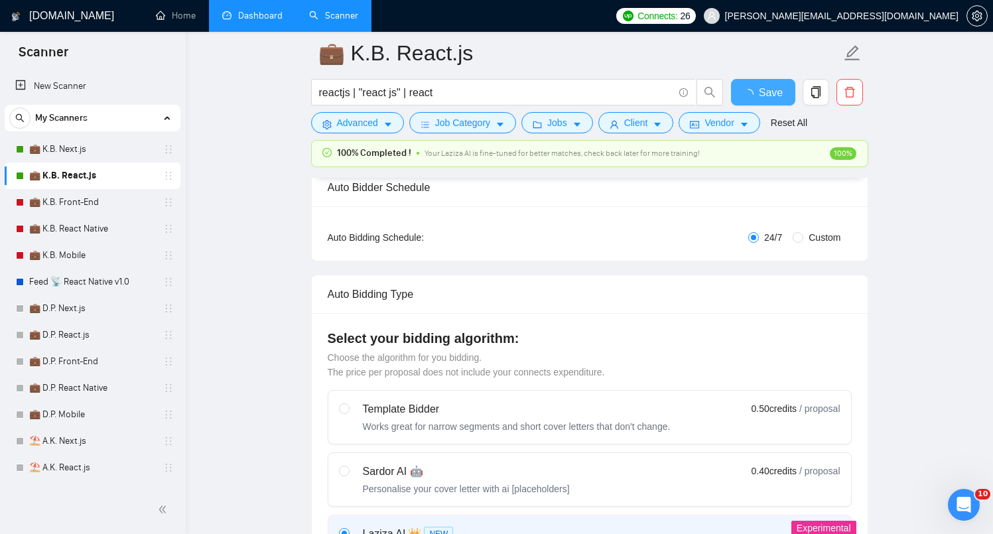
checkbox input "true"
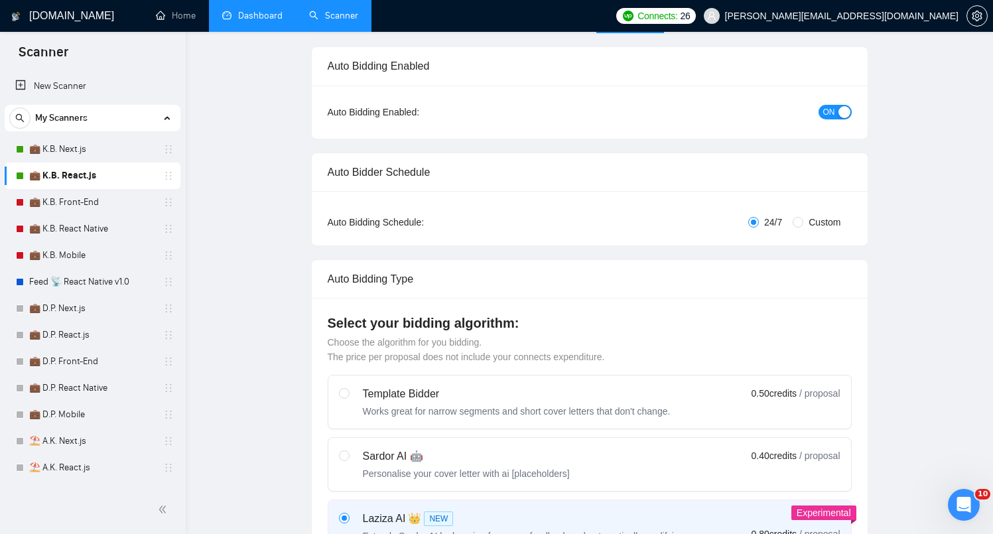
scroll to position [0, 0]
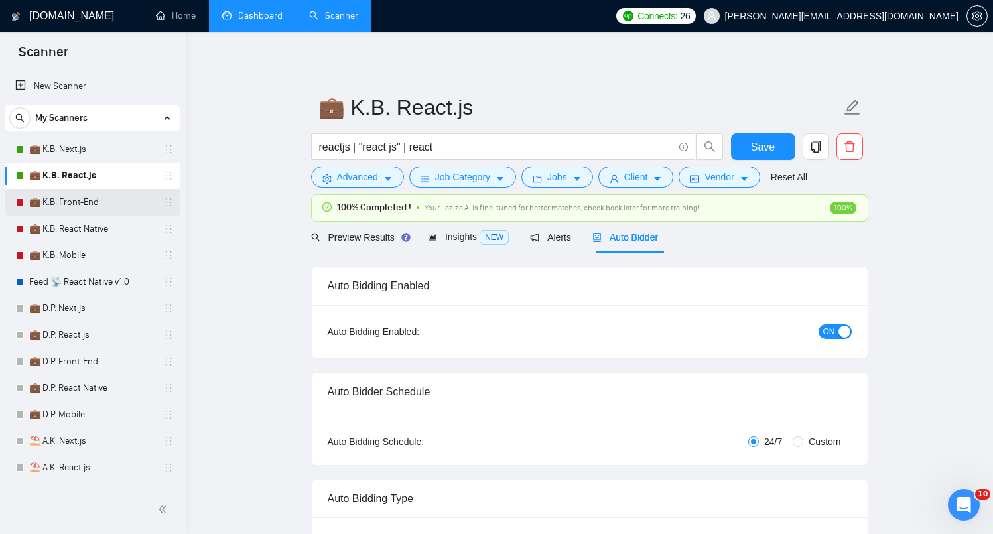
click at [90, 204] on link "💼 K.B. Front-End" at bounding box center [92, 202] width 126 height 27
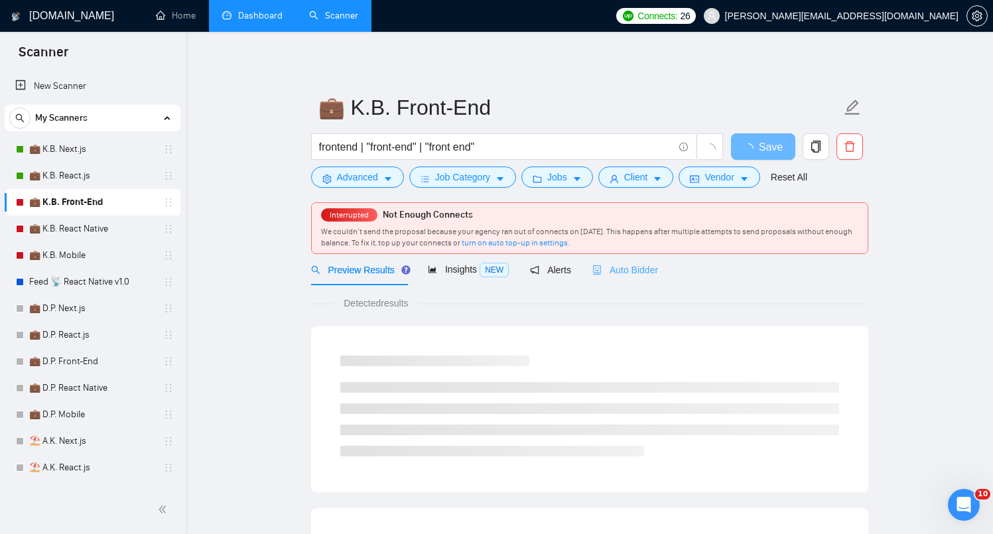
click at [635, 283] on div "Auto Bidder" at bounding box center [625, 269] width 66 height 31
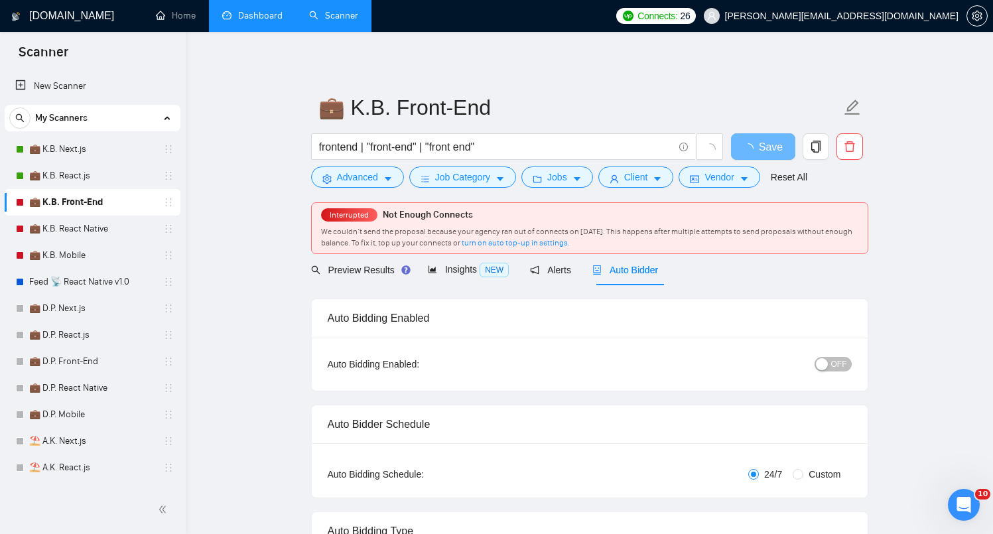
click at [852, 381] on div "Auto Bidding Enabled: OFF" at bounding box center [590, 364] width 556 height 53
click at [840, 366] on span "OFF" at bounding box center [839, 364] width 16 height 15
click at [72, 230] on link "💼 K.B. React Native" at bounding box center [92, 229] width 126 height 27
click at [775, 151] on button "Save" at bounding box center [763, 146] width 64 height 27
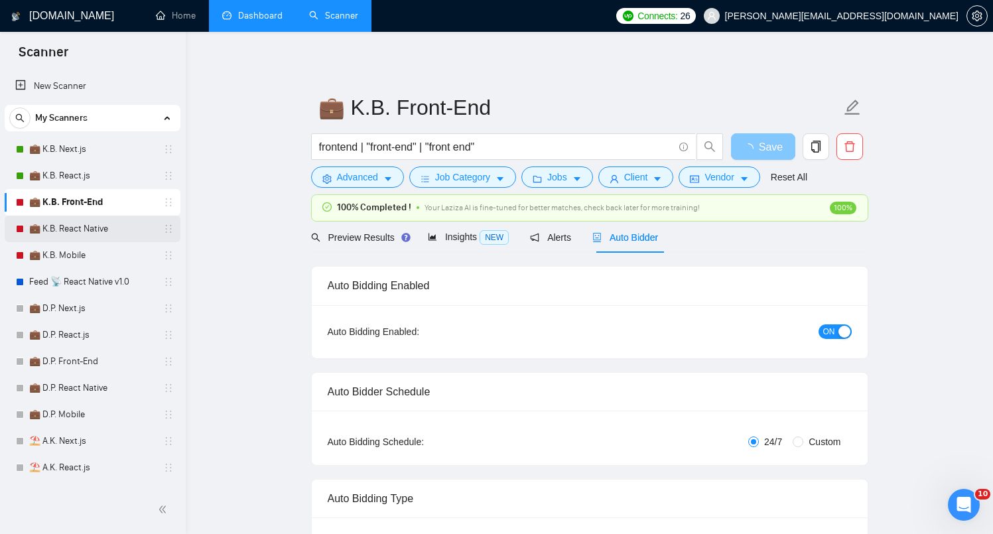
scroll to position [23, 0]
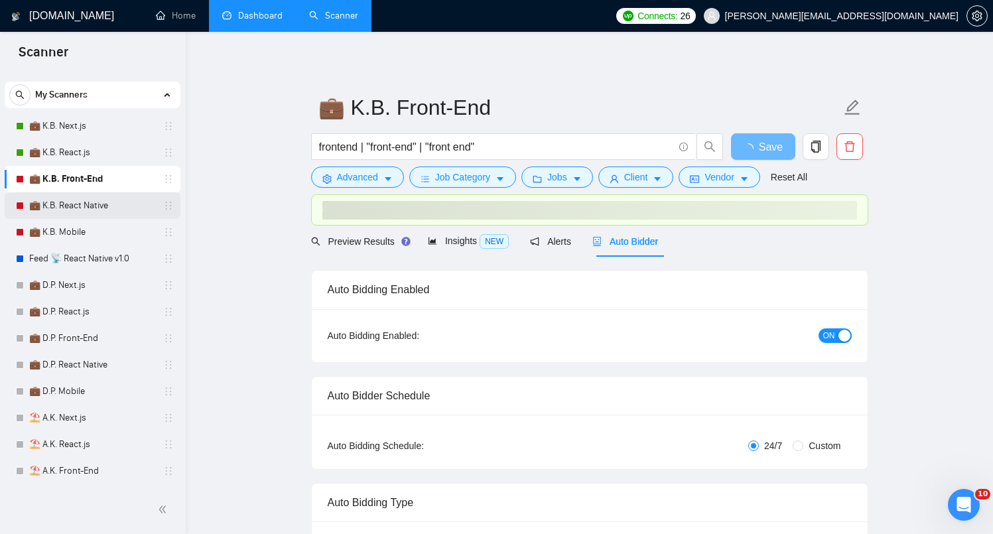
click at [71, 208] on link "💼 K.B. React Native" at bounding box center [92, 205] width 126 height 27
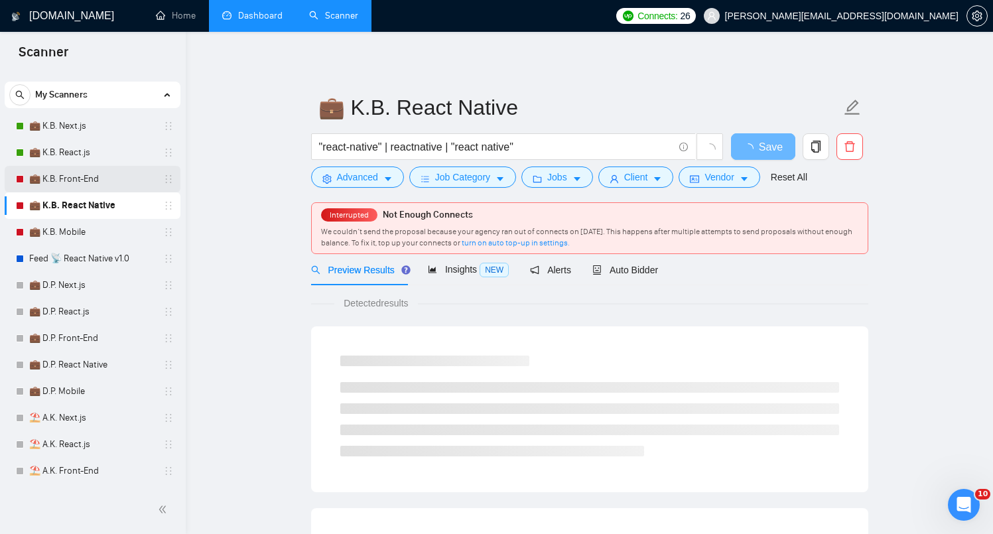
click at [86, 178] on link "💼 K.B. Front-End" at bounding box center [92, 179] width 126 height 27
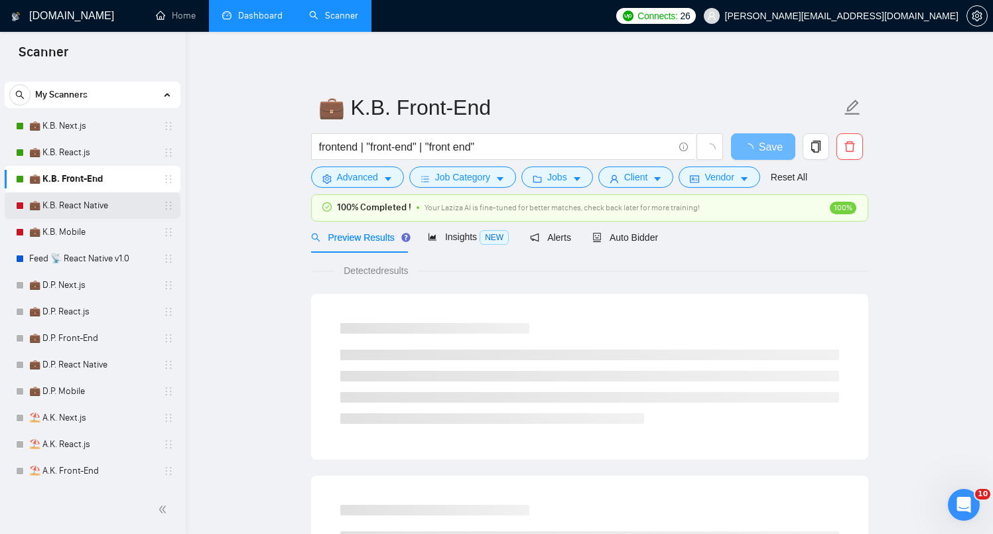
click at [104, 201] on link "💼 K.B. React Native" at bounding box center [92, 205] width 126 height 27
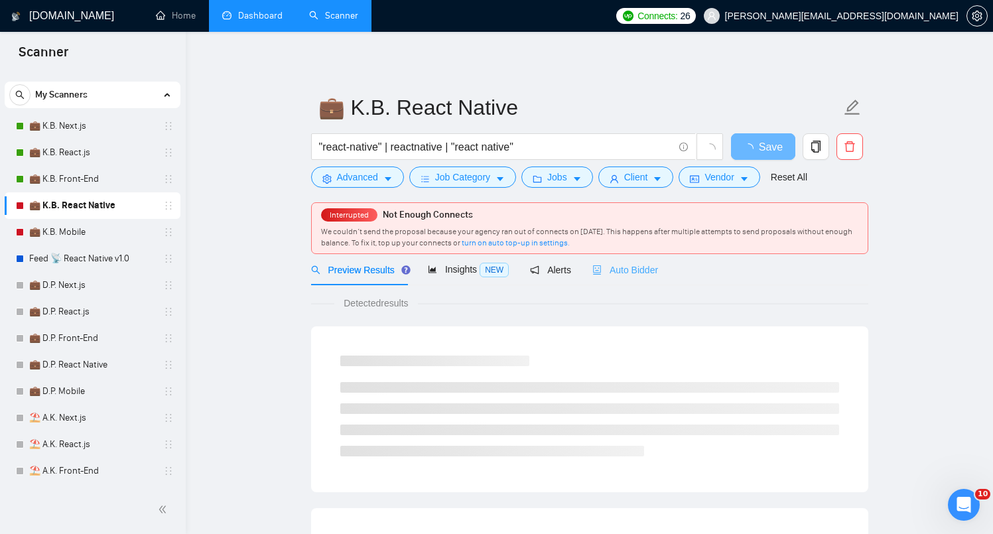
click at [635, 281] on div "Auto Bidder" at bounding box center [625, 269] width 66 height 31
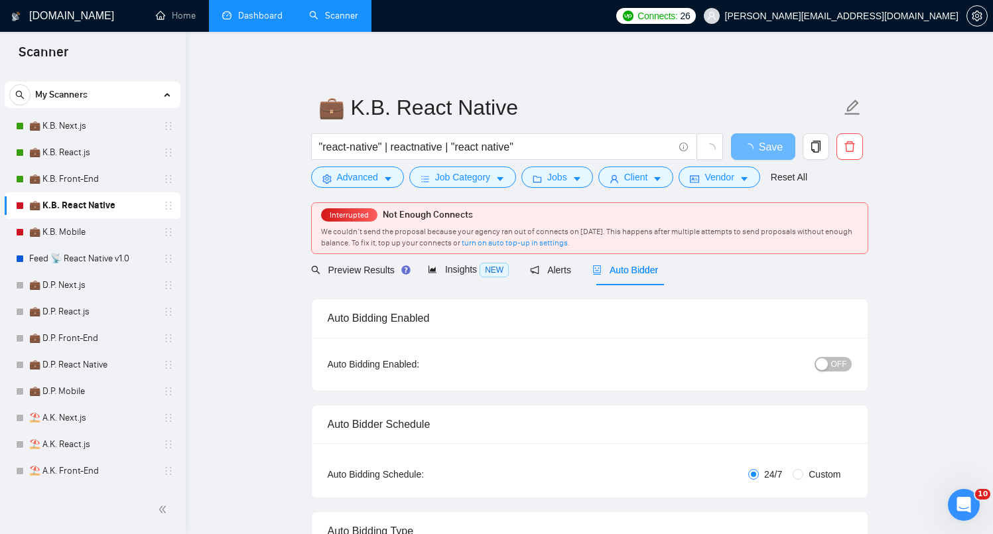
checkbox input "true"
click at [106, 125] on link "💼 K.B. Next.js" at bounding box center [92, 126] width 126 height 27
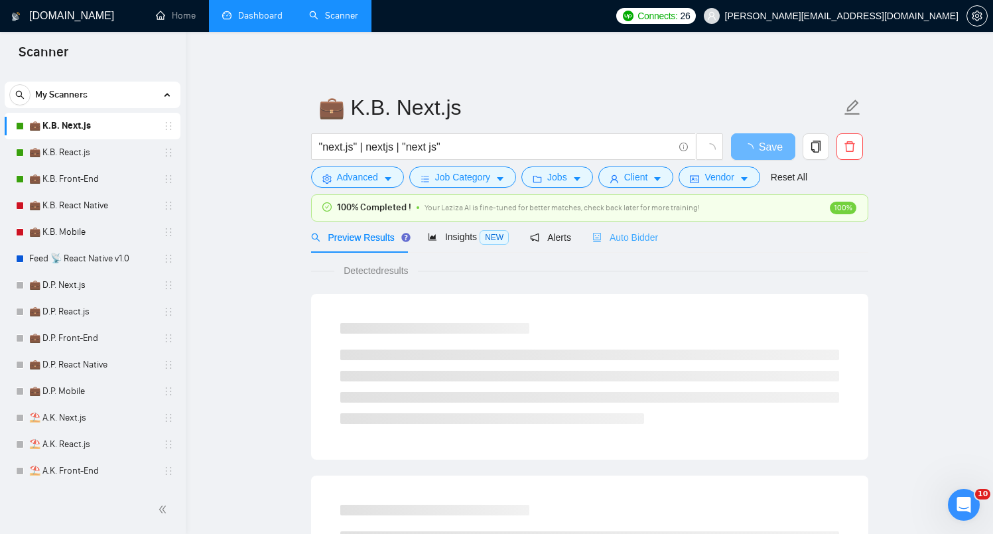
click at [651, 245] on div "Auto Bidder" at bounding box center [625, 237] width 66 height 31
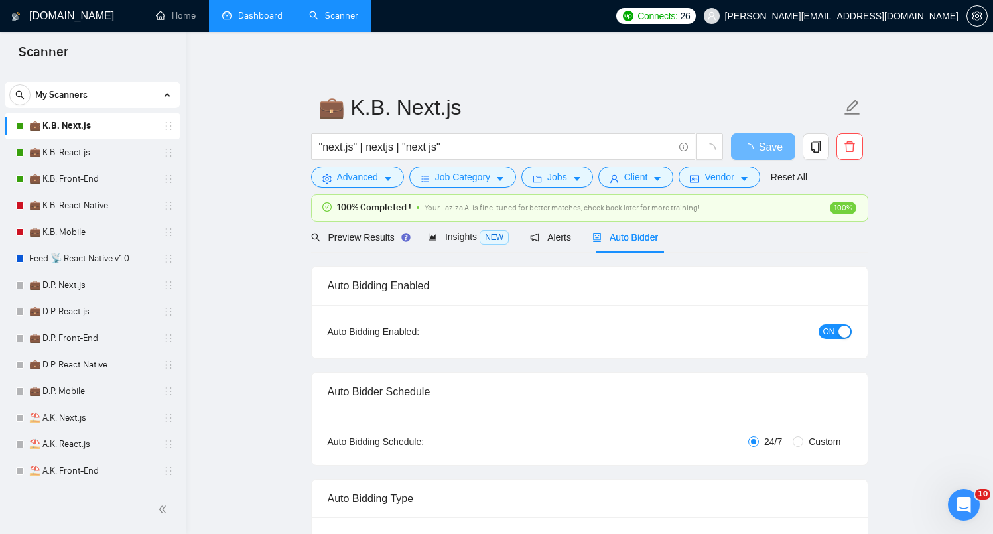
checkbox input "true"
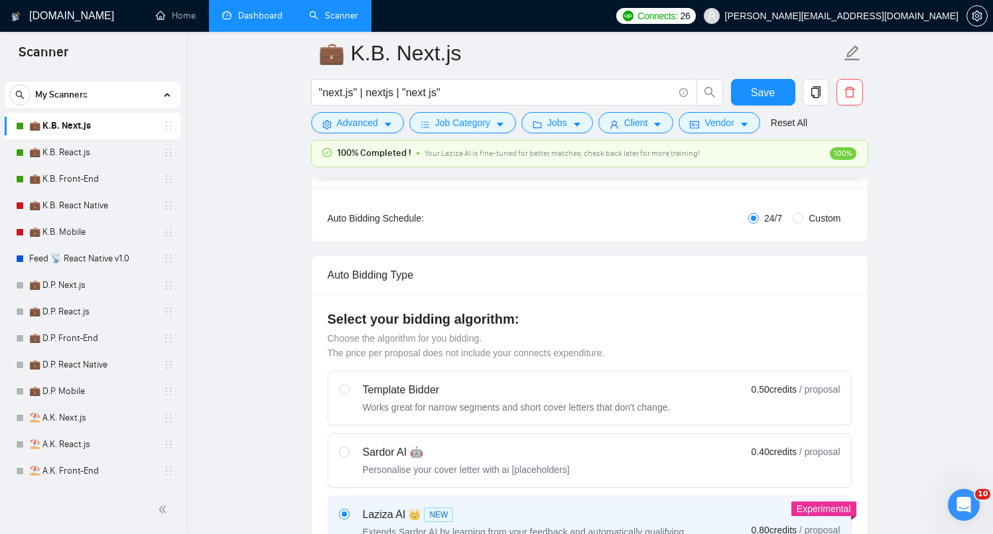
scroll to position [243, 0]
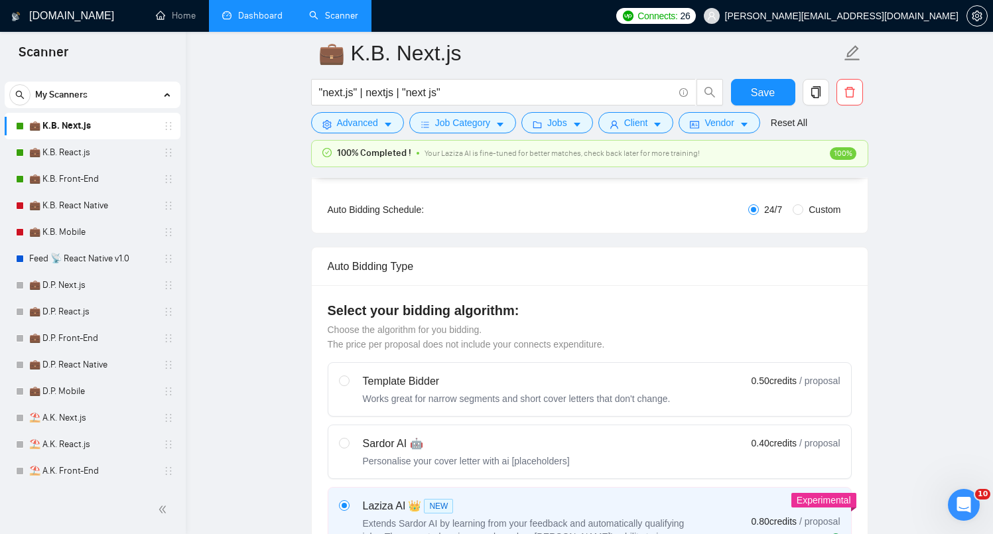
click at [513, 479] on div "Template Bidder Works great for narrow segments and short cover letters that do…" at bounding box center [590, 466] width 524 height 208
click at [398, 434] on label "Sardor AI 🤖 Personalise your cover letter with ai [placeholders] 0.40 credits /…" at bounding box center [589, 451] width 523 height 53
click at [348, 438] on input "radio" at bounding box center [343, 442] width 9 height 9
radio input "true"
radio input "false"
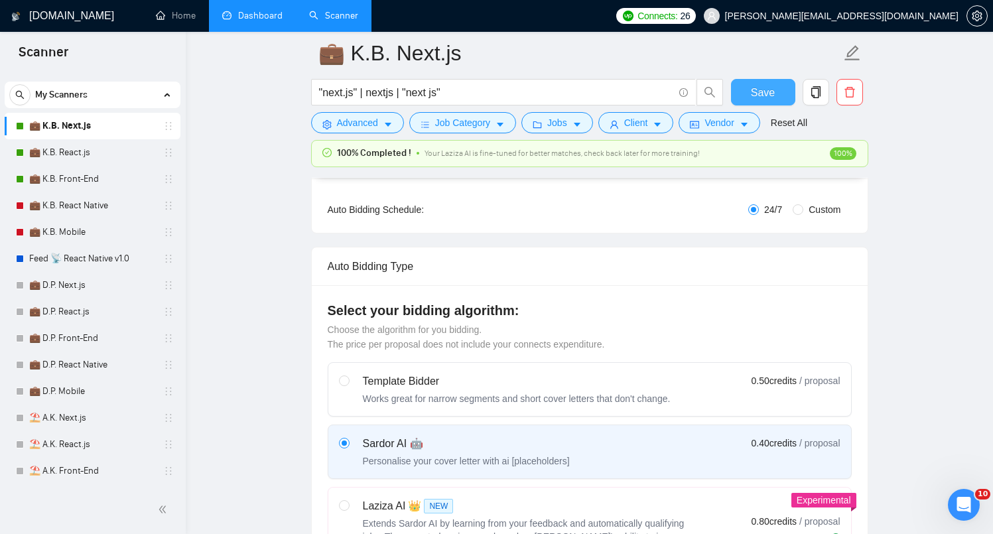
click at [750, 87] on button "Save" at bounding box center [763, 92] width 64 height 27
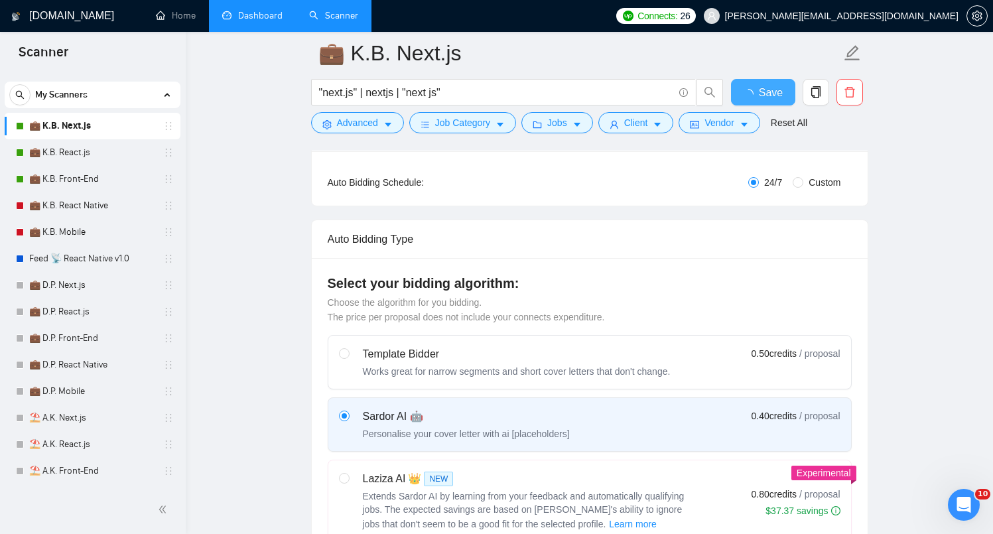
checkbox input "true"
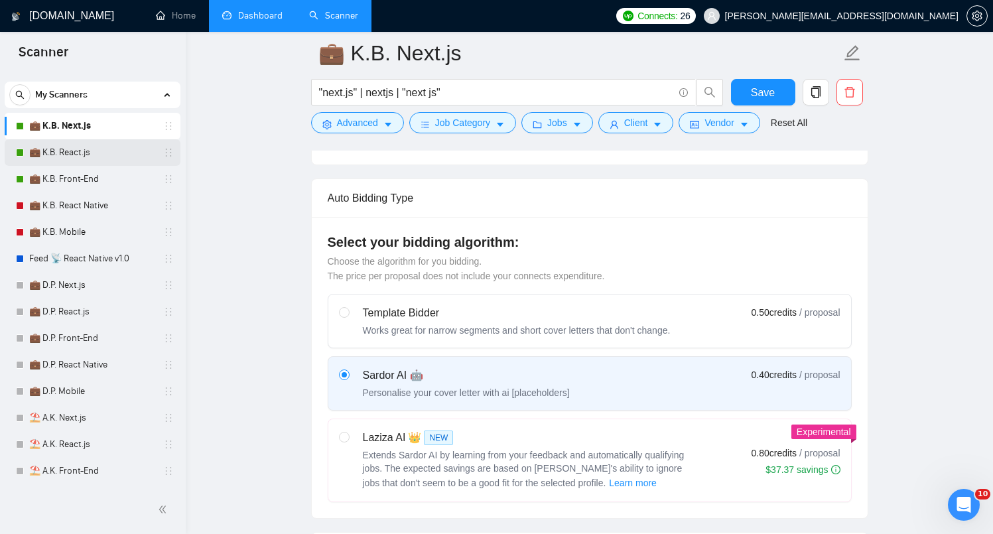
click at [94, 156] on link "💼 K.B. React.js" at bounding box center [92, 152] width 126 height 27
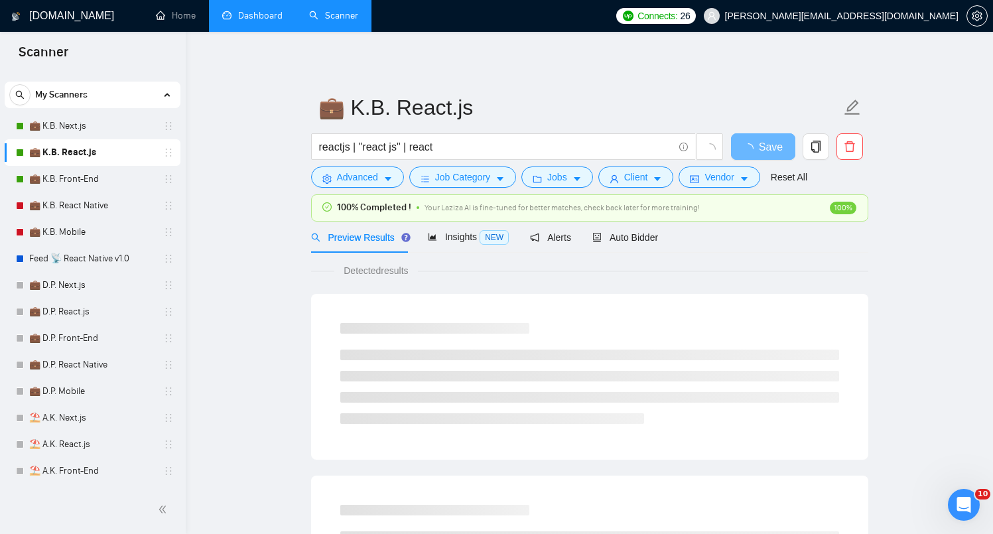
click at [626, 246] on div "Auto Bidder" at bounding box center [625, 237] width 66 height 31
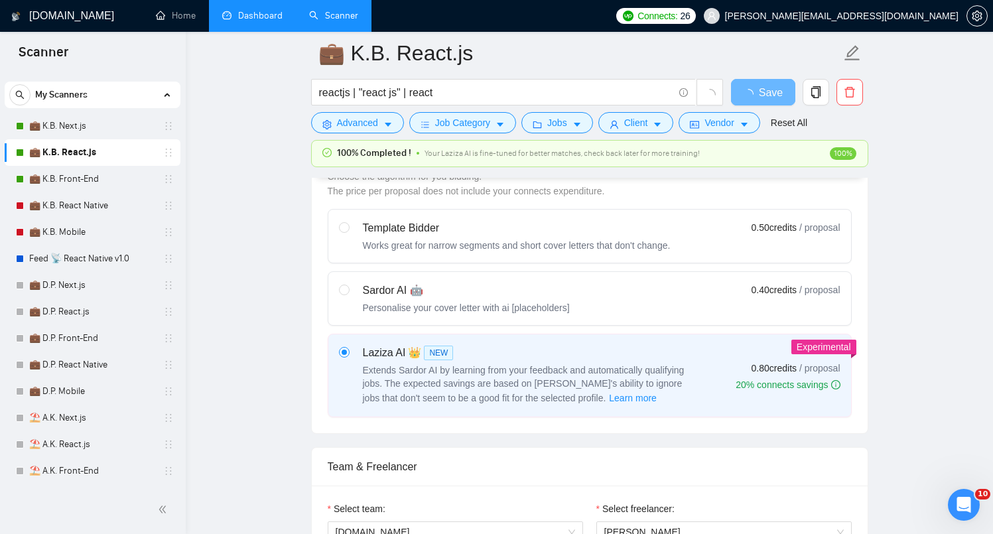
scroll to position [393, 0]
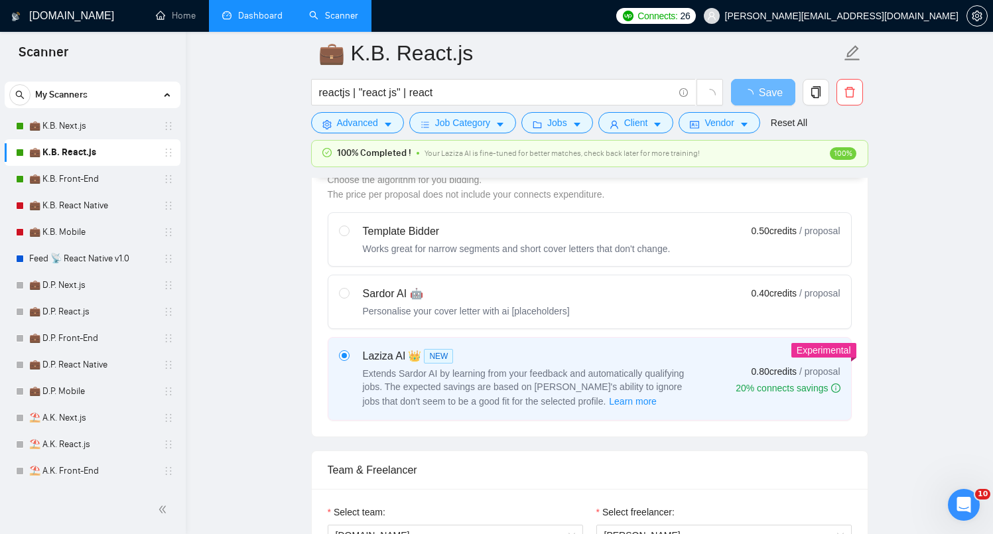
click at [382, 296] on div "Sardor AI 🤖" at bounding box center [466, 294] width 207 height 16
click at [348, 296] on input "radio" at bounding box center [343, 292] width 9 height 9
radio input "true"
radio input "false"
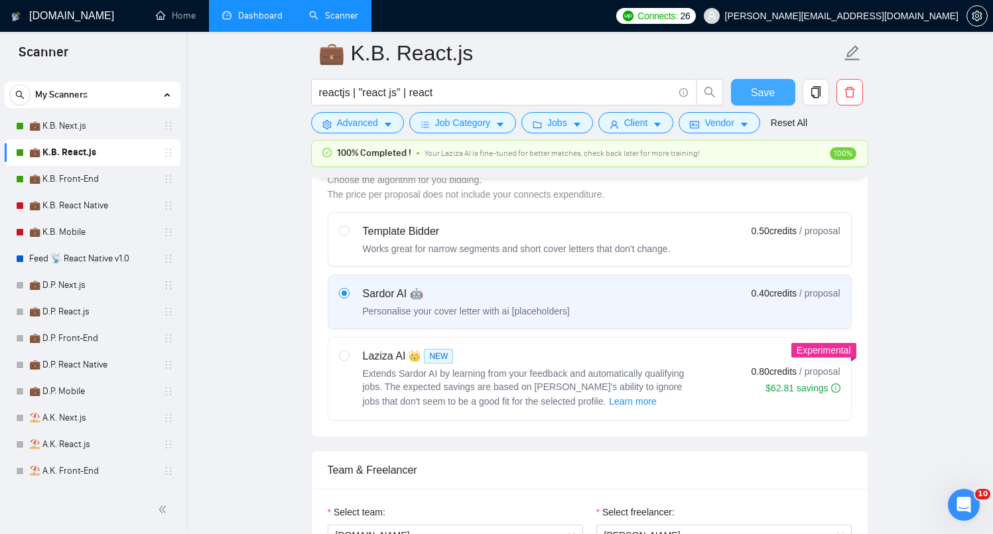
click at [759, 92] on span "Save" at bounding box center [763, 92] width 24 height 17
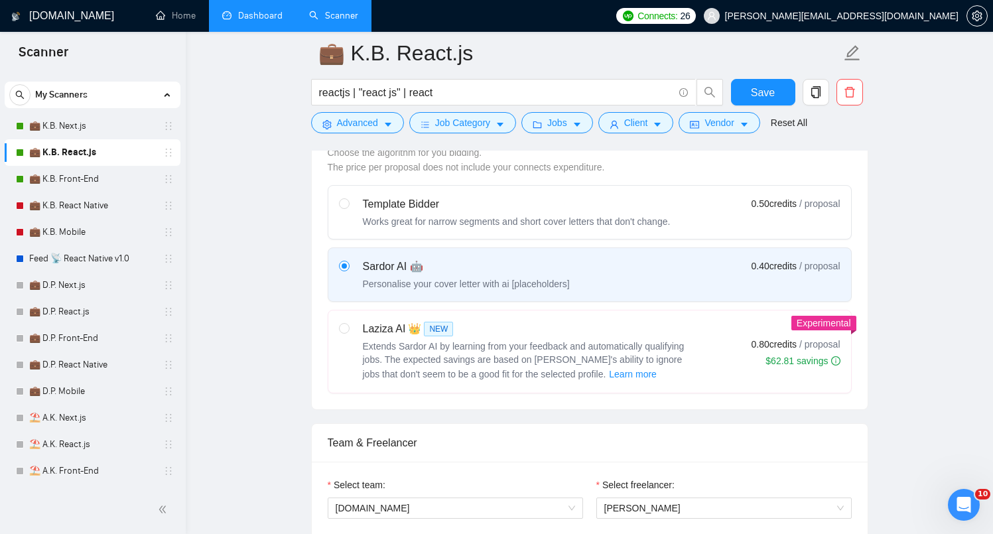
click at [759, 92] on span "Save" at bounding box center [763, 92] width 24 height 17
click at [98, 174] on link "💼 K.B. Front-End" at bounding box center [92, 179] width 126 height 27
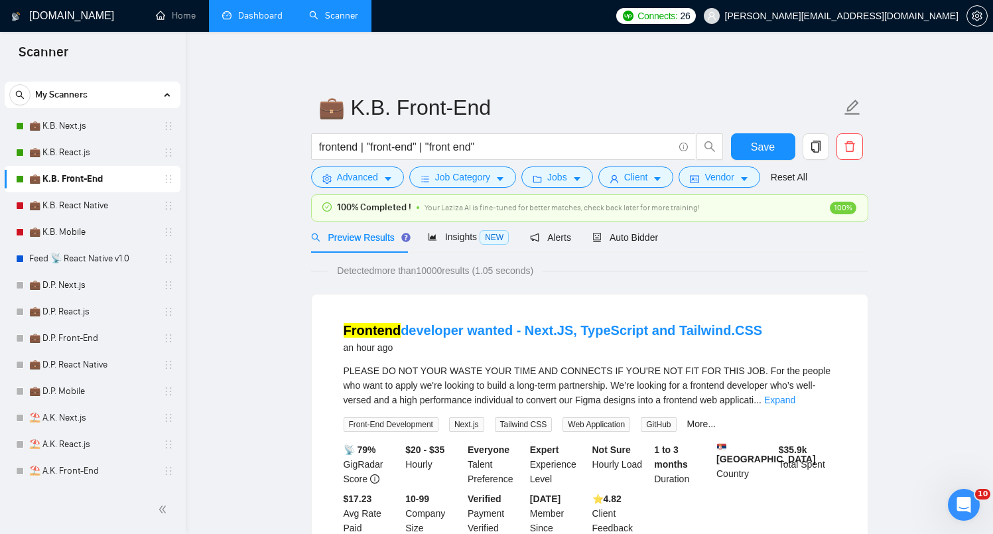
click at [665, 239] on div "Preview Results Insights NEW Alerts Auto Bidder" at bounding box center [589, 237] width 557 height 31
click at [658, 239] on span "Auto Bidder" at bounding box center [625, 237] width 66 height 11
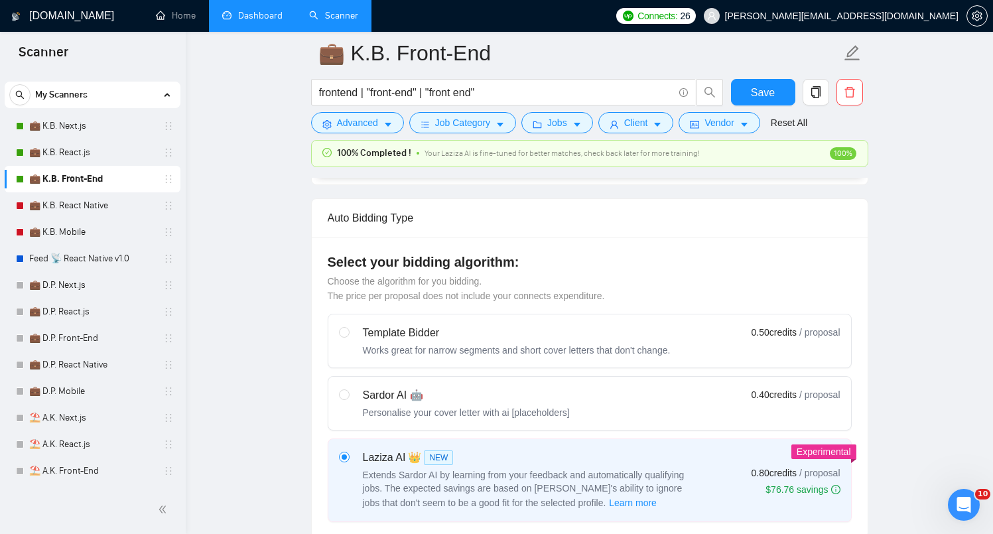
scroll to position [292, 0]
click at [456, 402] on div "Sardor AI 🤖 Personalise your cover letter with ai [placeholders]" at bounding box center [466, 403] width 207 height 32
click at [348, 398] on input "radio" at bounding box center [343, 393] width 9 height 9
radio input "true"
radio input "false"
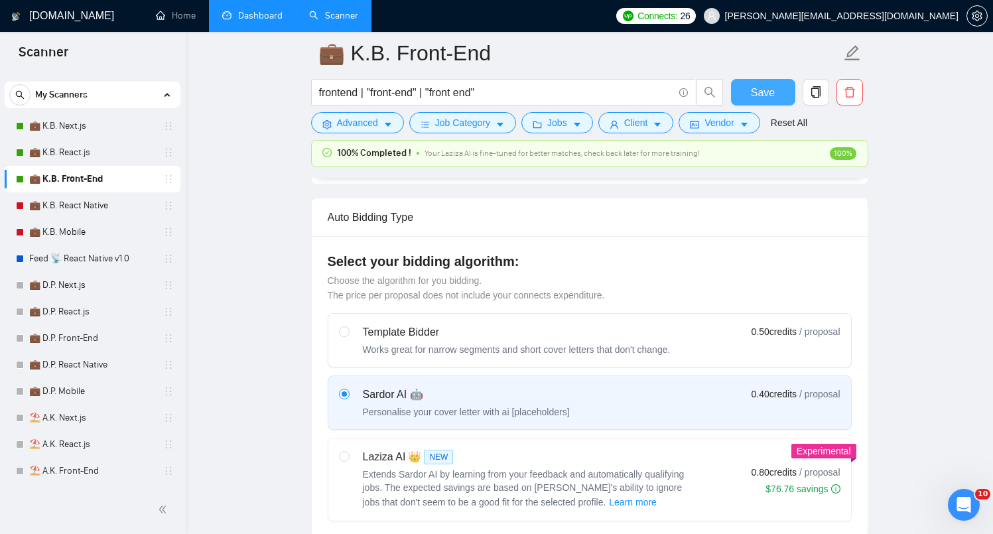
click at [746, 96] on button "Save" at bounding box center [763, 92] width 64 height 27
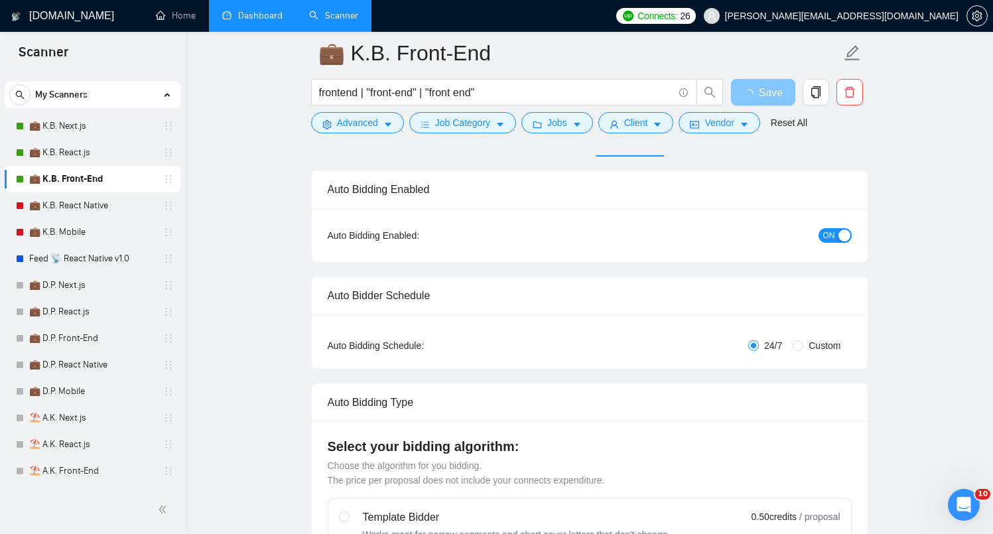
scroll to position [0, 0]
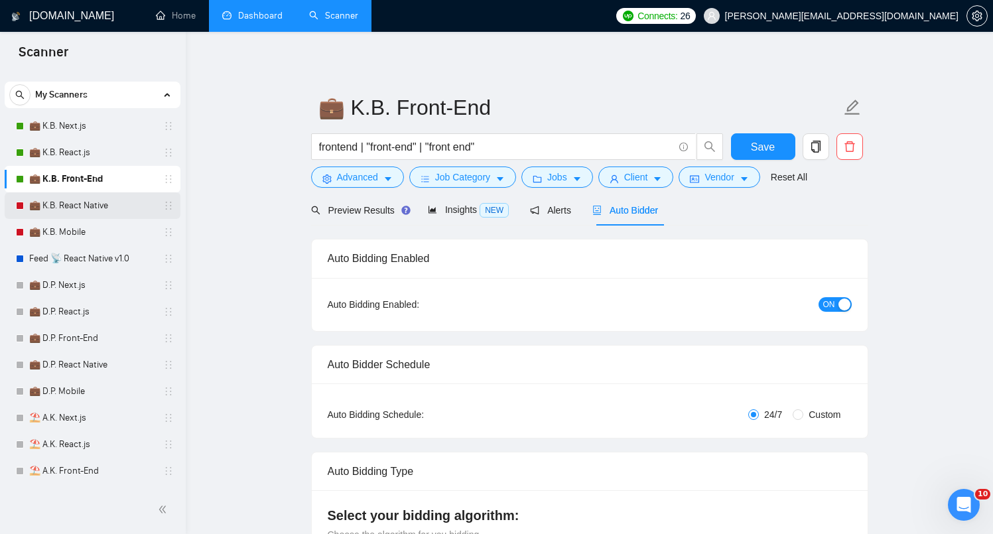
click at [80, 212] on link "💼 K.B. React Native" at bounding box center [92, 205] width 126 height 27
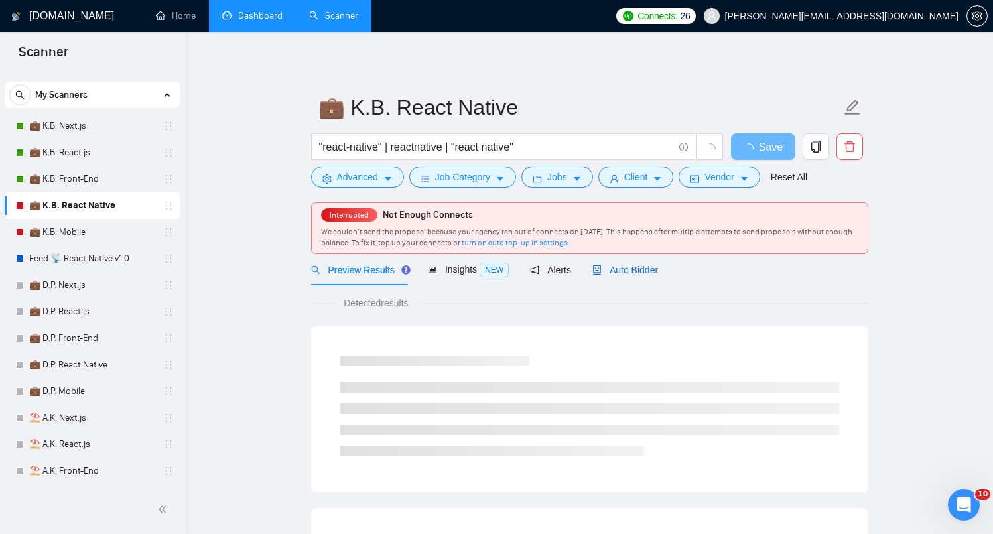
click at [641, 267] on span "Auto Bidder" at bounding box center [625, 270] width 66 height 11
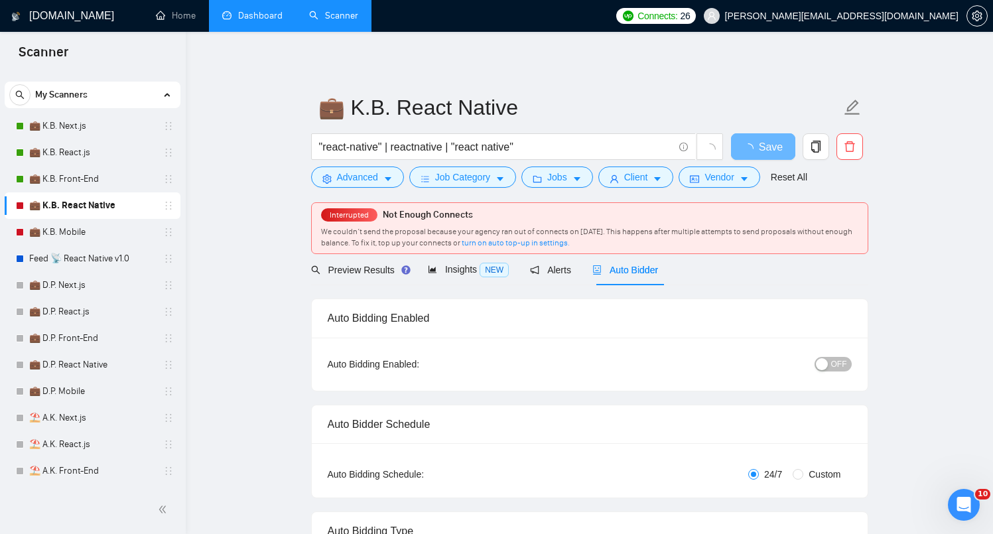
checkbox input "true"
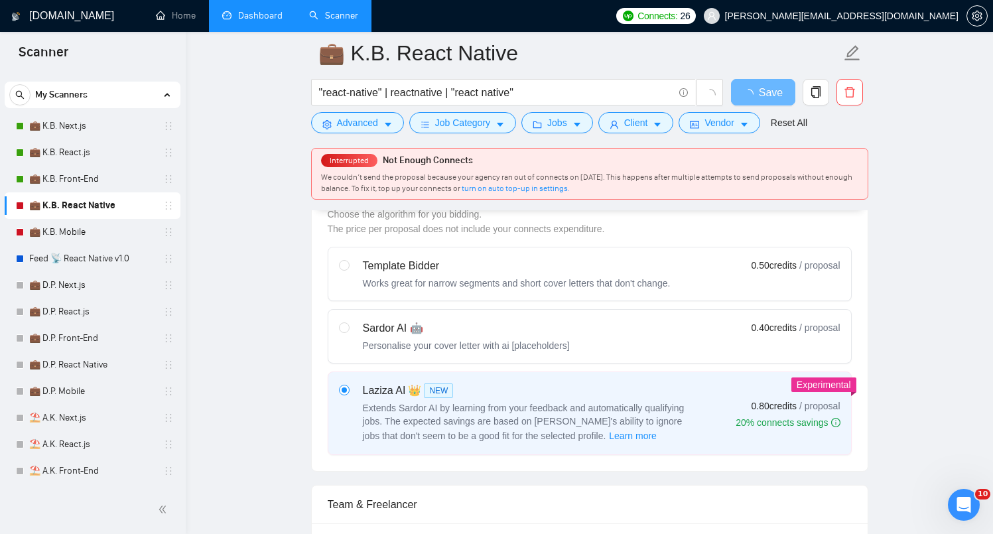
scroll to position [396, 0]
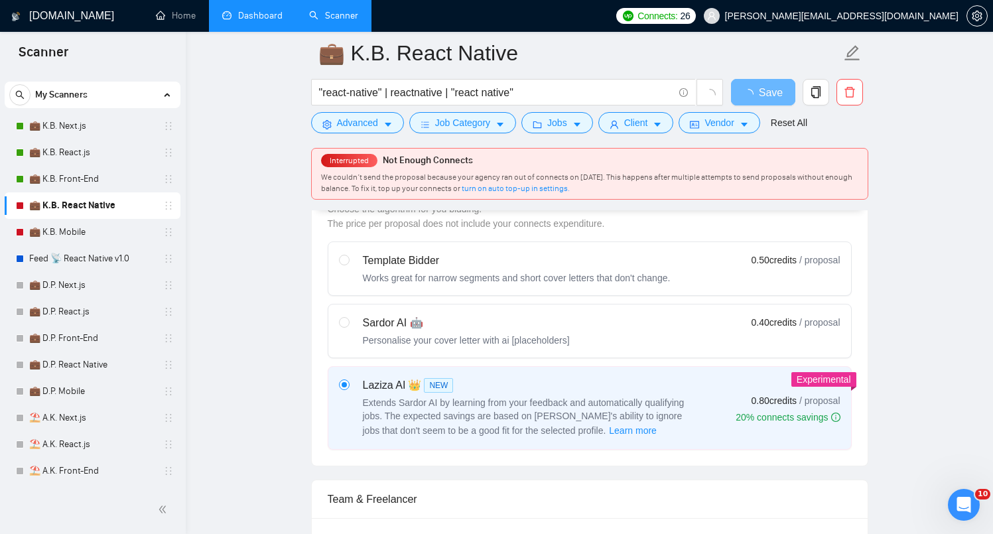
click at [372, 338] on div "Personalise your cover letter with ai [placeholders]" at bounding box center [466, 340] width 207 height 13
click at [348, 326] on input "radio" at bounding box center [343, 321] width 9 height 9
radio input "true"
radio input "false"
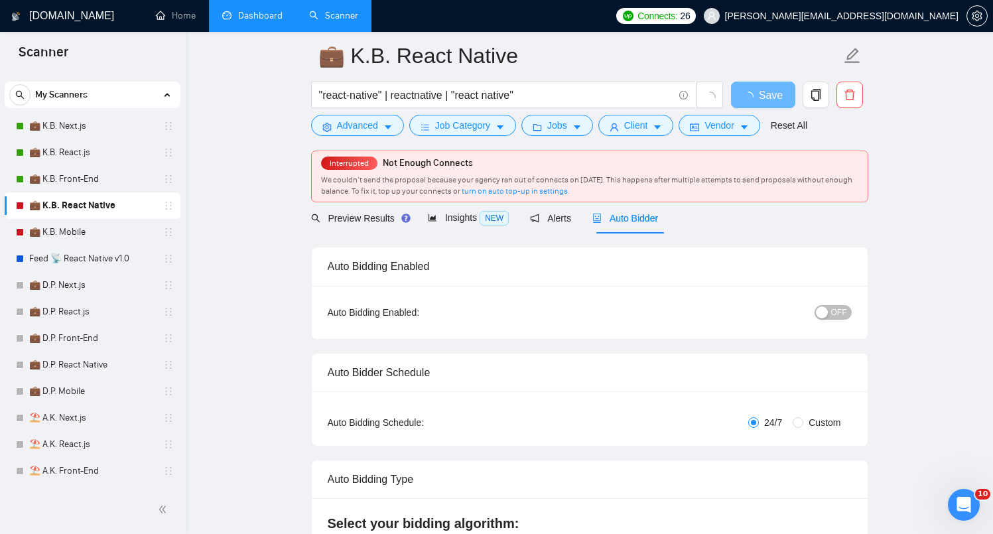
scroll to position [0, 0]
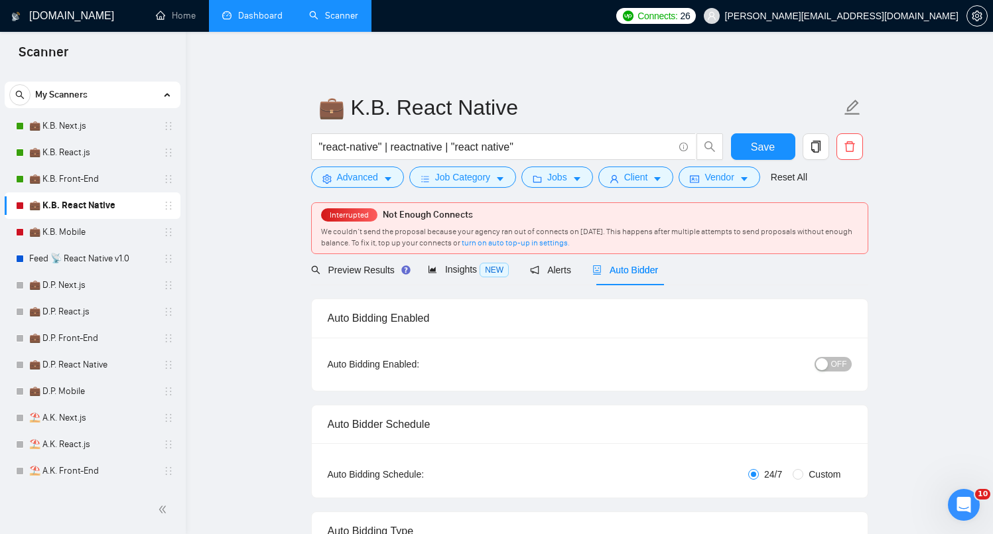
click at [824, 357] on button "OFF" at bounding box center [833, 364] width 37 height 15
click at [742, 133] on div "Save" at bounding box center [763, 149] width 70 height 33
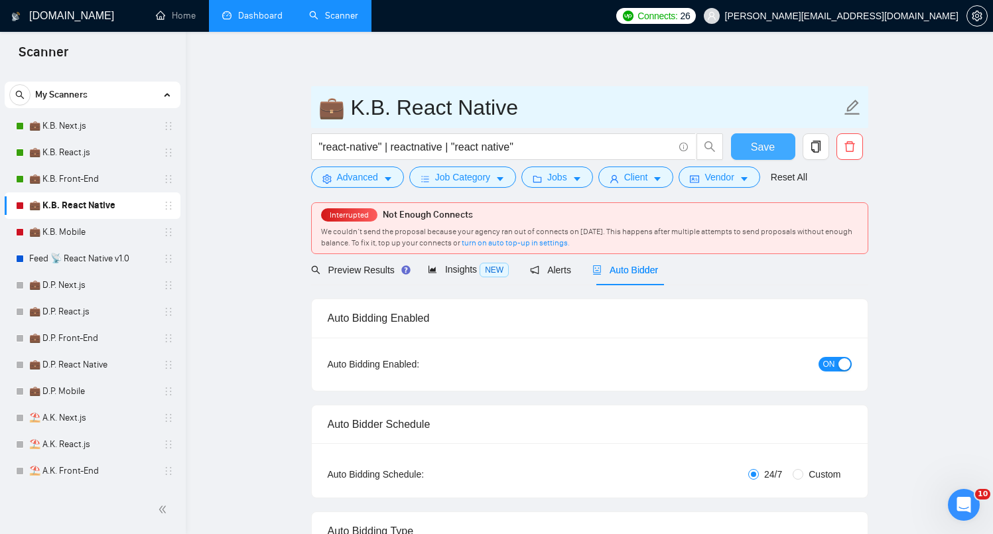
click at [769, 139] on span "Save" at bounding box center [763, 147] width 24 height 17
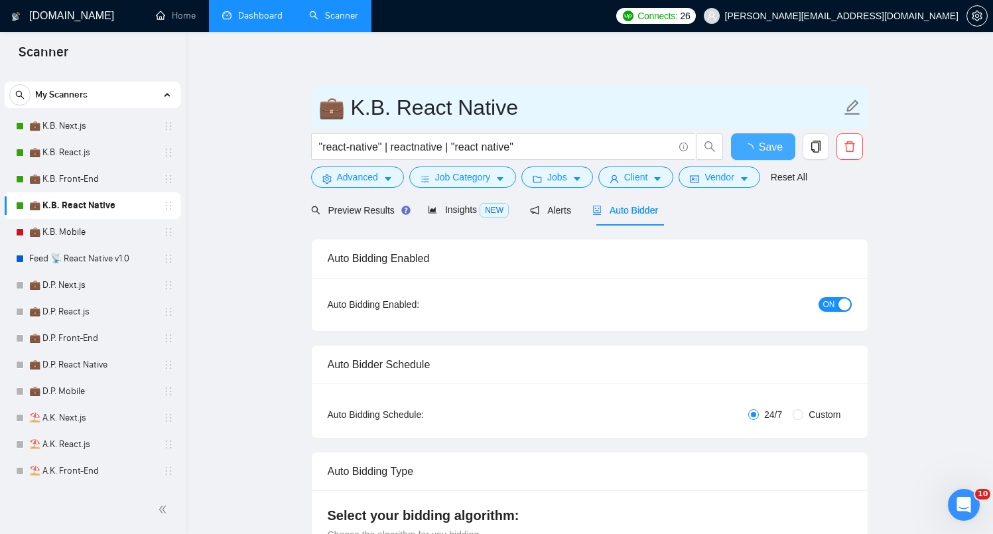
checkbox input "true"
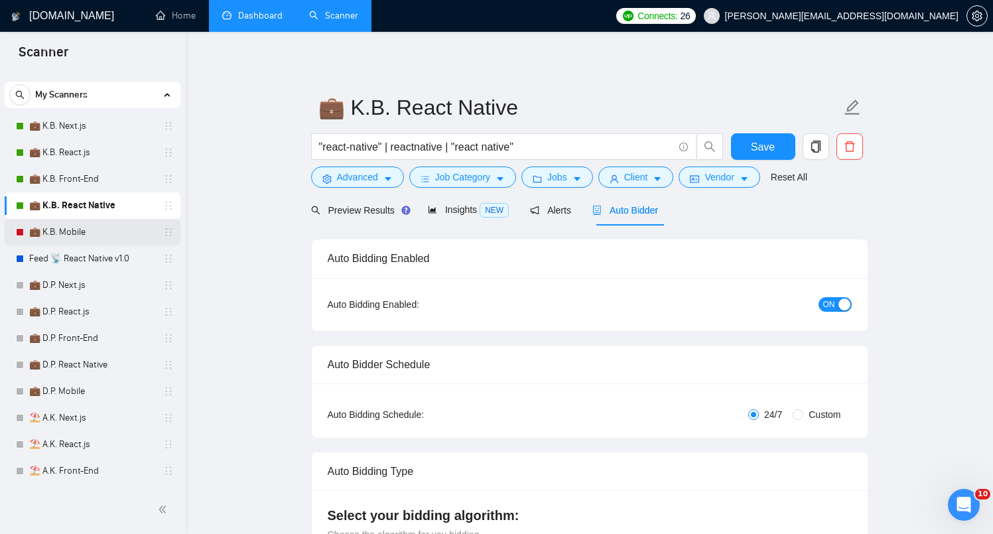
click at [42, 241] on link "💼 K.B. Mobile" at bounding box center [92, 232] width 126 height 27
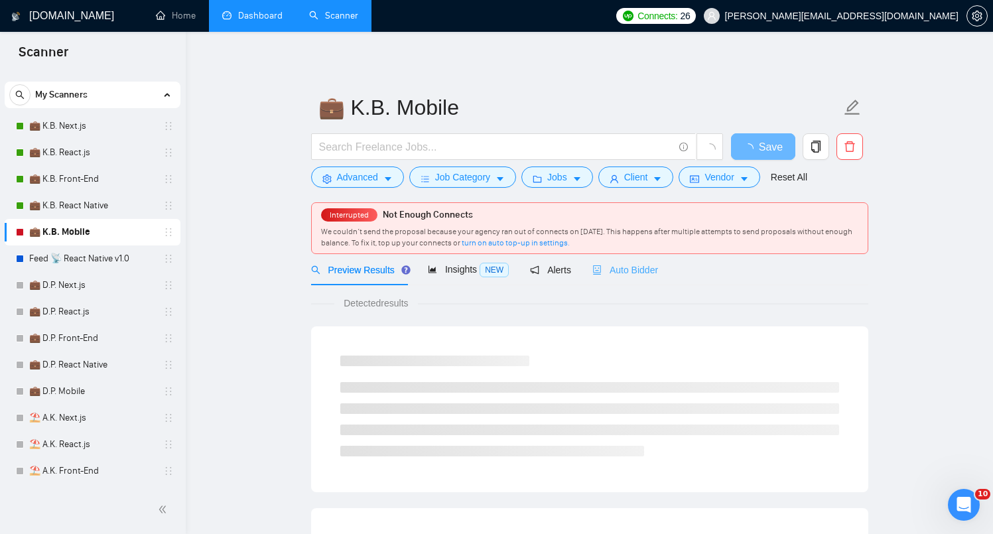
click at [651, 260] on div "Auto Bidder" at bounding box center [625, 269] width 66 height 31
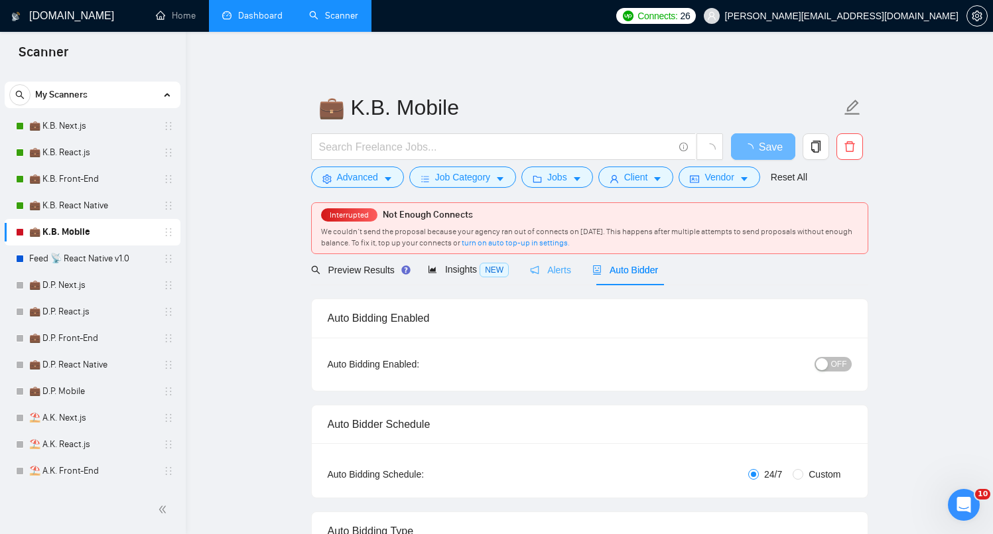
checkbox input "true"
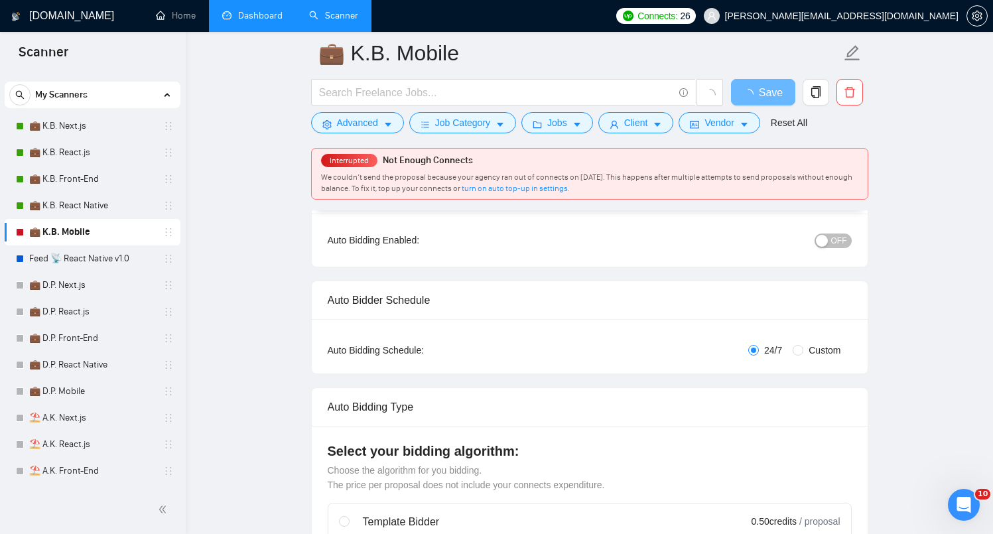
scroll to position [363, 0]
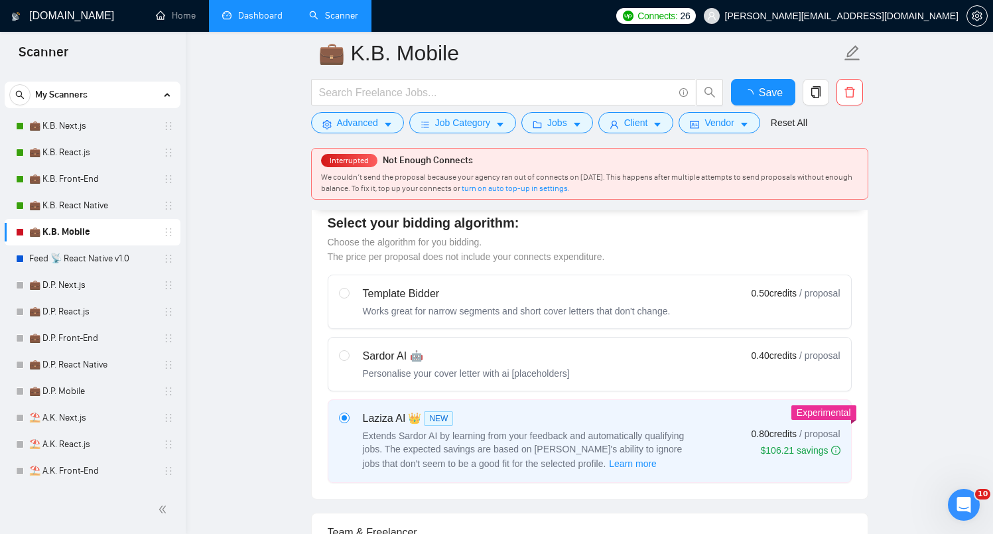
click at [638, 373] on div "Sardor AI 🤖 Personalise your cover letter with ai [placeholders] 0.40 credits /…" at bounding box center [589, 364] width 501 height 32
click at [348, 360] on input "radio" at bounding box center [343, 354] width 9 height 9
radio input "true"
radio input "false"
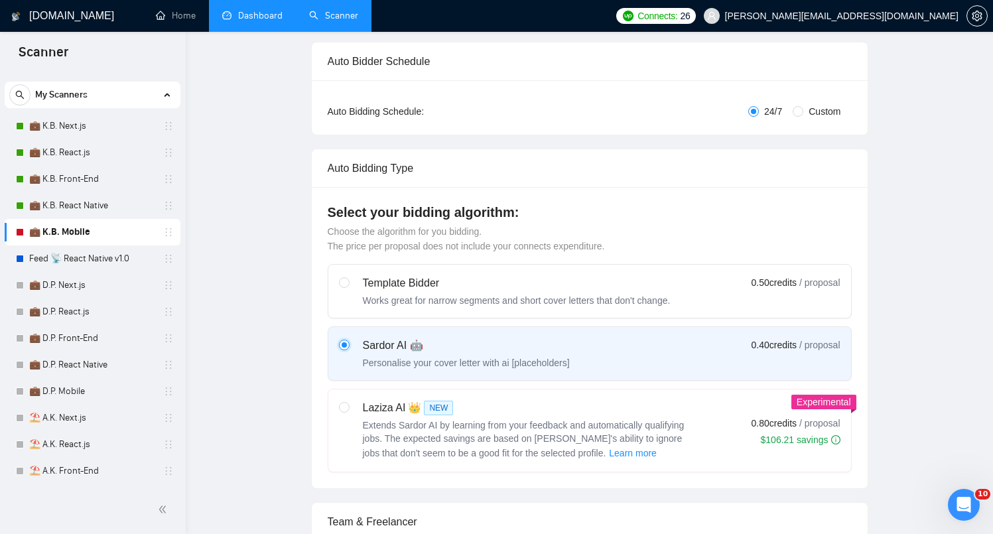
scroll to position [0, 0]
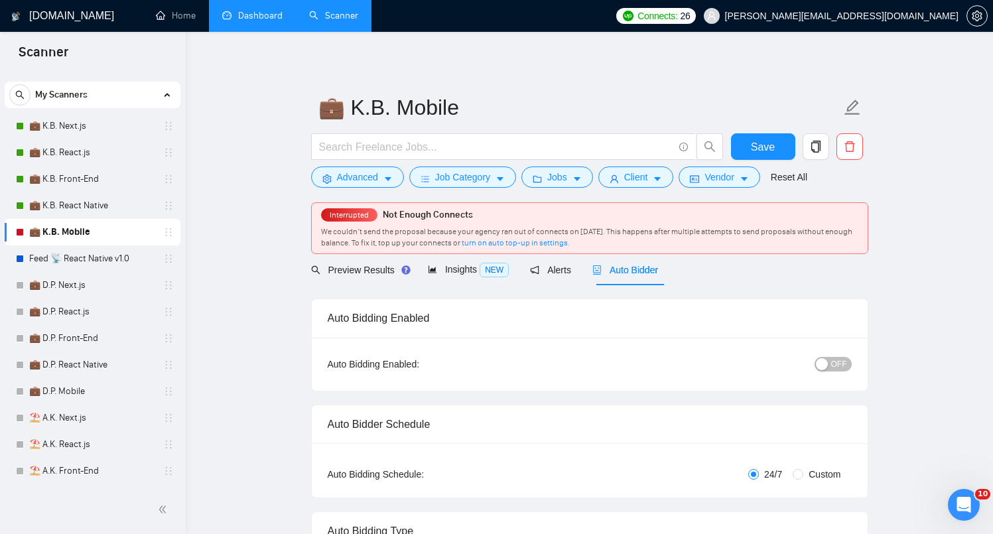
click at [839, 360] on span "OFF" at bounding box center [839, 364] width 16 height 15
click at [746, 137] on button "Save" at bounding box center [763, 146] width 64 height 27
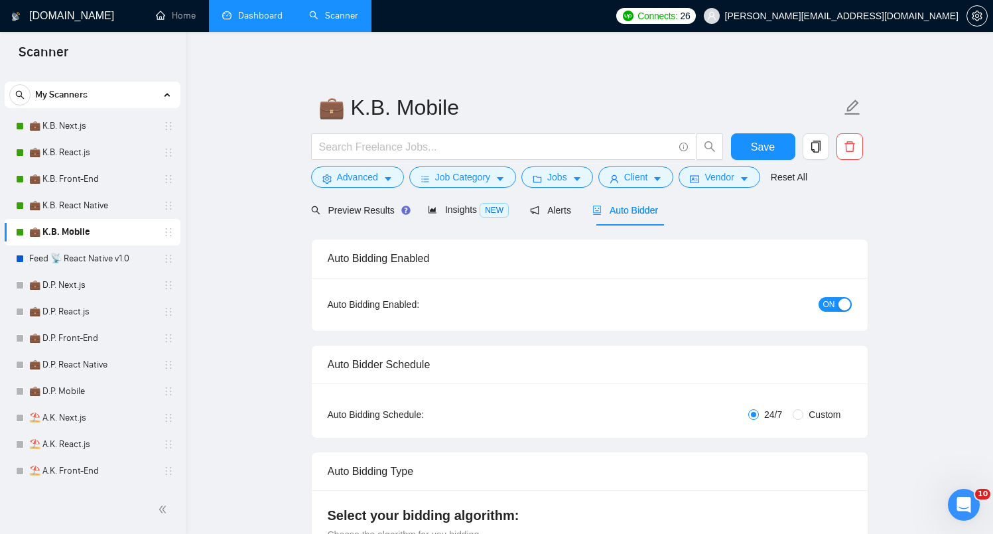
click at [245, 31] on li "Dashboard" at bounding box center [252, 16] width 87 height 32
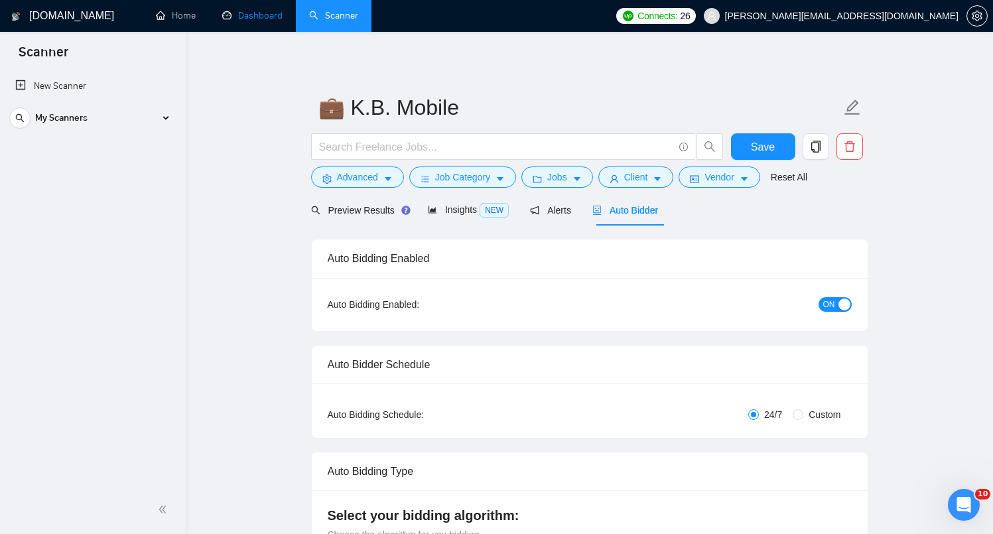
click at [273, 15] on link "Dashboard" at bounding box center [252, 15] width 60 height 11
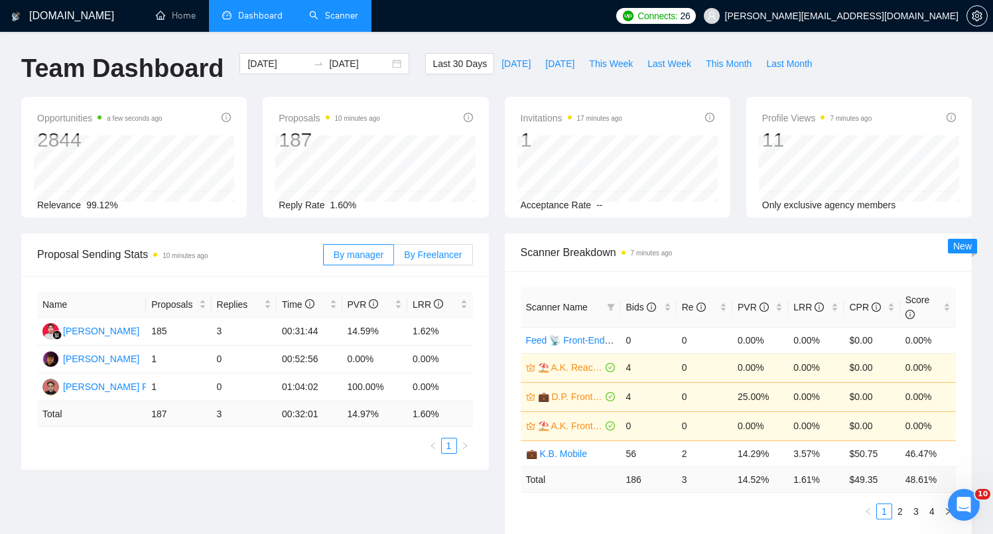
click at [395, 254] on label "By Freelancer" at bounding box center [433, 254] width 78 height 21
click at [394, 258] on input "By Freelancer" at bounding box center [394, 258] width 0 height 0
click at [349, 256] on span "By manager" at bounding box center [359, 254] width 50 height 11
click at [324, 258] on input "By manager" at bounding box center [324, 258] width 0 height 0
click at [335, 10] on link "Scanner" at bounding box center [333, 15] width 49 height 11
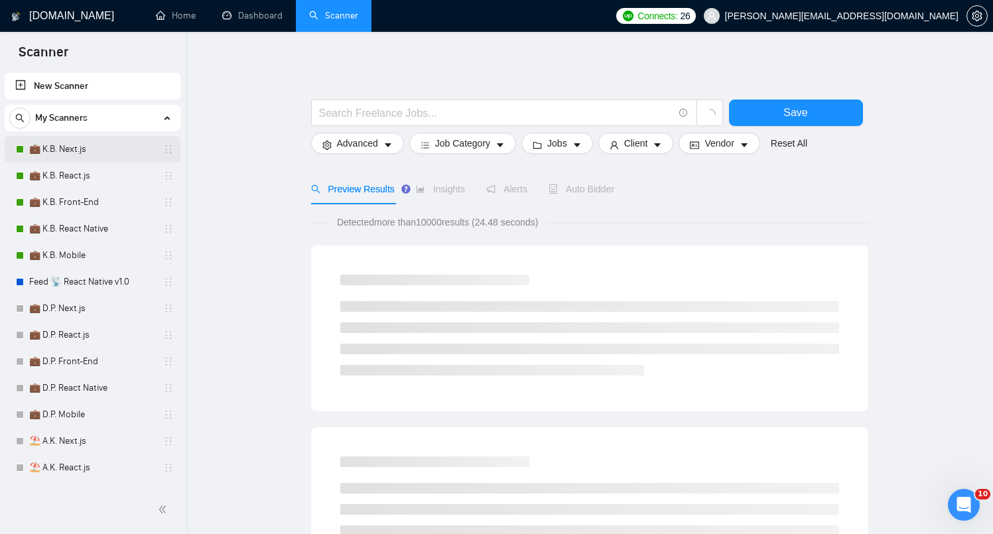
click at [84, 158] on link "💼 K.B. Next.js" at bounding box center [92, 149] width 126 height 27
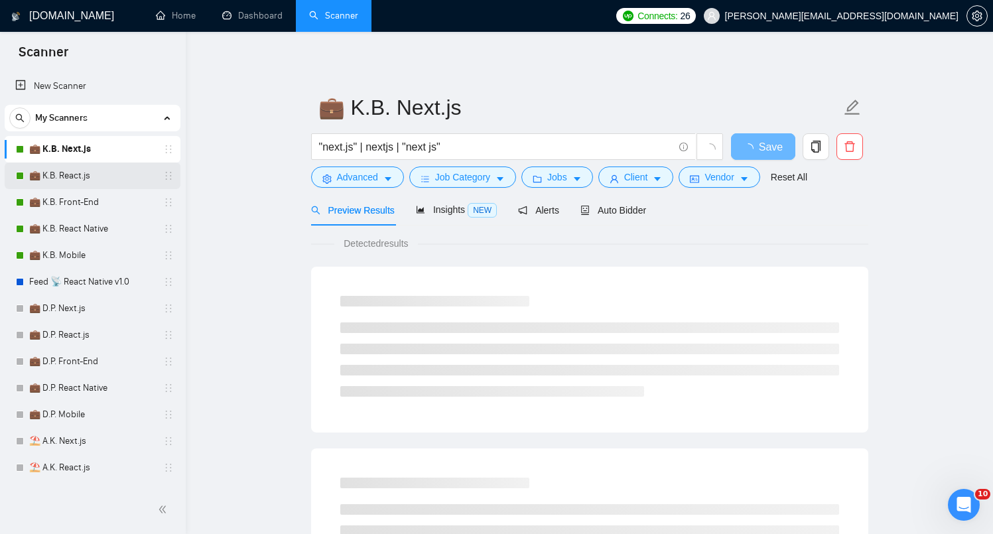
click at [78, 170] on link "💼 K.B. React.js" at bounding box center [92, 176] width 126 height 27
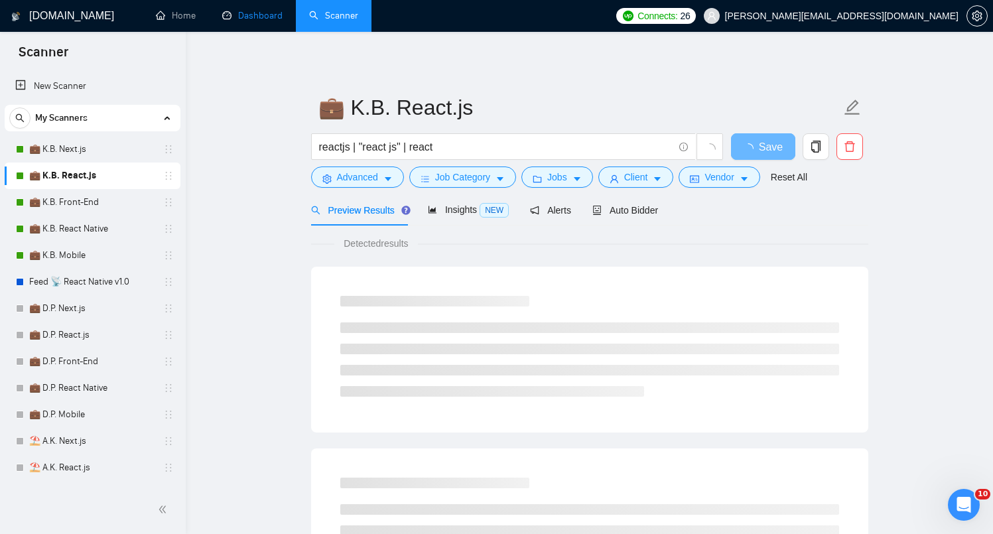
click at [255, 21] on link "Dashboard" at bounding box center [252, 15] width 60 height 11
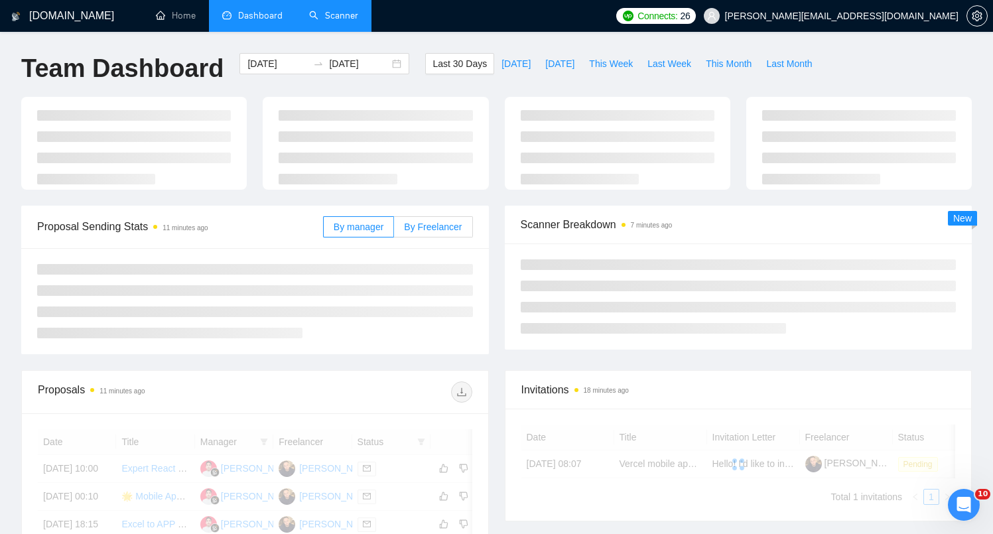
click at [413, 232] on label "By Freelancer" at bounding box center [433, 226] width 78 height 21
click at [394, 230] on input "By Freelancer" at bounding box center [394, 230] width 0 height 0
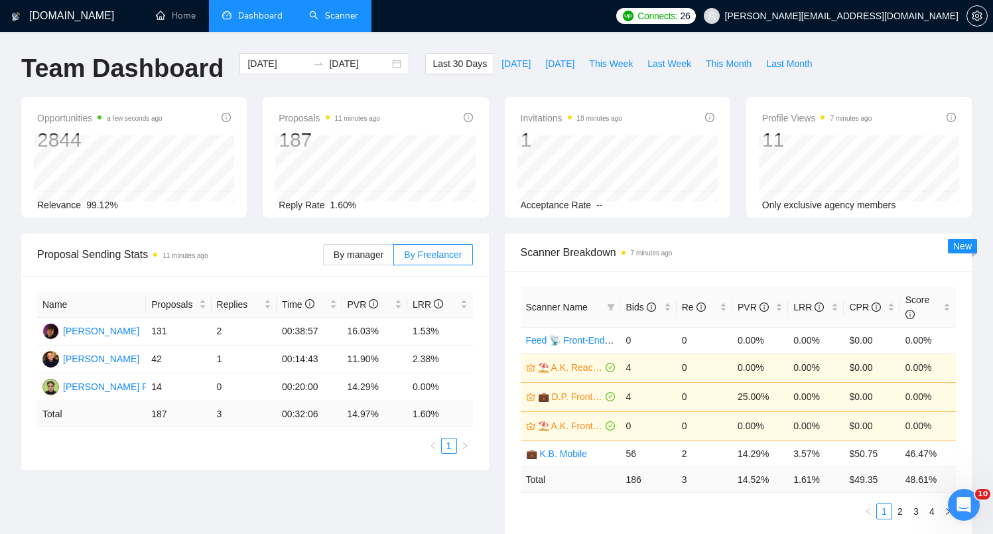
click at [276, 275] on div "Proposal Sending Stats 11 minutes ago By manager By Freelancer" at bounding box center [255, 254] width 436 height 42
click at [384, 259] on label "By manager" at bounding box center [358, 254] width 71 height 21
click at [324, 258] on input "By manager" at bounding box center [324, 258] width 0 height 0
click at [427, 264] on label "By Freelancer" at bounding box center [433, 254] width 78 height 21
click at [394, 258] on input "By Freelancer" at bounding box center [394, 258] width 0 height 0
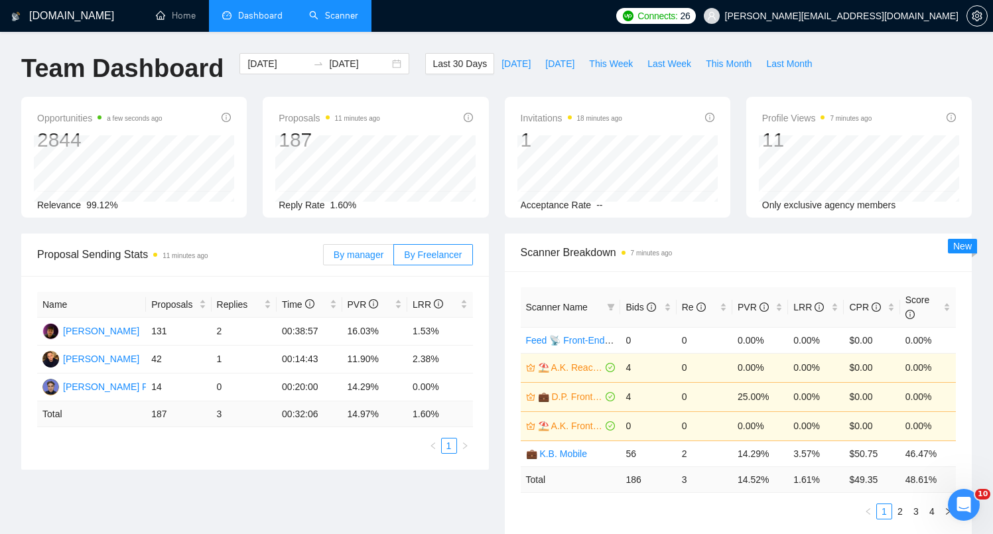
click at [324, 256] on label "By manager" at bounding box center [358, 254] width 71 height 21
click at [324, 258] on input "By manager" at bounding box center [324, 258] width 0 height 0
click at [442, 267] on div "By manager By Freelancer" at bounding box center [398, 254] width 150 height 42
click at [442, 253] on span "By Freelancer" at bounding box center [433, 254] width 58 height 11
click at [394, 258] on input "By Freelancer" at bounding box center [394, 258] width 0 height 0
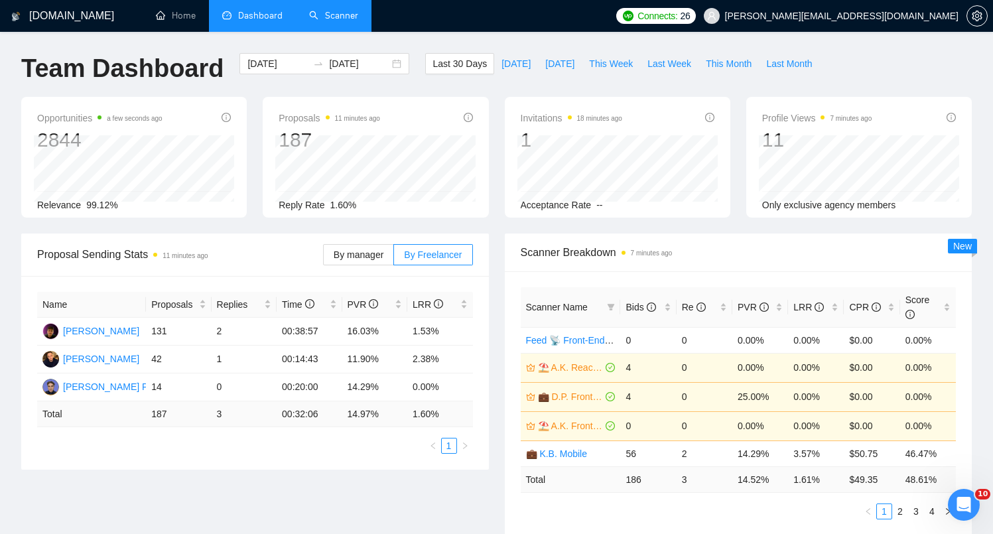
click at [374, 267] on div "By manager By Freelancer" at bounding box center [398, 254] width 150 height 42
click at [365, 260] on label "By manager" at bounding box center [358, 254] width 71 height 21
click at [324, 258] on input "By manager" at bounding box center [324, 258] width 0 height 0
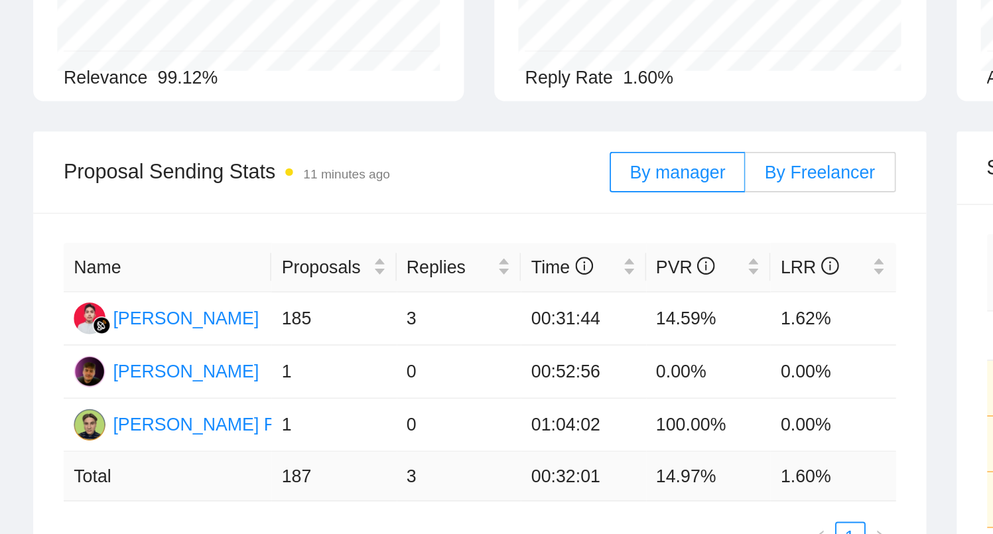
click at [441, 245] on label "By Freelancer" at bounding box center [433, 254] width 78 height 21
click at [394, 258] on input "By Freelancer" at bounding box center [394, 258] width 0 height 0
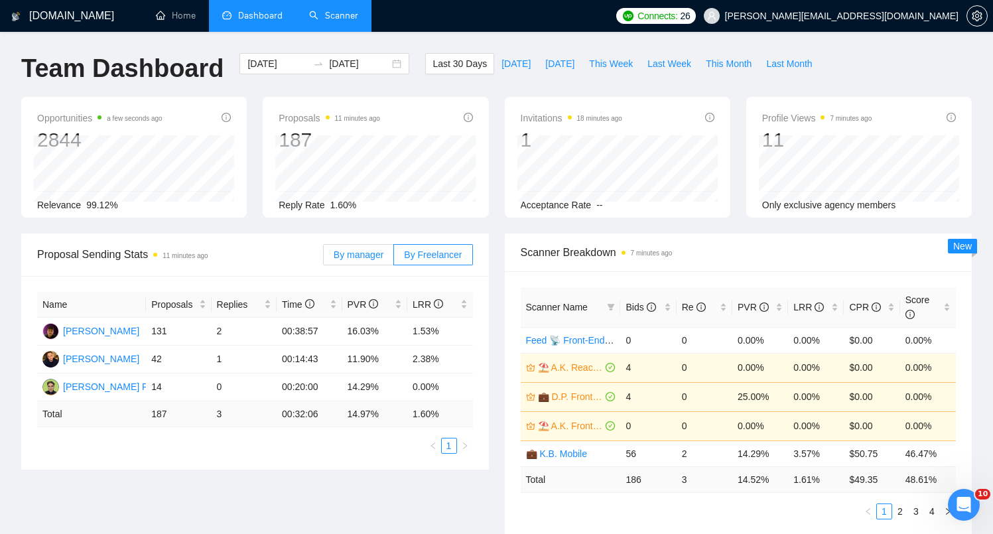
click at [377, 246] on label "By manager" at bounding box center [358, 254] width 71 height 21
click at [324, 258] on input "By manager" at bounding box center [324, 258] width 0 height 0
click at [443, 259] on span "By Freelancer" at bounding box center [433, 254] width 58 height 11
click at [394, 258] on input "By Freelancer" at bounding box center [394, 258] width 0 height 0
drag, startPoint x: 160, startPoint y: 332, endPoint x: 178, endPoint y: 333, distance: 18.0
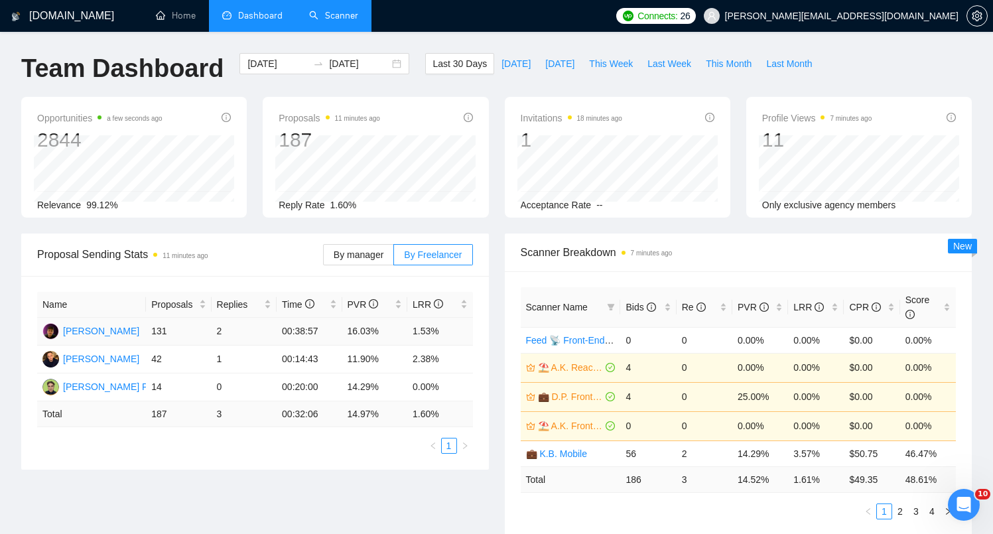
click at [178, 333] on td "131" at bounding box center [178, 332] width 65 height 28
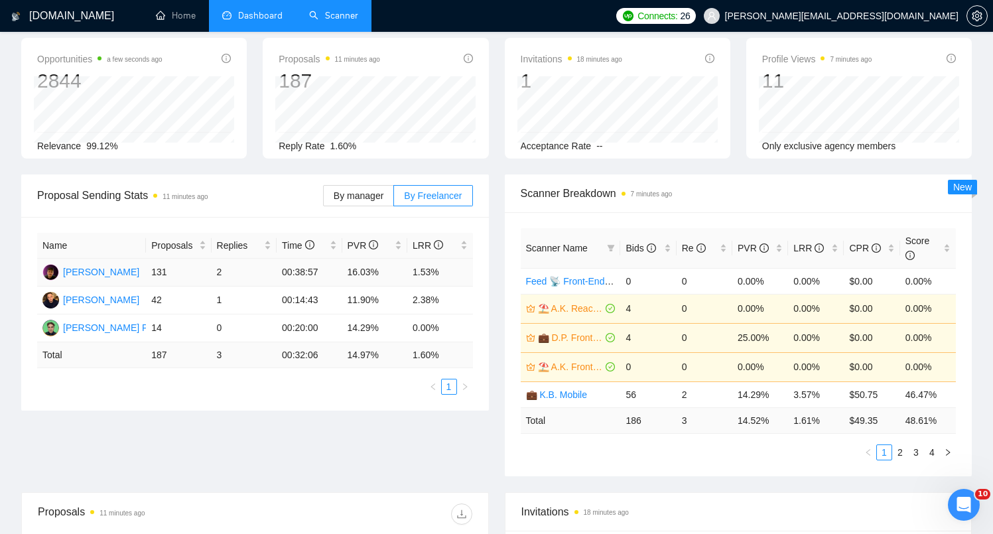
scroll to position [53, 0]
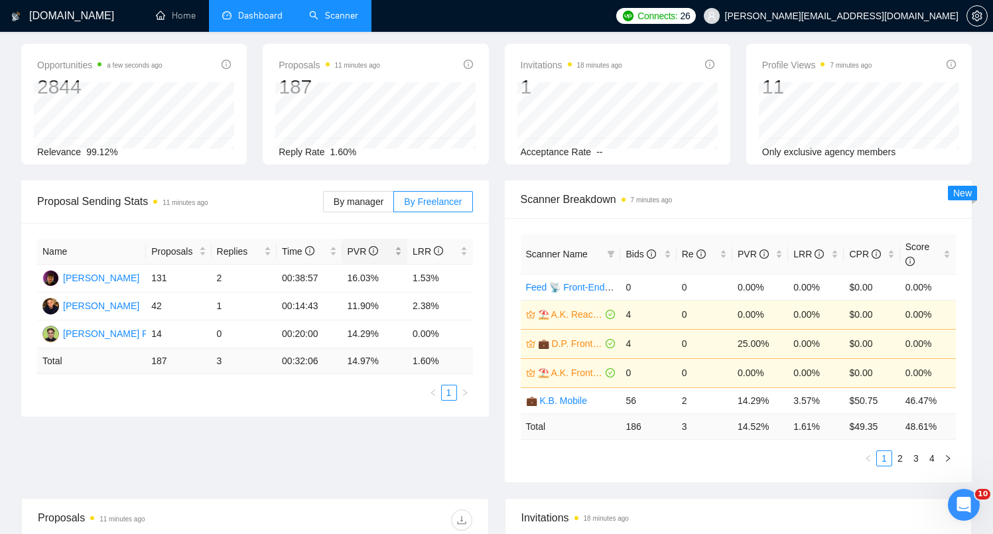
click at [379, 245] on span "PVR" at bounding box center [370, 251] width 44 height 15
click at [360, 259] on div "PVR" at bounding box center [375, 251] width 54 height 15
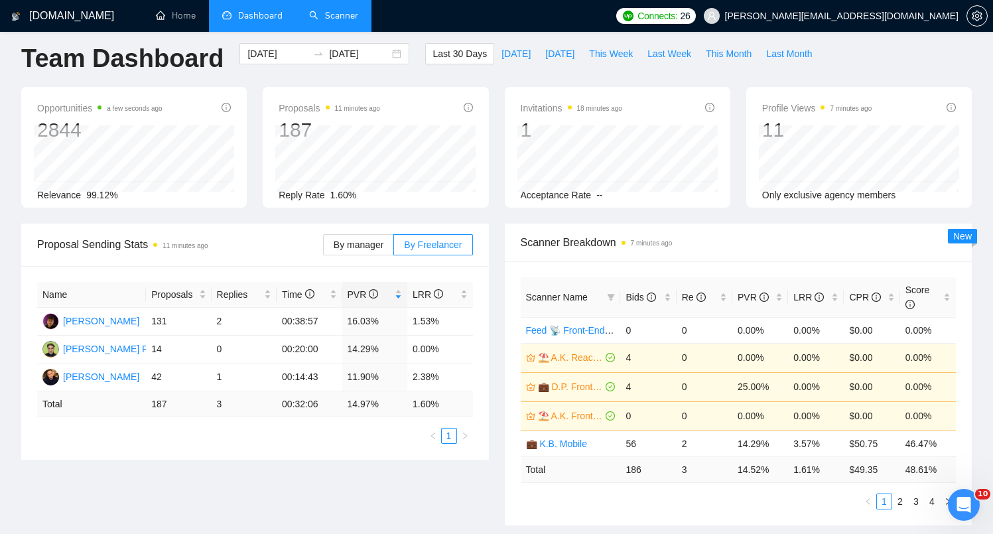
scroll to position [0, 0]
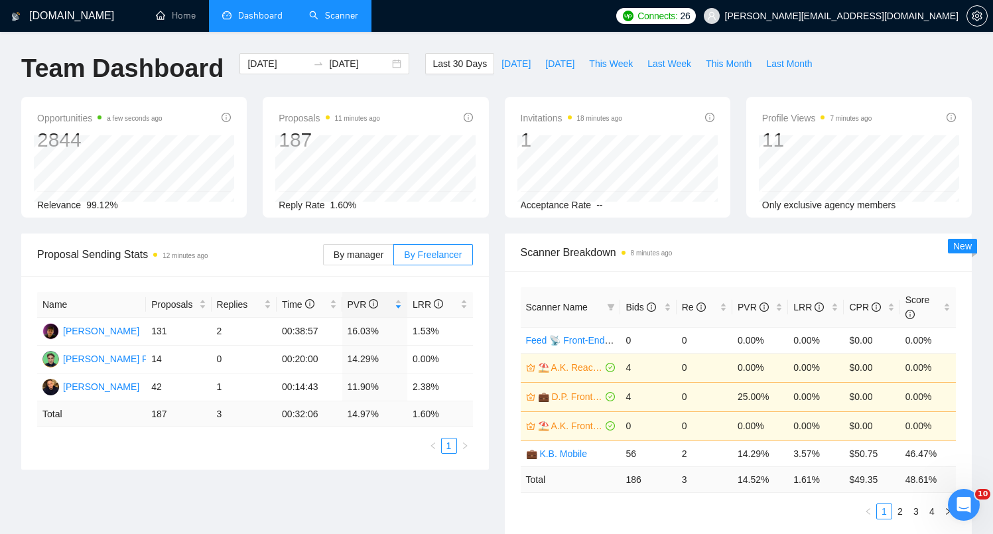
click at [352, 241] on div "By manager By Freelancer" at bounding box center [398, 254] width 150 height 42
click at [381, 252] on span "By manager" at bounding box center [359, 254] width 50 height 11
click at [324, 258] on input "By manager" at bounding box center [324, 258] width 0 height 0
click at [429, 253] on span "By Freelancer" at bounding box center [433, 254] width 58 height 11
click at [394, 258] on input "By Freelancer" at bounding box center [394, 258] width 0 height 0
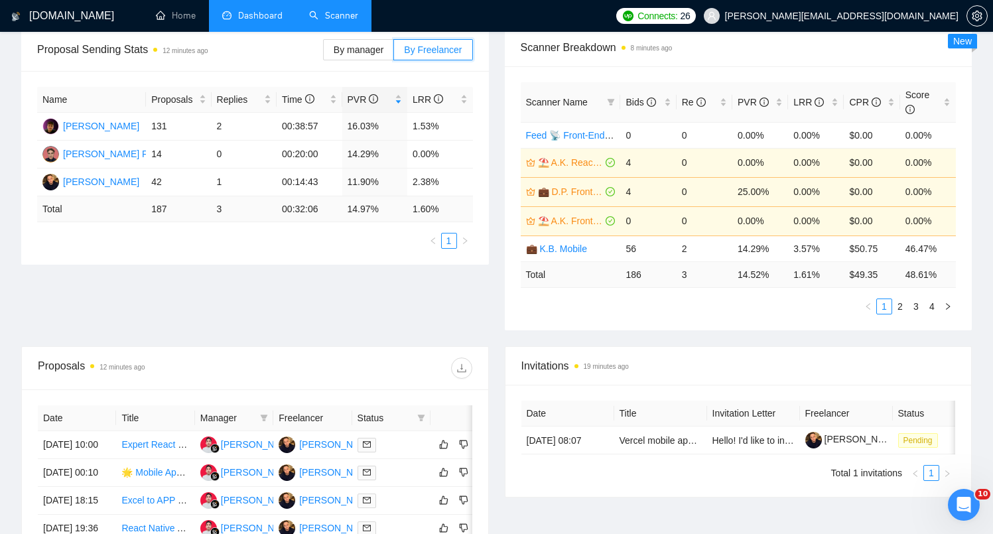
scroll to position [172, 0]
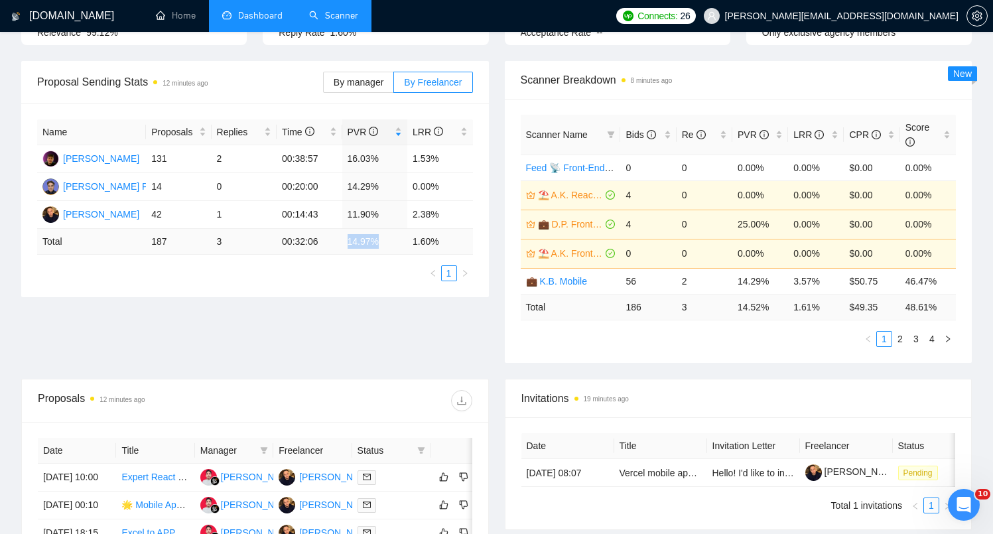
drag, startPoint x: 343, startPoint y: 239, endPoint x: 396, endPoint y: 239, distance: 53.1
click at [396, 239] on td "14.97 %" at bounding box center [374, 242] width 65 height 26
click at [379, 293] on div "Name Proposals Replies Time PVR LRR [PERSON_NAME] 131 2 00:38:57 16.03% 1.53% […" at bounding box center [255, 200] width 468 height 194
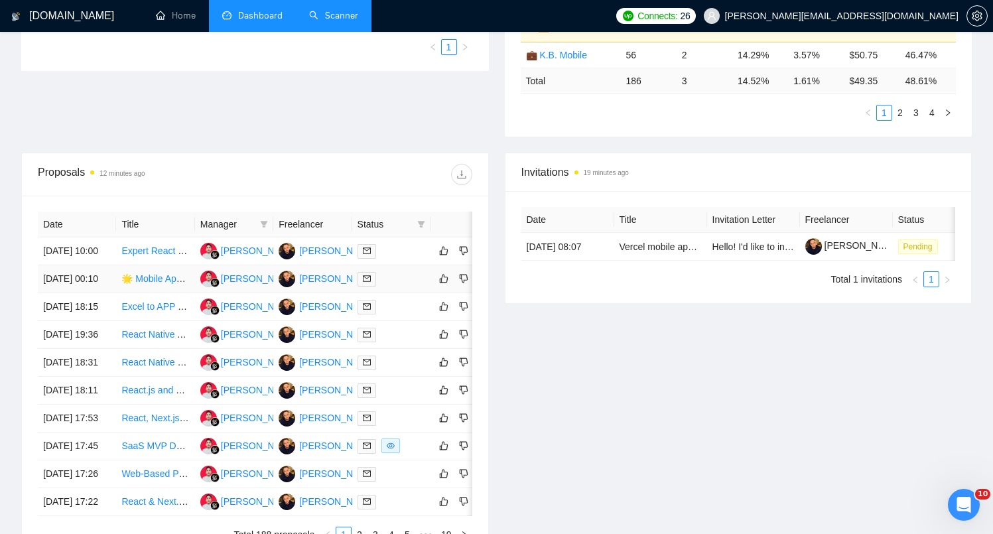
scroll to position [0, 0]
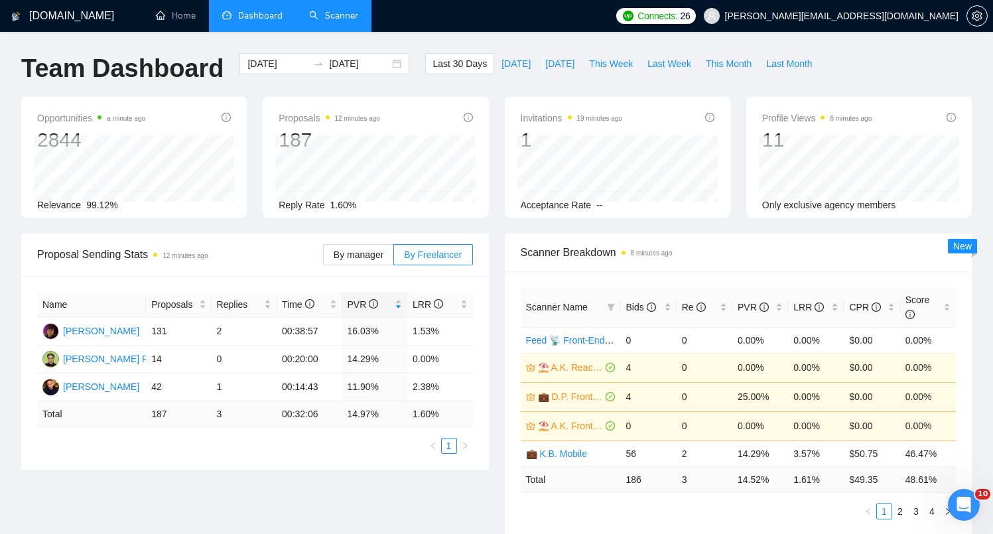
click at [328, 240] on div "By manager By Freelancer" at bounding box center [398, 254] width 150 height 42
click at [119, 389] on div "[PERSON_NAME]" at bounding box center [101, 386] width 76 height 15
click at [336, 21] on link "Scanner" at bounding box center [333, 15] width 49 height 11
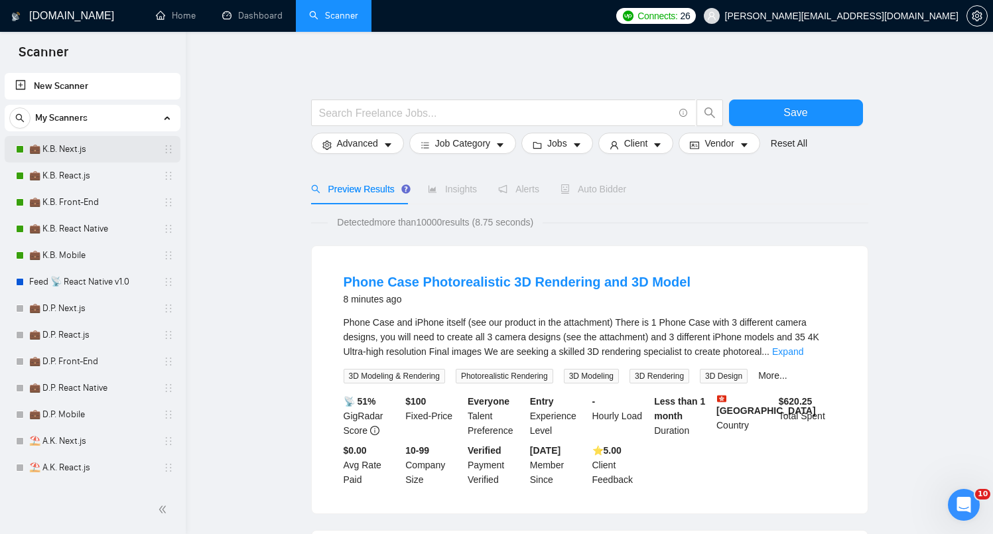
click at [128, 143] on link "💼 K.B. Next.js" at bounding box center [92, 149] width 126 height 27
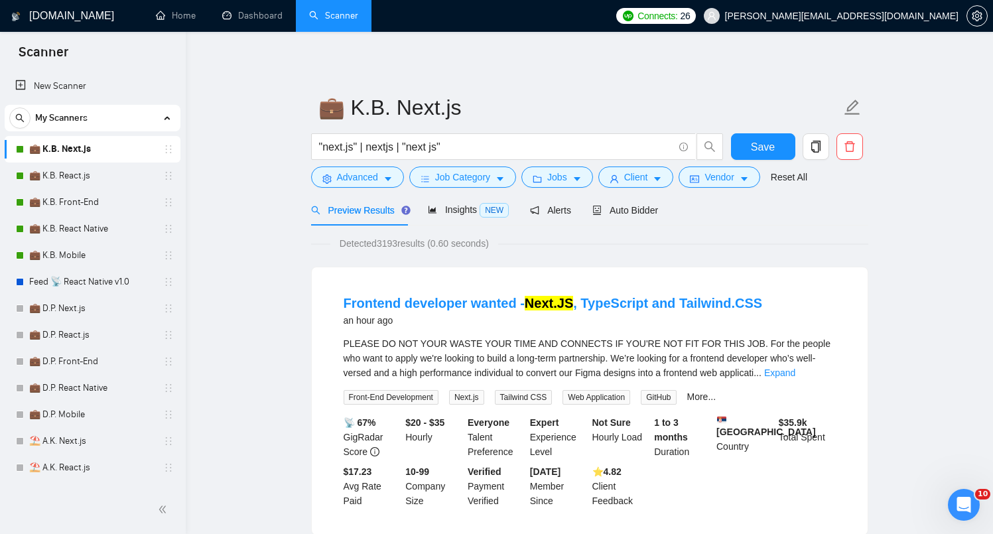
click at [666, 192] on form "💼 K.B. Next.js "next.js" | nextjs | "next js" Save Advanced Job Category Jobs C…" at bounding box center [589, 140] width 557 height 108
click at [590, 201] on div "Preview Results Insights NEW Alerts Auto Bidder" at bounding box center [485, 209] width 348 height 31
click at [637, 210] on span "Auto Bidder" at bounding box center [625, 210] width 66 height 11
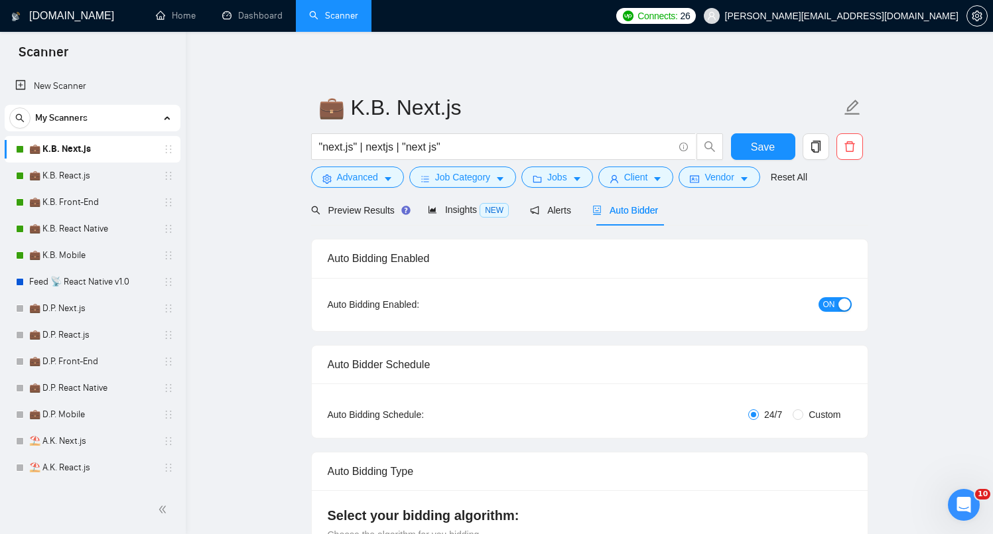
checkbox input "true"
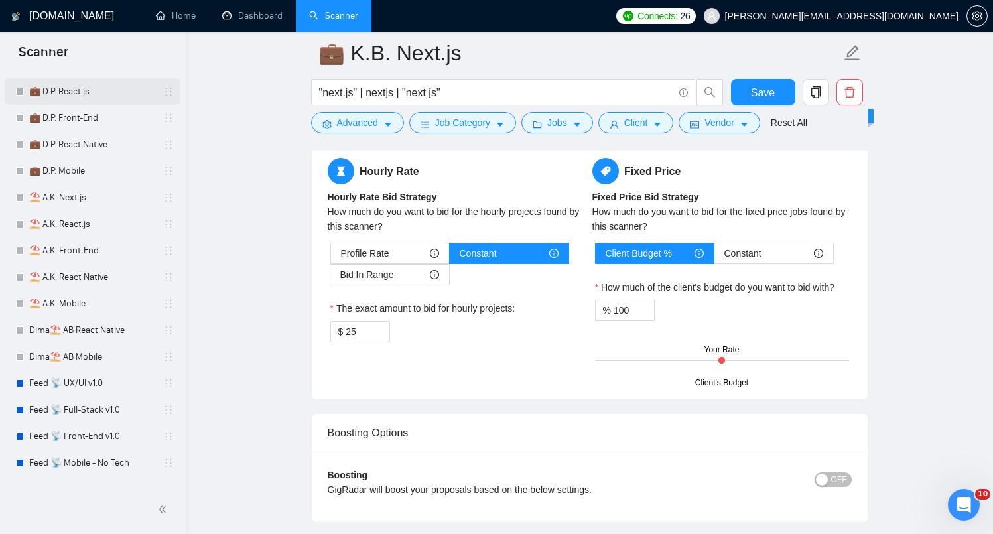
scroll to position [287, 0]
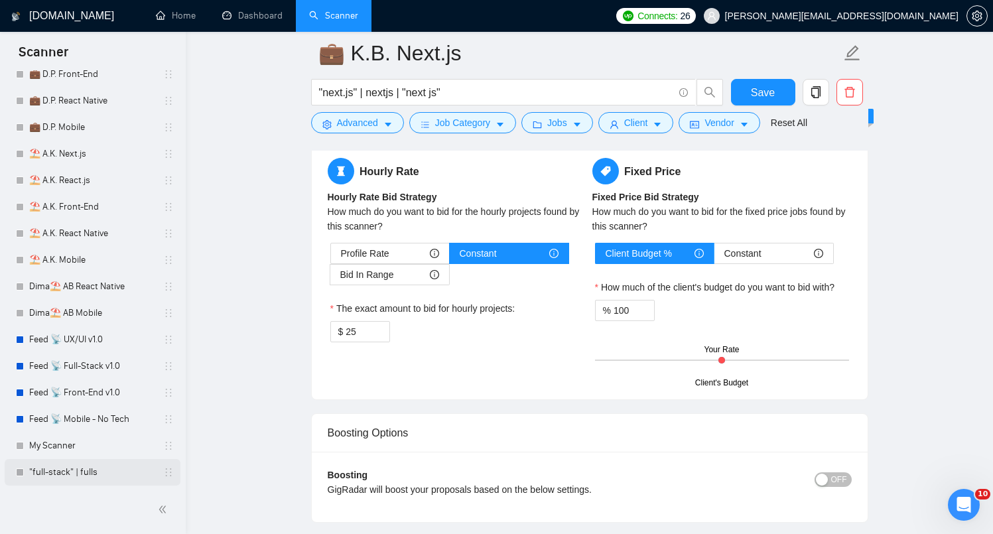
click at [92, 478] on link ""full-stack" | fulls" at bounding box center [92, 472] width 126 height 27
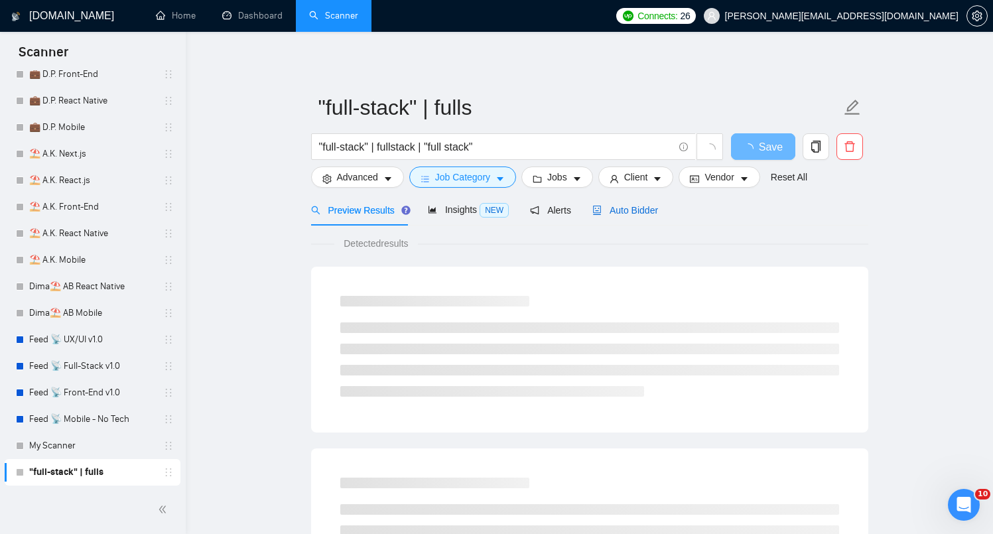
click at [622, 214] on span "Auto Bidder" at bounding box center [625, 210] width 66 height 11
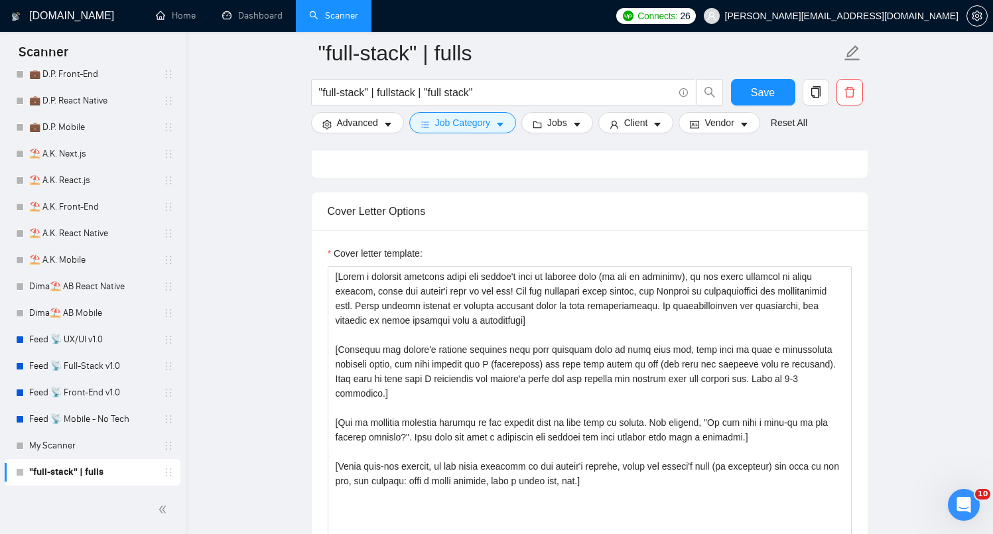
scroll to position [1427, 0]
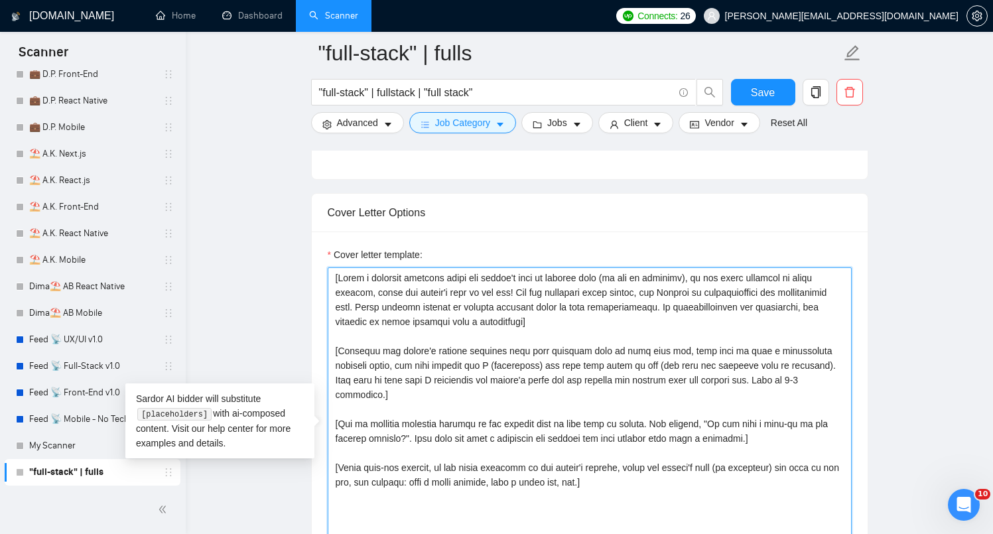
drag, startPoint x: 334, startPoint y: 294, endPoint x: 644, endPoint y: 333, distance: 312.2
click at [644, 333] on textarea "Cover letter template:" at bounding box center [590, 416] width 524 height 298
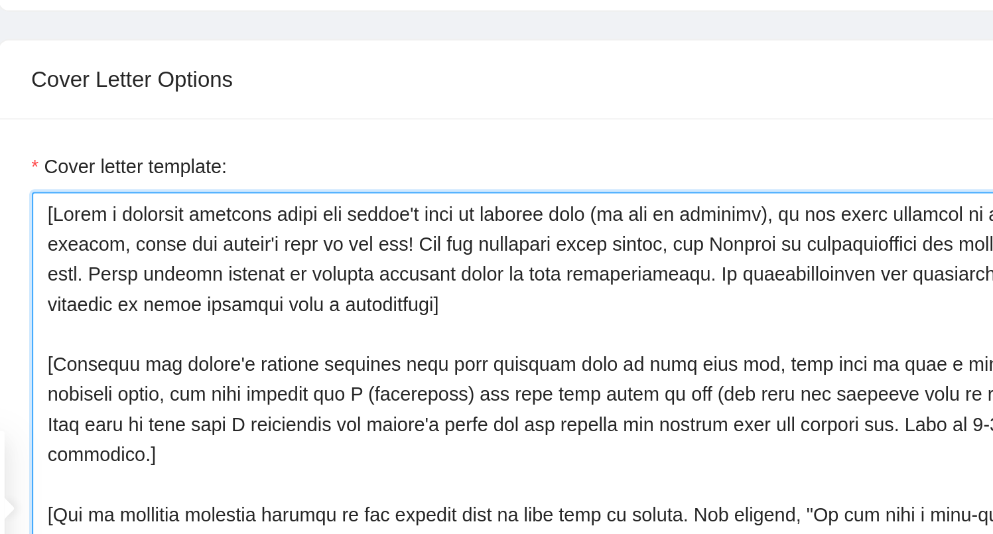
drag, startPoint x: 564, startPoint y: 344, endPoint x: 556, endPoint y: 340, distance: 9.8
click at [555, 339] on textarea "Cover letter template:" at bounding box center [590, 416] width 524 height 298
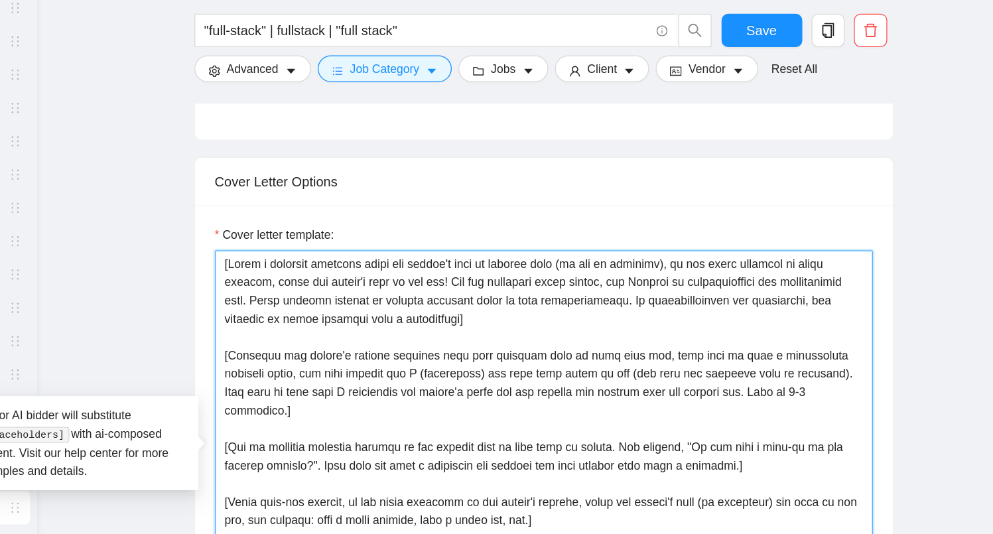
click at [556, 340] on textarea "Cover letter template:" at bounding box center [590, 416] width 524 height 298
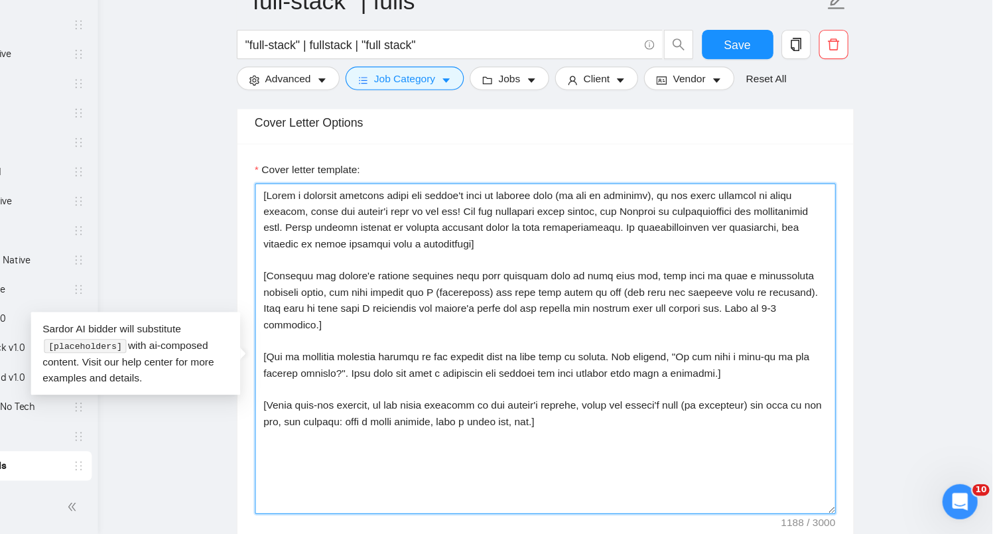
scroll to position [1479, 0]
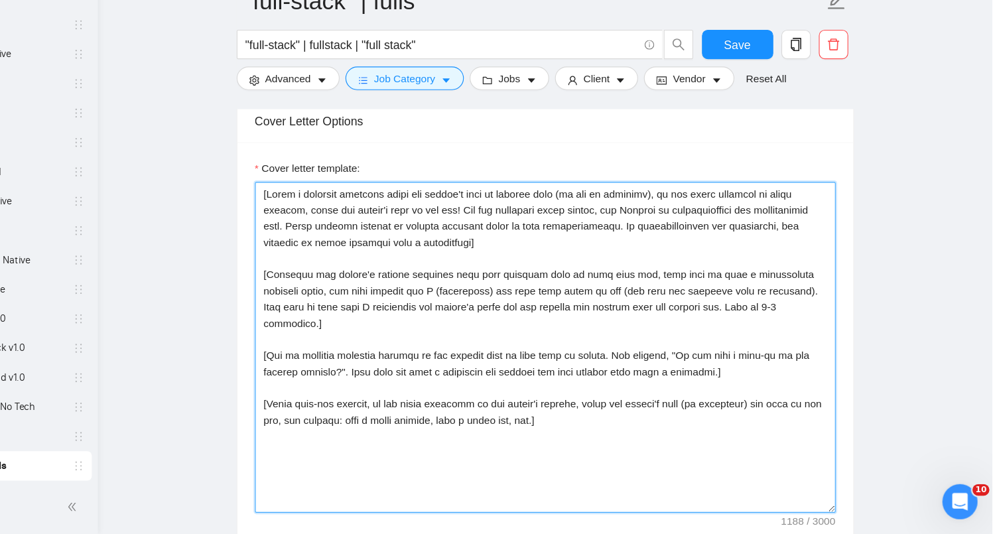
drag, startPoint x: 623, startPoint y: 287, endPoint x: 334, endPoint y: 232, distance: 293.6
click at [334, 232] on textarea "Cover letter template:" at bounding box center [590, 365] width 524 height 298
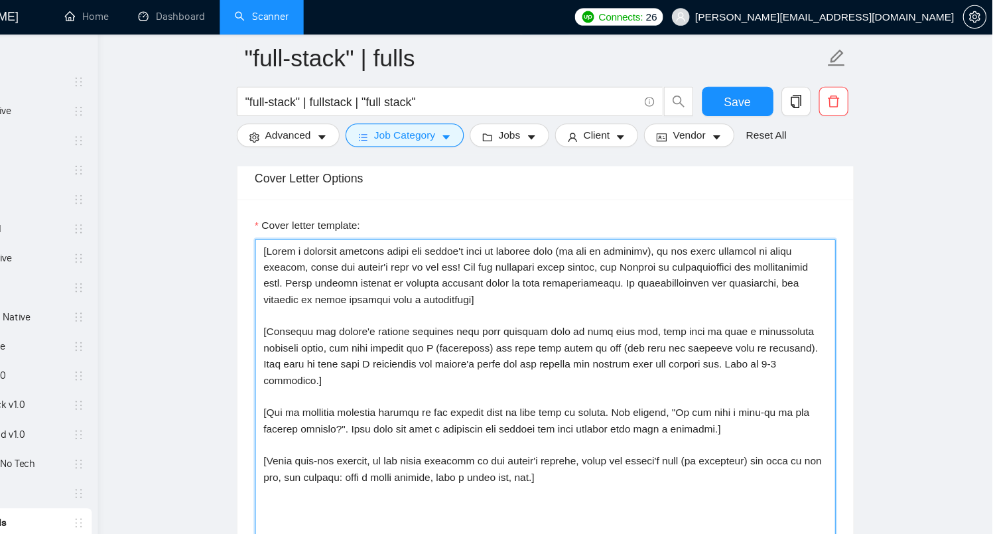
click at [580, 284] on textarea "Cover letter template:" at bounding box center [590, 365] width 524 height 298
drag, startPoint x: 637, startPoint y: 290, endPoint x: 287, endPoint y: 232, distance: 355.6
click at [287, 232] on main ""full-stack" | fulls "full-stack" | fullstack | "full stack" Save Advanced Job …" at bounding box center [589, 376] width 765 height 3602
click at [625, 290] on textarea "Cover letter template:" at bounding box center [590, 365] width 524 height 298
drag, startPoint x: 604, startPoint y: 287, endPoint x: 554, endPoint y: 285, distance: 50.5
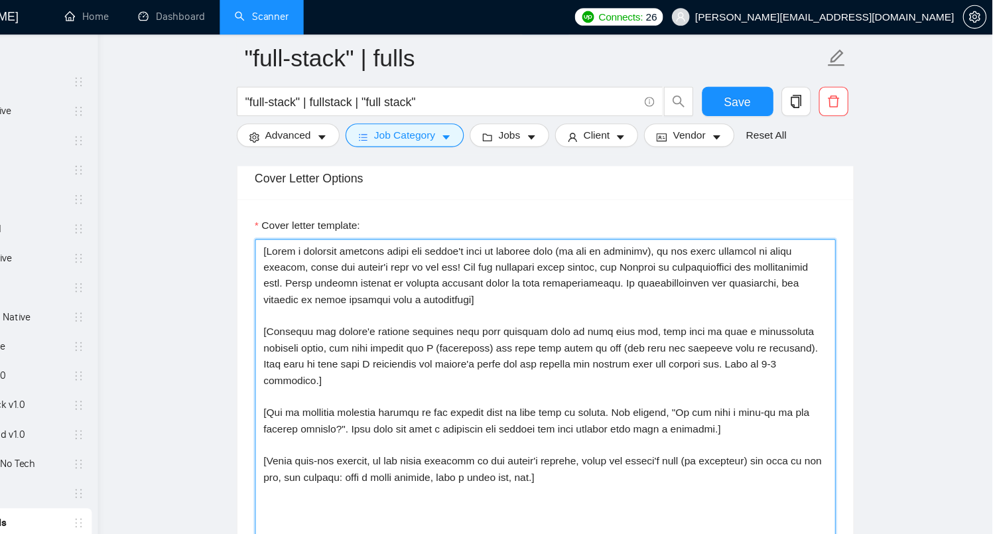
click at [554, 285] on textarea "Cover letter template:" at bounding box center [590, 365] width 524 height 298
click at [462, 348] on textarea "Cover letter template:" at bounding box center [590, 365] width 524 height 298
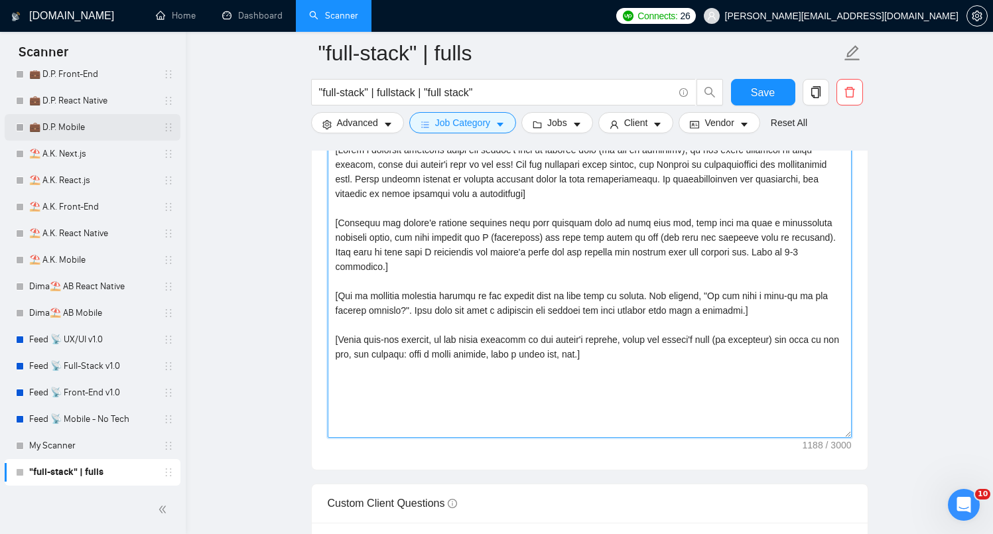
scroll to position [0, 0]
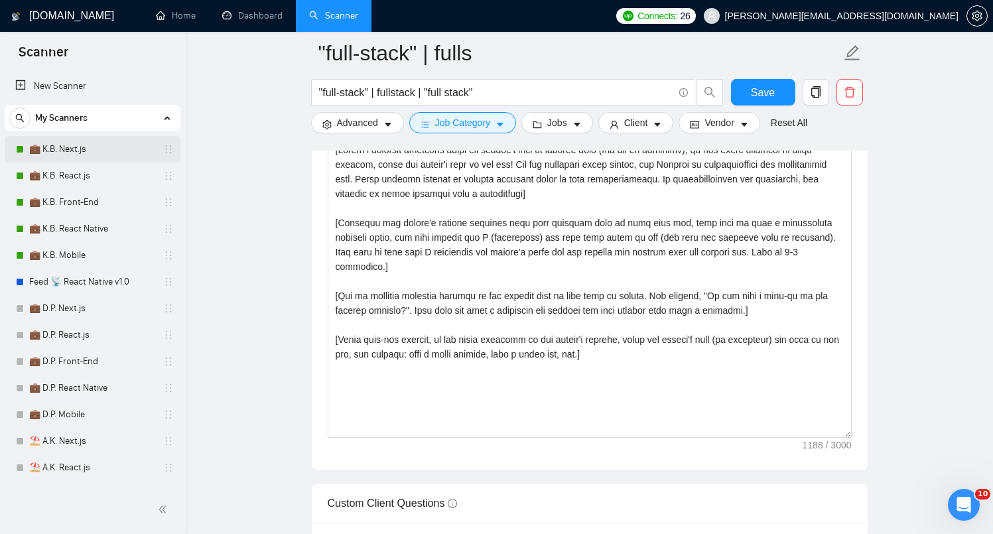
click at [78, 156] on link "💼 K.B. Next.js" at bounding box center [92, 149] width 126 height 27
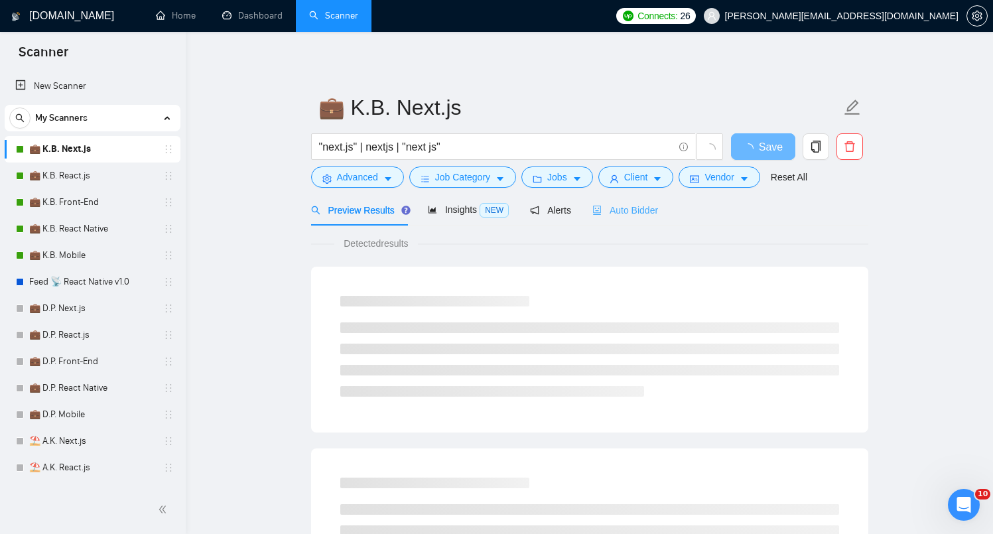
click at [646, 218] on div "Auto Bidder" at bounding box center [625, 209] width 66 height 31
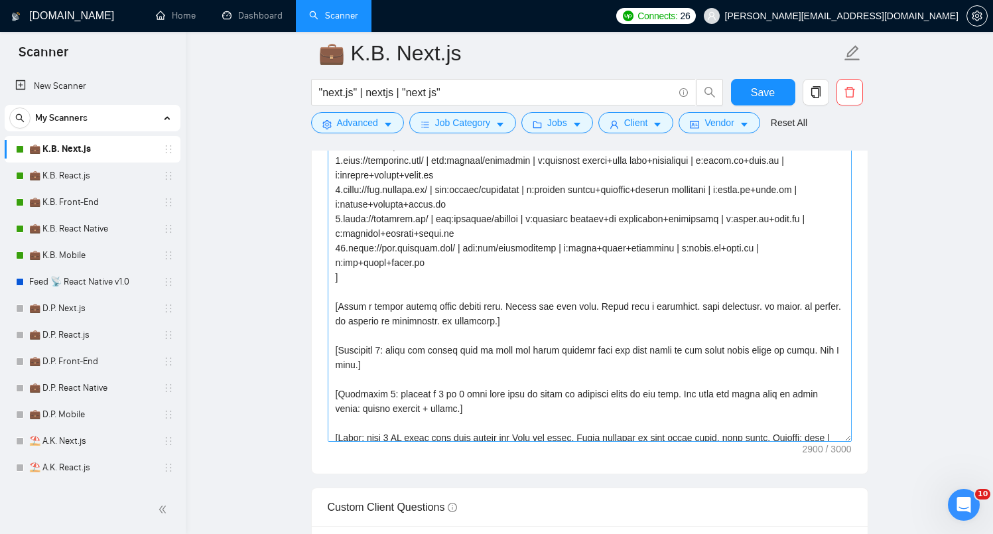
scroll to position [186, 0]
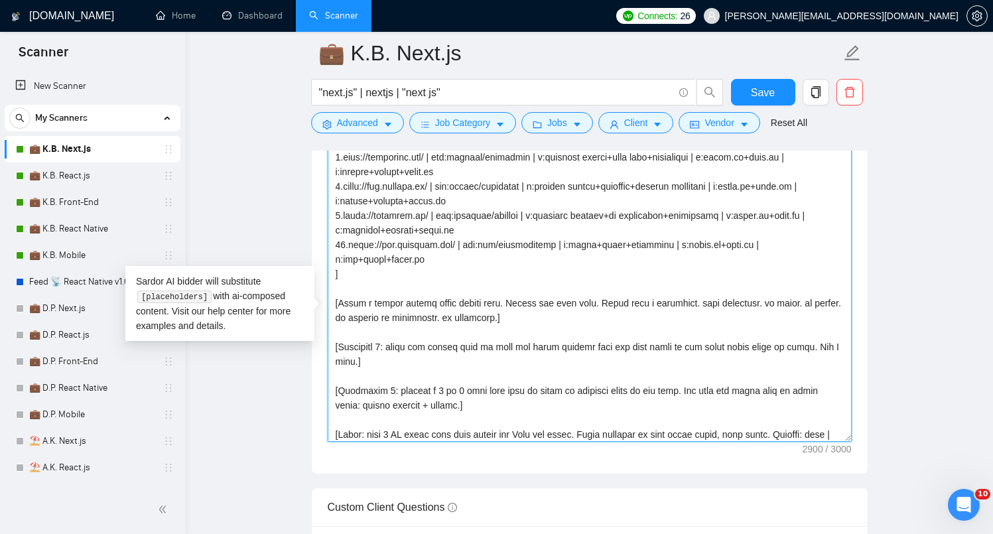
drag, startPoint x: 345, startPoint y: 269, endPoint x: 538, endPoint y: 275, distance: 193.1
click at [538, 275] on textarea "Cover letter template:" at bounding box center [590, 292] width 524 height 298
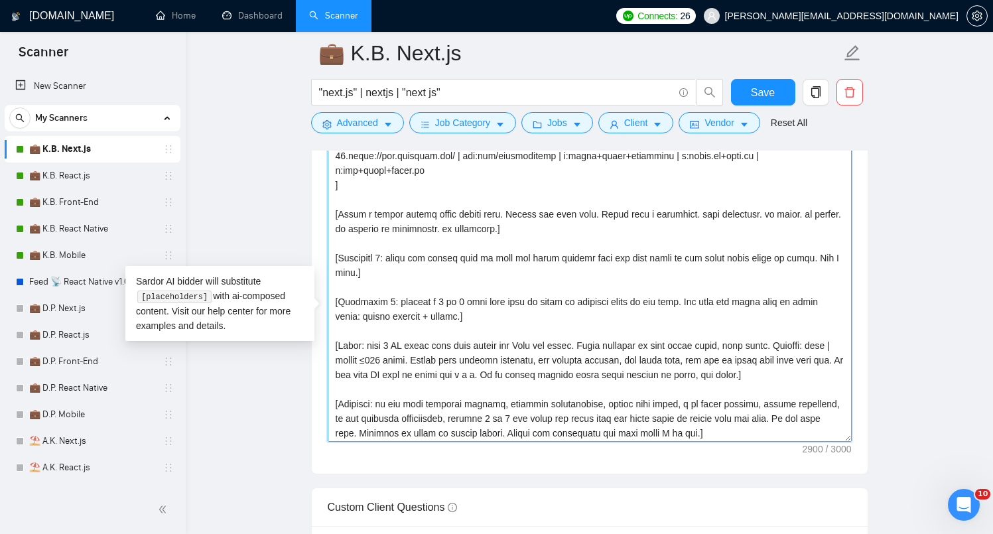
scroll to position [277, 0]
click at [480, 207] on textarea "Cover letter template:" at bounding box center [590, 292] width 524 height 298
drag, startPoint x: 484, startPoint y: 181, endPoint x: 386, endPoint y: 180, distance: 98.2
click at [386, 180] on textarea "Cover letter template:" at bounding box center [590, 292] width 524 height 298
click at [493, 188] on textarea "Cover letter template:" at bounding box center [590, 292] width 524 height 298
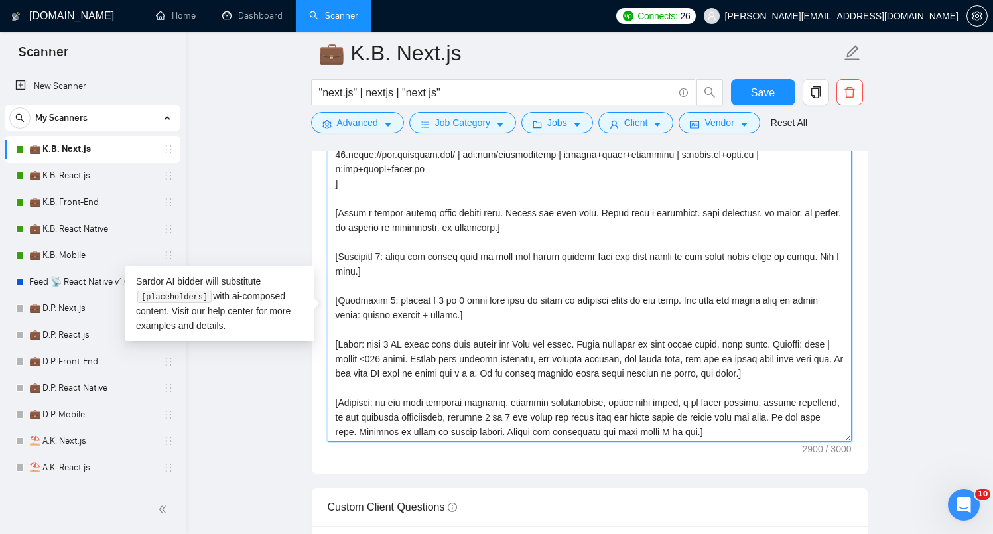
scroll to position [266, 0]
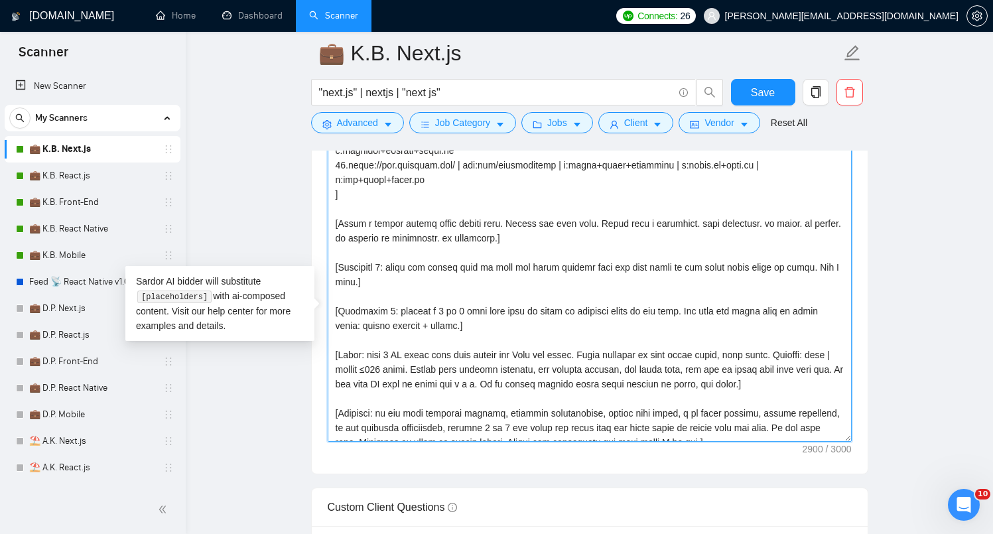
drag, startPoint x: 346, startPoint y: 170, endPoint x: 519, endPoint y: 196, distance: 175.7
click at [521, 196] on textarea "Cover letter template:" at bounding box center [590, 292] width 524 height 298
click at [519, 196] on textarea "Cover letter template:" at bounding box center [590, 292] width 524 height 298
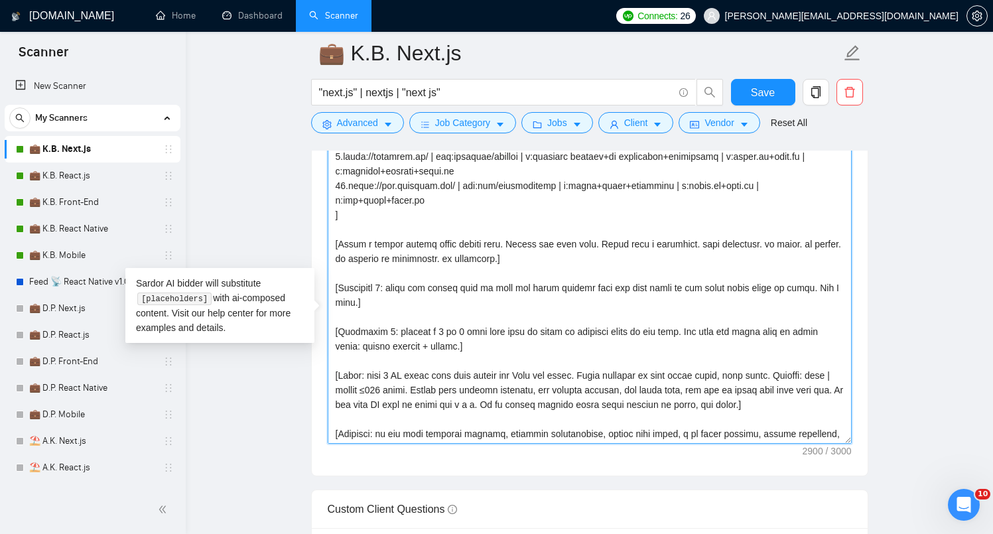
scroll to position [119, 0]
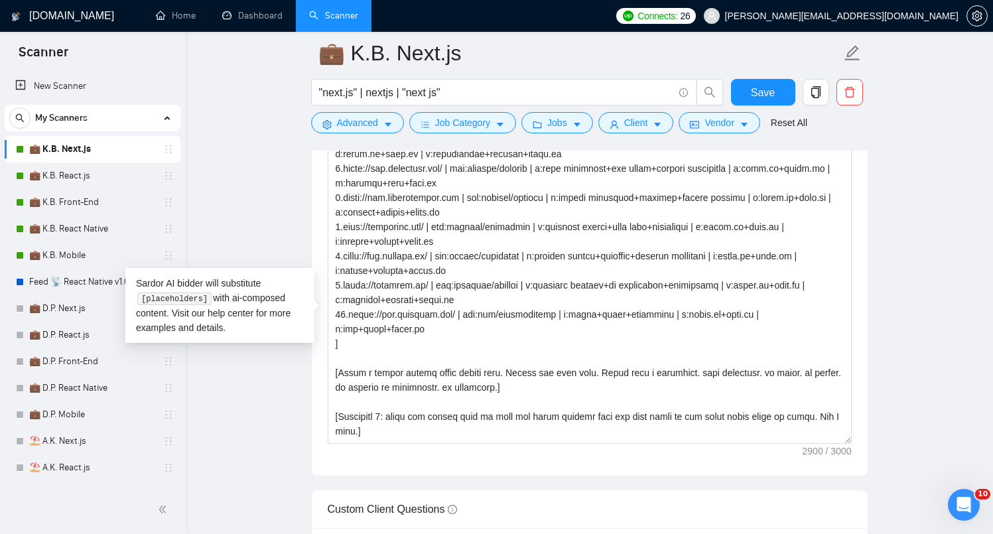
click at [263, 214] on main "💼 K.B. Next.js "next.js" | nextjs | "next js" Save Advanced Job Category Jobs C…" at bounding box center [589, 474] width 765 height 3984
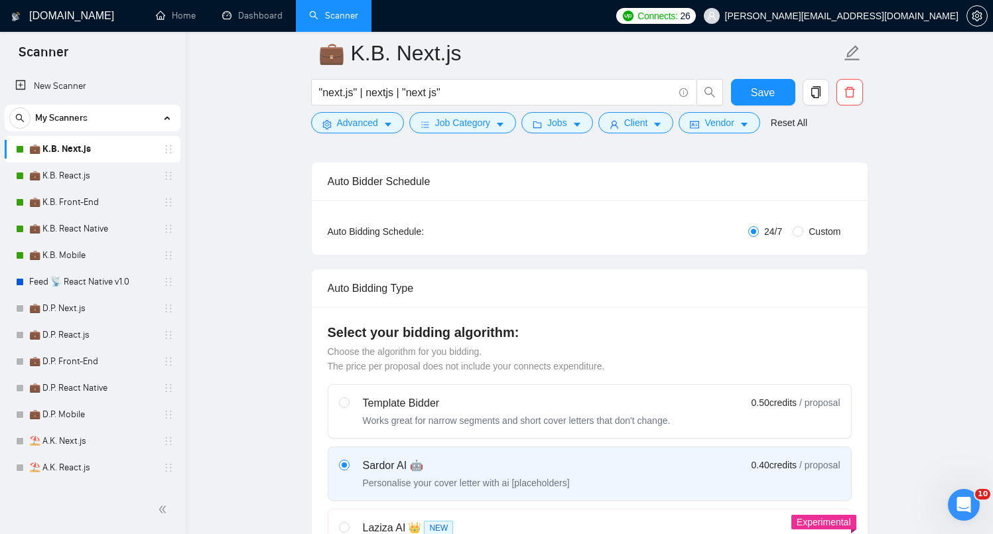
scroll to position [193, 0]
